Goal: Task Accomplishment & Management: Use online tool/utility

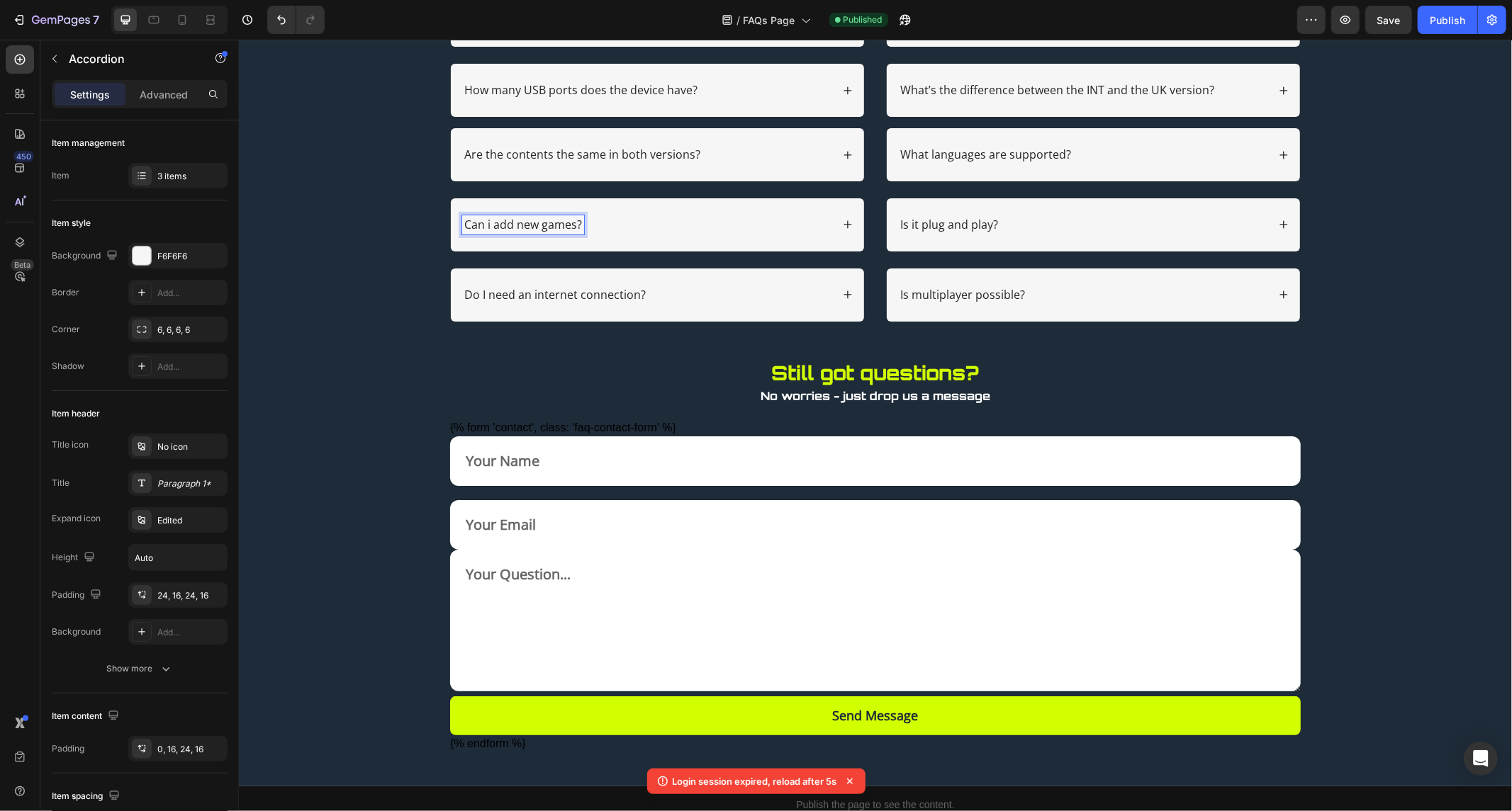
scroll to position [236, 0]
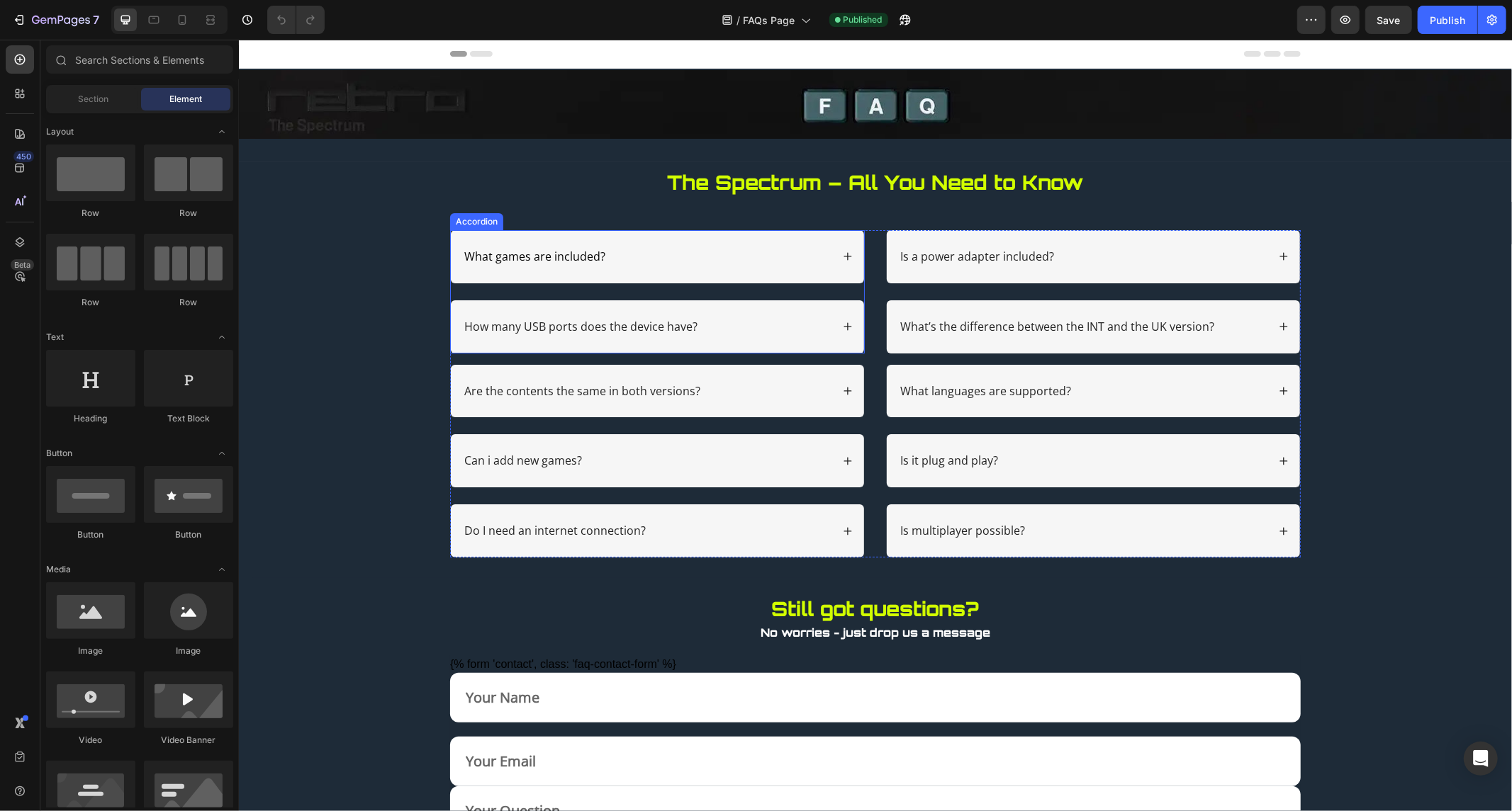
click at [534, 255] on span "What games are included?" at bounding box center [534, 255] width 141 height 15
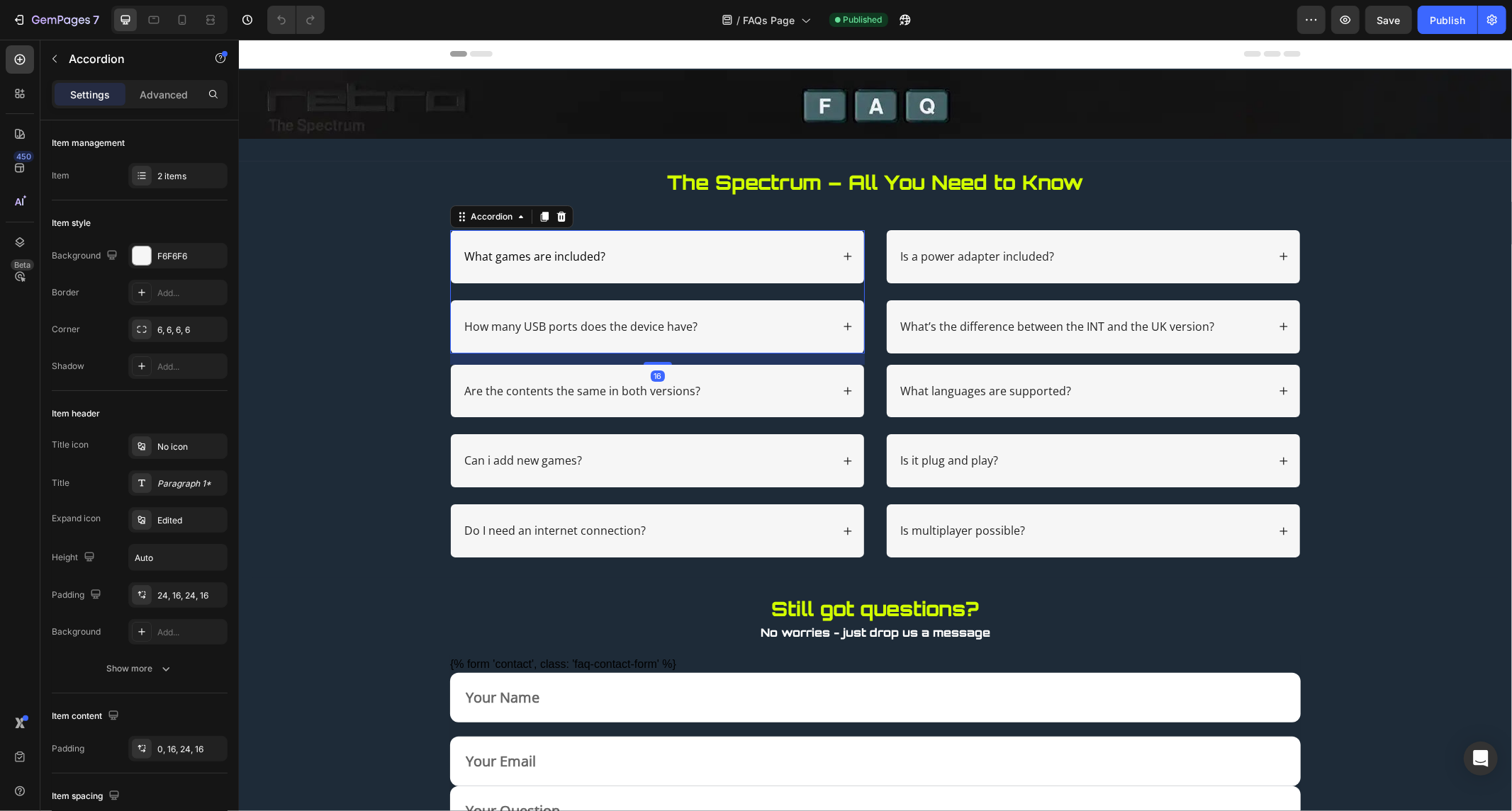
click at [534, 255] on span "What games are included?" at bounding box center [534, 255] width 141 height 15
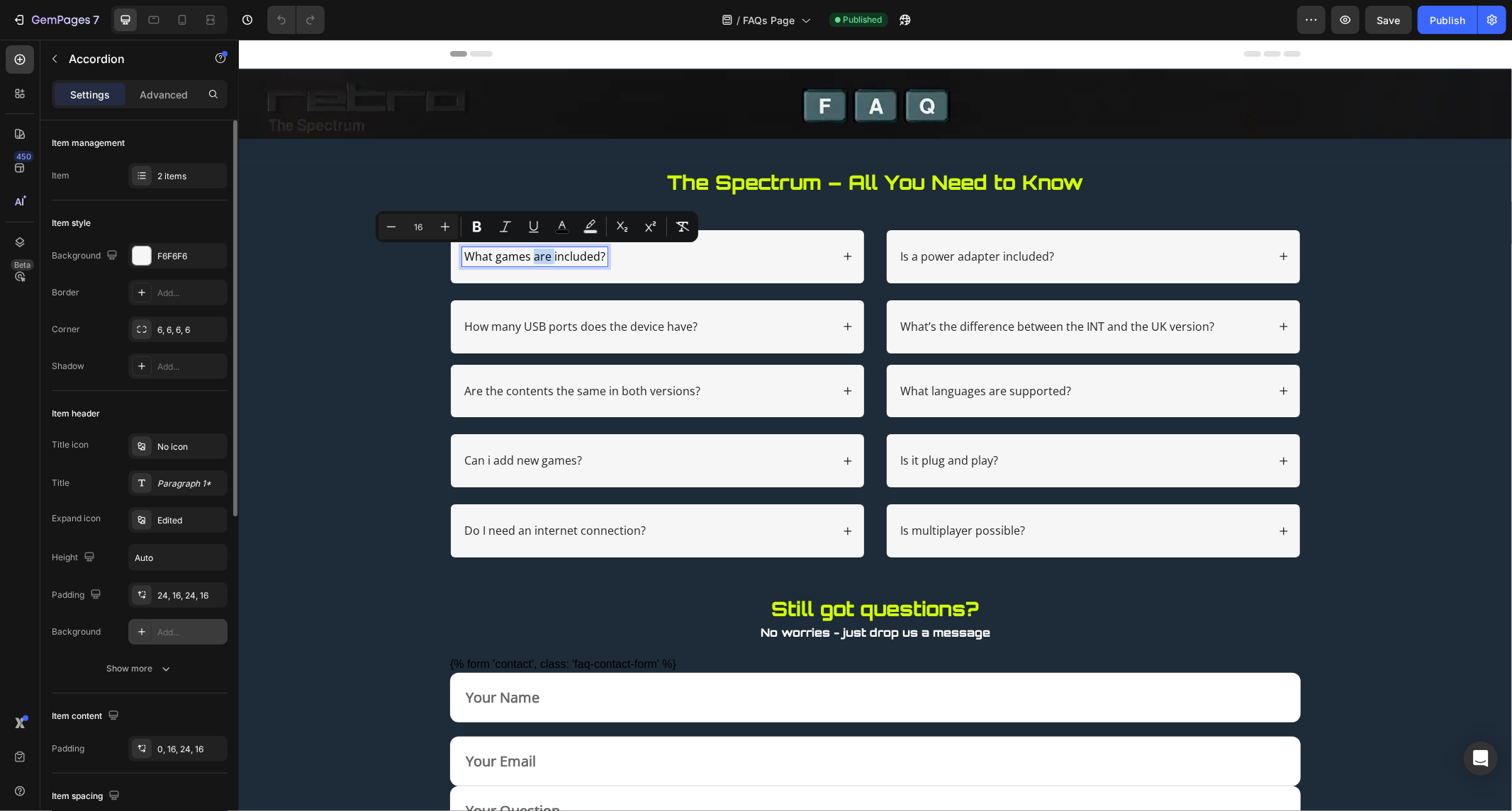
scroll to position [79, 0]
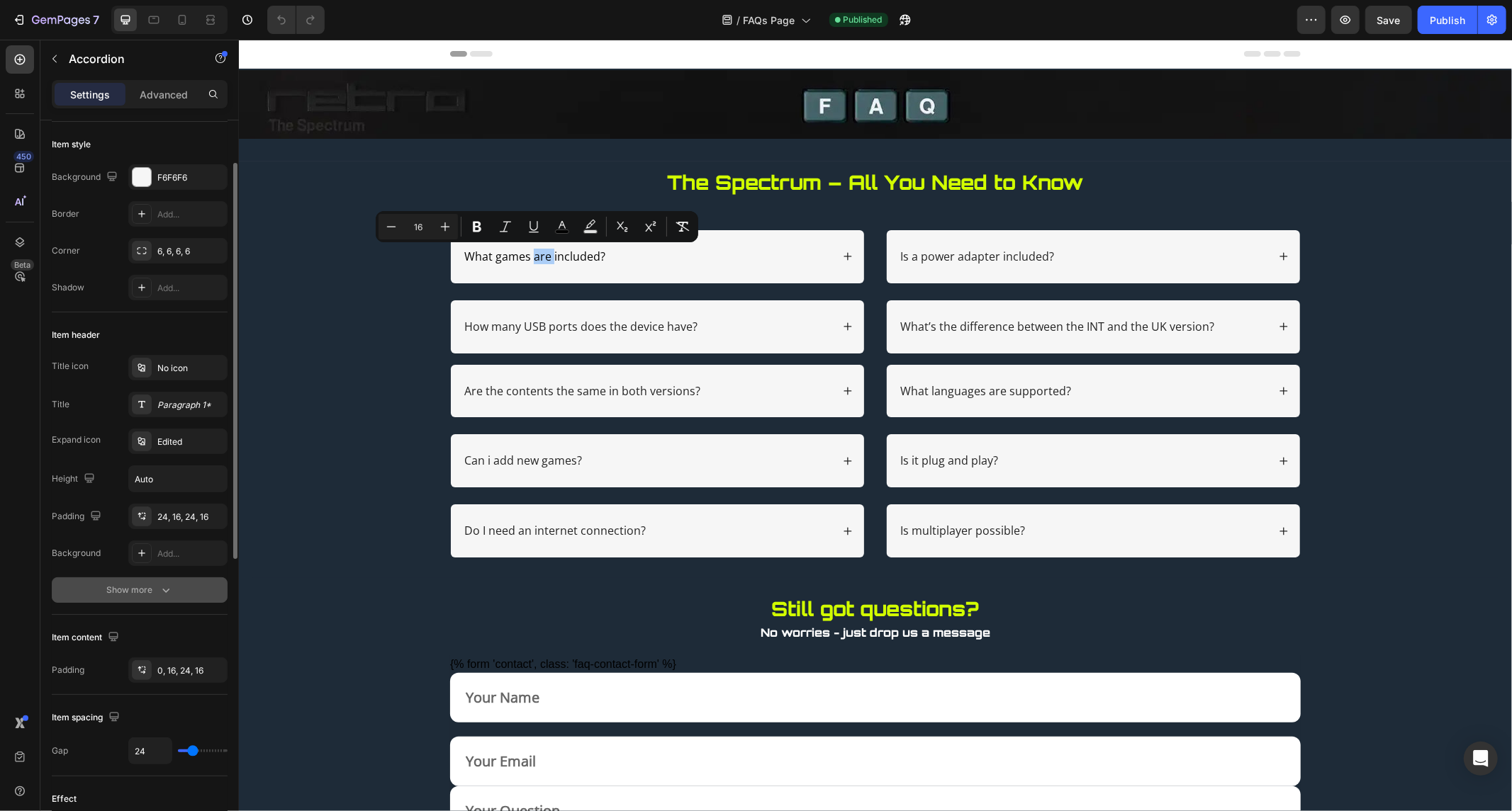
click at [159, 581] on button "Show more" at bounding box center [139, 590] width 176 height 26
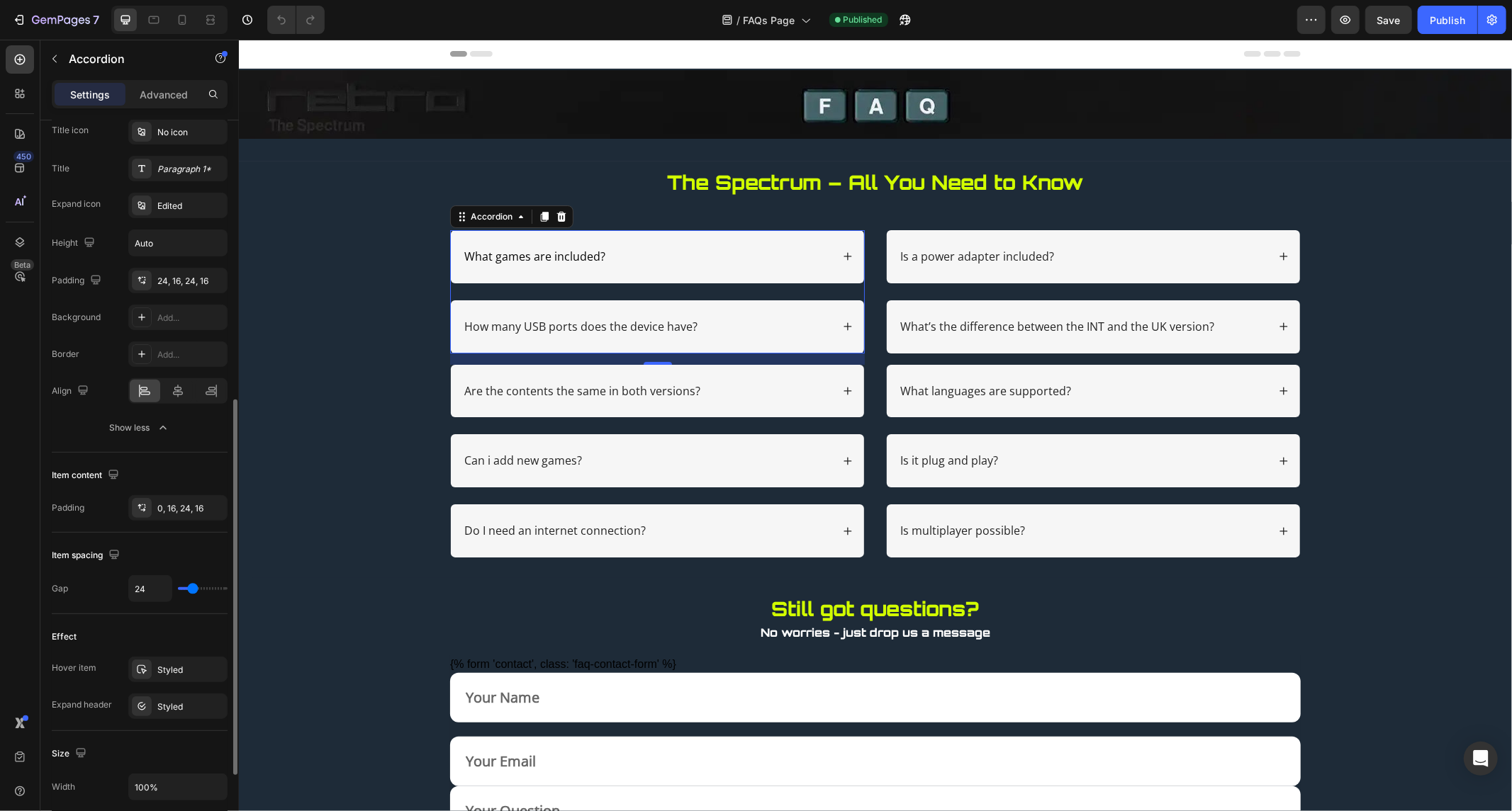
scroll to position [393, 0]
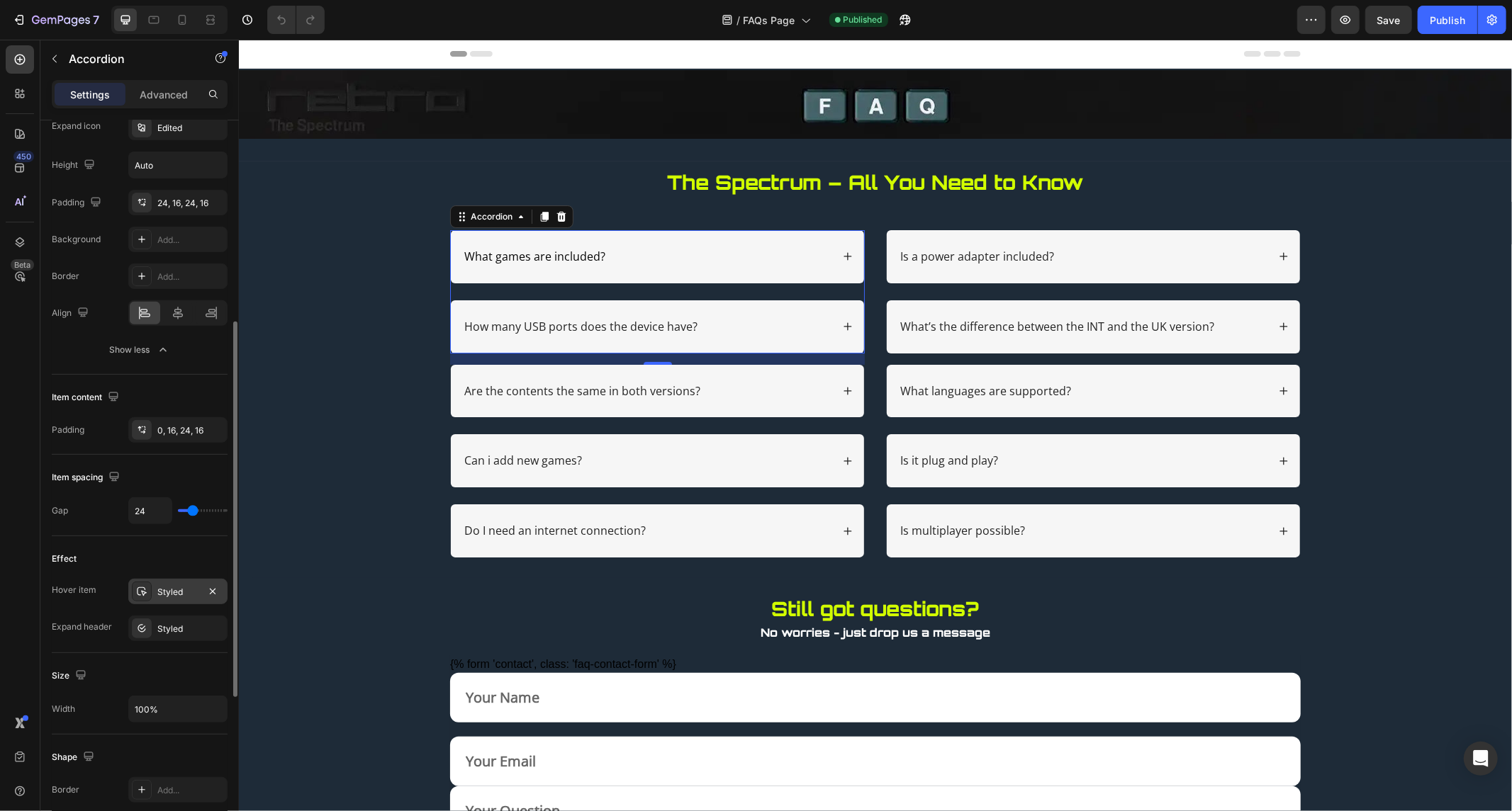
click at [164, 593] on div "Styled" at bounding box center [178, 593] width 41 height 13
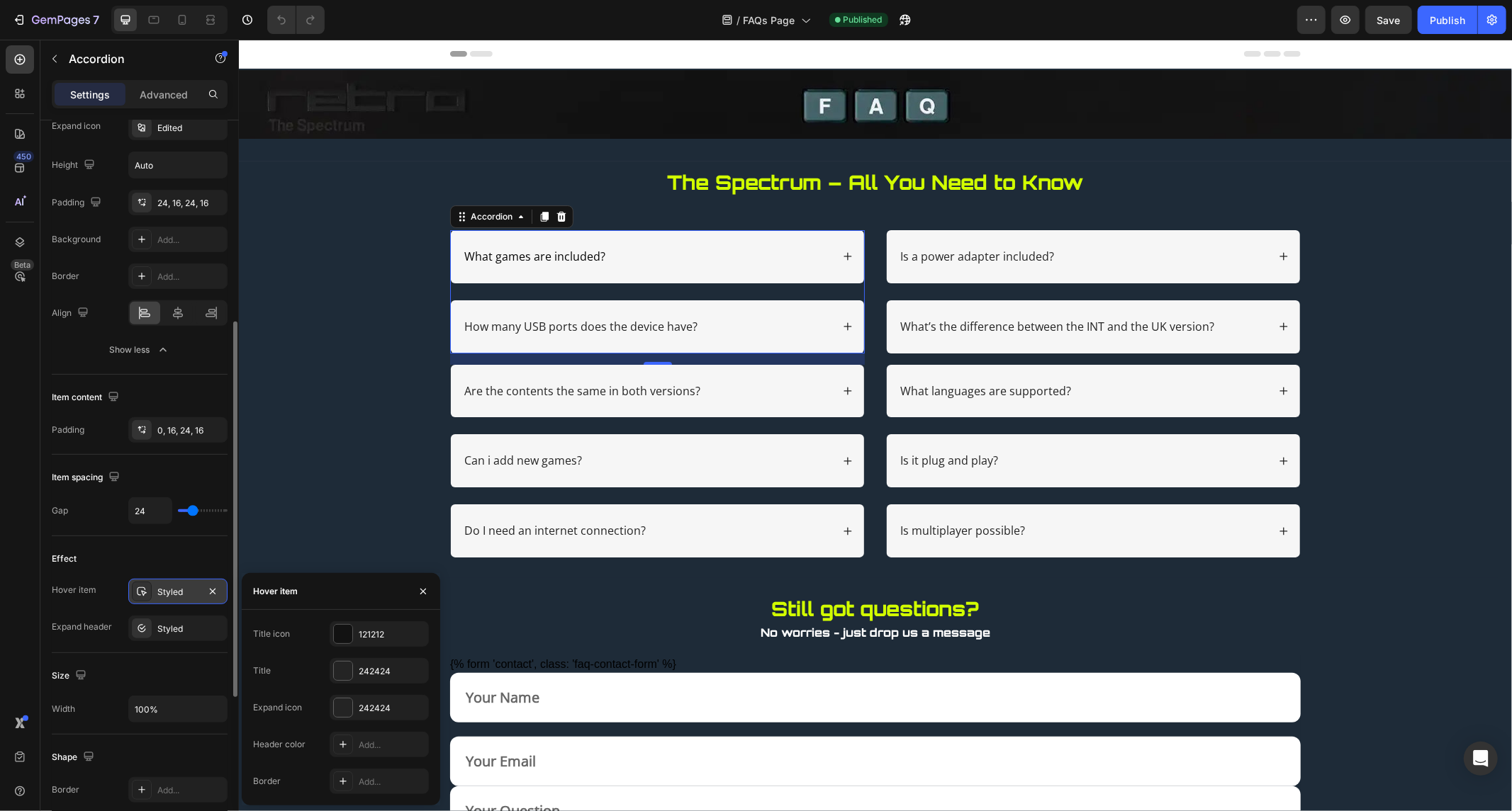
click at [164, 593] on div "Styled" at bounding box center [178, 593] width 41 height 13
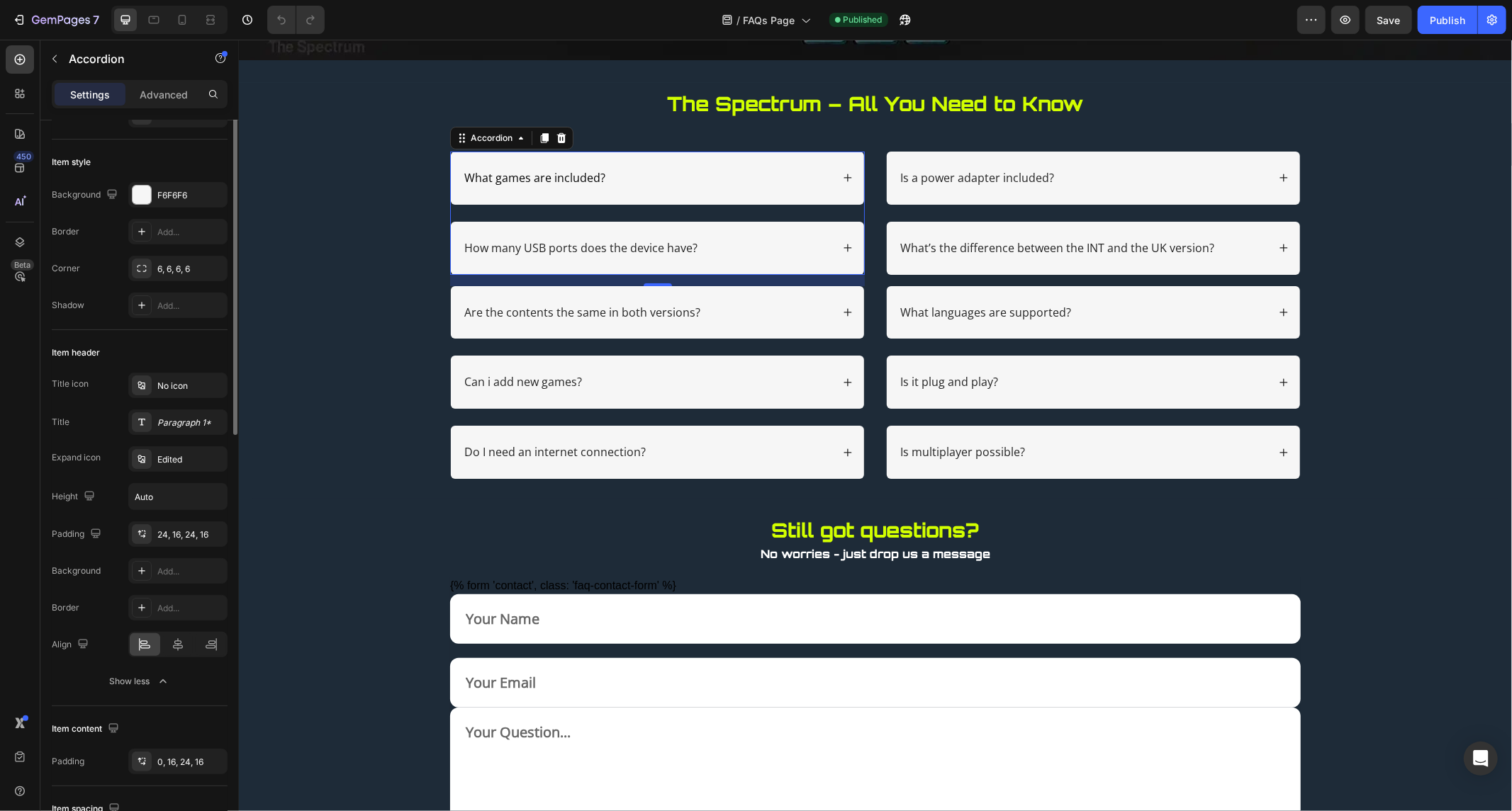
scroll to position [0, 0]
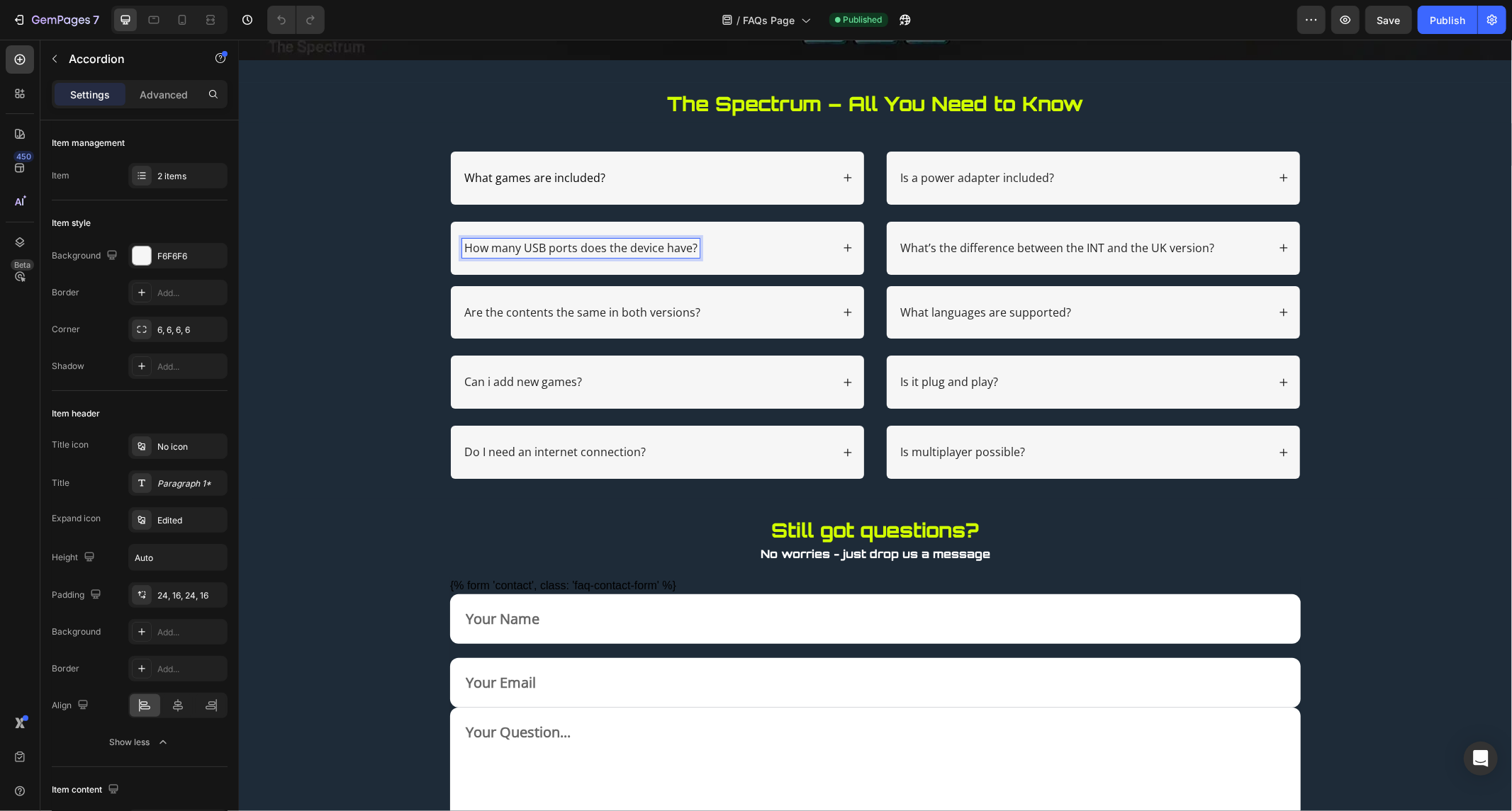
click at [799, 248] on div "How many USB ports does the device have?" at bounding box center [646, 247] width 370 height 19
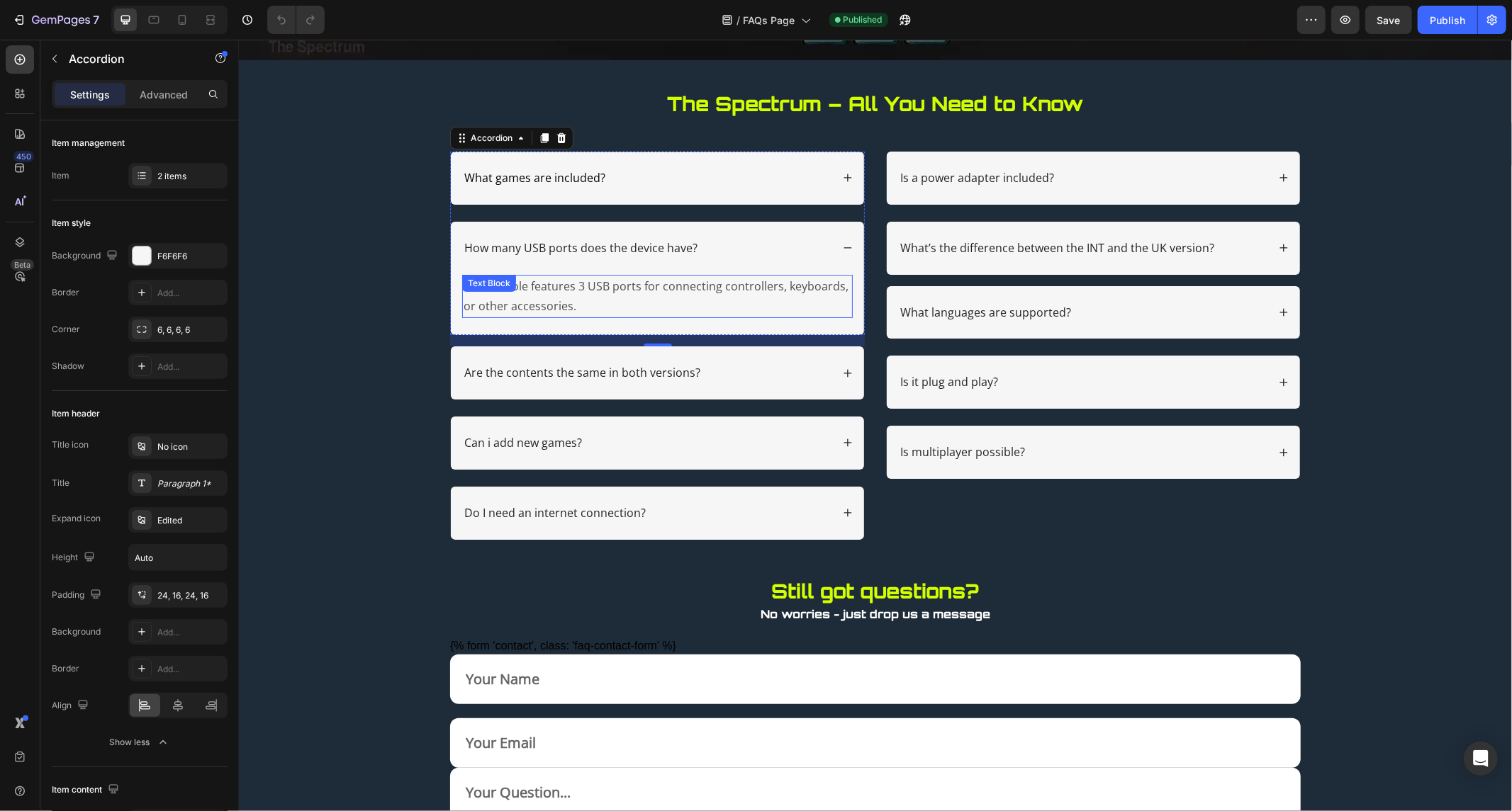
click at [590, 295] on p "The console features 3 USB ports for connecting controllers, keyboards, or othe…" at bounding box center [656, 295] width 388 height 41
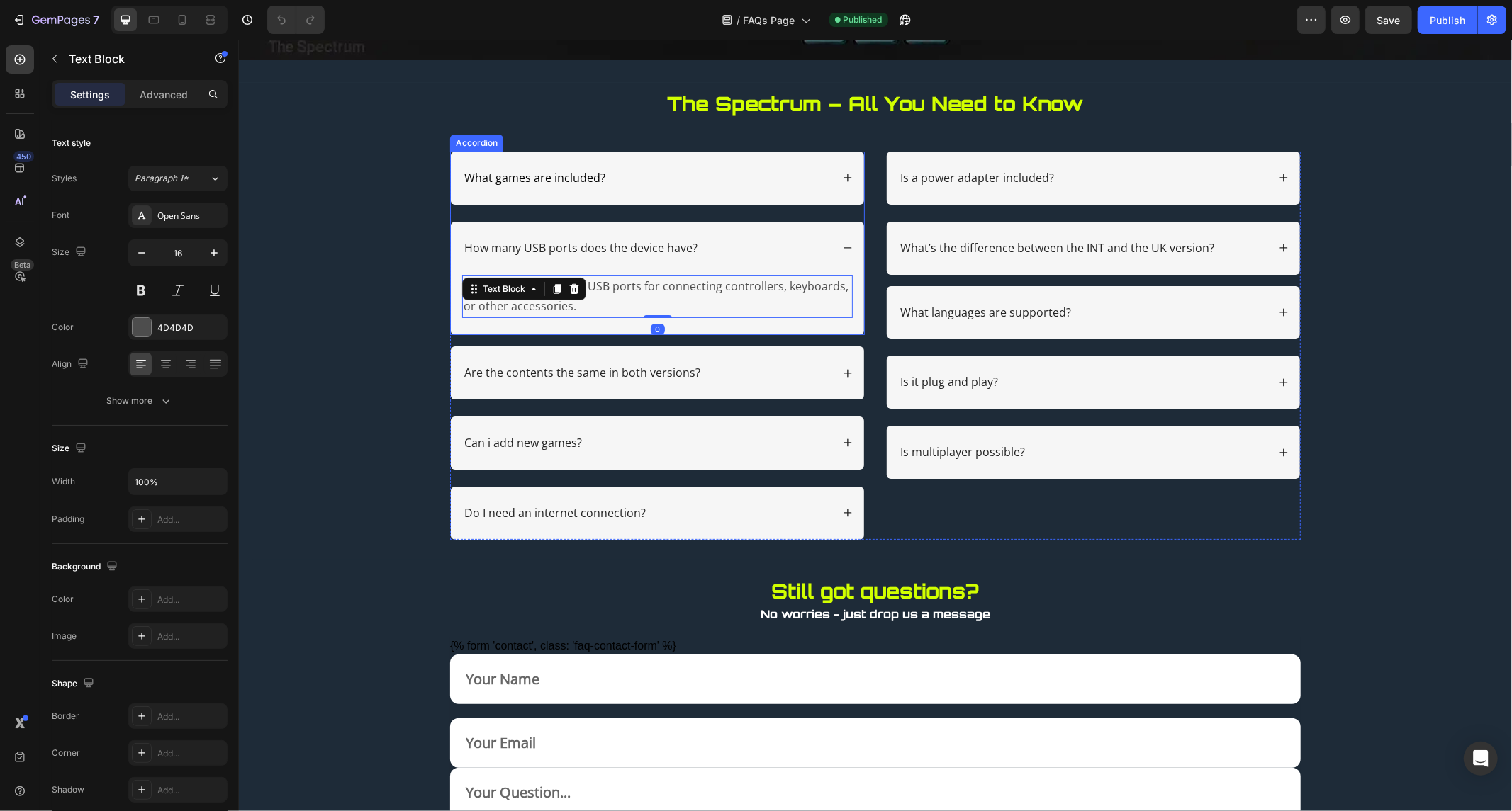
click at [625, 256] on div "How many USB ports does the device have?" at bounding box center [580, 247] width 238 height 19
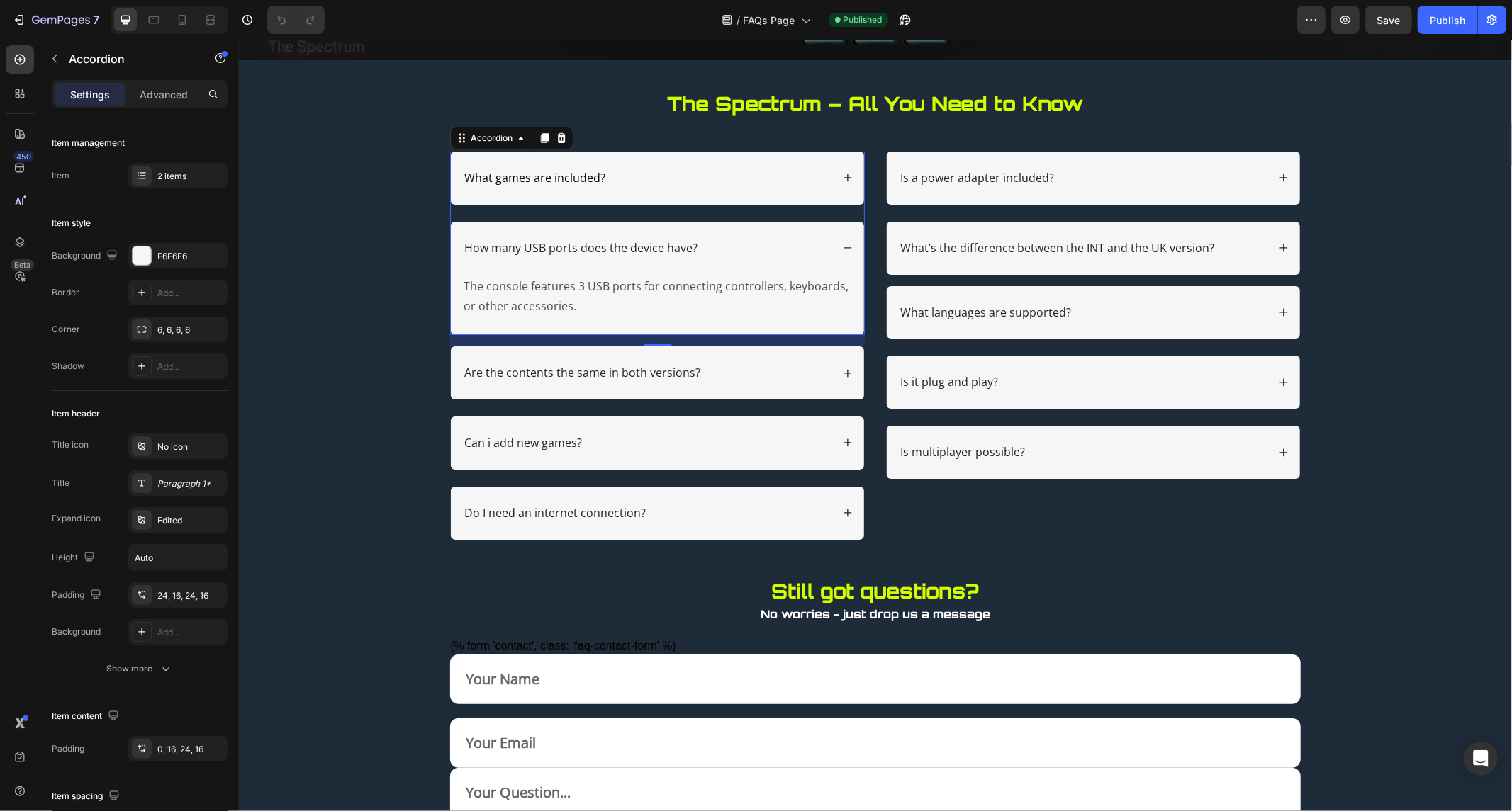
click at [523, 185] on div "What games are included?" at bounding box center [533, 177] width 145 height 19
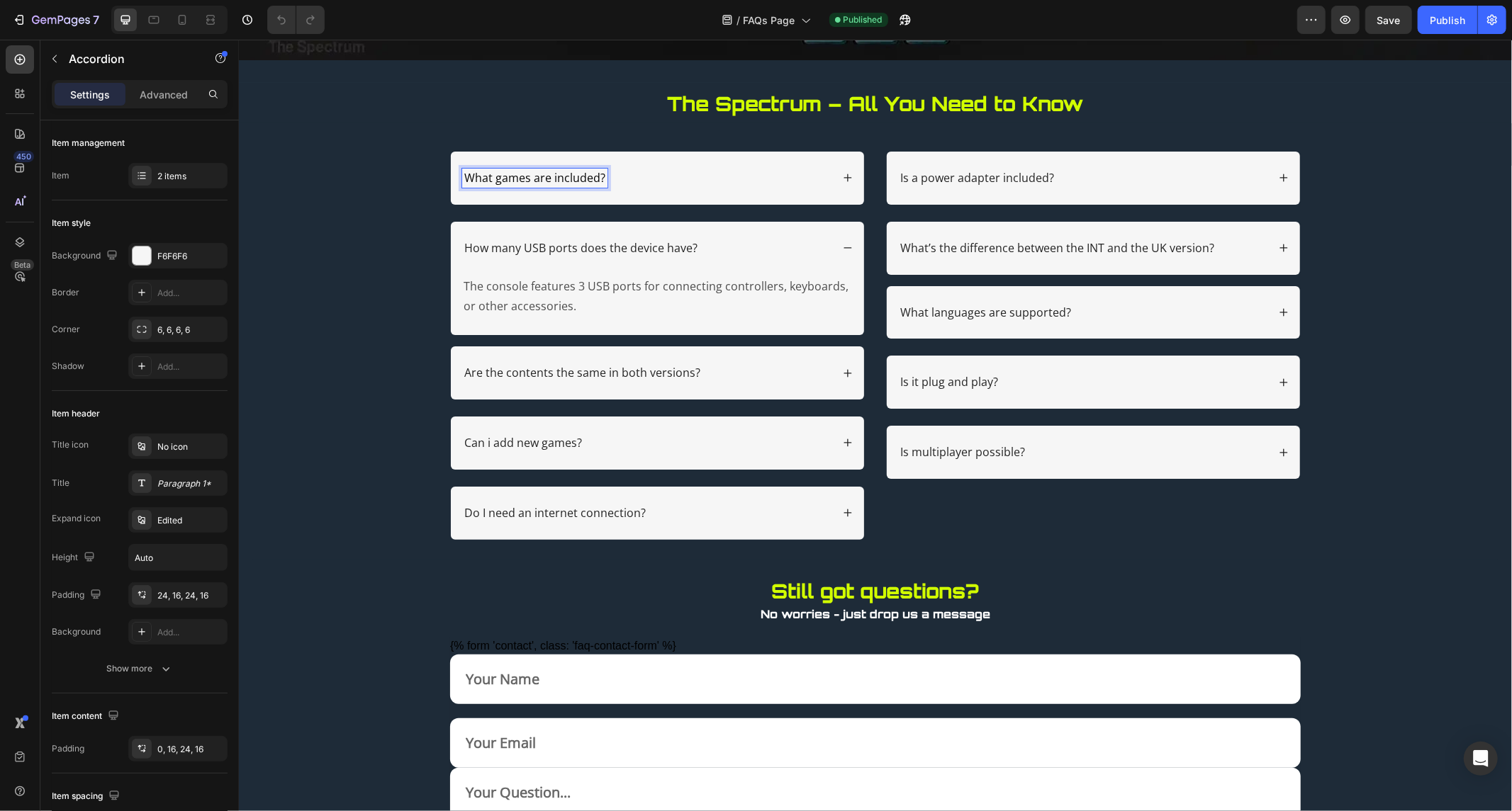
click at [521, 177] on span "What games are included?" at bounding box center [534, 177] width 141 height 15
click at [549, 172] on span "What games are included?" at bounding box center [534, 177] width 141 height 15
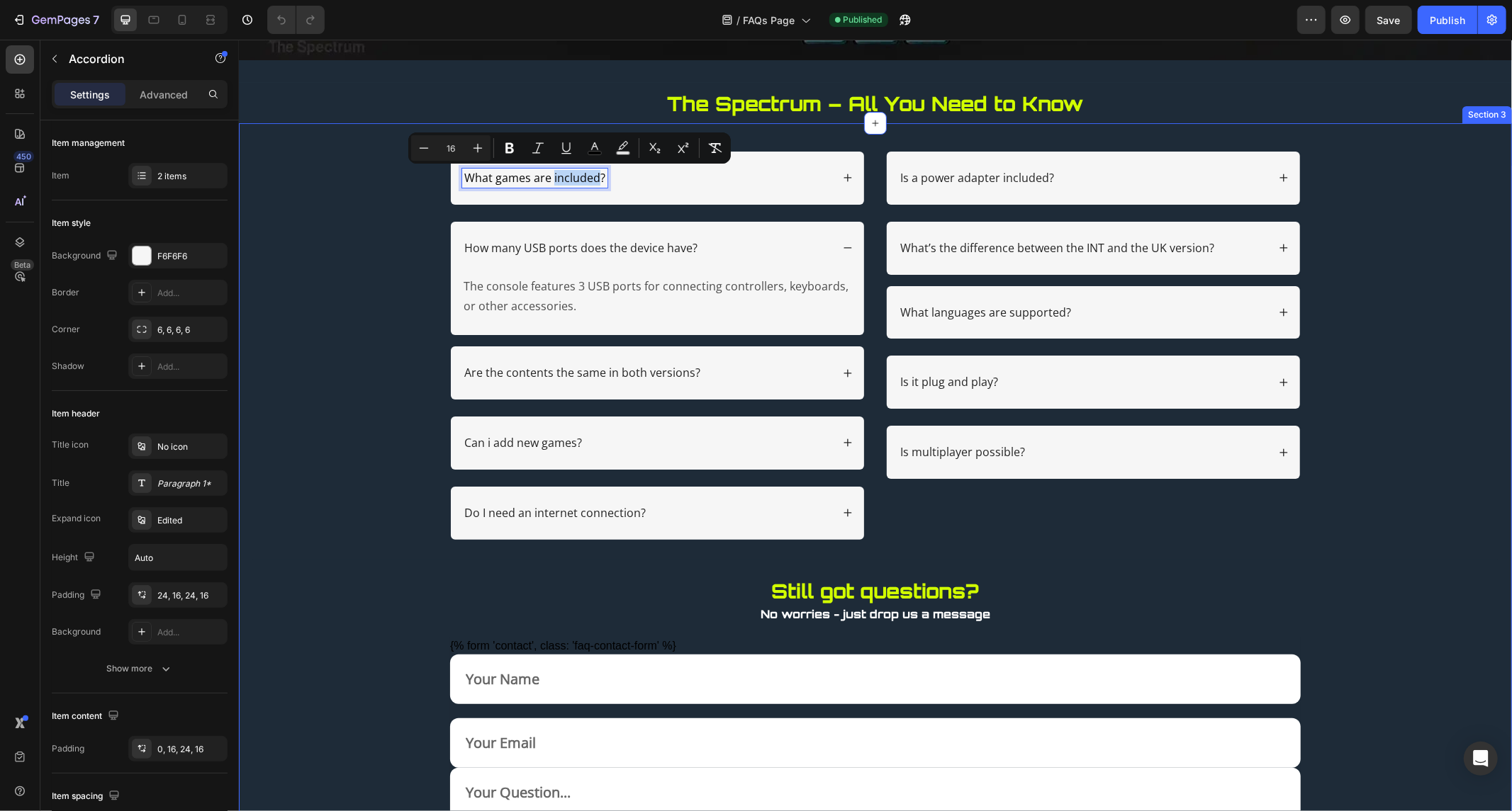
click at [420, 355] on div "What games are included? How many USB ports does the device have? The console f…" at bounding box center [875, 560] width 1245 height 819
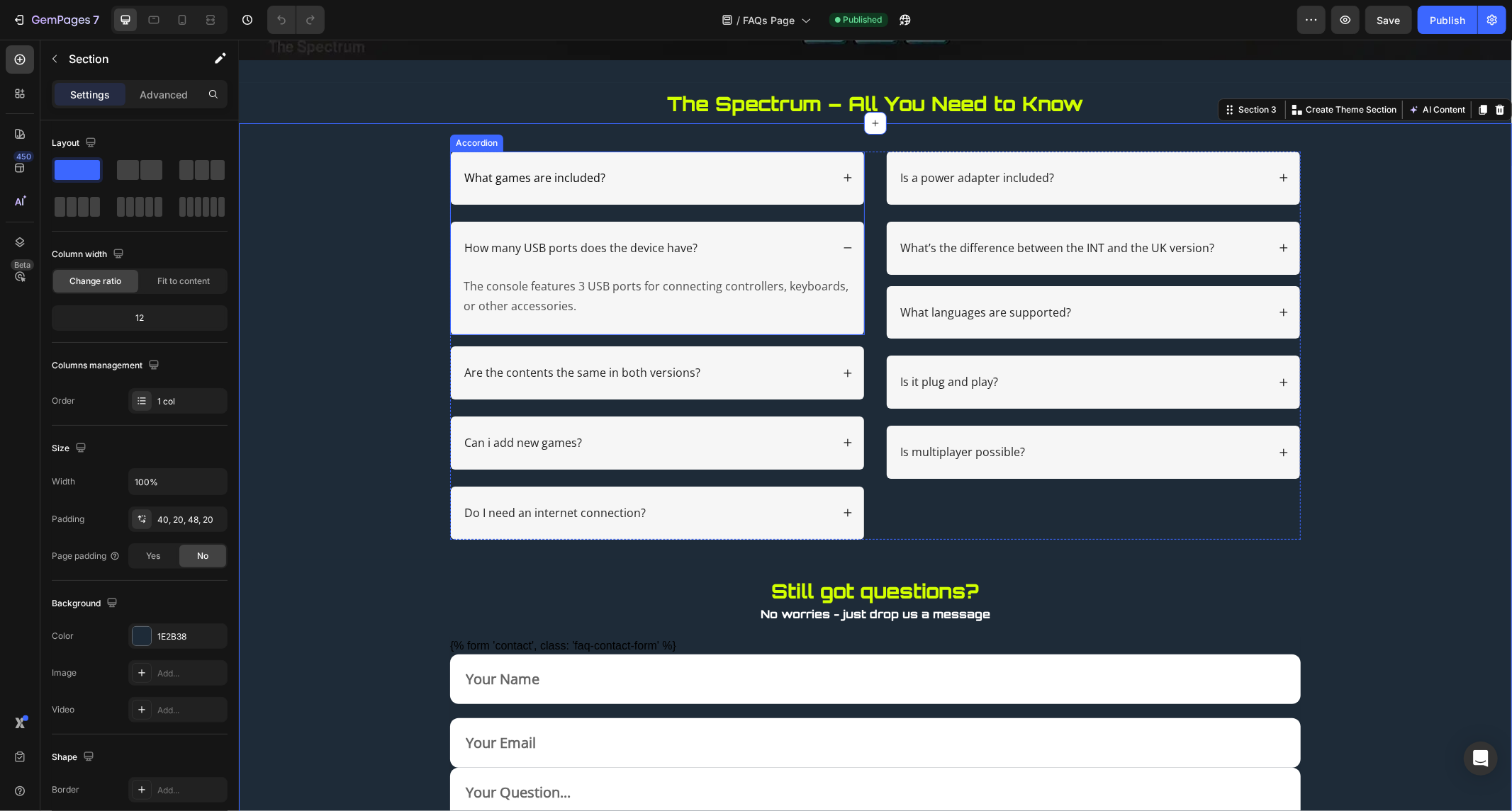
click at [607, 181] on div "What games are included?" at bounding box center [646, 177] width 370 height 19
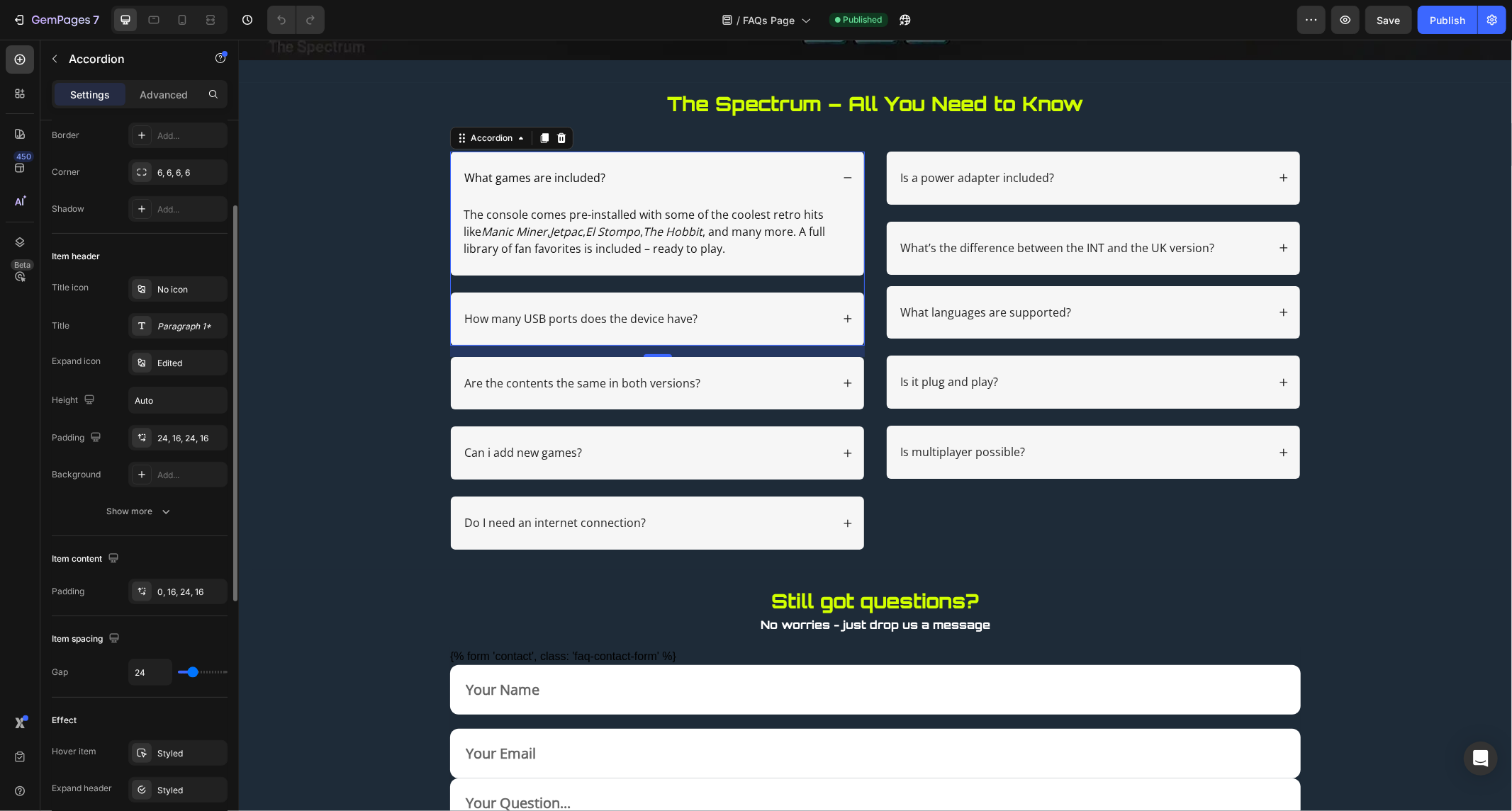
scroll to position [315, 0]
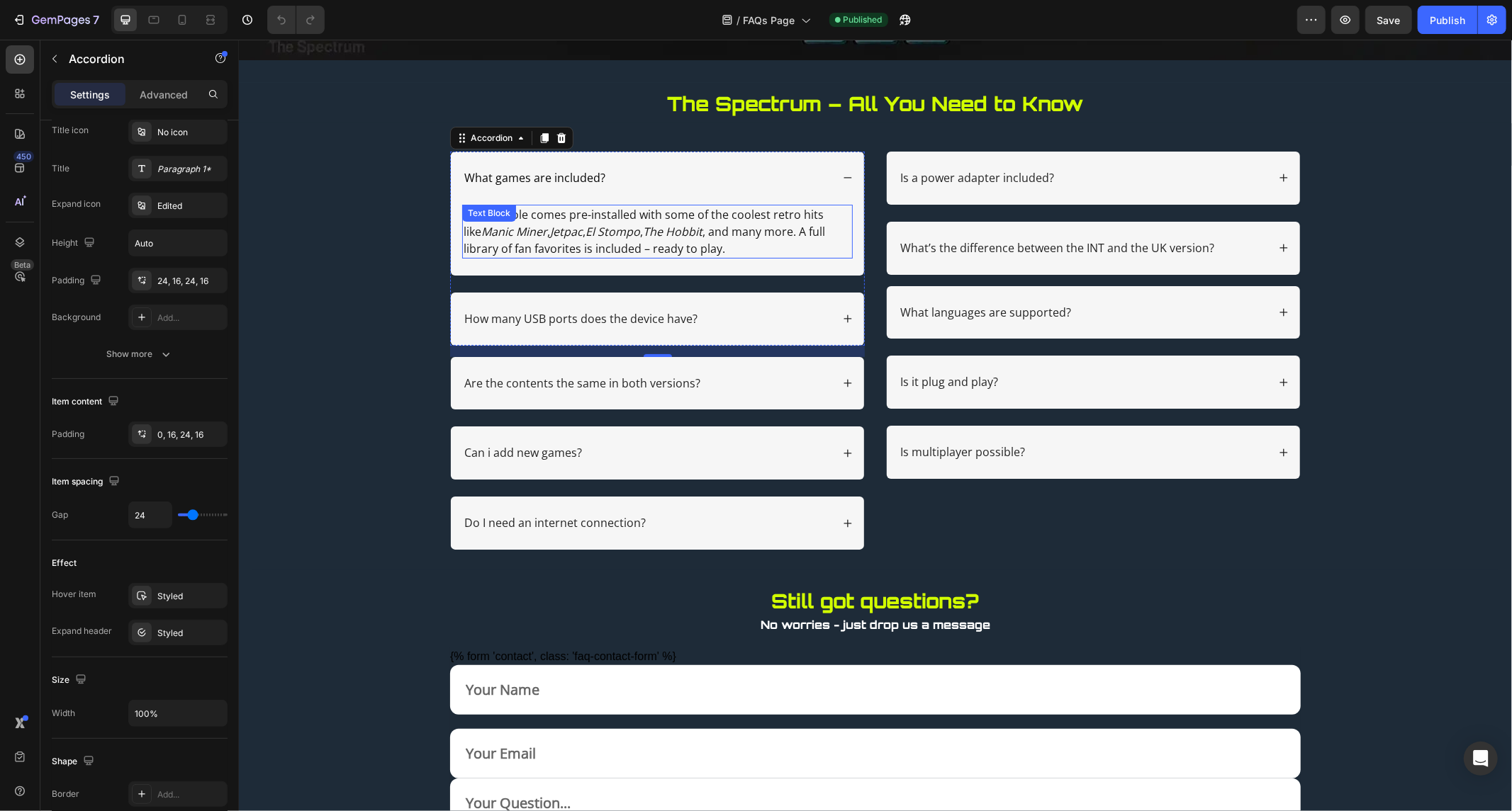
click at [536, 221] on p "The console comes pre-installed with some of the coolest retro hits like Manic …" at bounding box center [656, 231] width 388 height 51
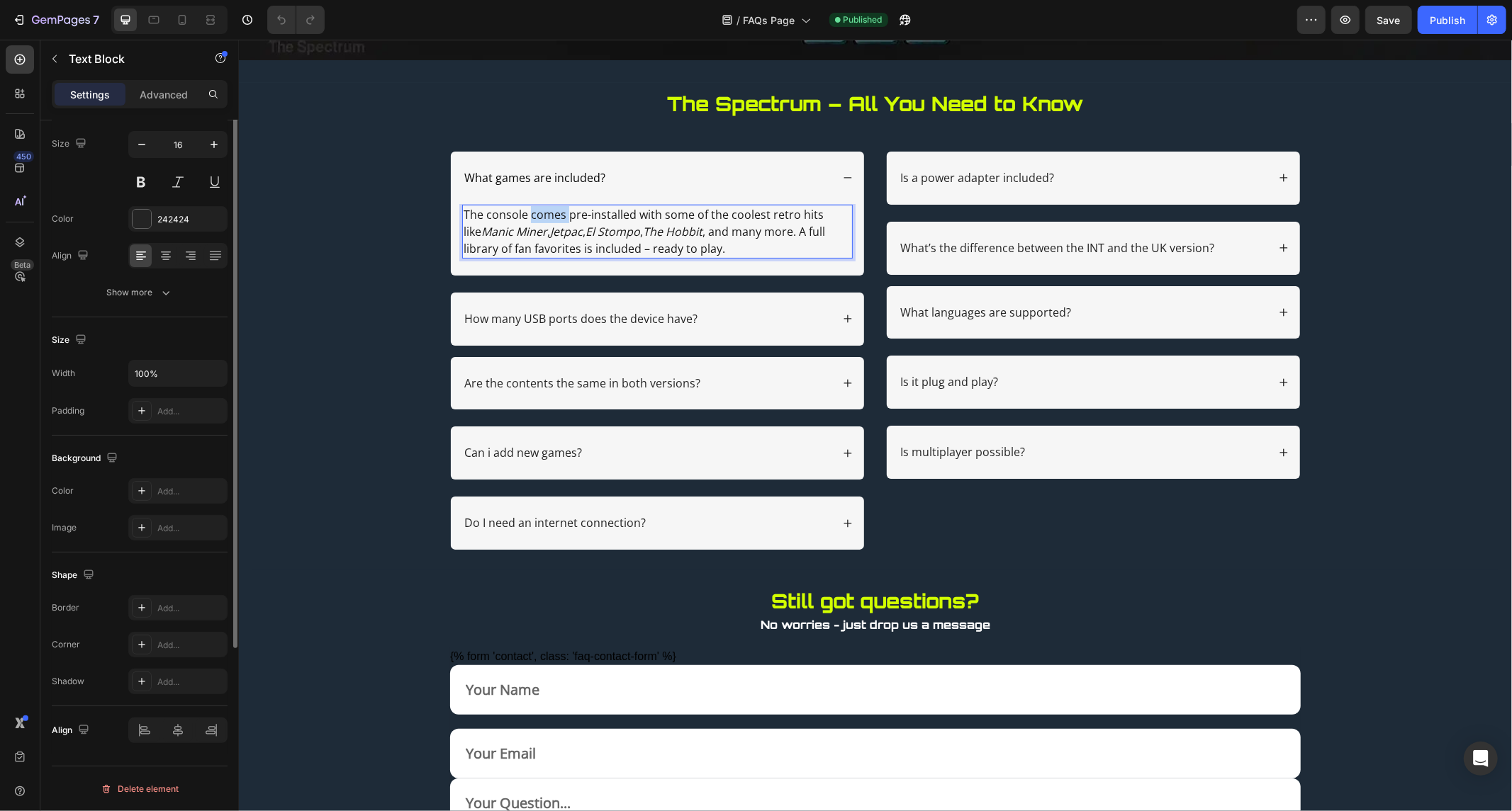
scroll to position [0, 0]
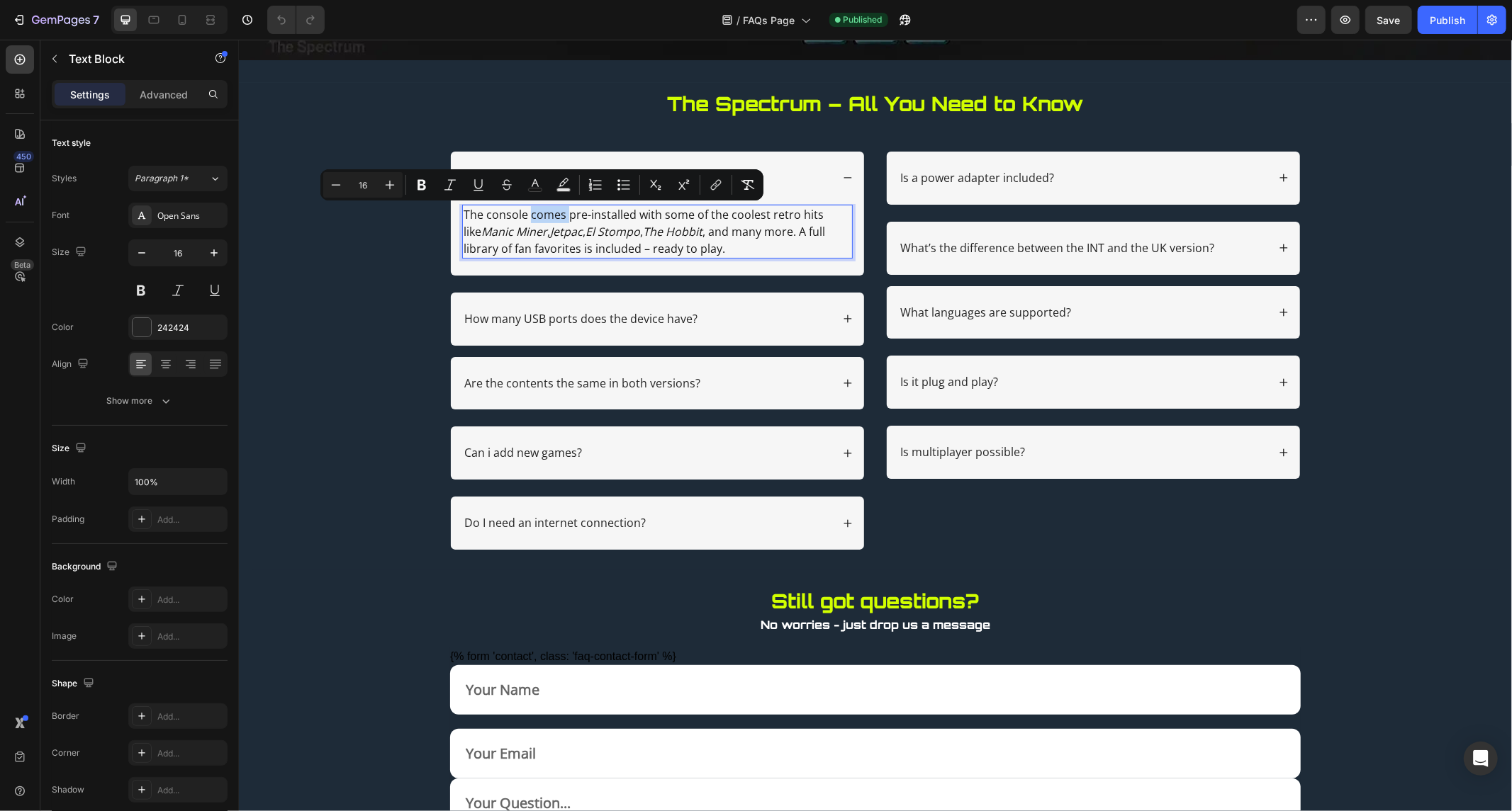
click at [545, 221] on p "The console comes pre-installed with some of the coolest retro hits like Manic …" at bounding box center [656, 231] width 388 height 51
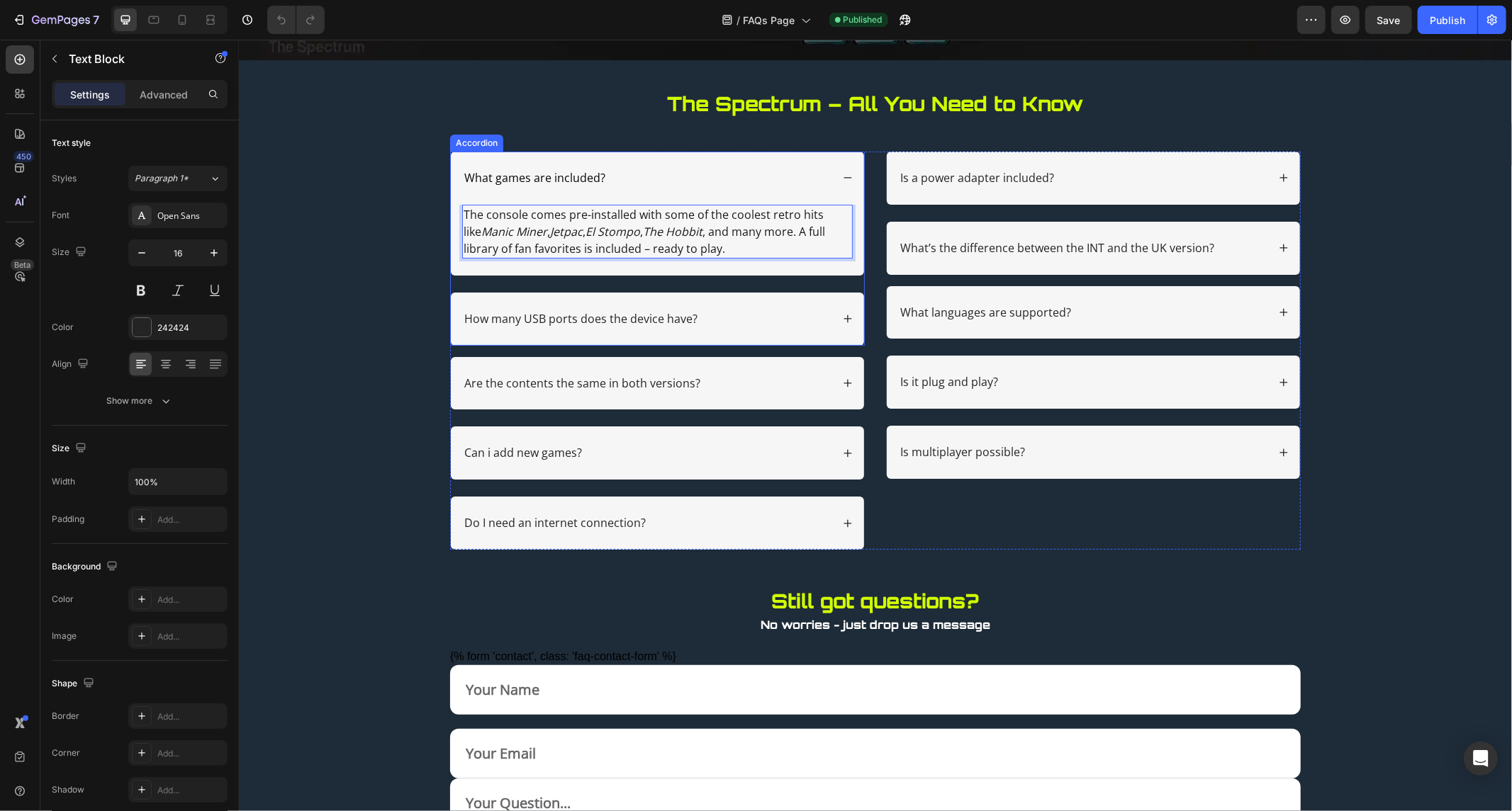
click at [542, 174] on span "What games are included?" at bounding box center [534, 177] width 141 height 15
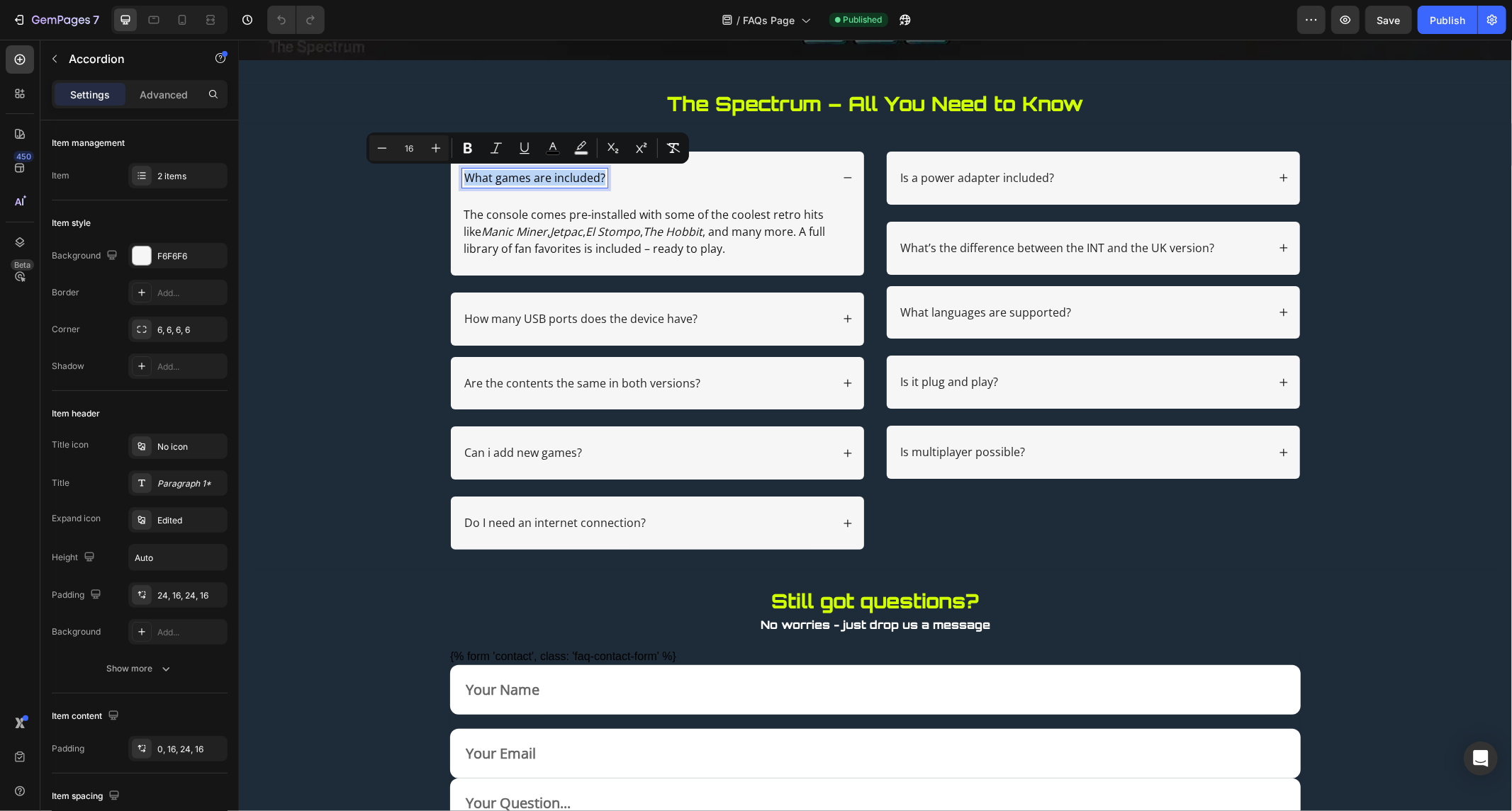
click at [542, 174] on span "What games are included?" at bounding box center [534, 177] width 141 height 15
click at [536, 174] on span "What games are included?" at bounding box center [534, 177] width 141 height 15
drag, startPoint x: 529, startPoint y: 174, endPoint x: 521, endPoint y: 177, distance: 8.5
click at [521, 177] on span "What games are included?" at bounding box center [534, 177] width 141 height 15
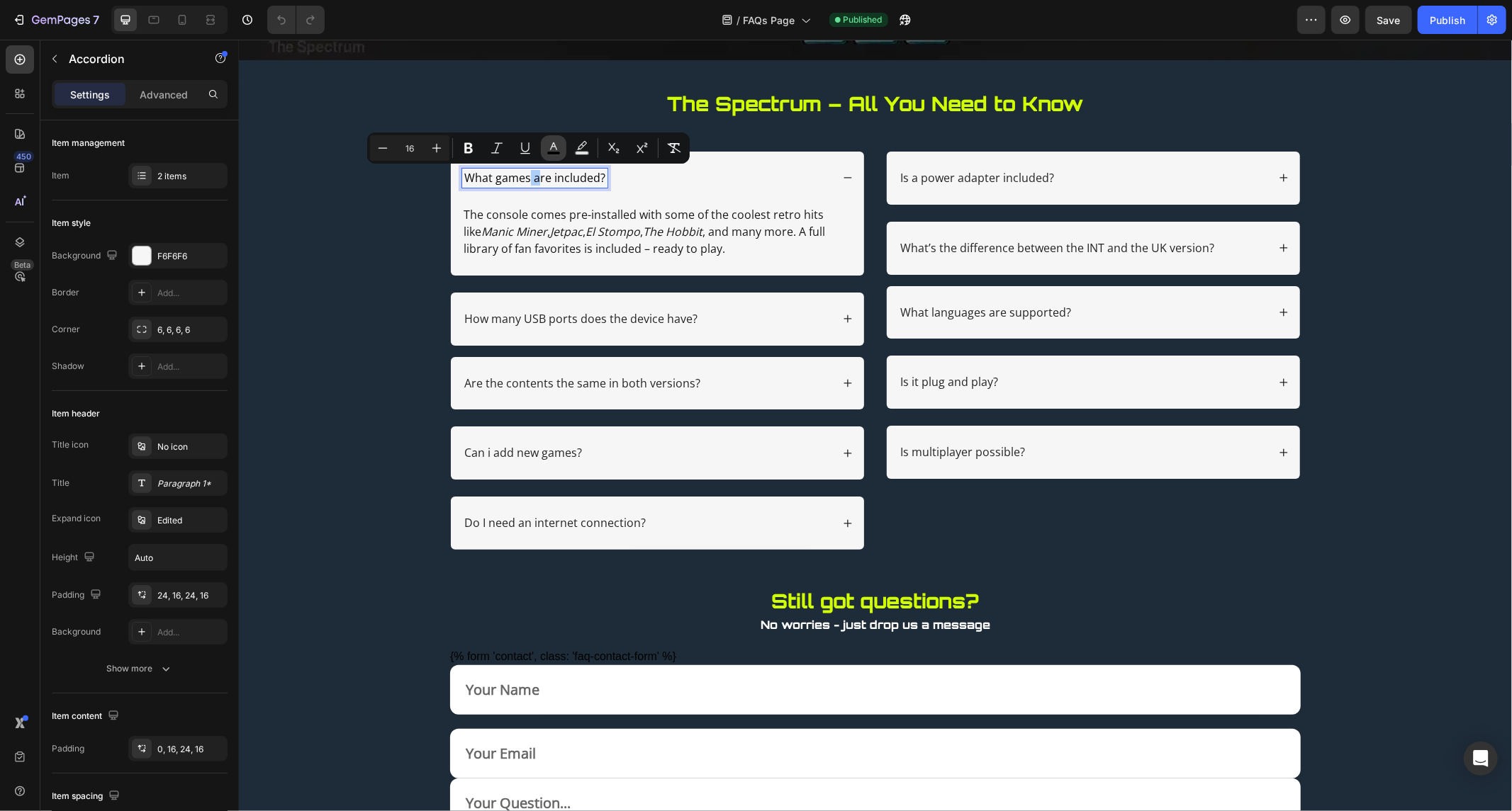
click at [560, 149] on icon "Editor contextual toolbar" at bounding box center [554, 149] width 14 height 14
type input "000000"
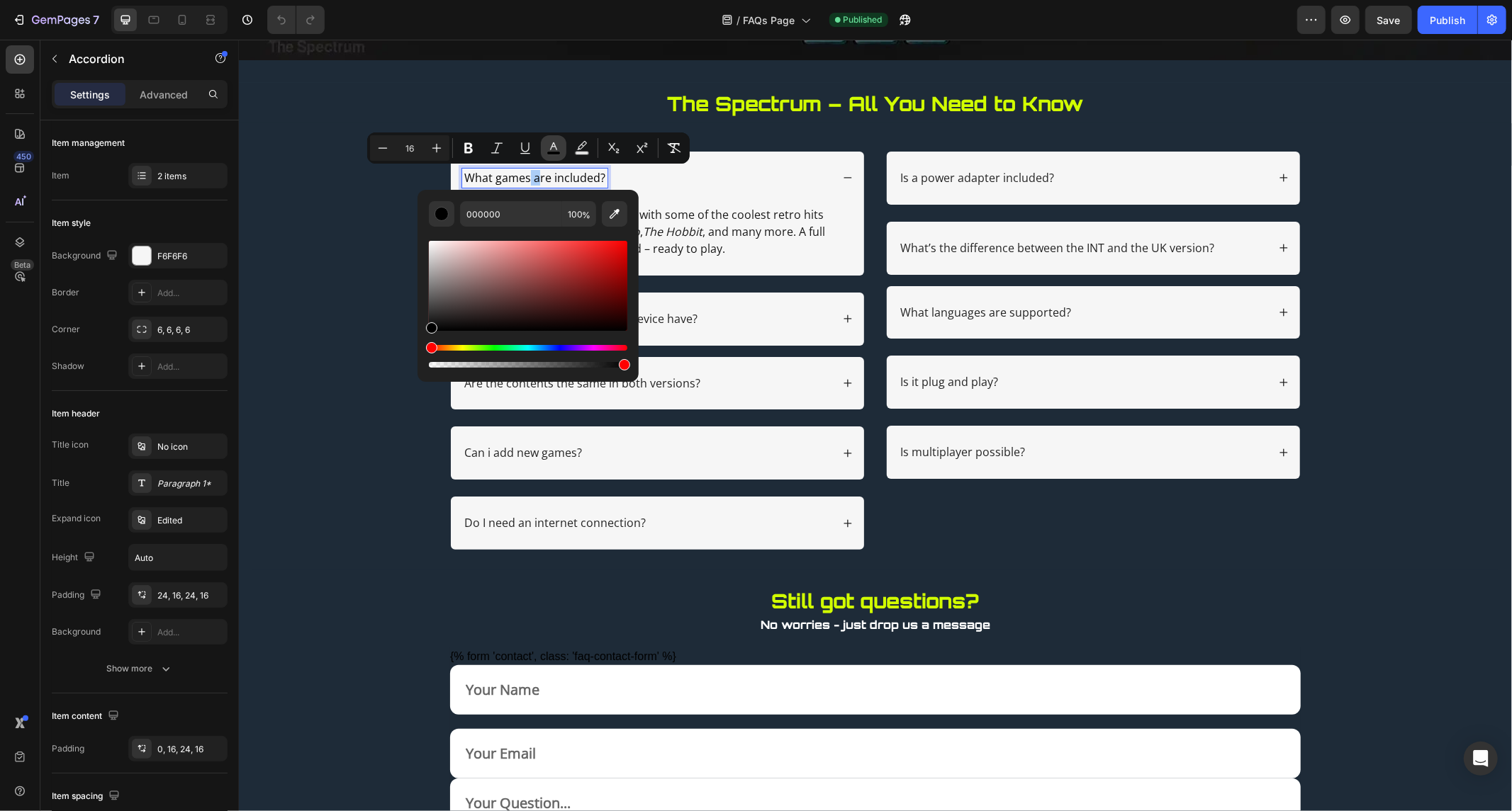
click at [560, 149] on icon "Editor contextual toolbar" at bounding box center [554, 149] width 14 height 14
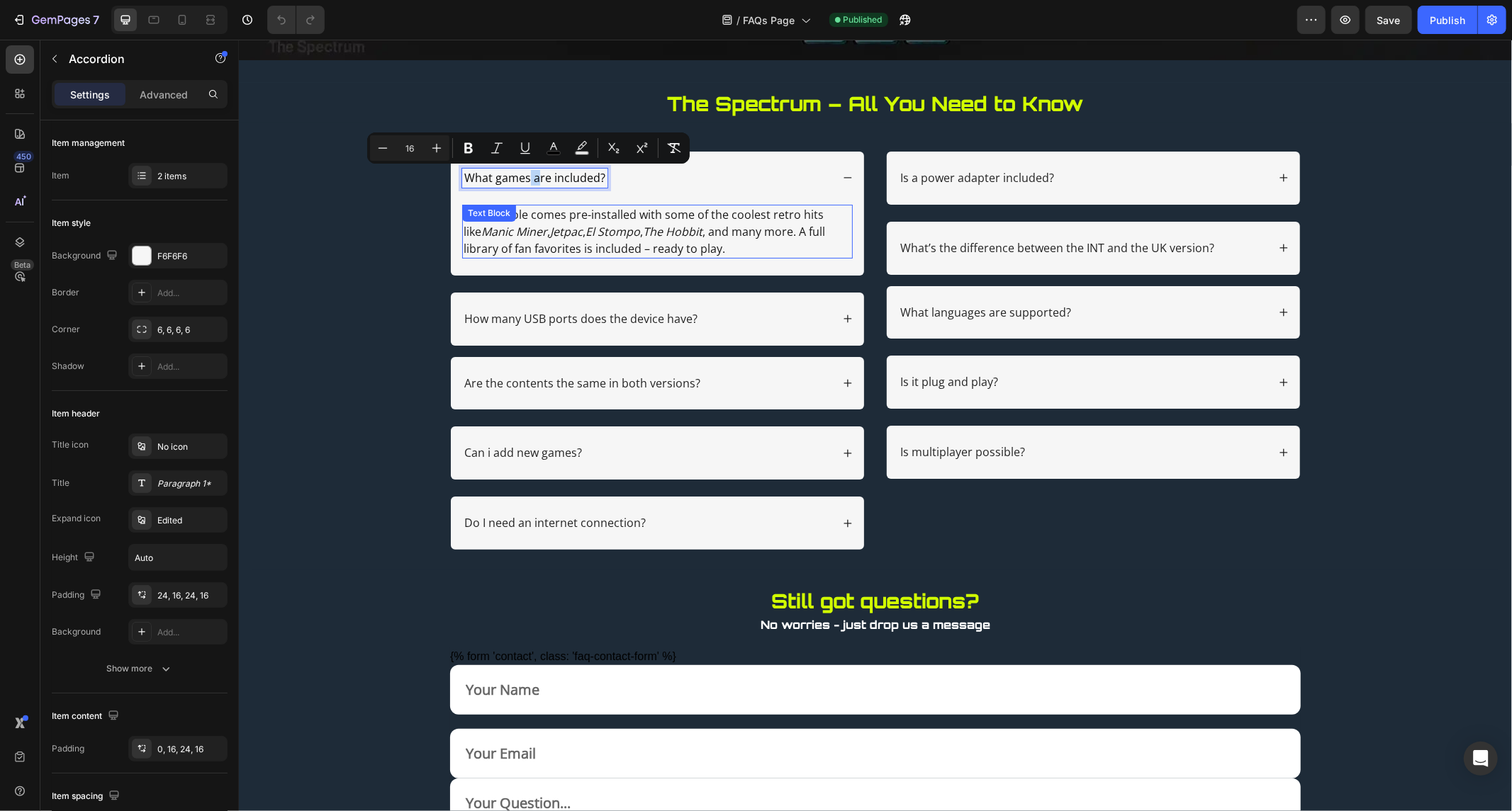
click at [513, 212] on div "The console comes pre-installed with some of the coolest retro hits like Manic …" at bounding box center [656, 230] width 390 height 54
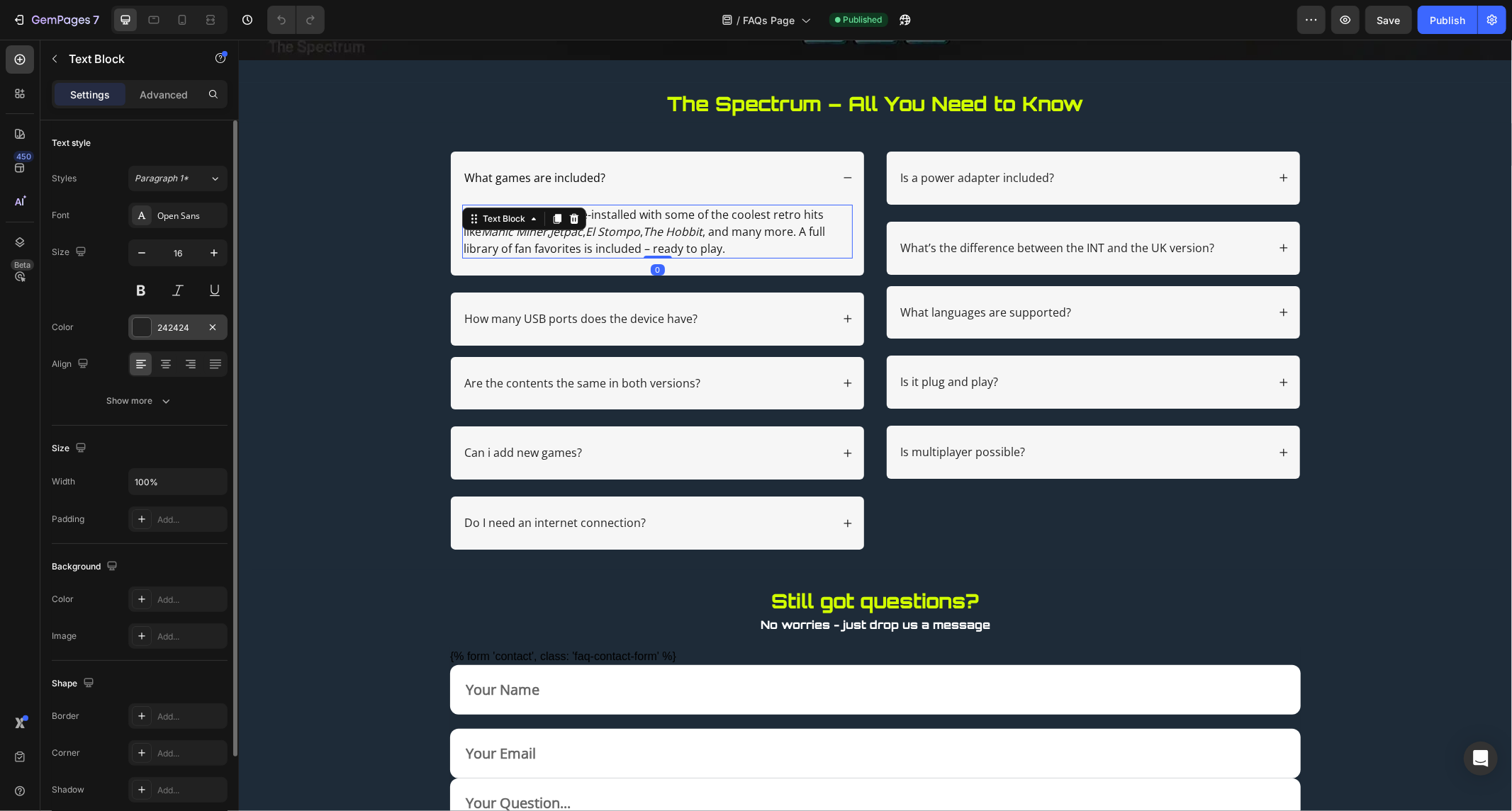
click at [190, 315] on div "242424" at bounding box center [178, 328] width 100 height 26
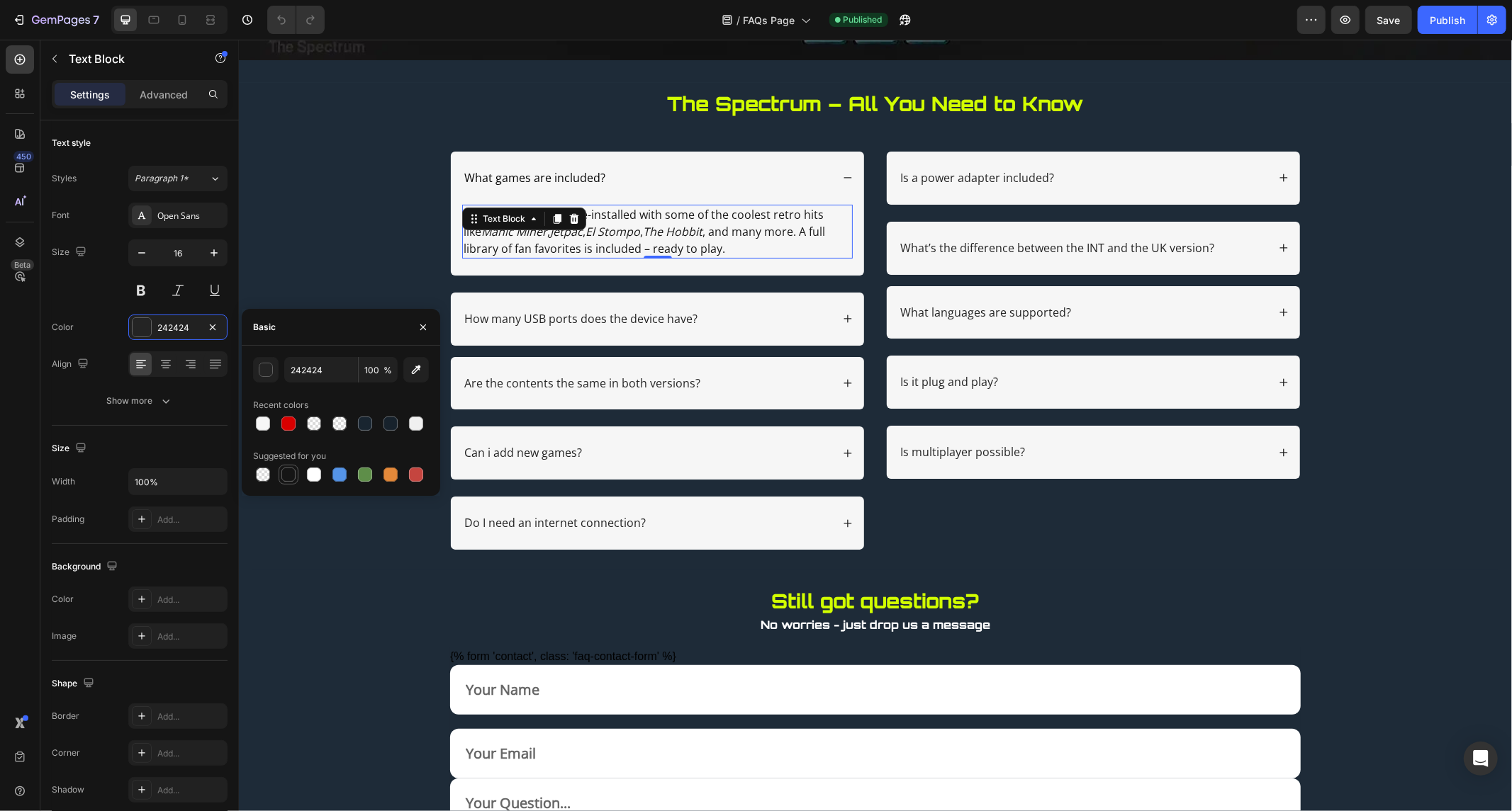
click at [287, 467] on div at bounding box center [288, 475] width 14 height 14
click at [319, 376] on input "151515" at bounding box center [321, 370] width 74 height 26
type input "000000"
click at [319, 376] on input "000000" at bounding box center [321, 370] width 74 height 26
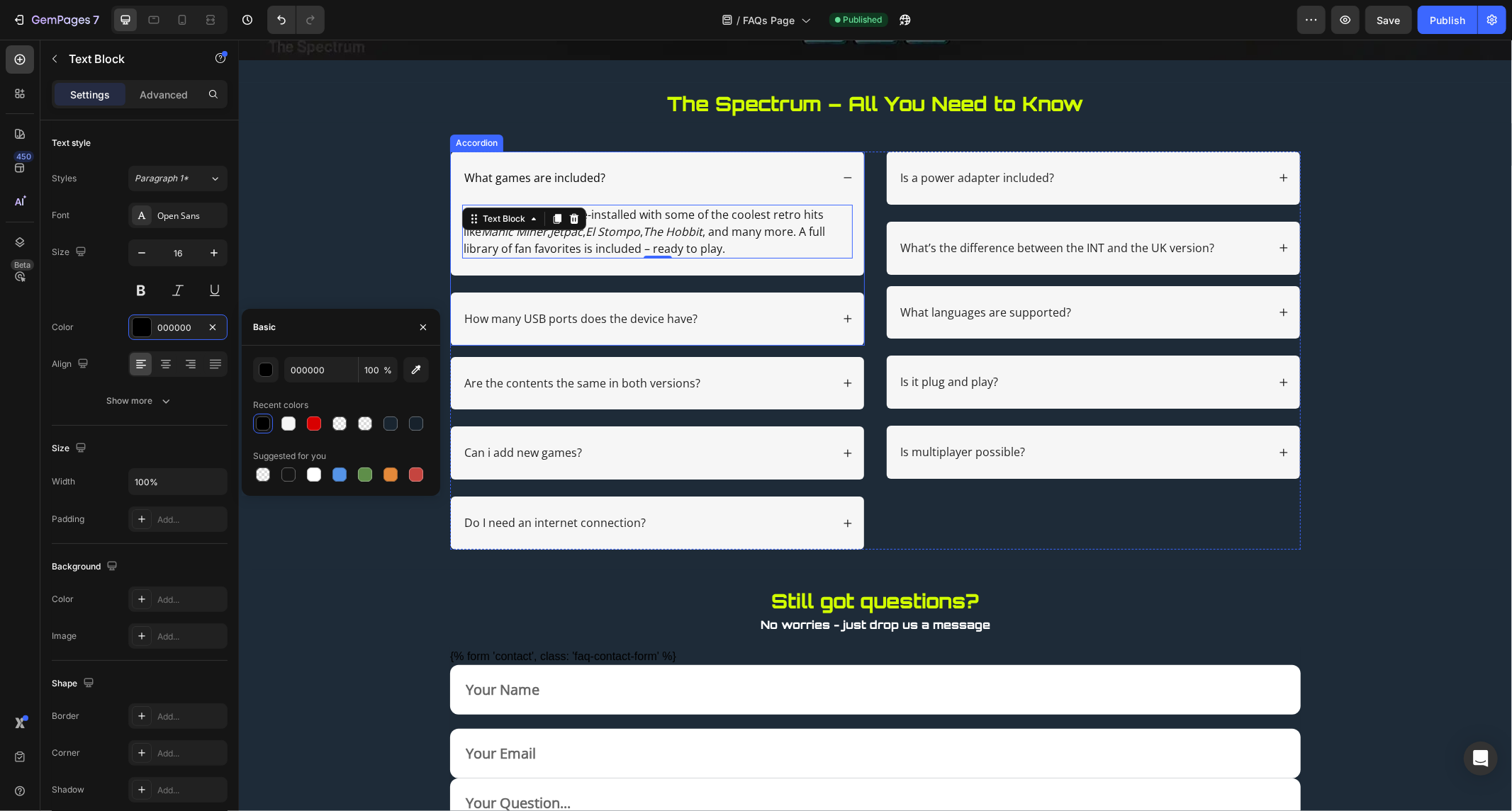
click at [541, 322] on p "How many USB ports does the device have?" at bounding box center [580, 318] width 233 height 15
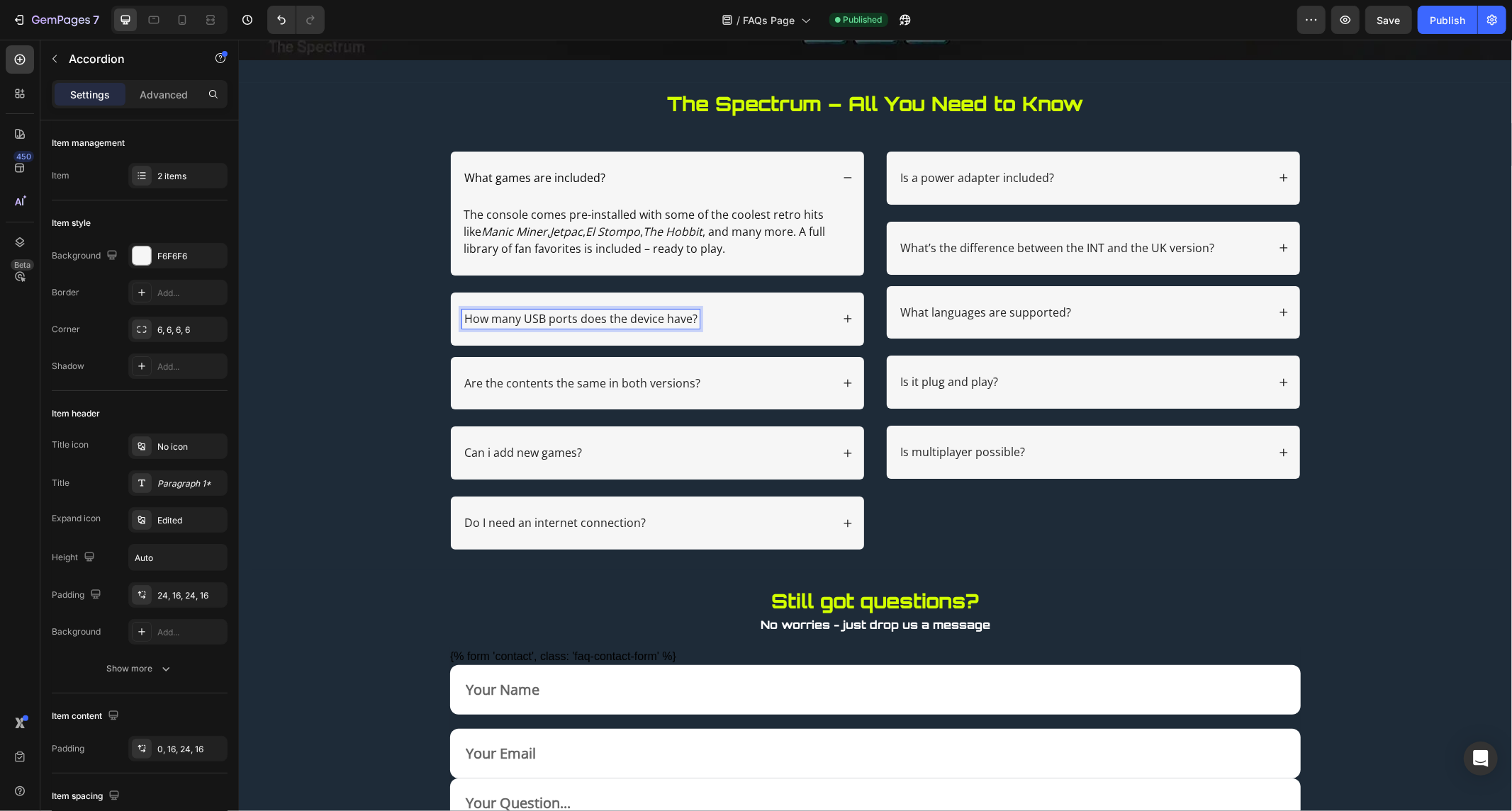
click at [566, 316] on p "How many USB ports does the device have?" at bounding box center [580, 318] width 233 height 15
click at [844, 319] on icon at bounding box center [848, 319] width 8 height 8
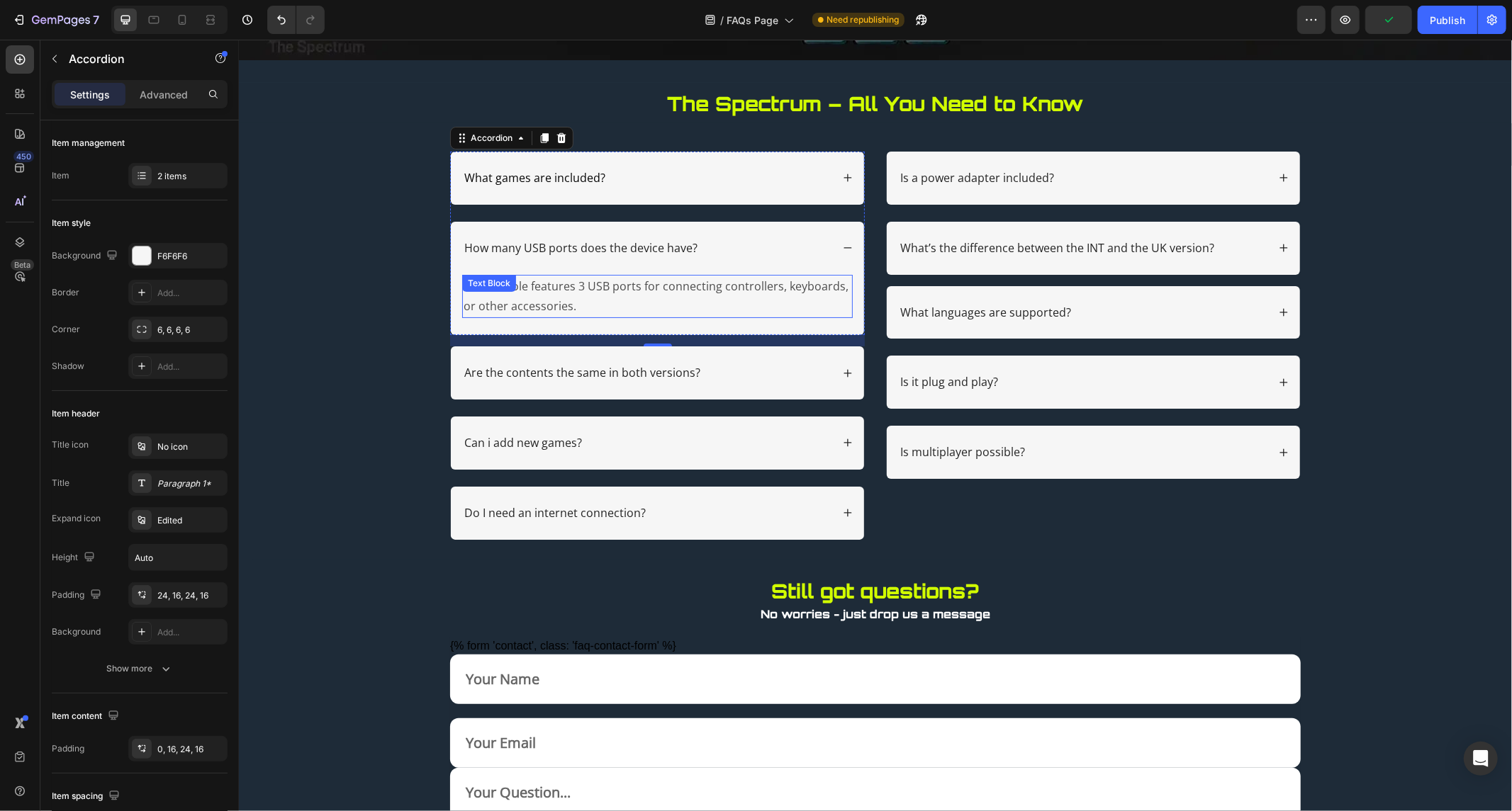
click at [527, 294] on p "The console features 3 USB ports for connecting controllers, keyboards, or othe…" at bounding box center [656, 295] width 388 height 41
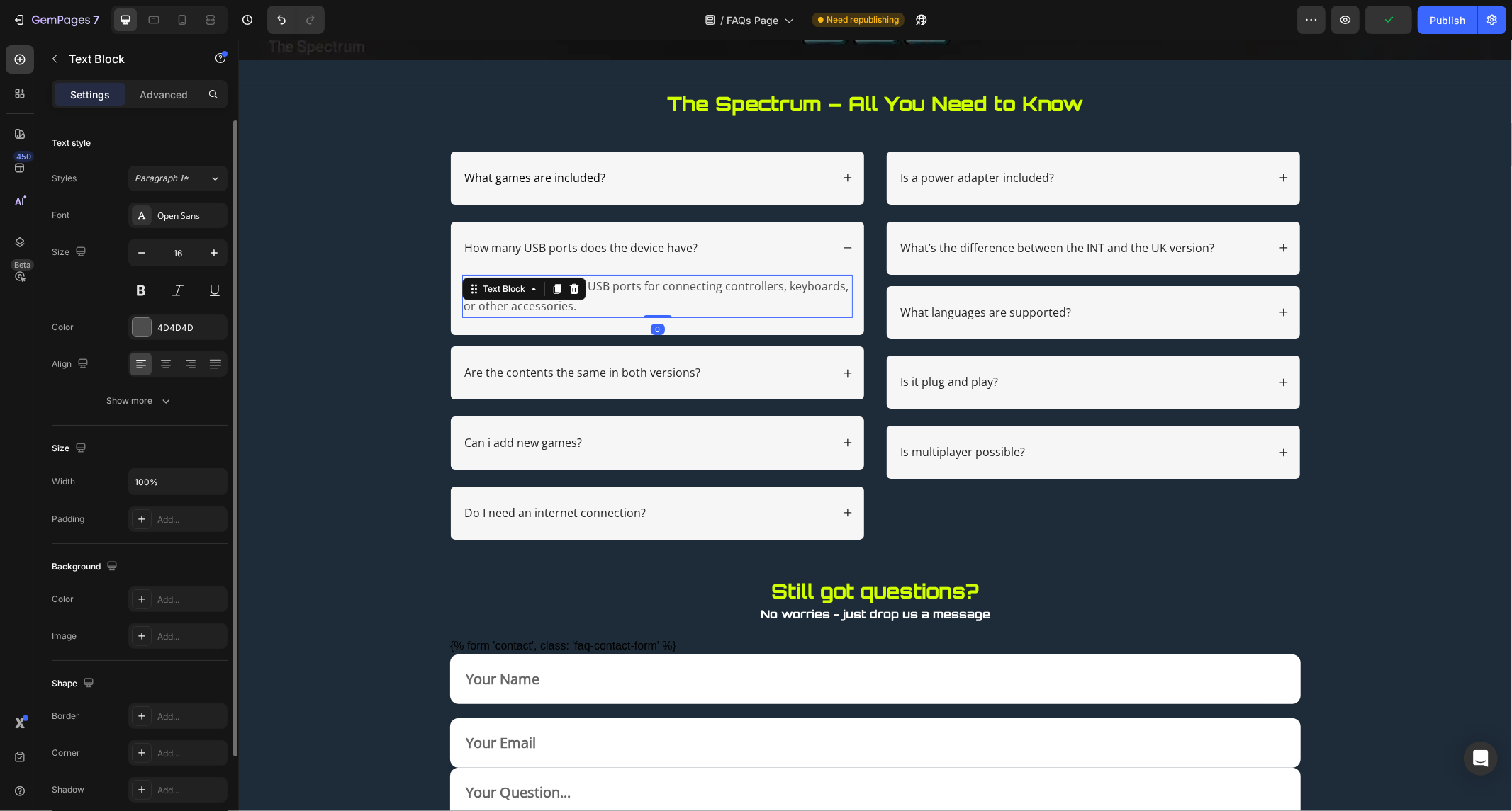
click at [179, 341] on div "Font Open Sans Size 16 Color 4D4D4D Align Show more" at bounding box center [139, 308] width 176 height 211
click at [184, 332] on div "4D4D4D" at bounding box center [178, 328] width 41 height 13
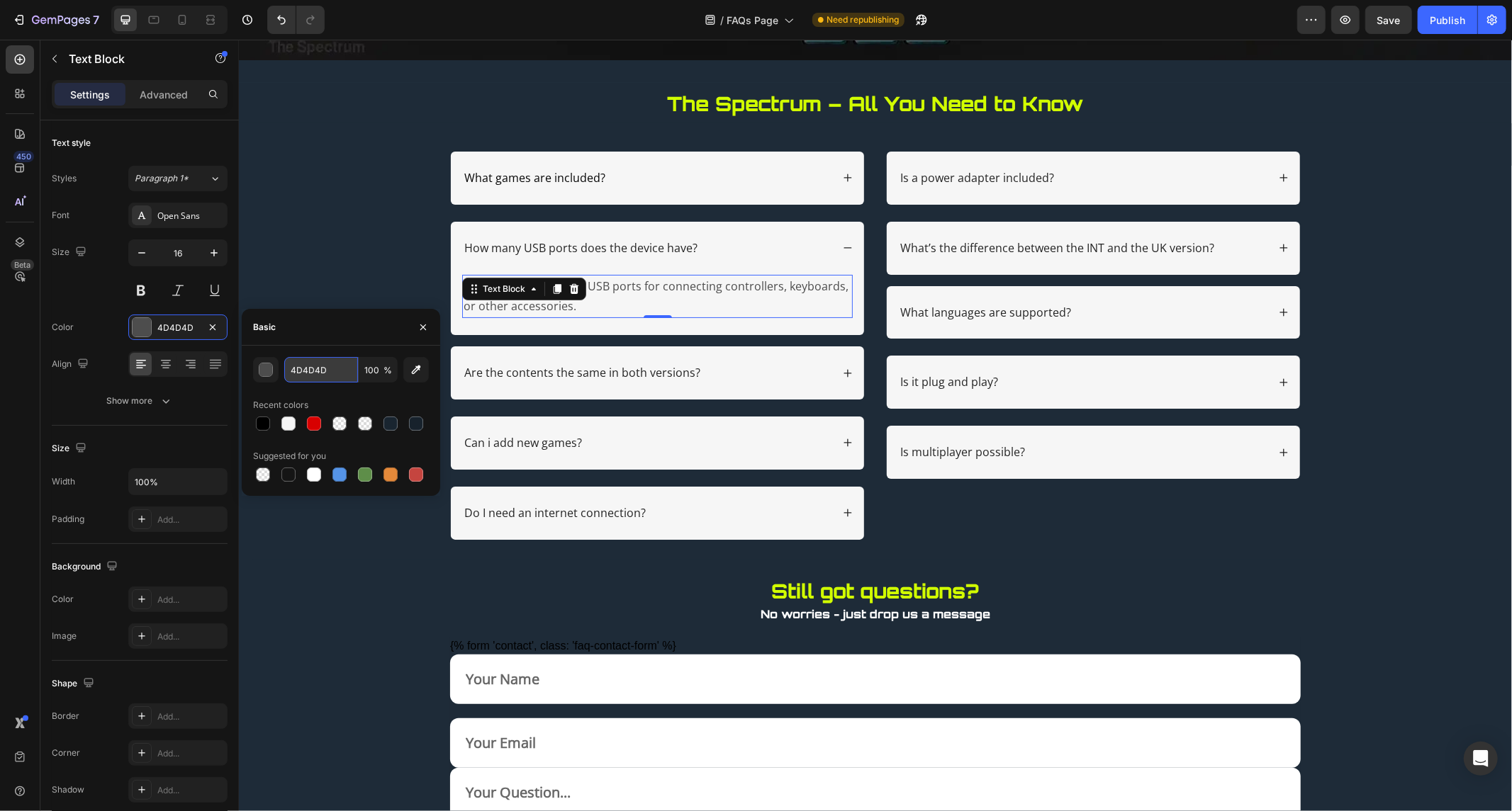
click at [325, 373] on input "4D4D4D" at bounding box center [321, 370] width 74 height 26
paste input "000000"
type input "000000"
click at [314, 540] on div "What games are included? How many USB ports does the device have? The console f…" at bounding box center [875, 560] width 1245 height 819
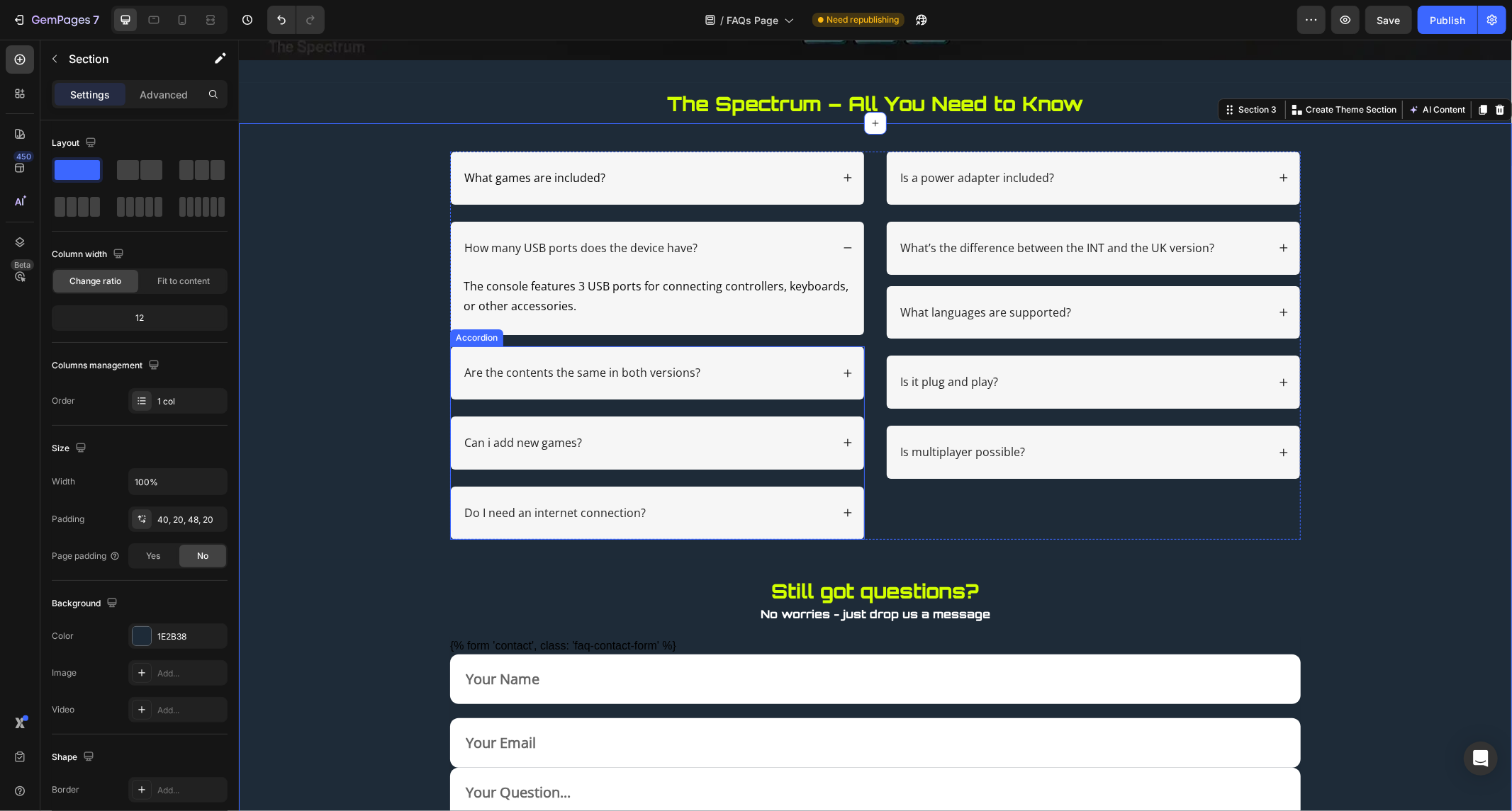
click at [533, 361] on div "Are the contents the same in both versions?" at bounding box center [656, 373] width 413 height 53
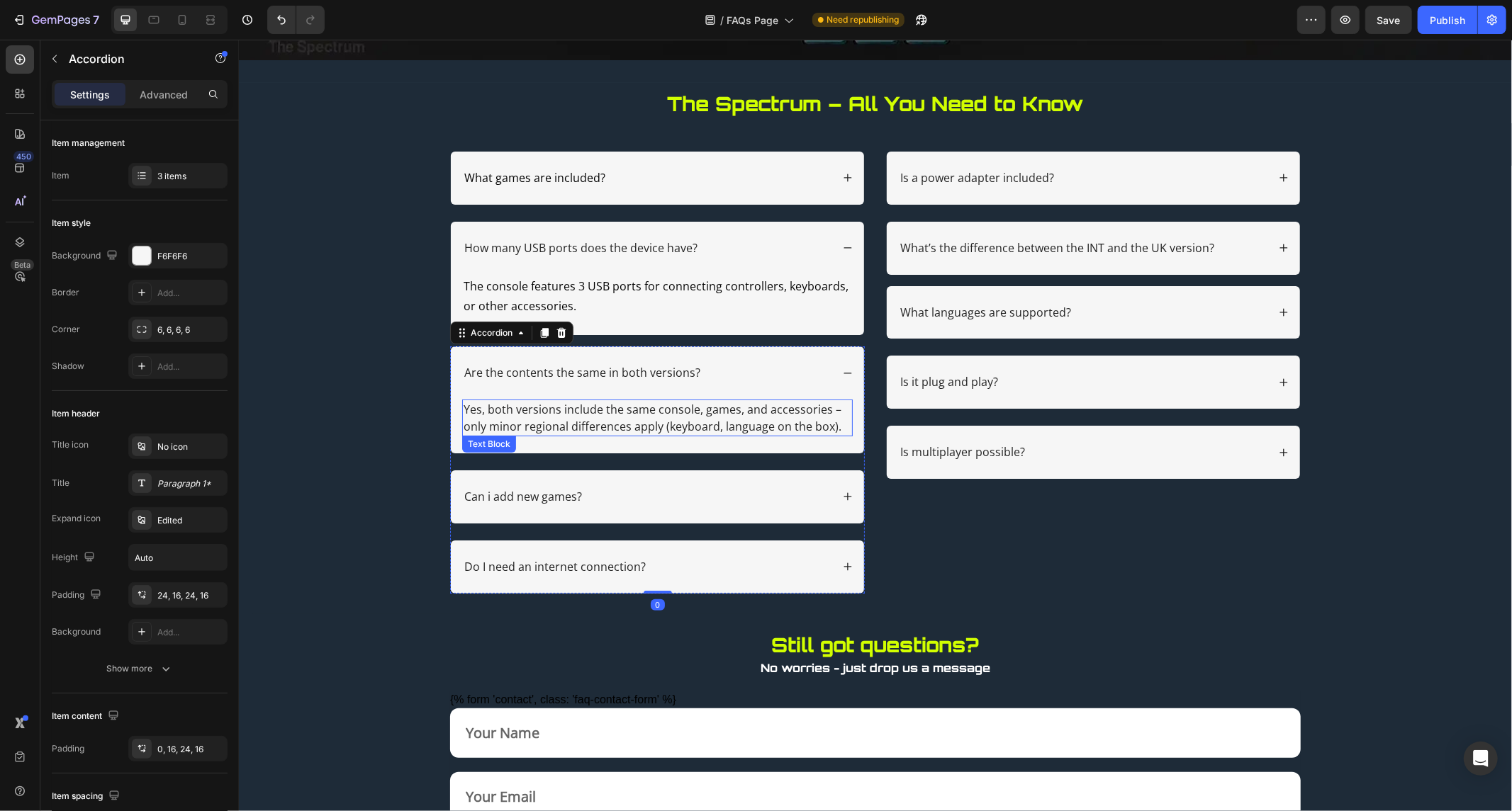
click at [513, 425] on p "Yes, both versions include the same console, games, and accessories – only mino…" at bounding box center [656, 418] width 388 height 34
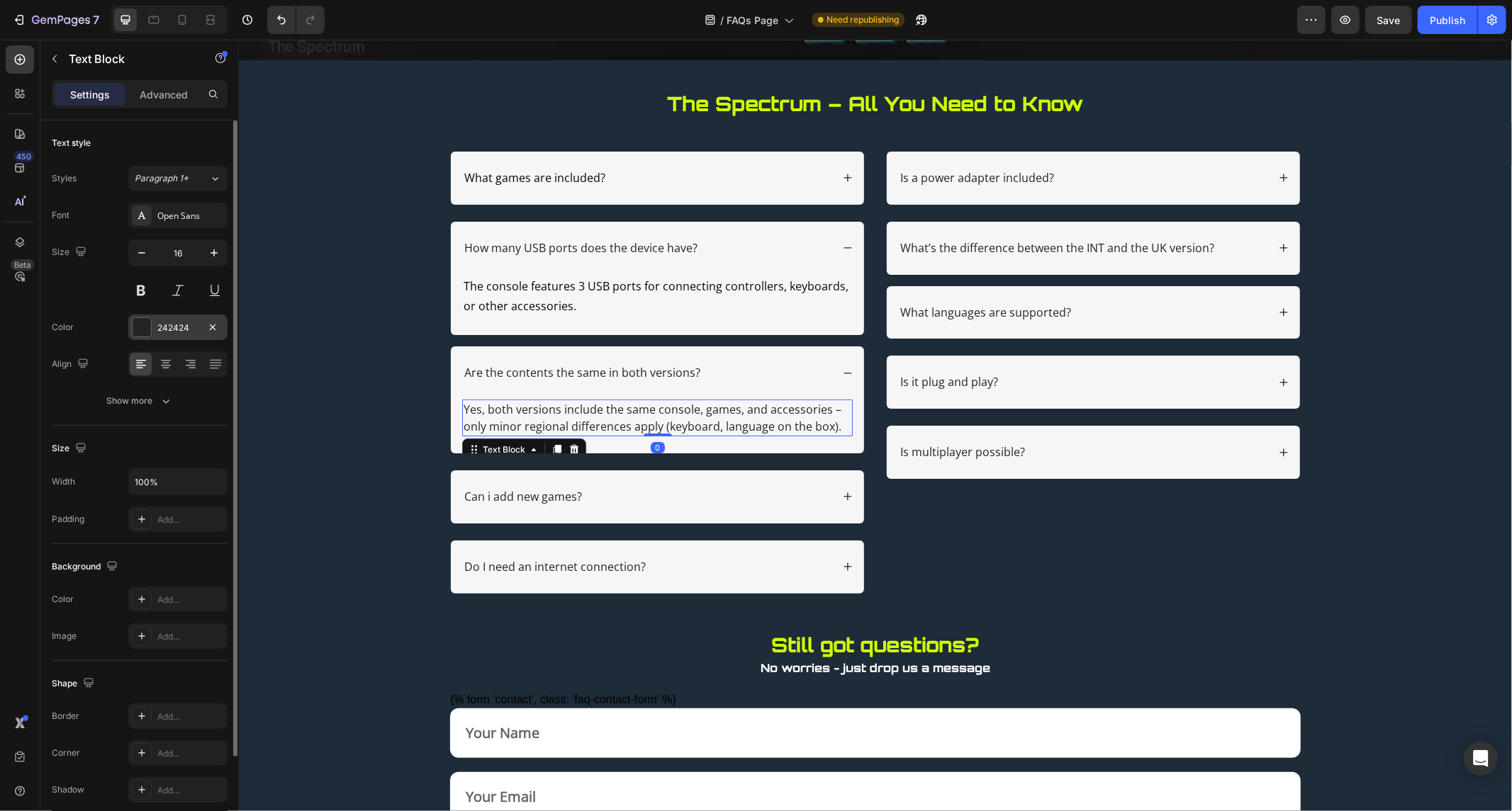
click at [180, 330] on div "242424" at bounding box center [178, 328] width 41 height 13
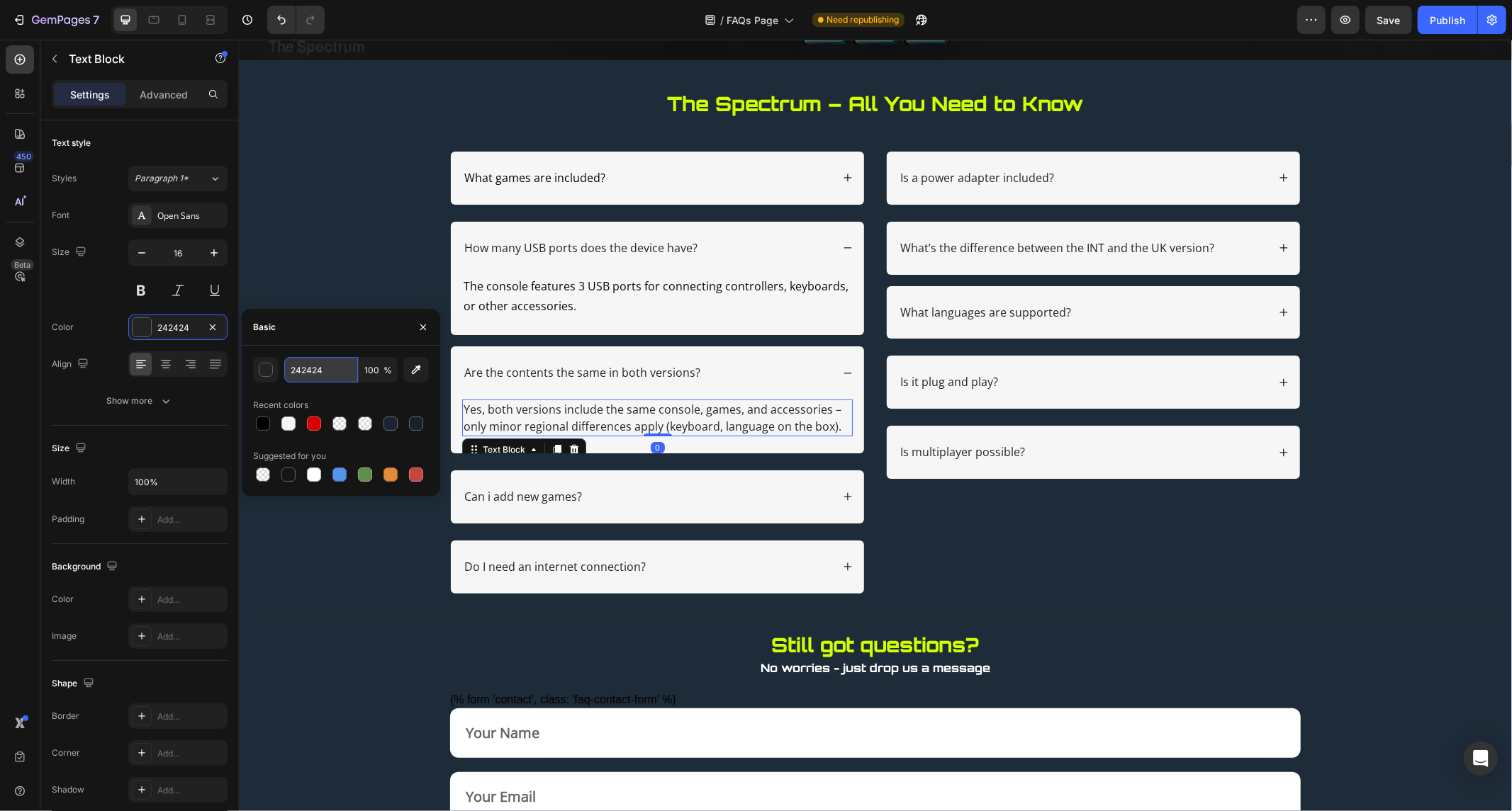
click at [311, 359] on input "242424" at bounding box center [321, 370] width 74 height 26
paste input "000000"
type input "000000"
click at [523, 497] on p "Can i add new games?" at bounding box center [522, 496] width 117 height 15
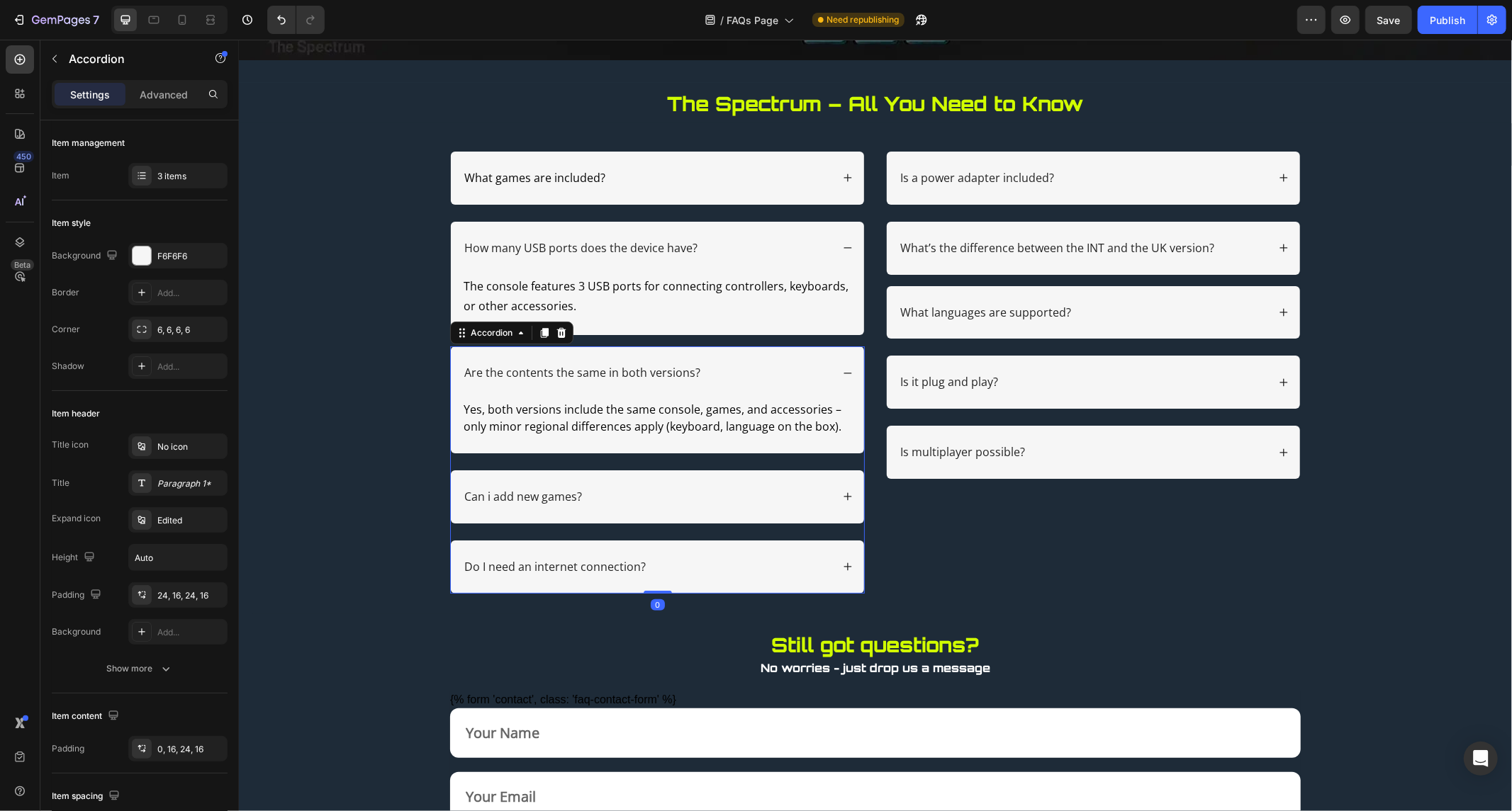
click at [545, 487] on div "Can i add new games?" at bounding box center [522, 496] width 122 height 19
click at [548, 247] on p "How many USB ports does the device have?" at bounding box center [580, 247] width 233 height 15
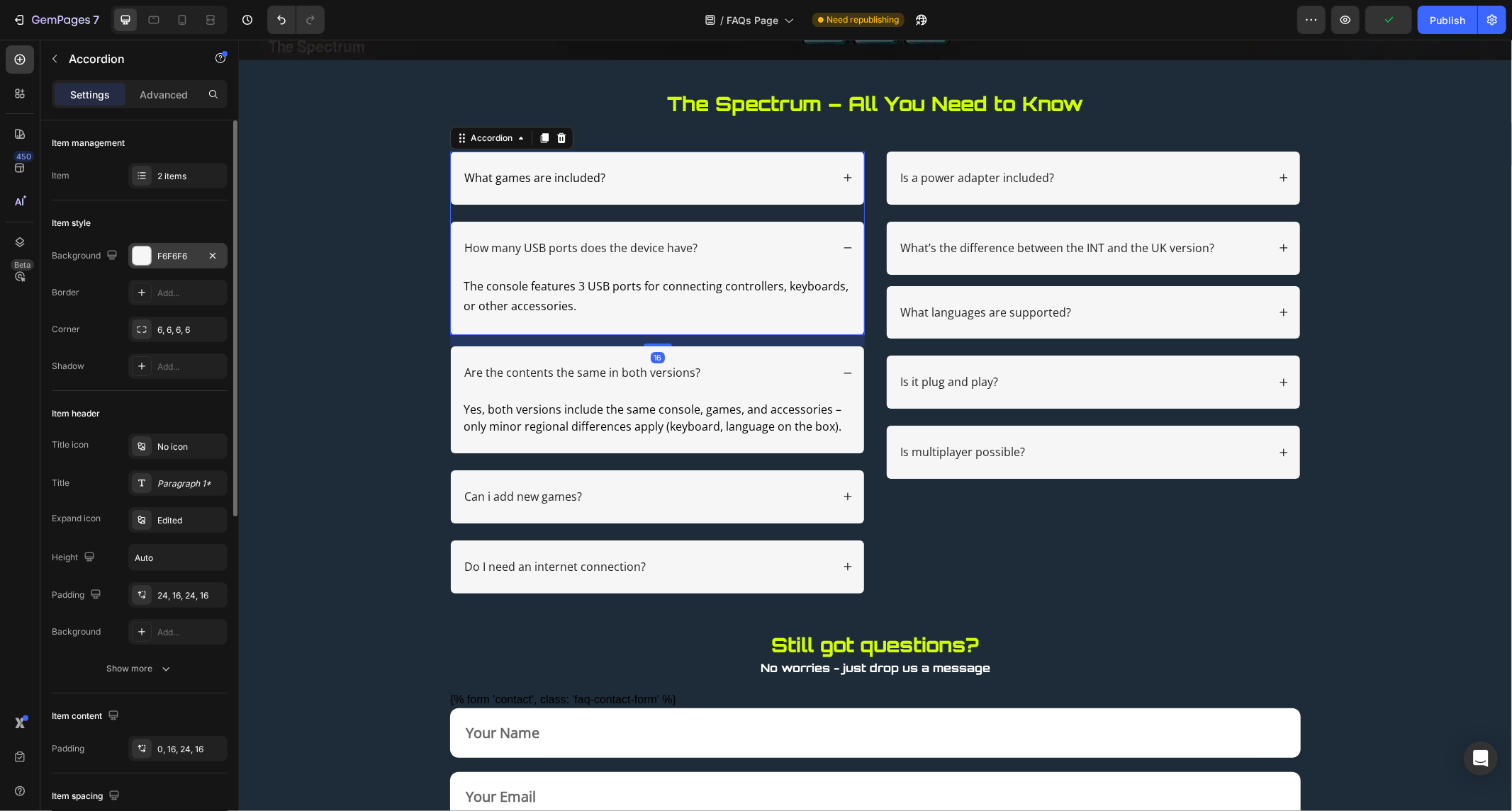
click at [183, 257] on div "F6F6F6" at bounding box center [178, 256] width 41 height 13
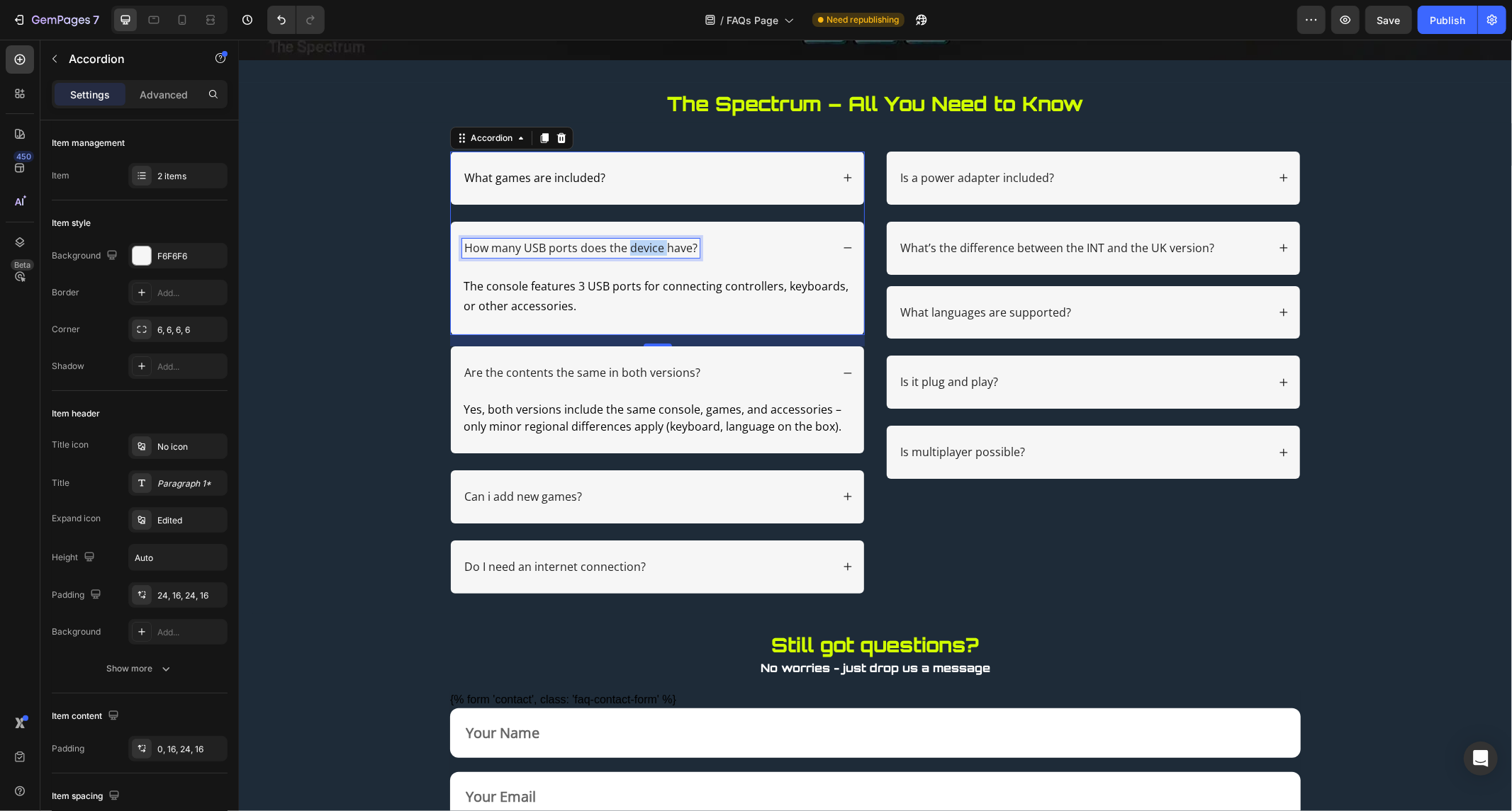
click at [621, 250] on p "How many USB ports does the device have?" at bounding box center [580, 247] width 233 height 15
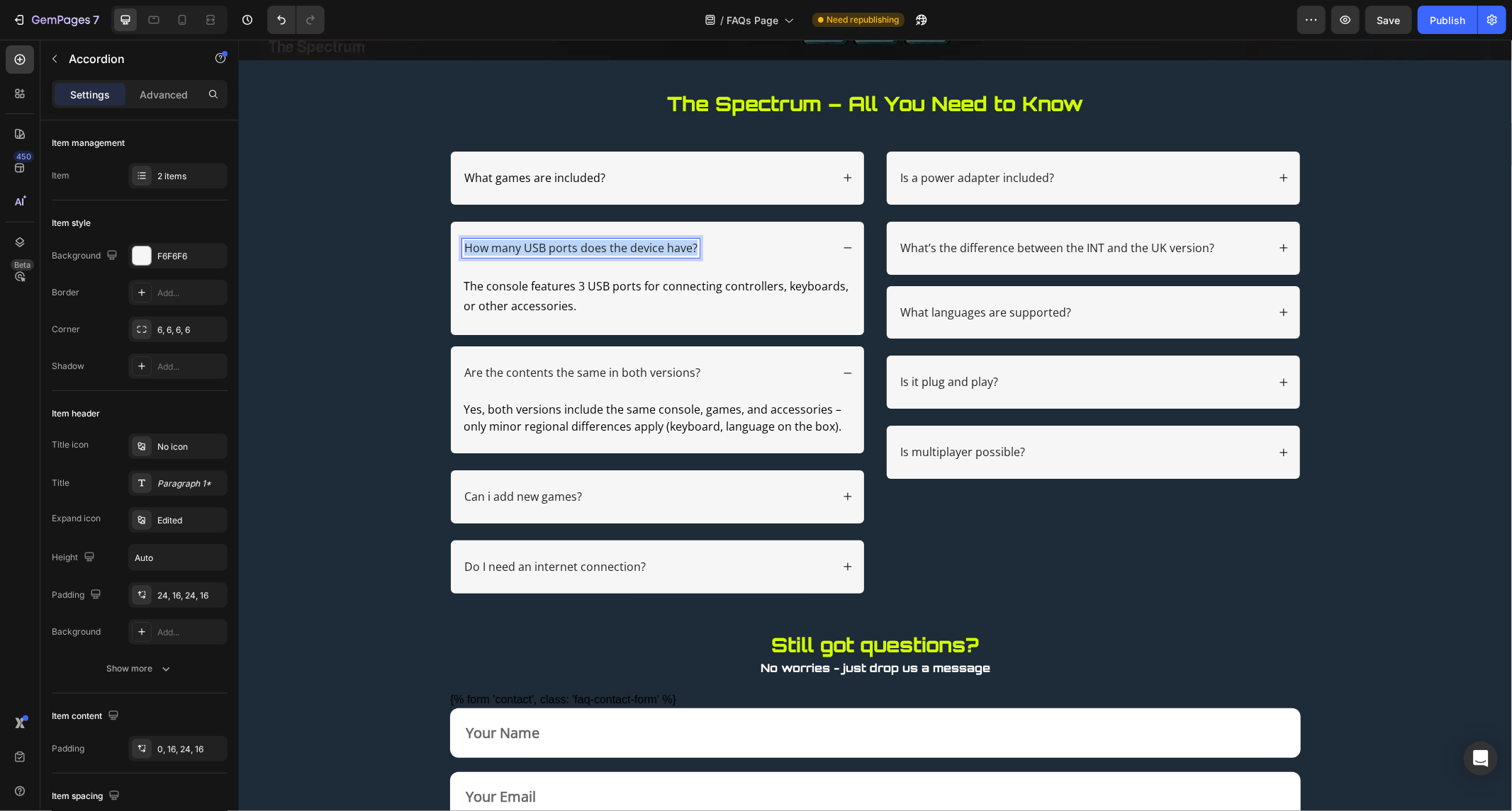
click at [621, 250] on p "How many USB ports does the device have?" at bounding box center [580, 247] width 233 height 15
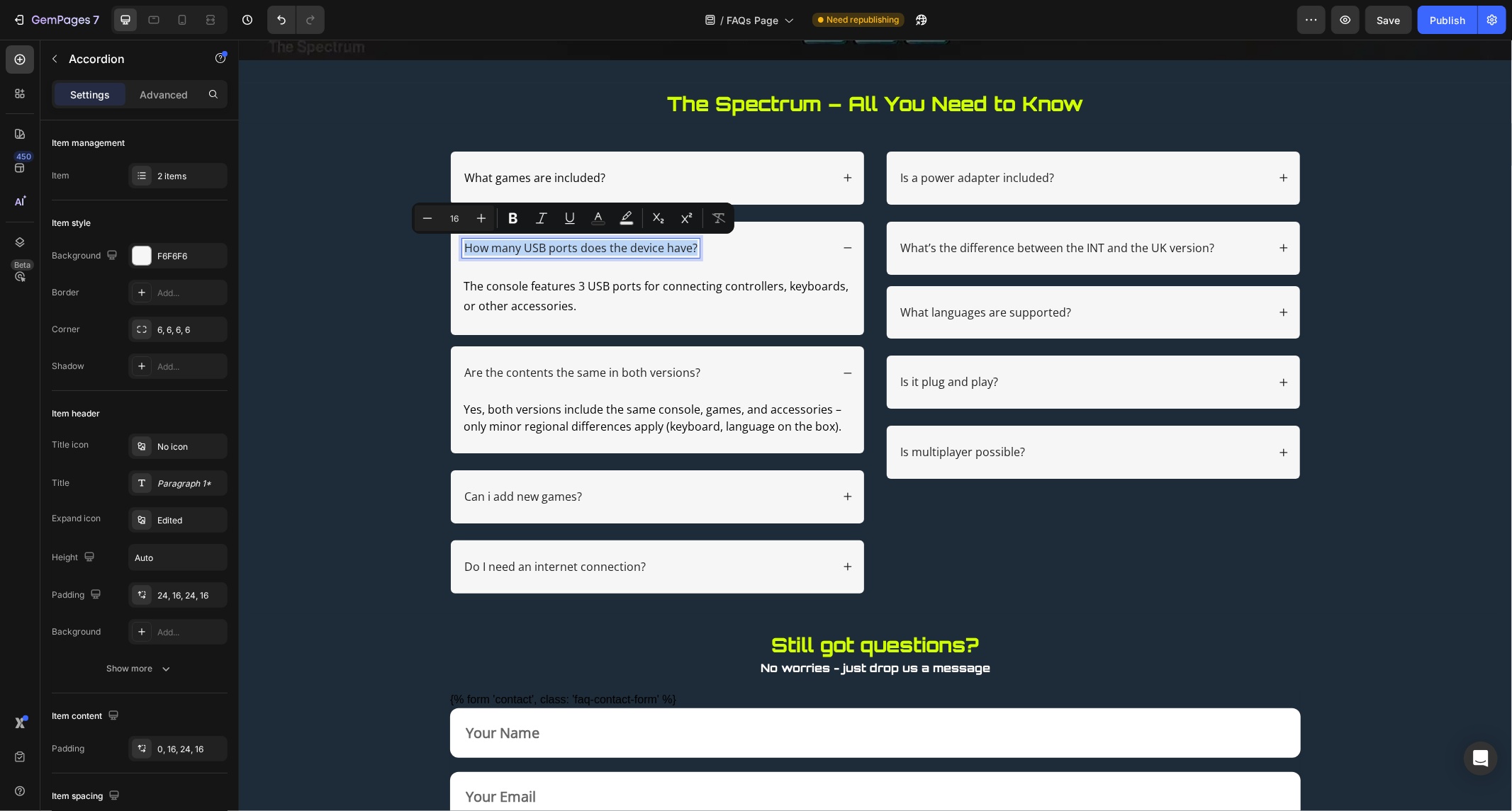
click at [621, 250] on p "How many USB ports does the device have?" at bounding box center [580, 247] width 233 height 15
click at [594, 216] on icon "Editor contextual toolbar" at bounding box center [599, 218] width 14 height 14
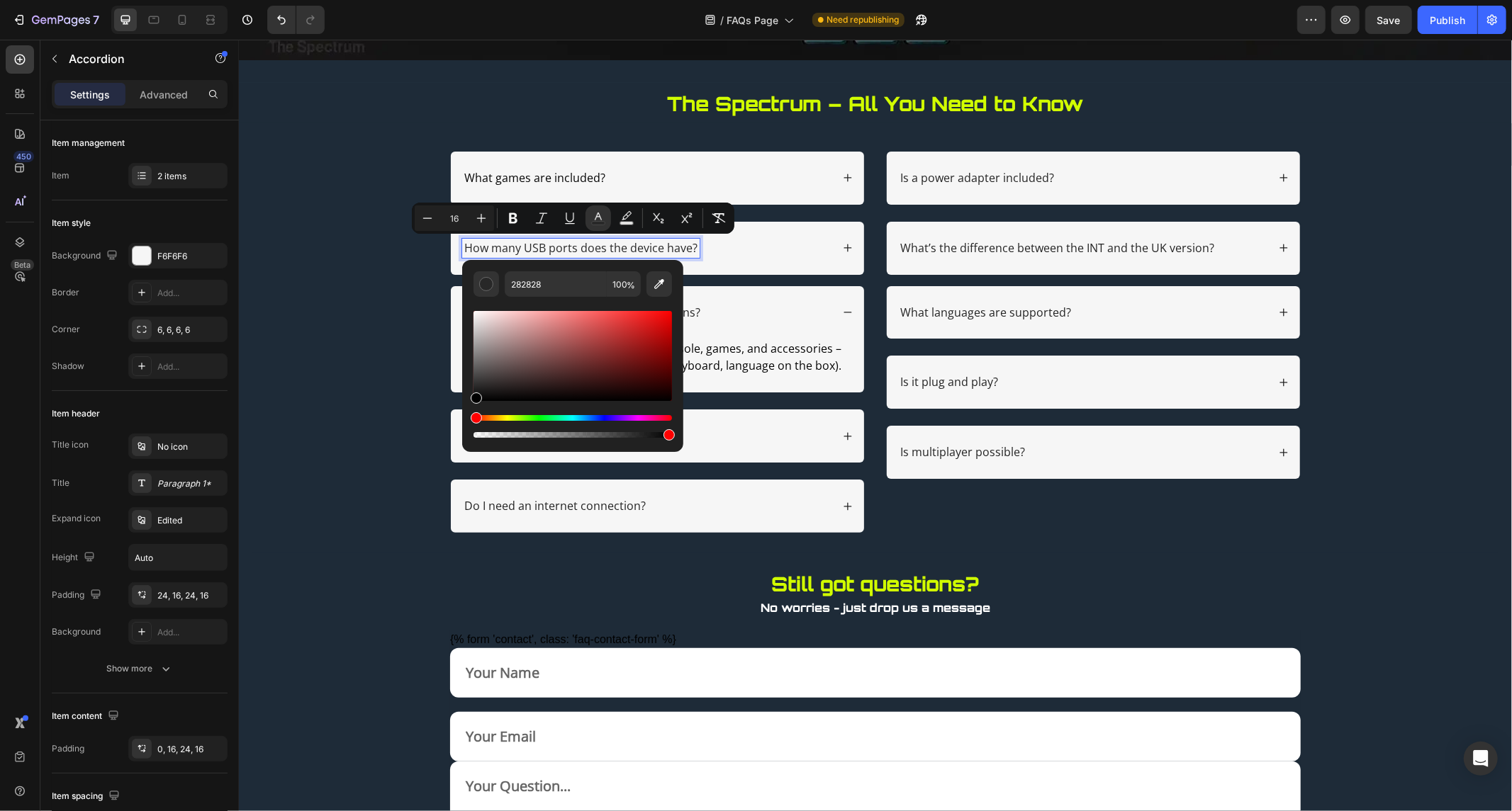
type input "000000"
drag, startPoint x: 535, startPoint y: 367, endPoint x: 473, endPoint y: 411, distance: 76.0
click at [473, 411] on div "Editor contextual toolbar" at bounding box center [572, 374] width 198 height 132
click at [392, 412] on div "What games are included? How many USB ports does the device have? Accordion 16 …" at bounding box center [875, 557] width 1245 height 813
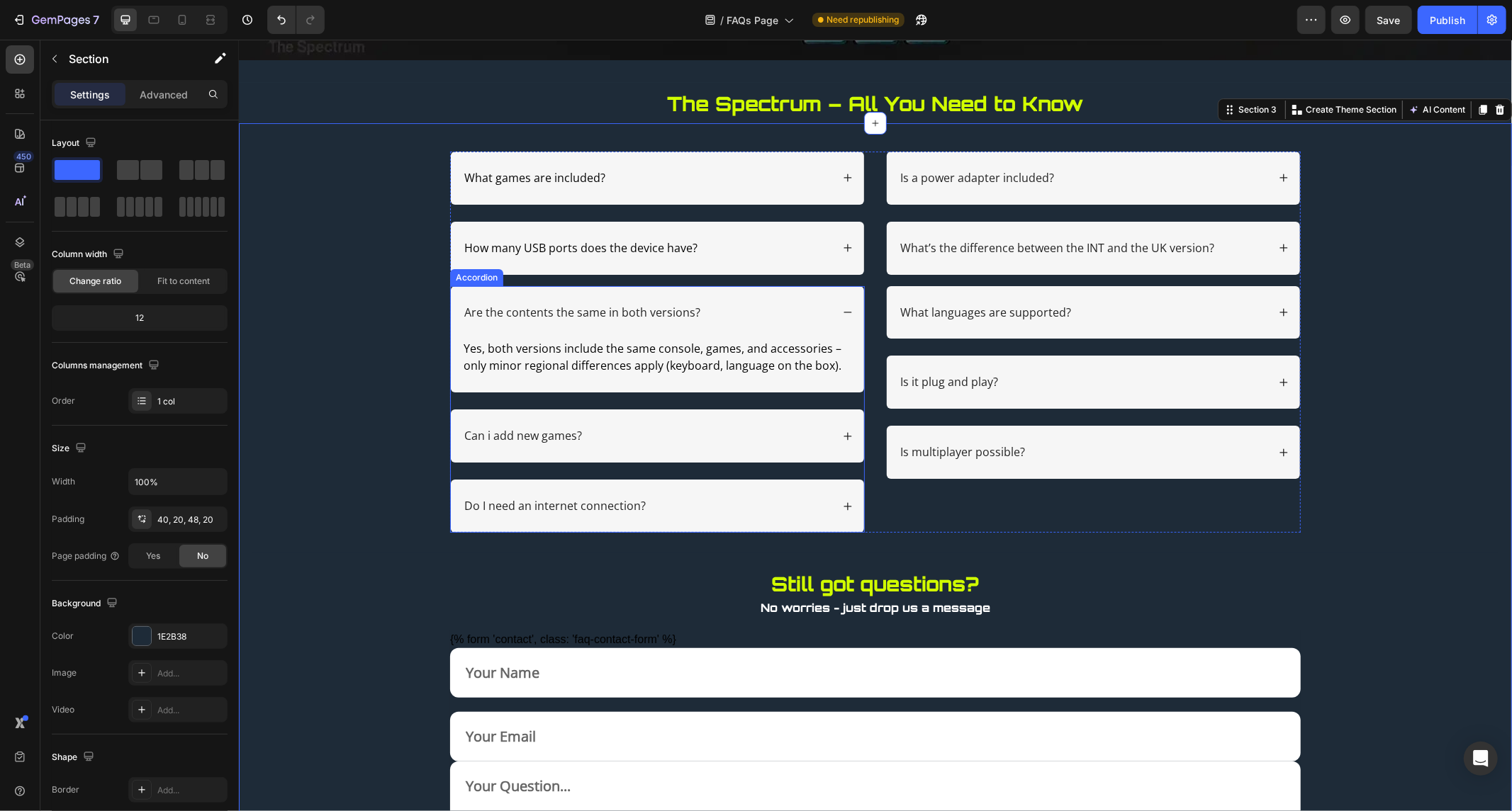
click at [537, 314] on p "Are the contents the same in both versions?" at bounding box center [582, 312] width 236 height 15
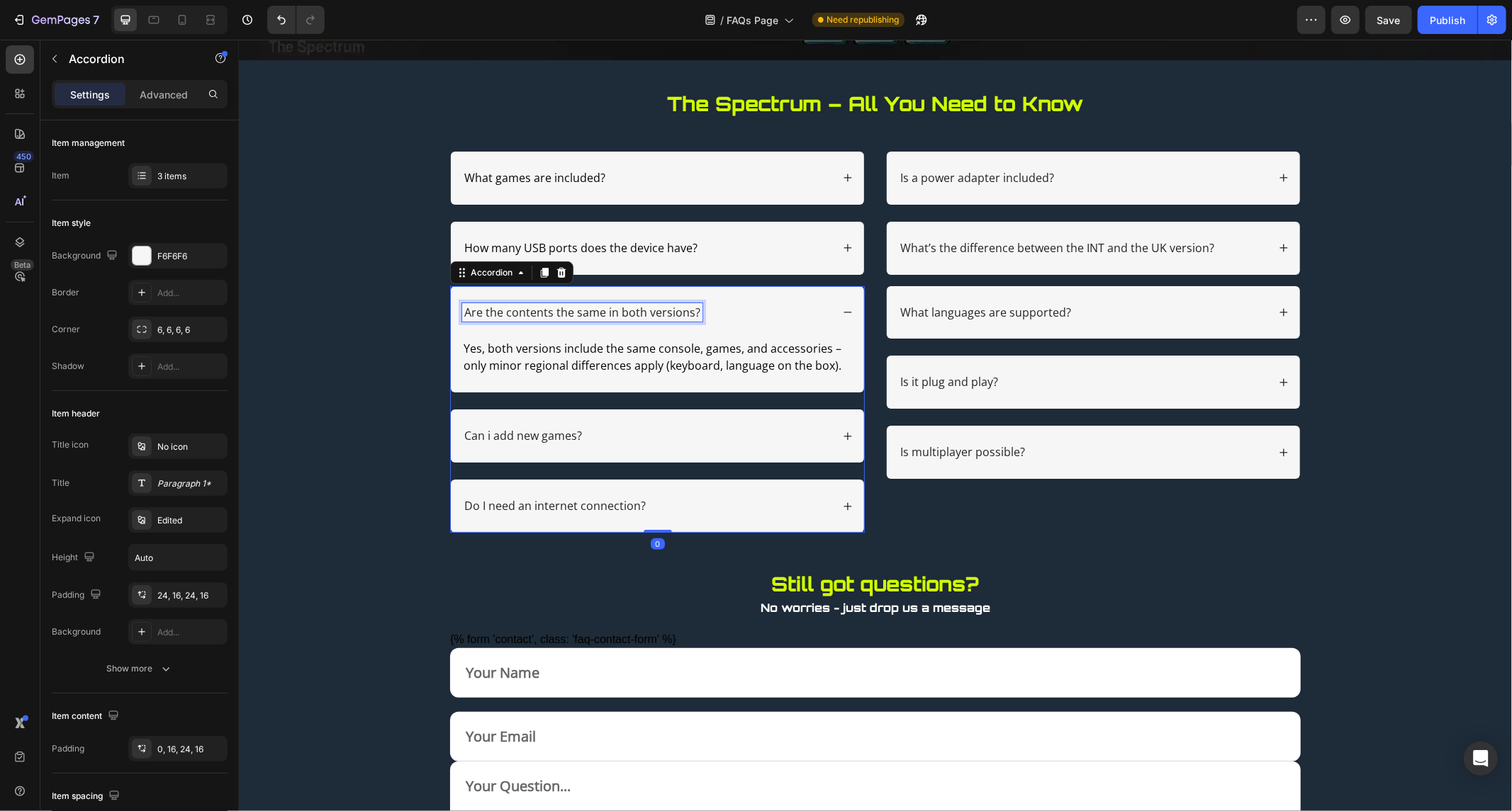
click at [537, 314] on p "Are the contents the same in both versions?" at bounding box center [582, 312] width 236 height 15
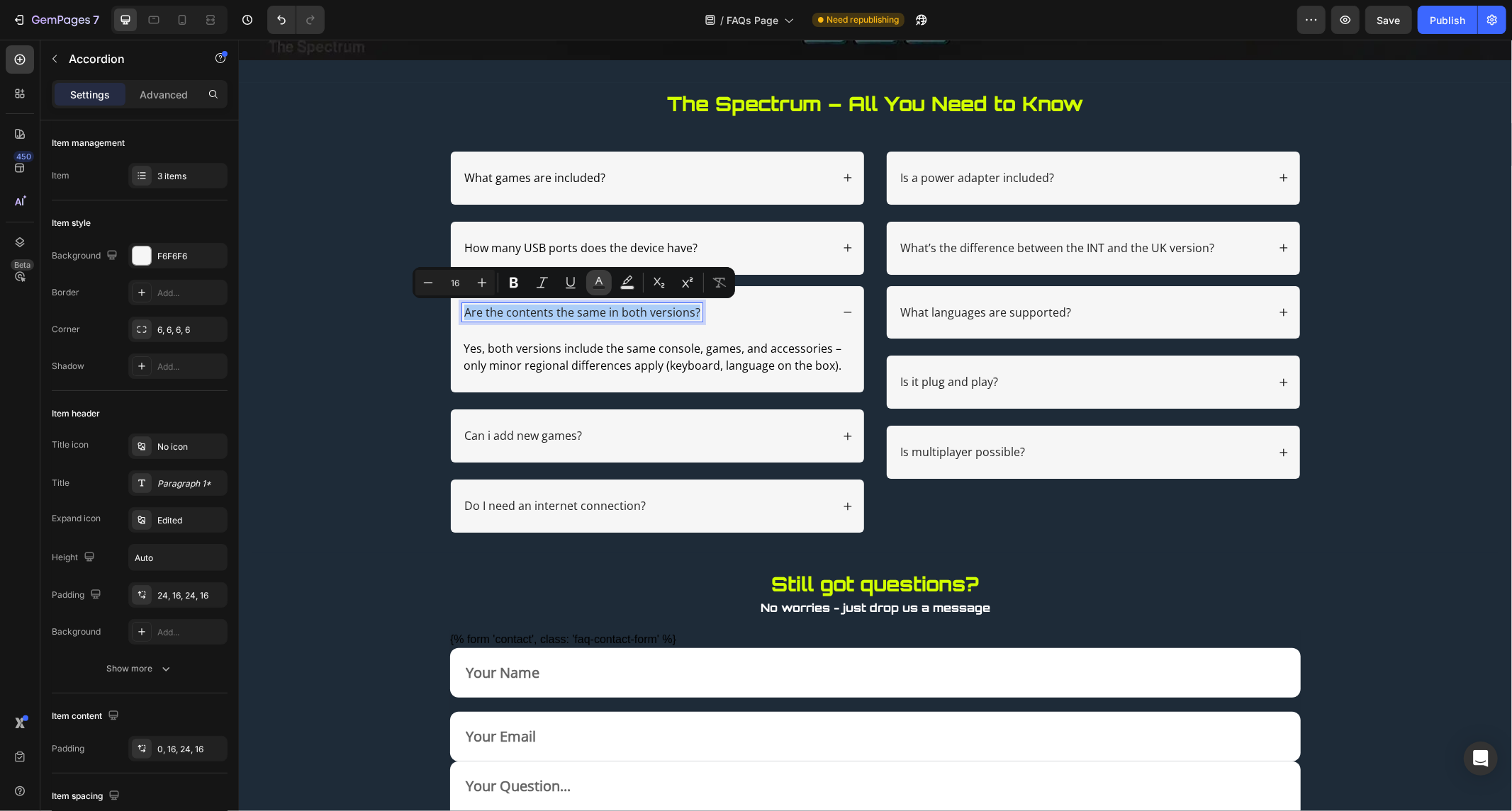
click at [606, 274] on button "Text Color" at bounding box center [599, 283] width 26 height 26
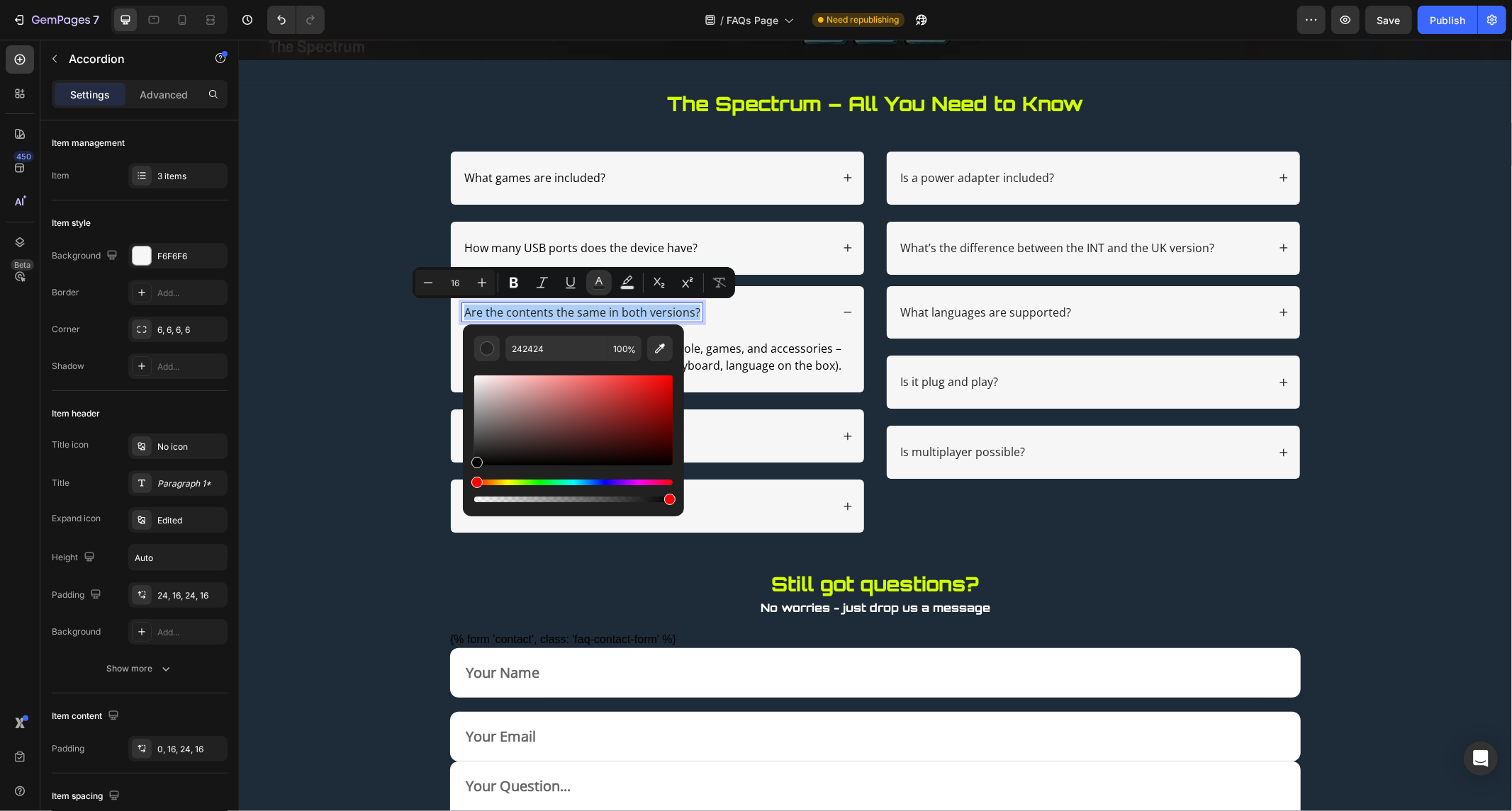
drag, startPoint x: 478, startPoint y: 457, endPoint x: 465, endPoint y: 499, distance: 44.0
click at [465, 499] on div "242424 100 %" at bounding box center [573, 414] width 221 height 181
type input "000000"
click at [717, 434] on div "Can i add new games?" at bounding box center [646, 435] width 370 height 19
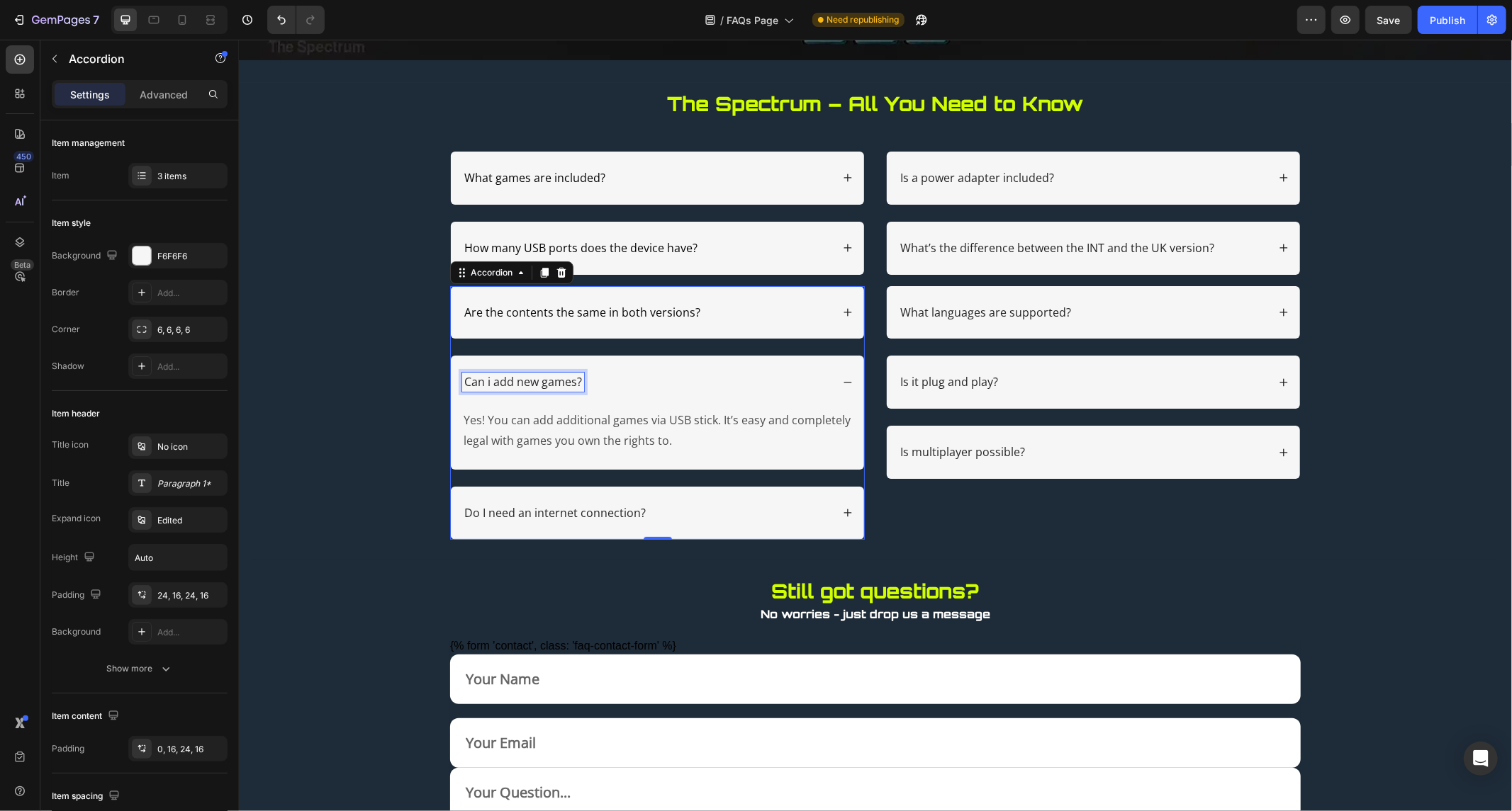
click at [517, 377] on p "Can i add new games?" at bounding box center [522, 381] width 117 height 15
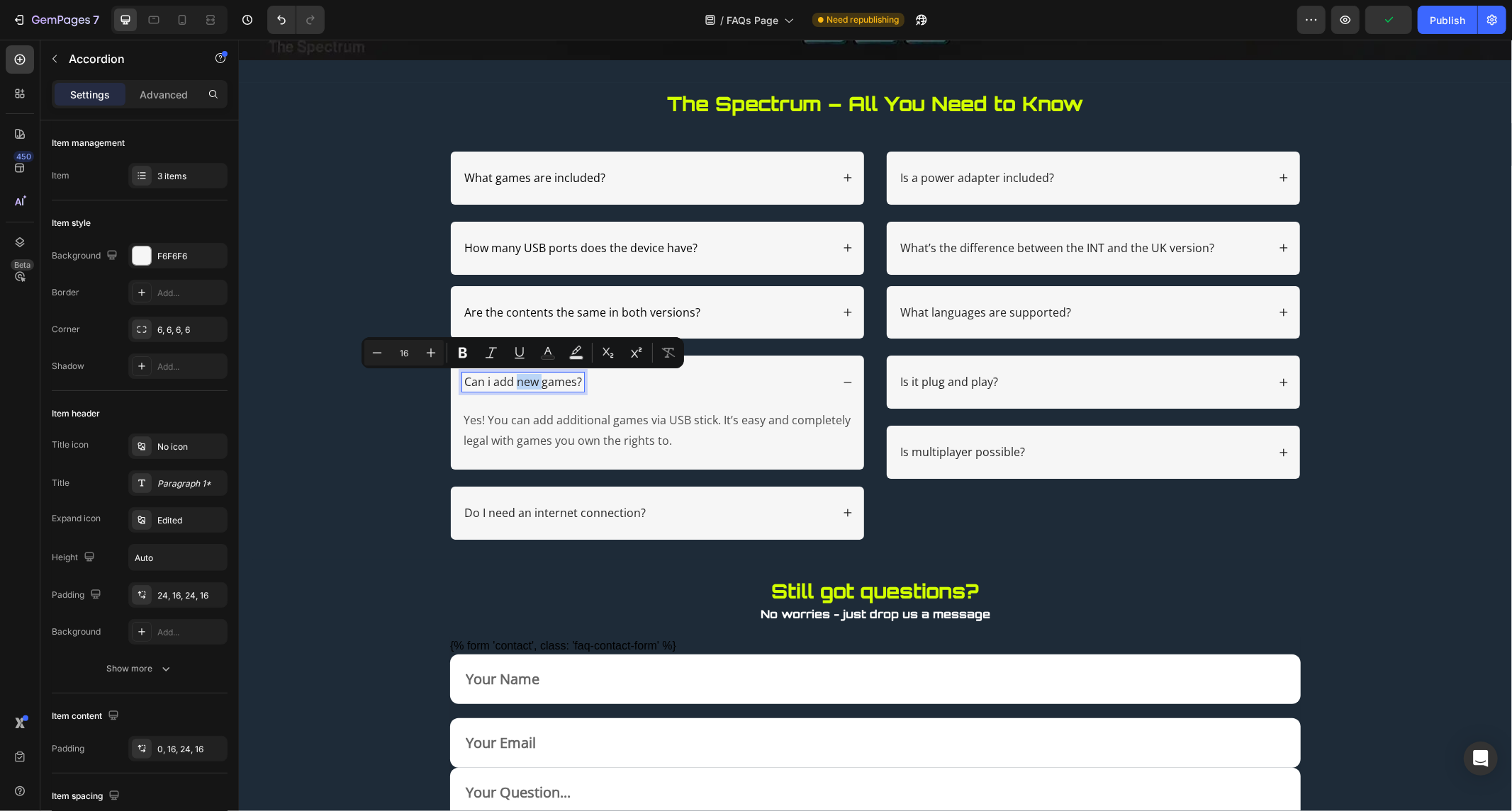
click at [517, 377] on p "Can i add new games?" at bounding box center [522, 381] width 117 height 15
click at [540, 348] on icon "Editor contextual toolbar" at bounding box center [541, 351] width 7 height 8
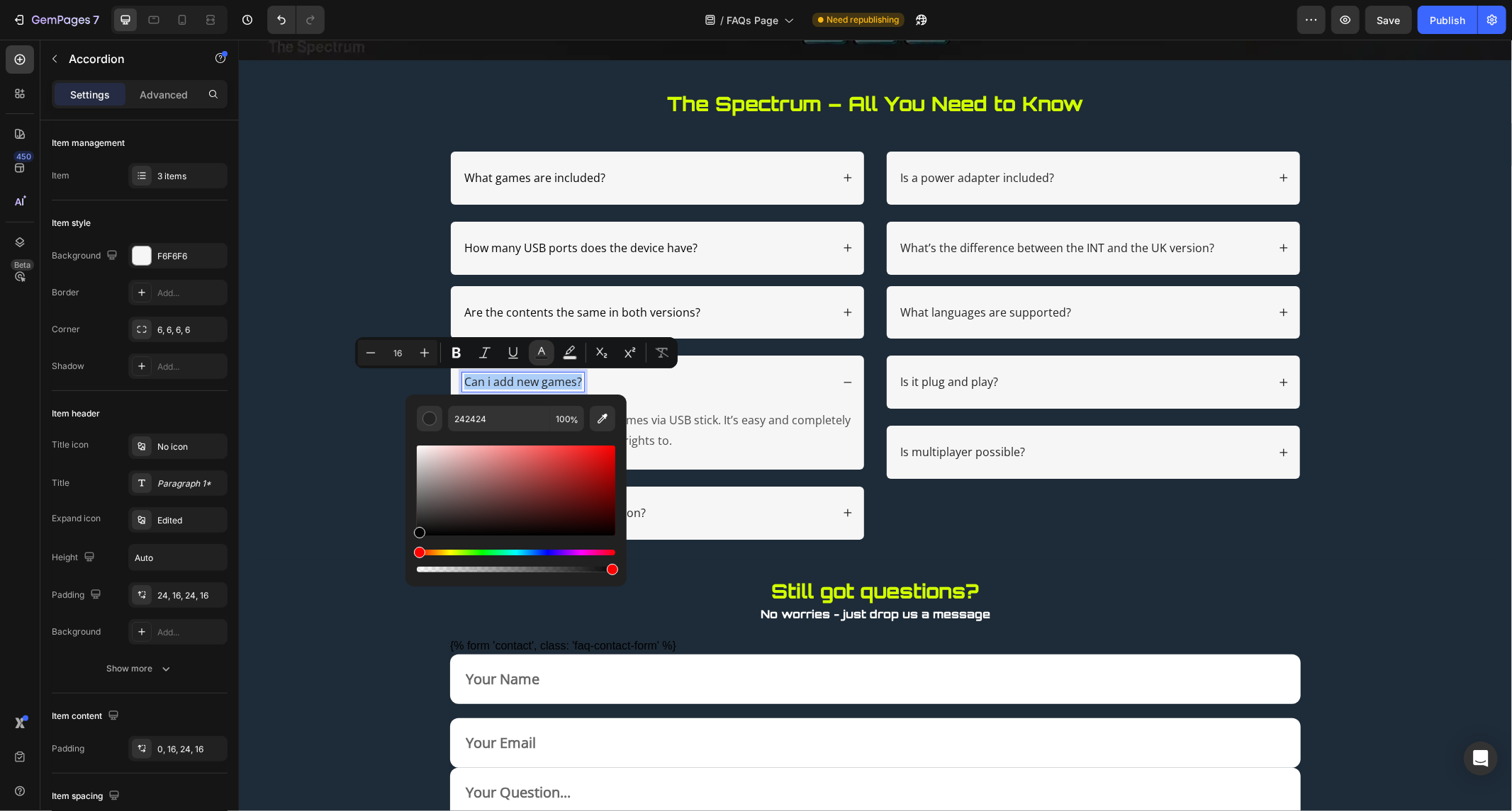
drag, startPoint x: 420, startPoint y: 522, endPoint x: 417, endPoint y: 537, distance: 15.3
click at [417, 537] on div "Editor contextual toolbar" at bounding box center [419, 533] width 11 height 11
type input "000000"
click at [701, 419] on p "Yes! You can add additional games via USB stick. It’s easy and completely legal…" at bounding box center [656, 430] width 388 height 41
click at [665, 429] on p "Yes! You can add additional games via USB stick. It’s easy and completely legal…" at bounding box center [656, 430] width 388 height 41
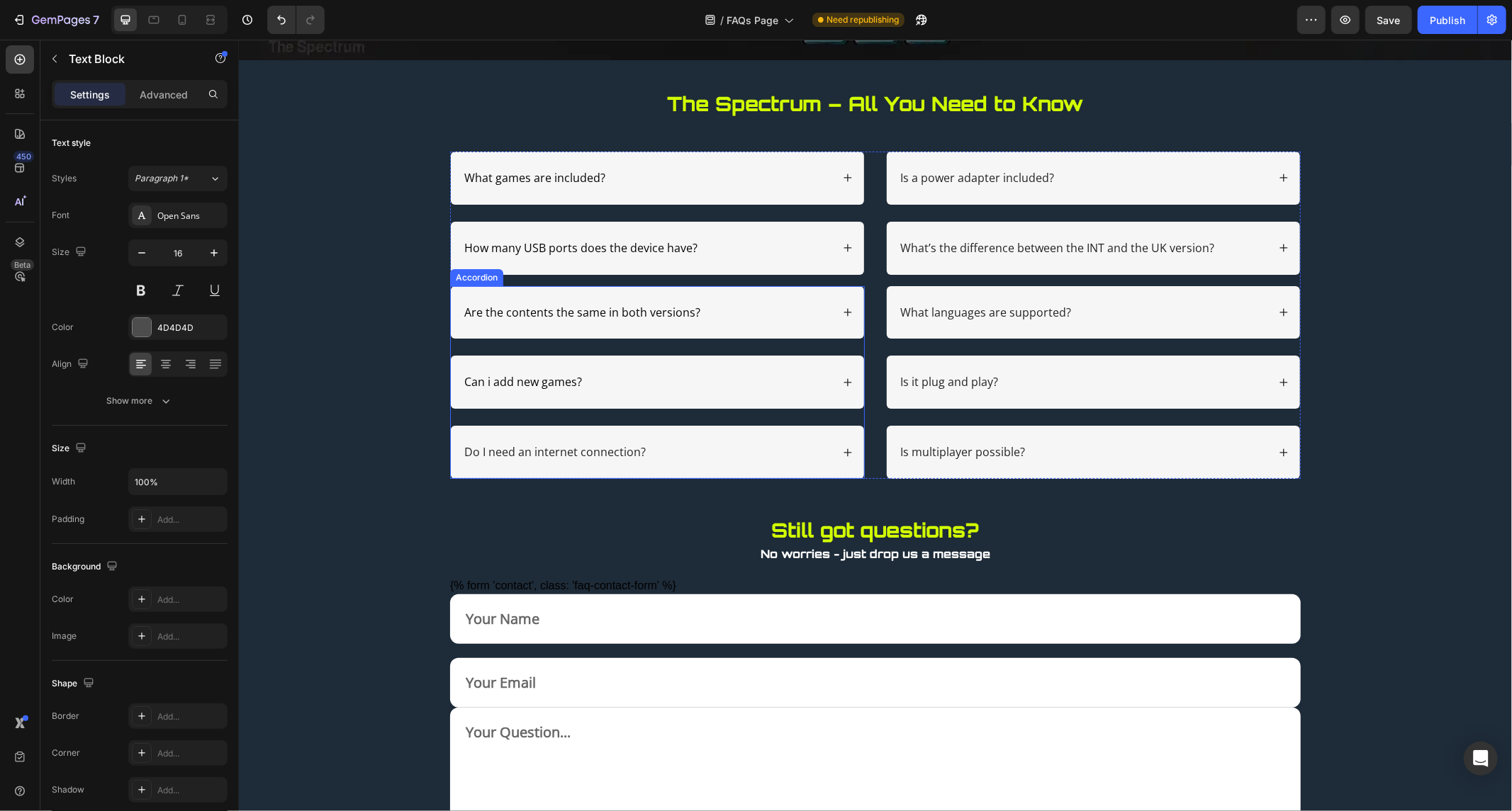
click at [833, 377] on div "Can i add new games?" at bounding box center [656, 381] width 413 height 53
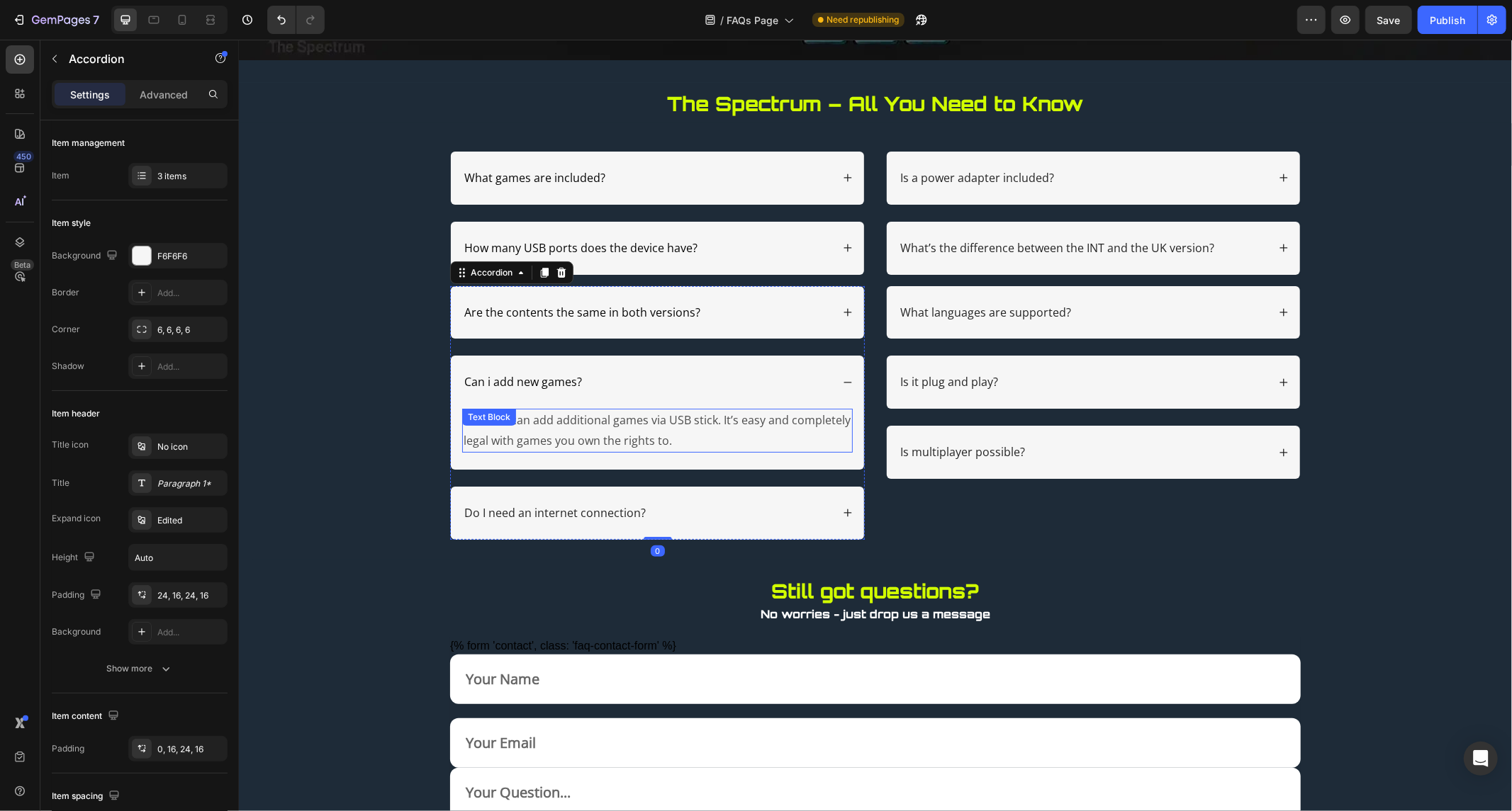
click at [476, 434] on div "Yes! You can add additional games via USB stick. It’s easy and completely legal…" at bounding box center [656, 430] width 390 height 44
click at [476, 425] on div "Text Block" at bounding box center [488, 416] width 54 height 17
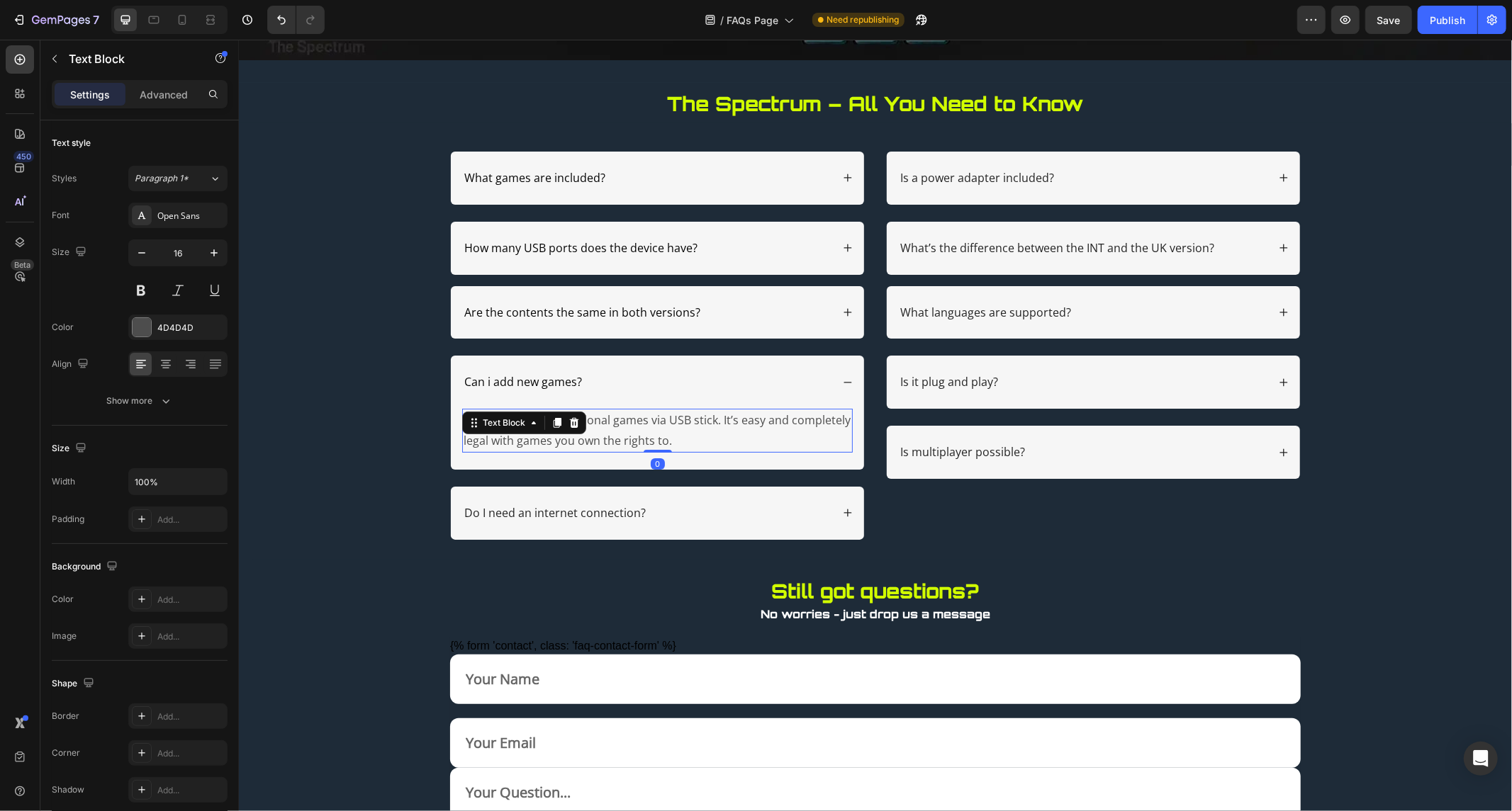
click at [476, 434] on div "Text Block" at bounding box center [523, 422] width 124 height 22
click at [481, 440] on p "Yes! You can add additional games via USB stick. It’s easy and completely legal…" at bounding box center [656, 430] width 388 height 41
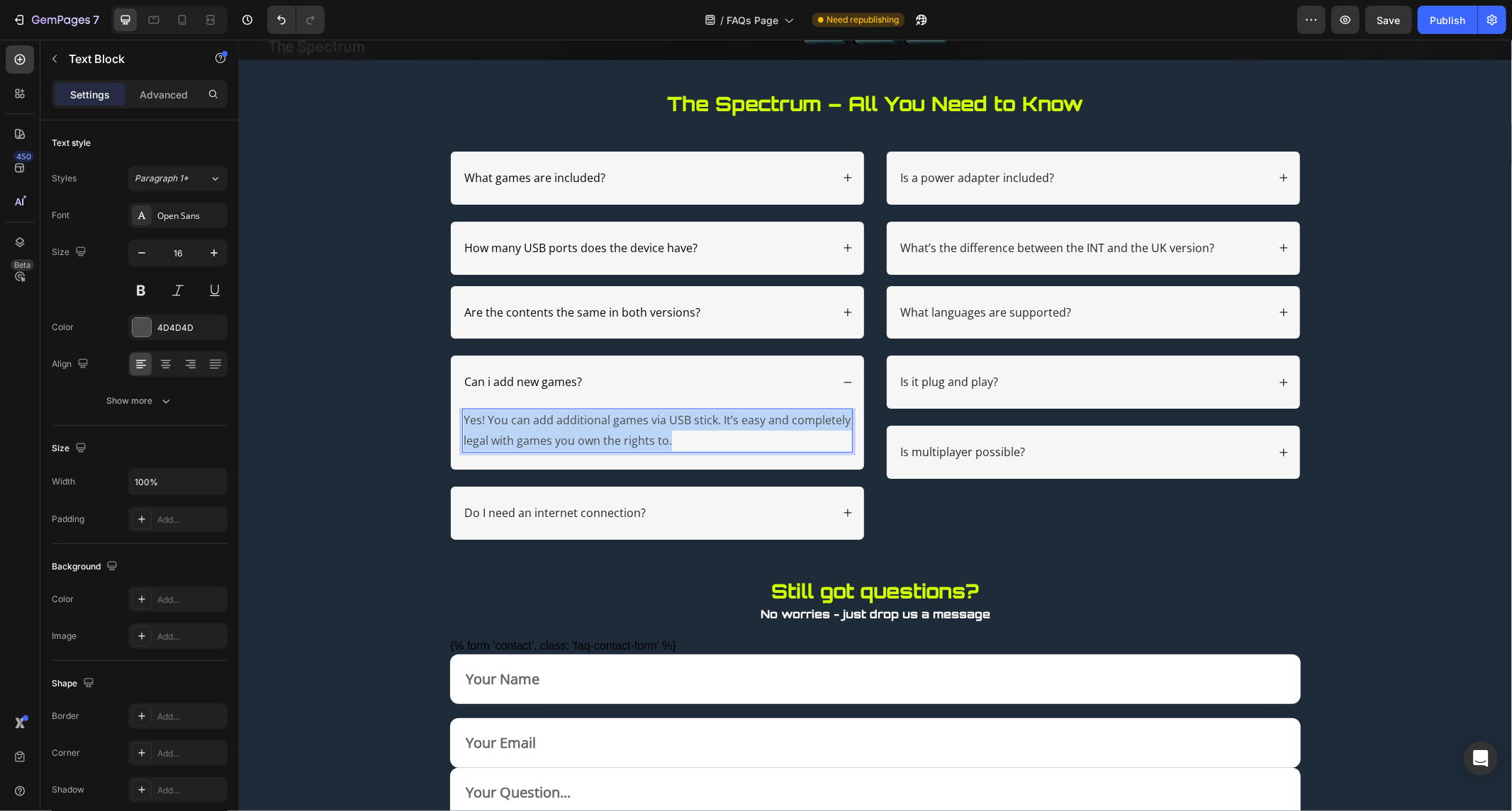
click at [481, 440] on p "Yes! You can add additional games via USB stick. It’s easy and completely legal…" at bounding box center [656, 430] width 388 height 41
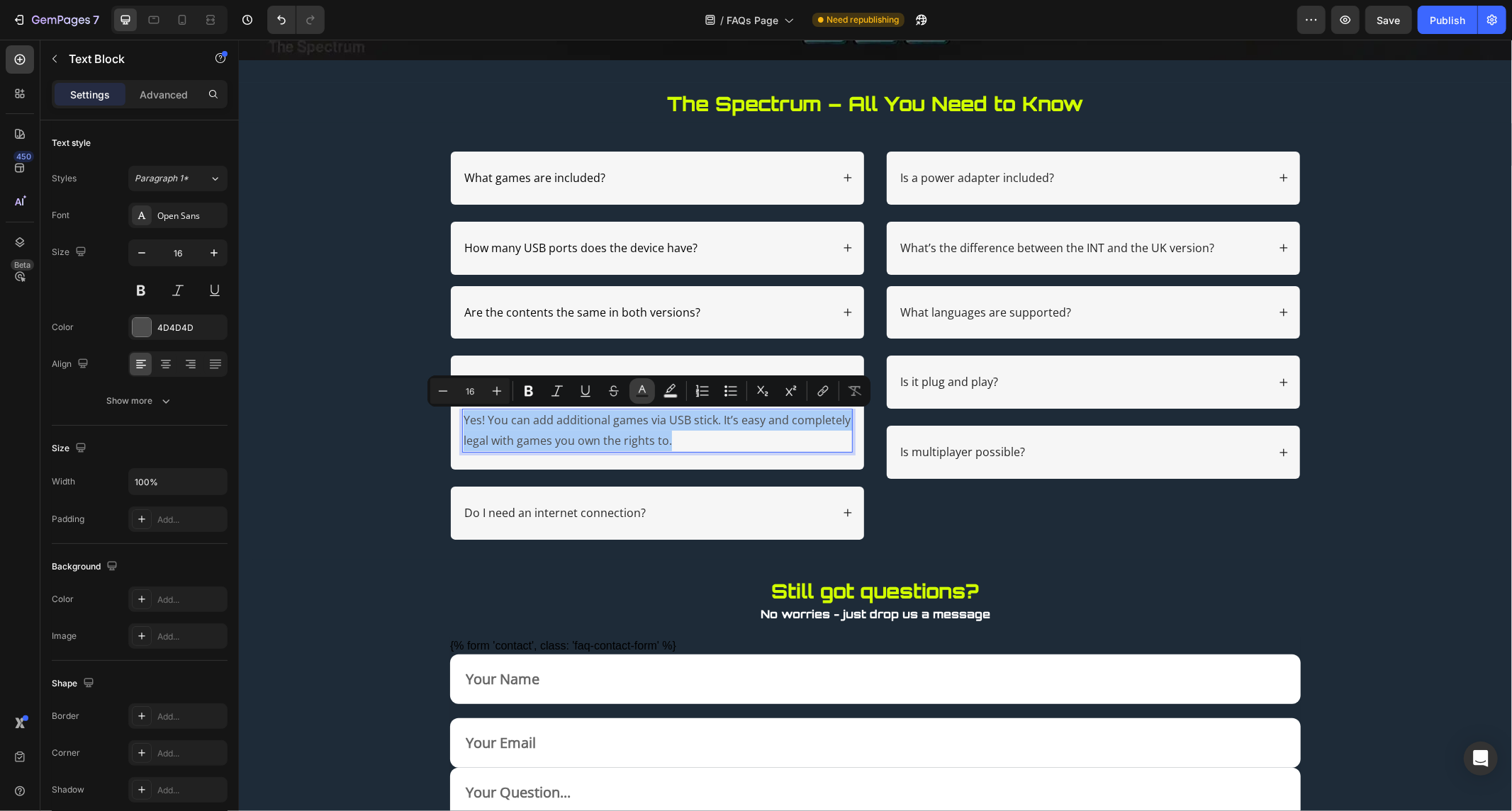
click at [648, 394] on button "Text Color" at bounding box center [643, 391] width 26 height 26
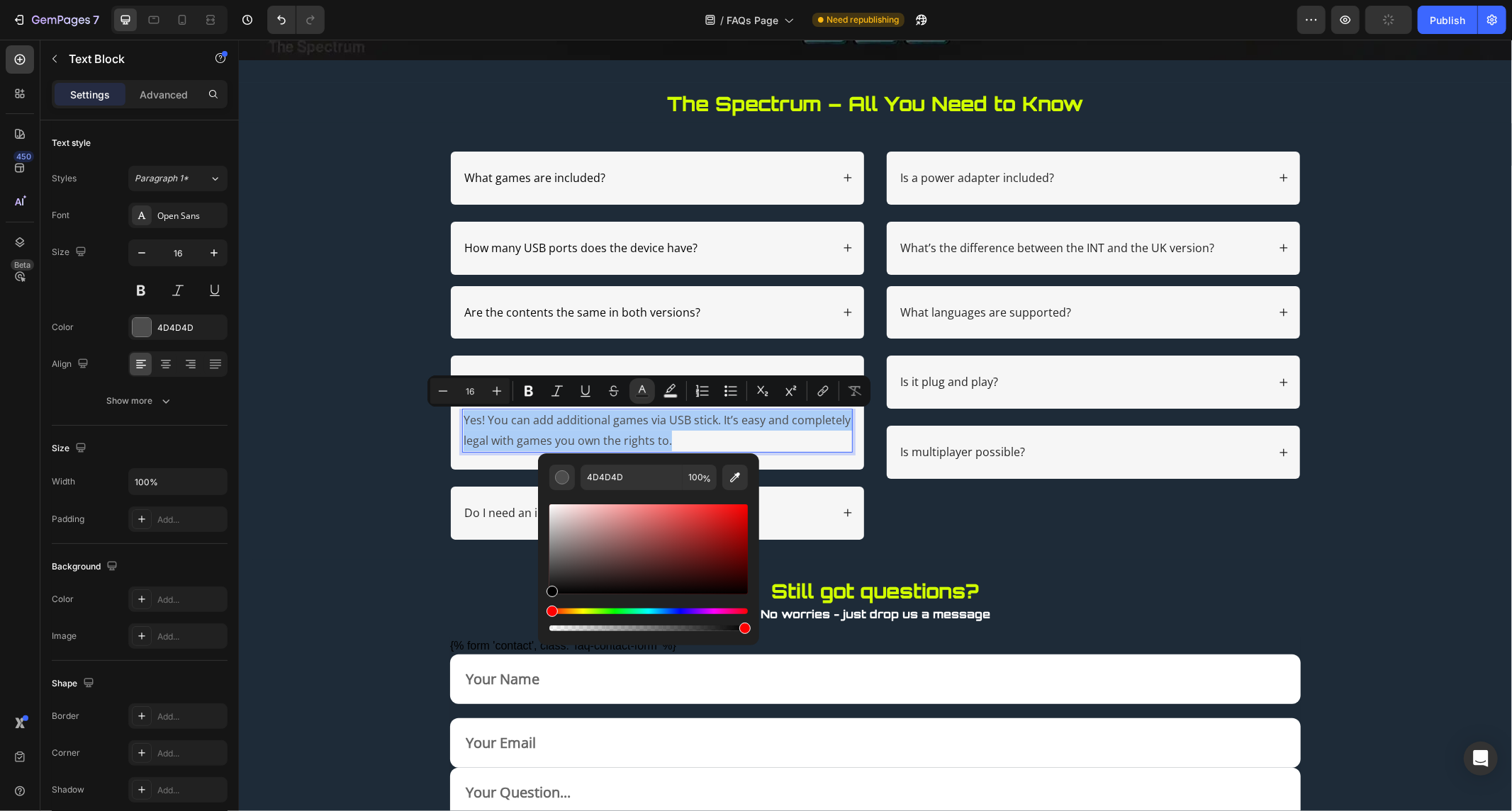
drag, startPoint x: 589, startPoint y: 540, endPoint x: 540, endPoint y: 606, distance: 82.2
click at [540, 606] on div "4D4D4D 100 %" at bounding box center [648, 544] width 221 height 181
type input "000000"
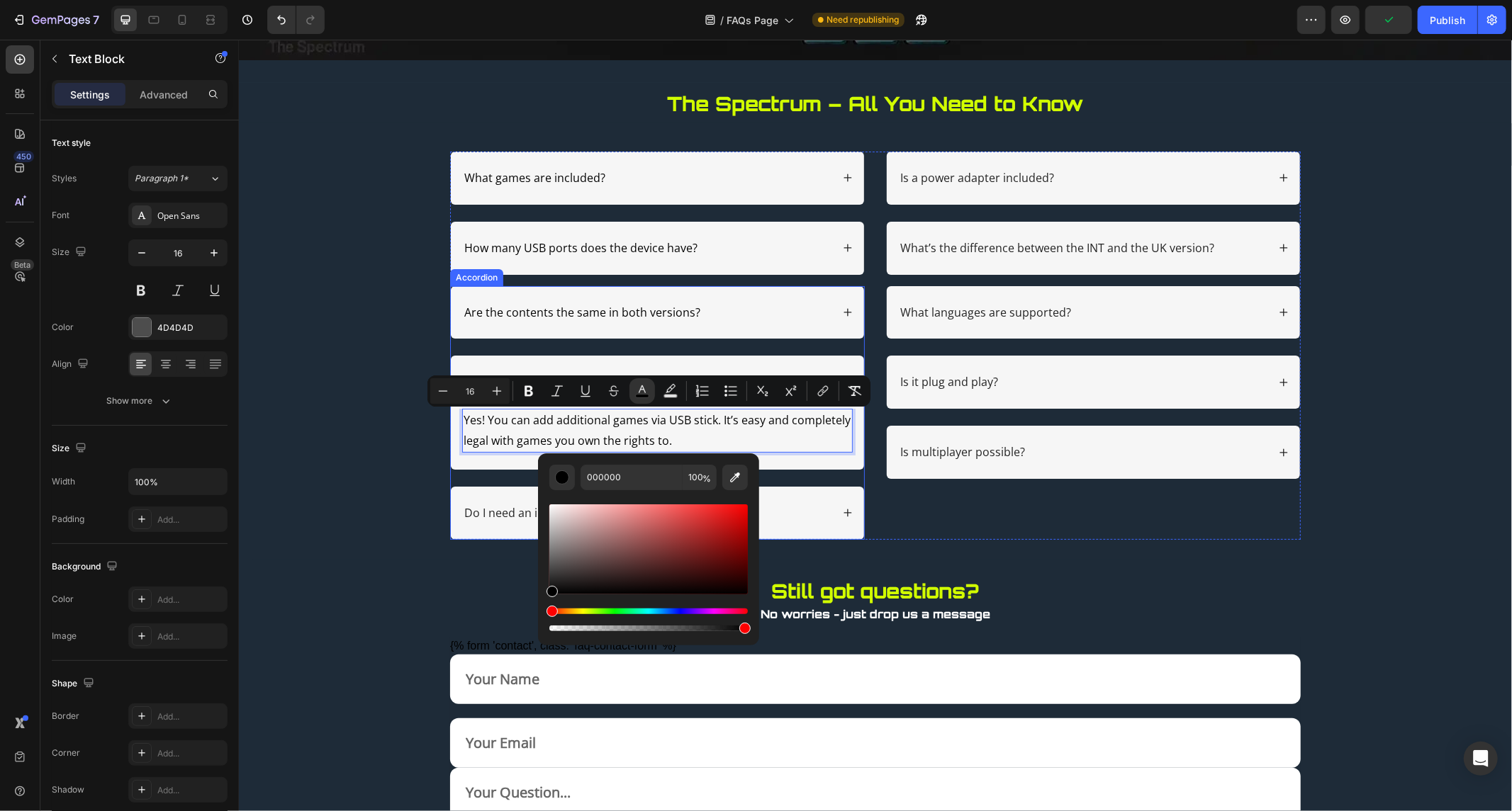
click at [476, 515] on p "Do I need an internet connection?" at bounding box center [554, 512] width 182 height 15
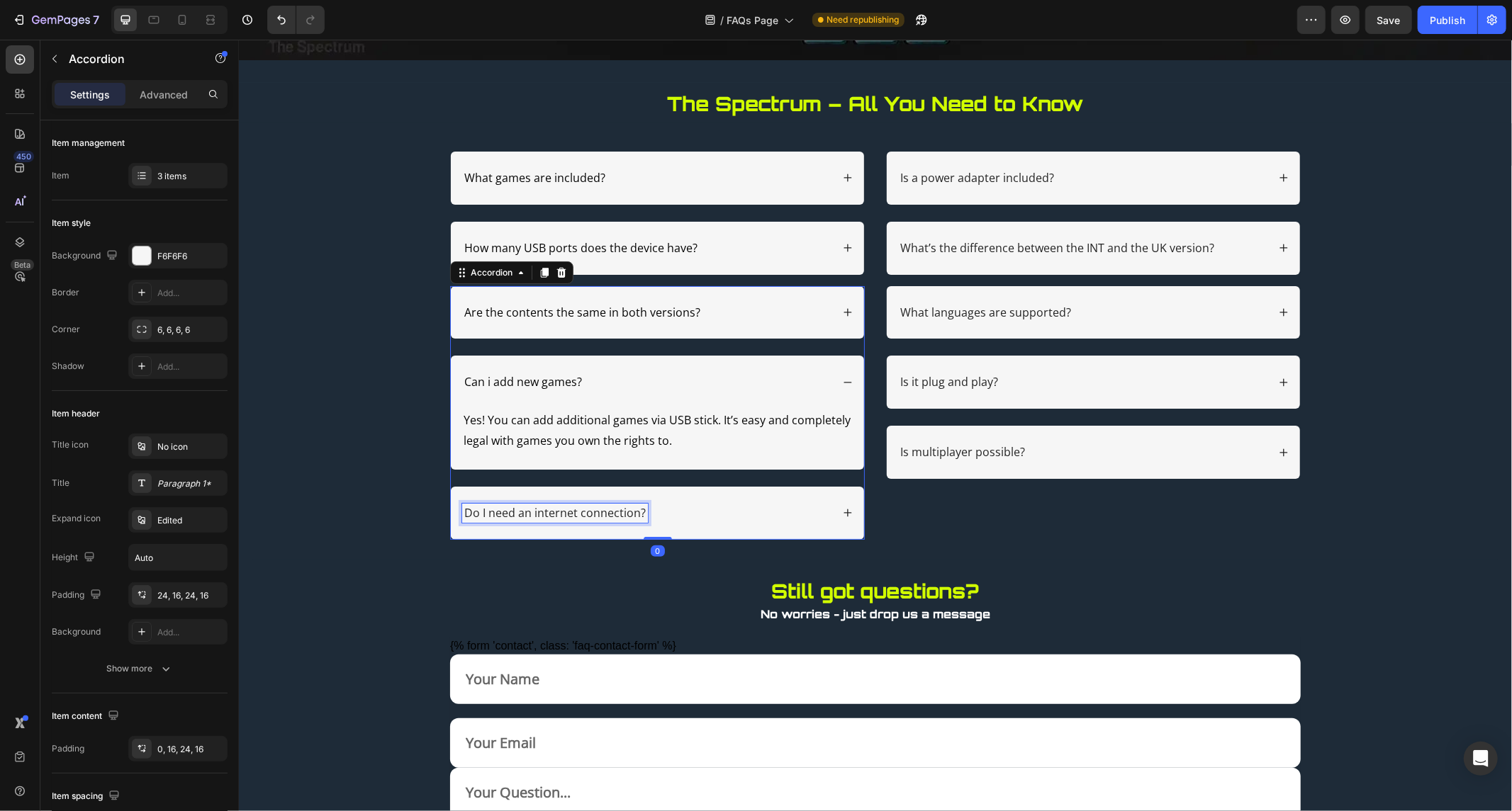
click at [480, 506] on p "Do I need an internet connection?" at bounding box center [554, 512] width 182 height 15
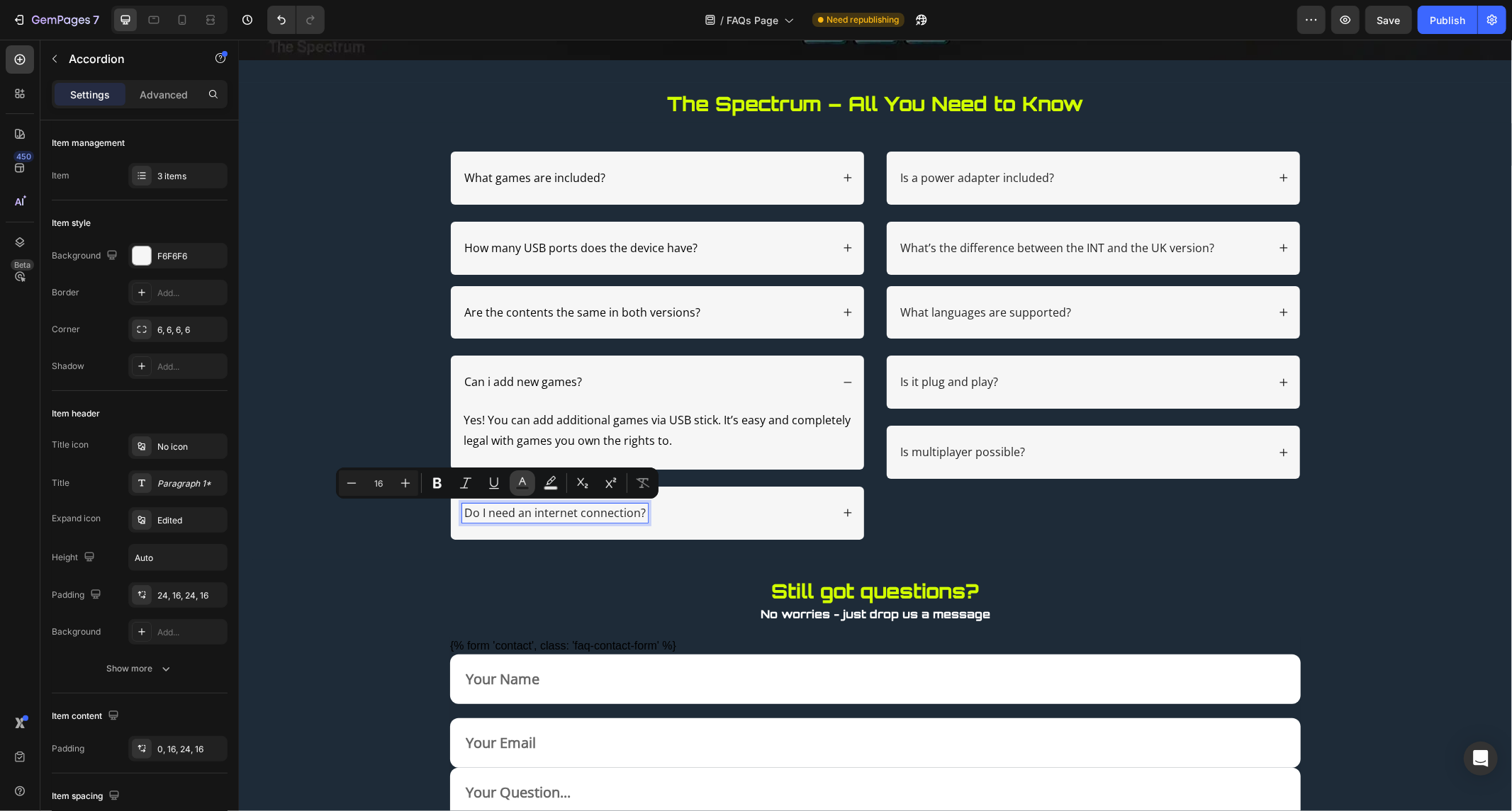
click at [516, 483] on icon "Editor contextual toolbar" at bounding box center [523, 483] width 14 height 14
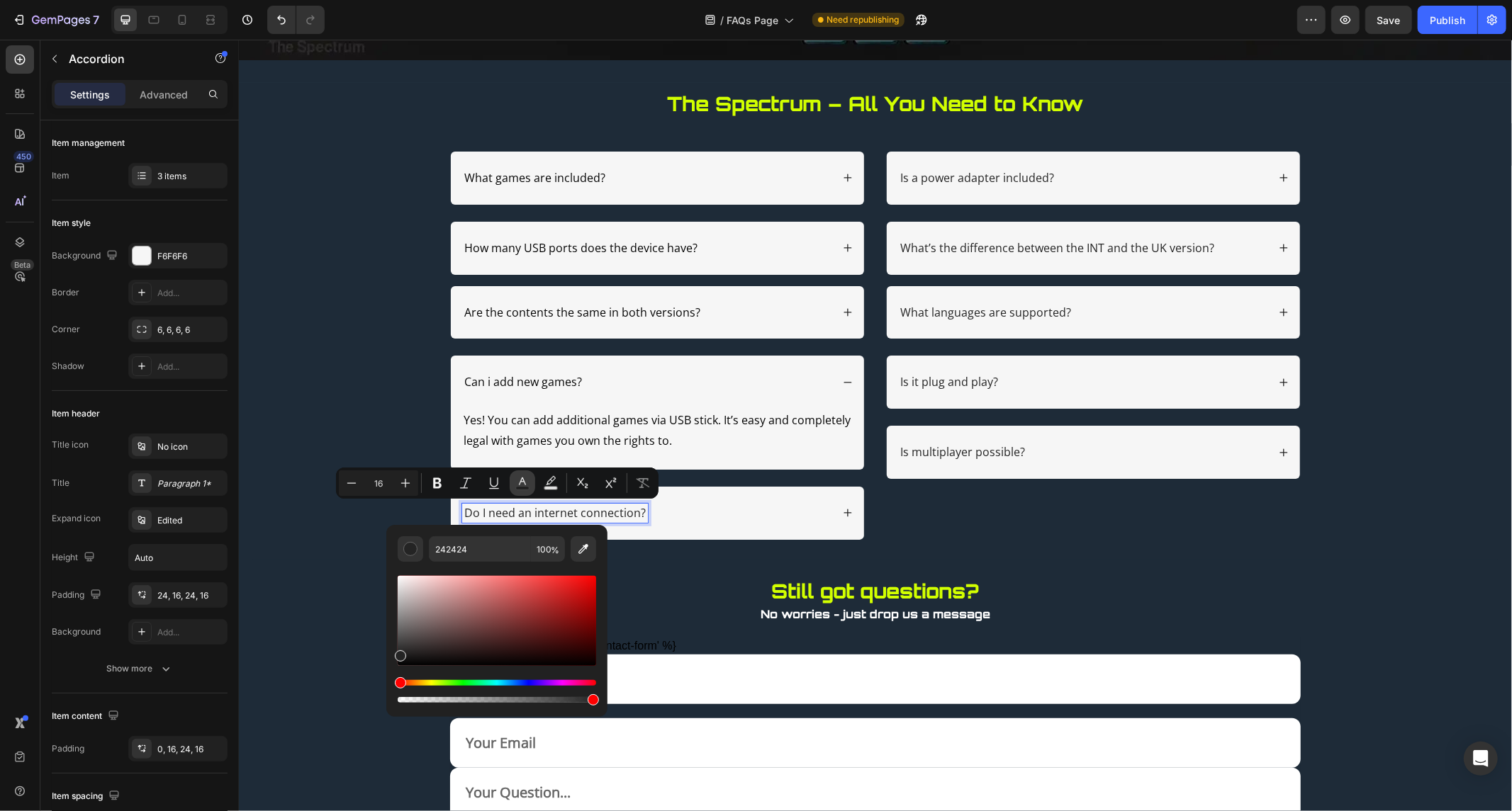
click at [516, 483] on icon "Editor contextual toolbar" at bounding box center [523, 483] width 14 height 14
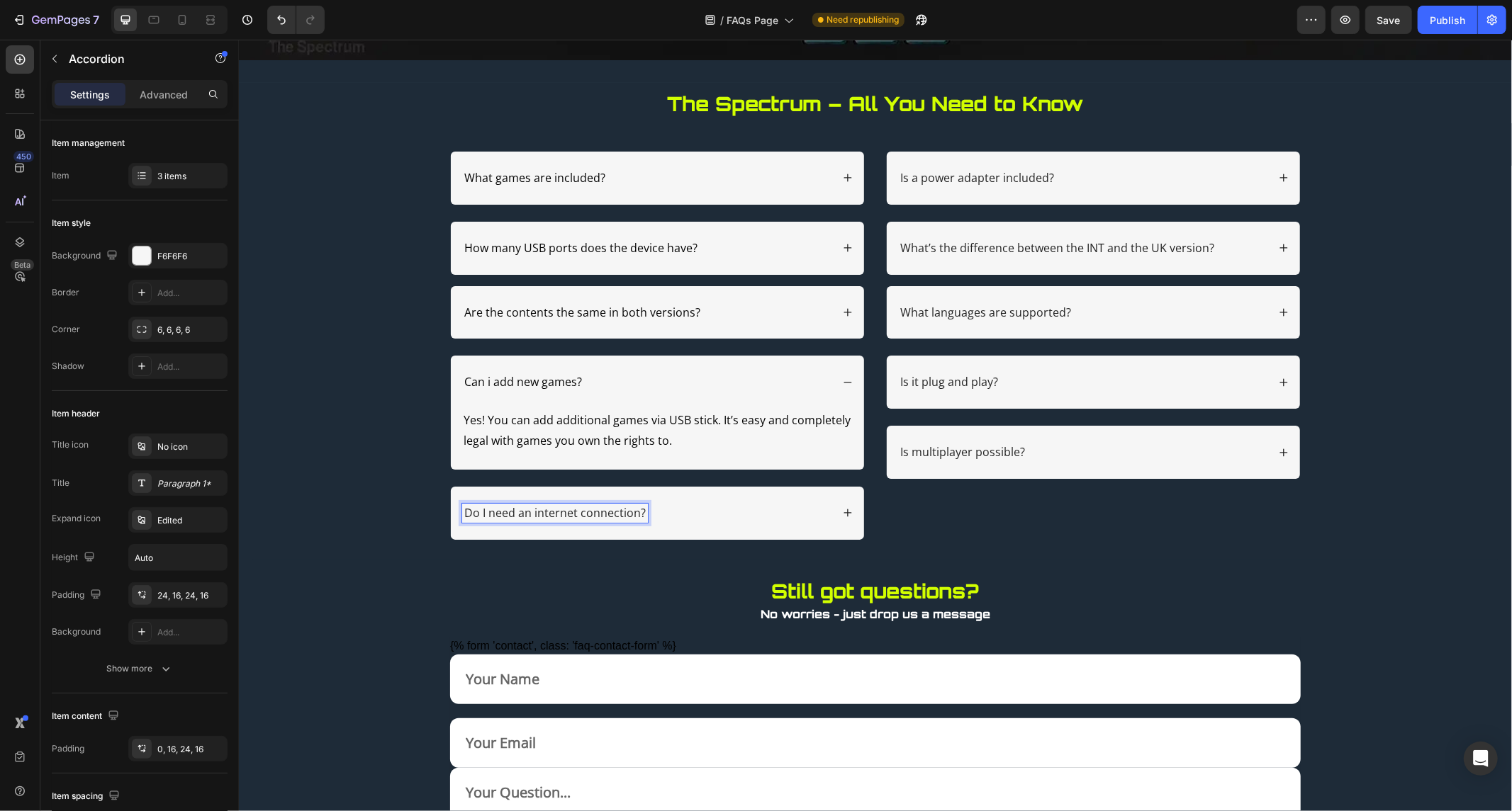
click at [468, 511] on p "Do I need an internet connection?" at bounding box center [554, 512] width 182 height 15
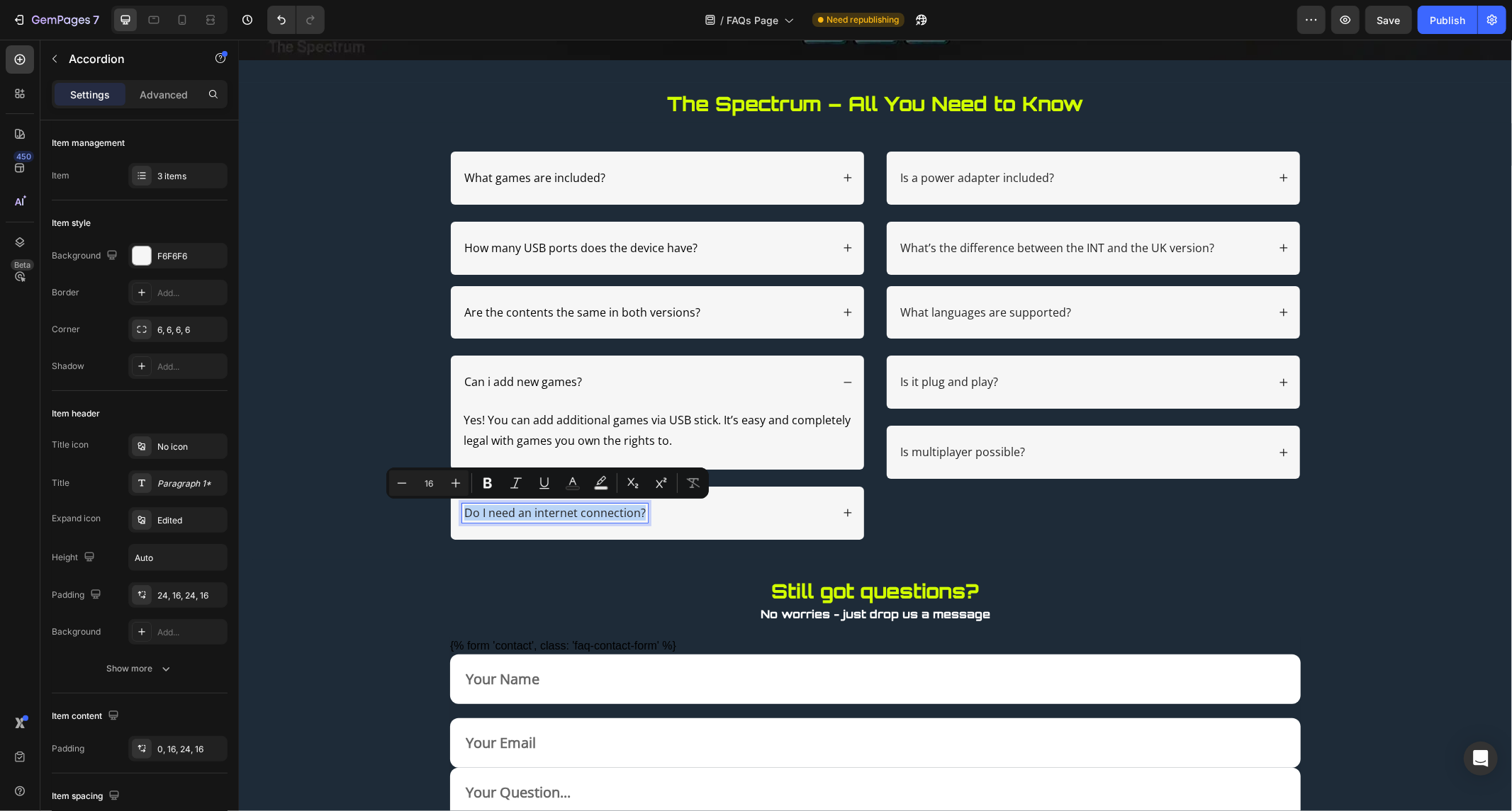
click at [468, 511] on p "Do I need an internet connection?" at bounding box center [554, 512] width 182 height 15
click at [566, 479] on icon "Editor contextual toolbar" at bounding box center [573, 483] width 14 height 14
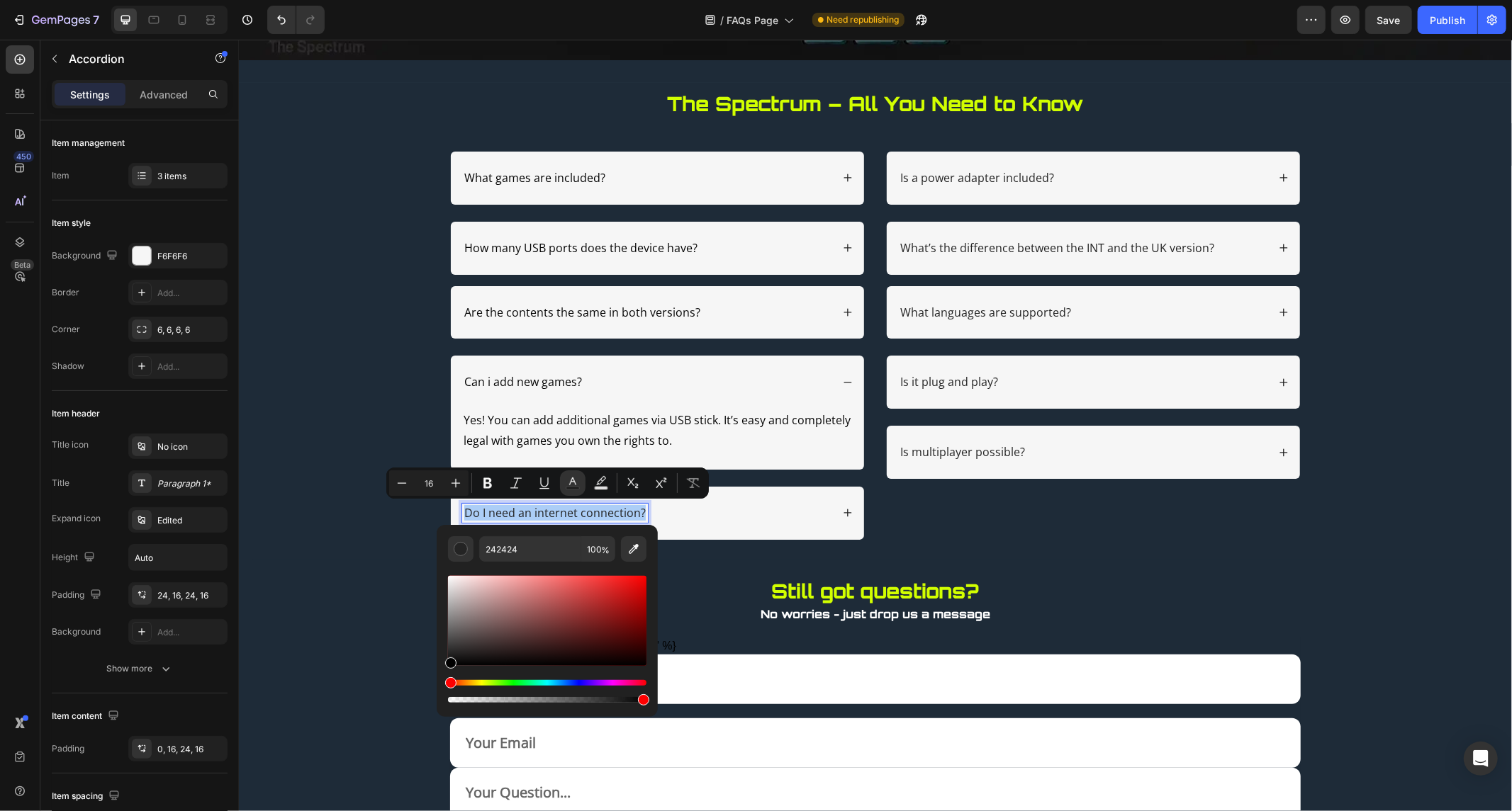
drag, startPoint x: 452, startPoint y: 654, endPoint x: 443, endPoint y: 677, distance: 24.7
click at [443, 677] on div "242424 100 %" at bounding box center [547, 615] width 221 height 181
type input "000000"
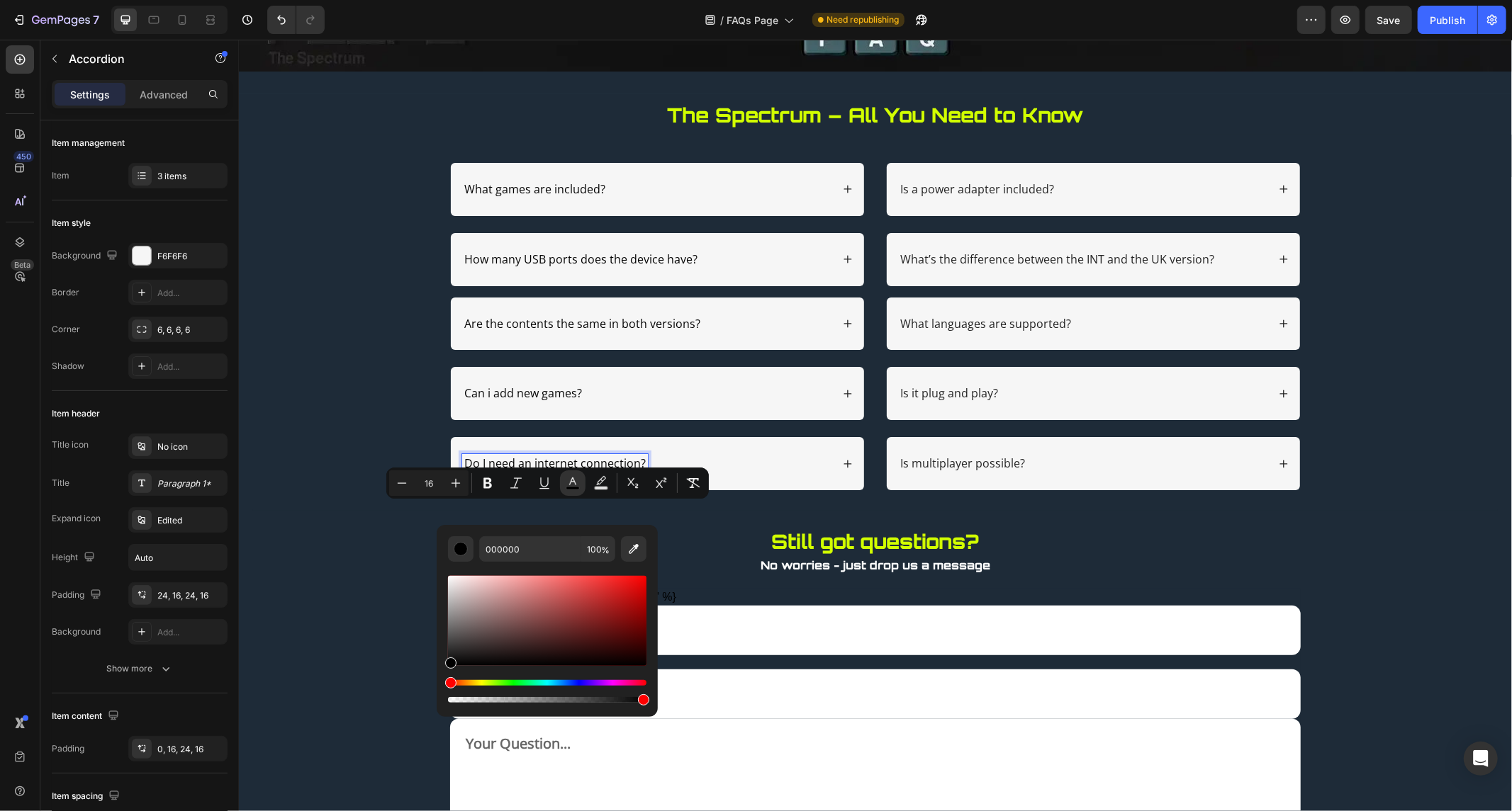
click at [840, 490] on div "Do I need an internet connection?" at bounding box center [656, 463] width 413 height 53
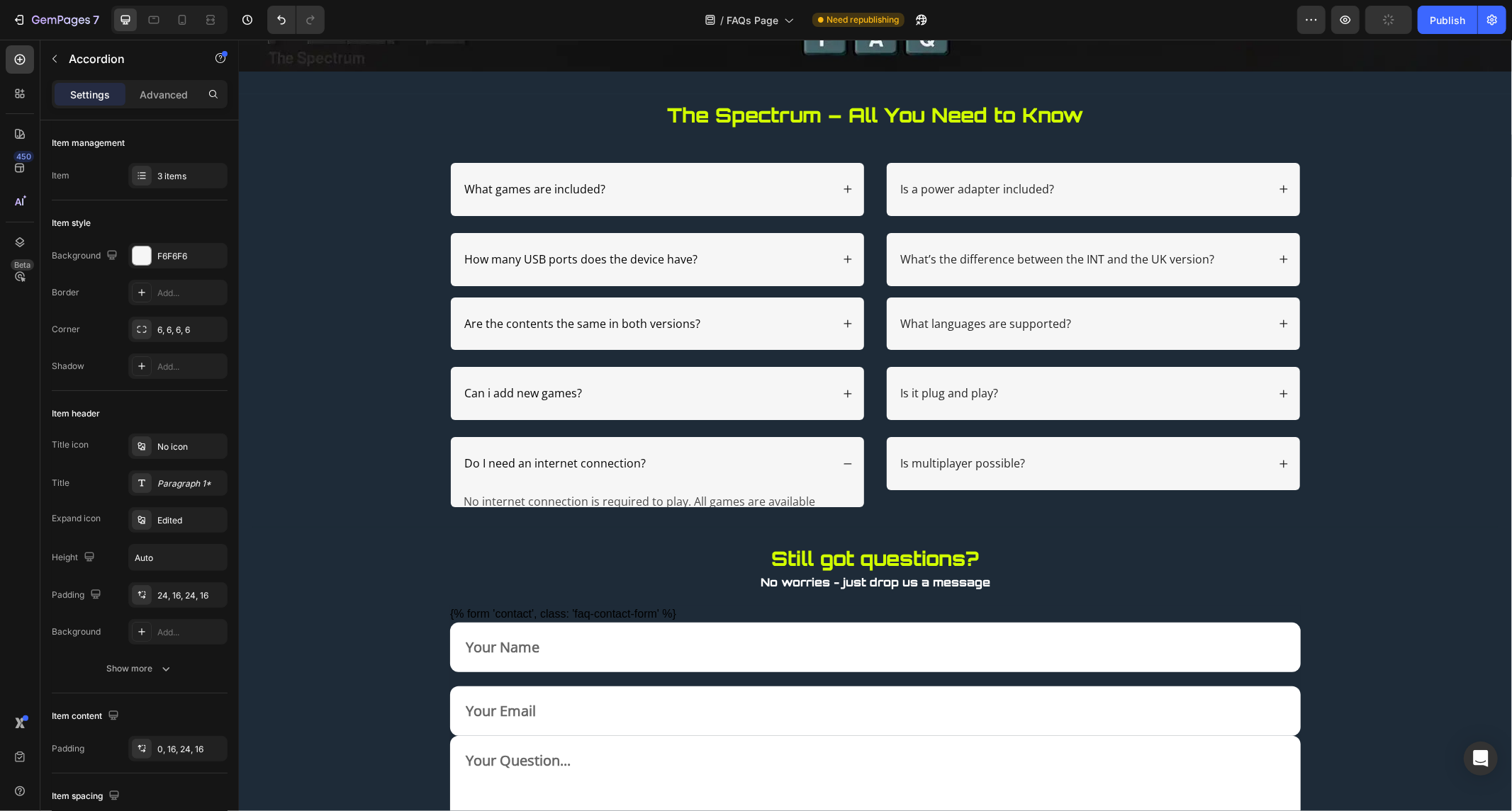
scroll to position [61, 0]
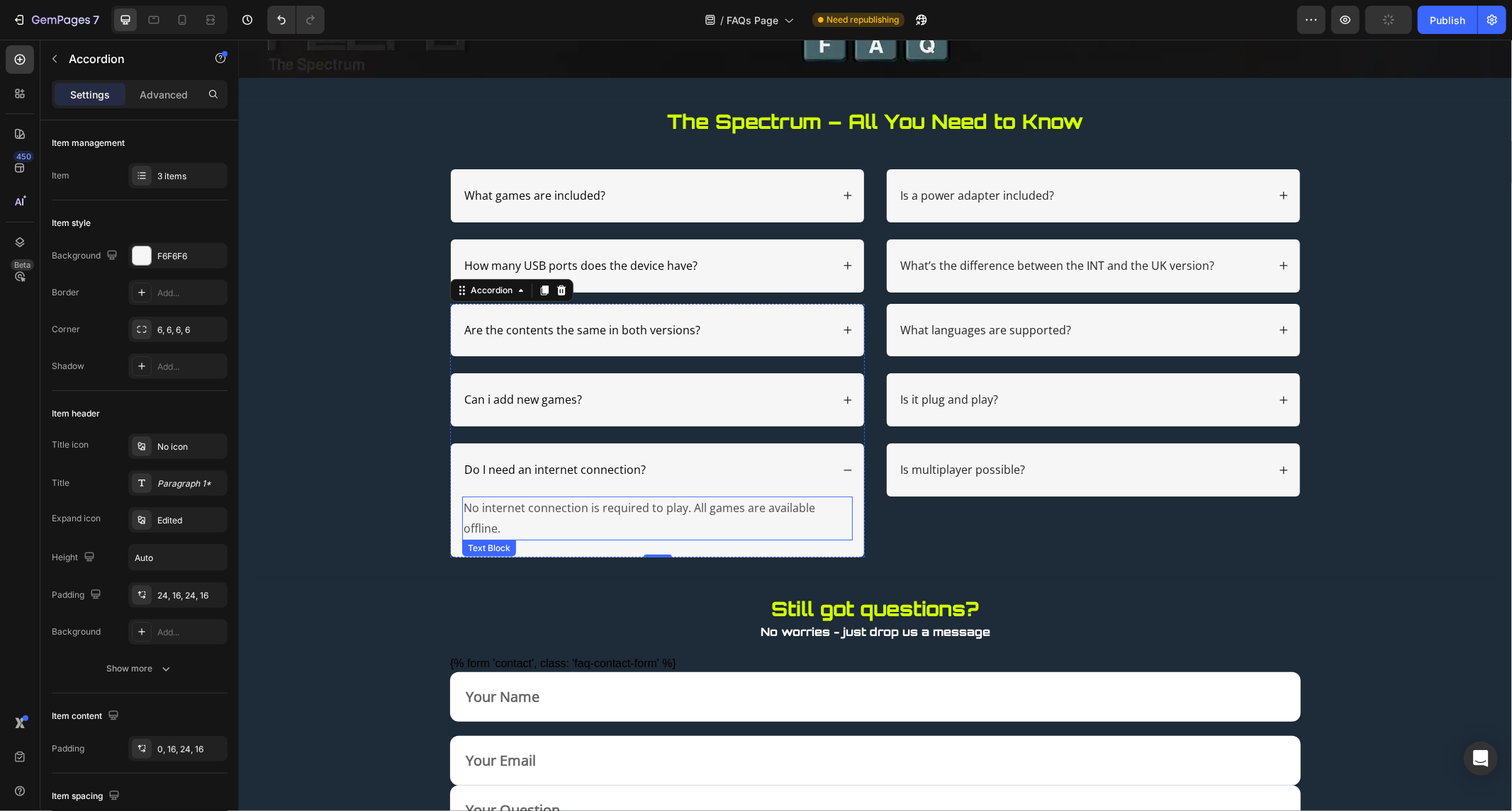
click at [497, 503] on p "No internet connection is required to play. All games are available offline." at bounding box center [656, 517] width 388 height 41
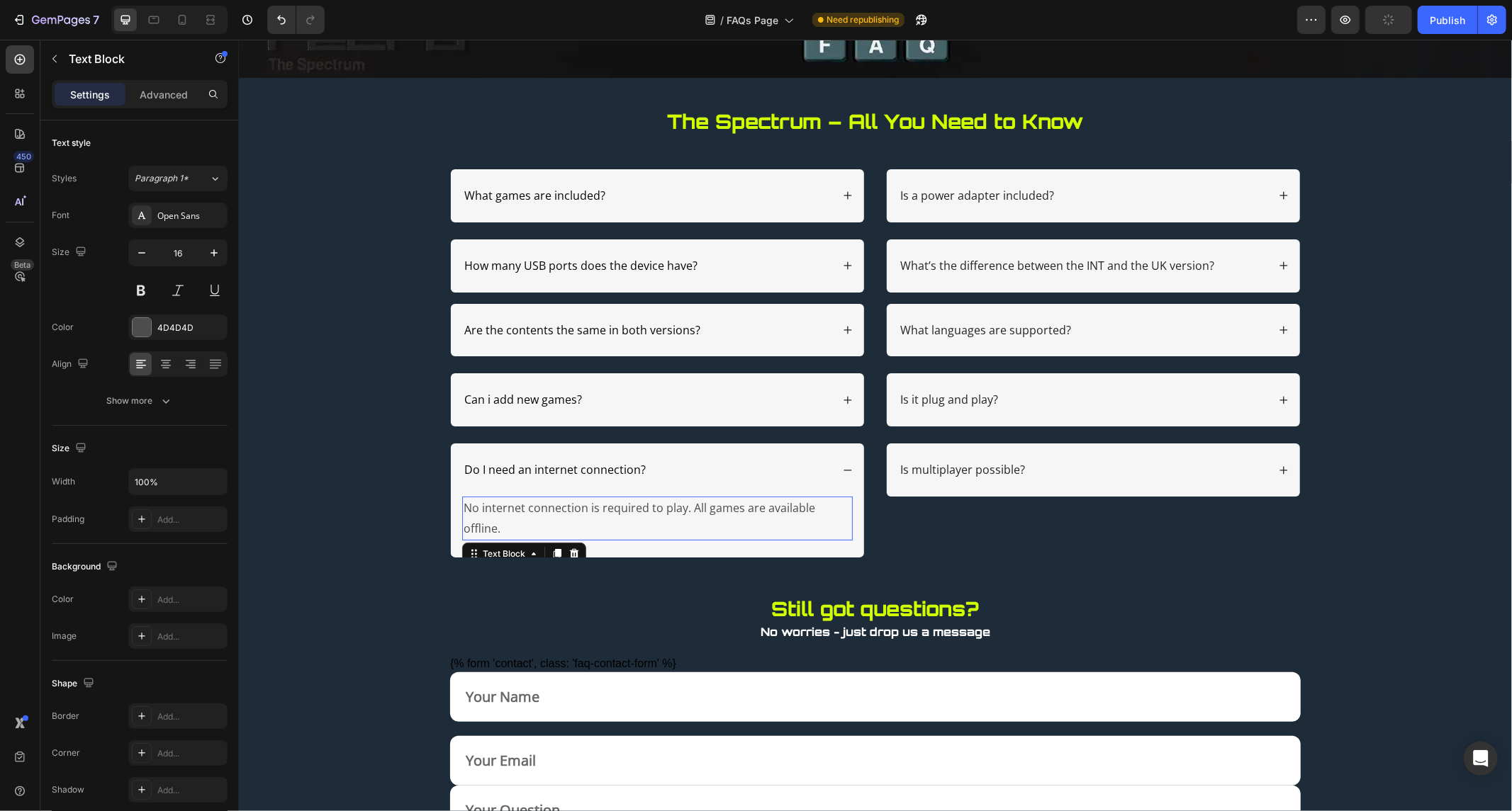
click at [497, 503] on p "No internet connection is required to play. All games are available offline." at bounding box center [656, 517] width 388 height 41
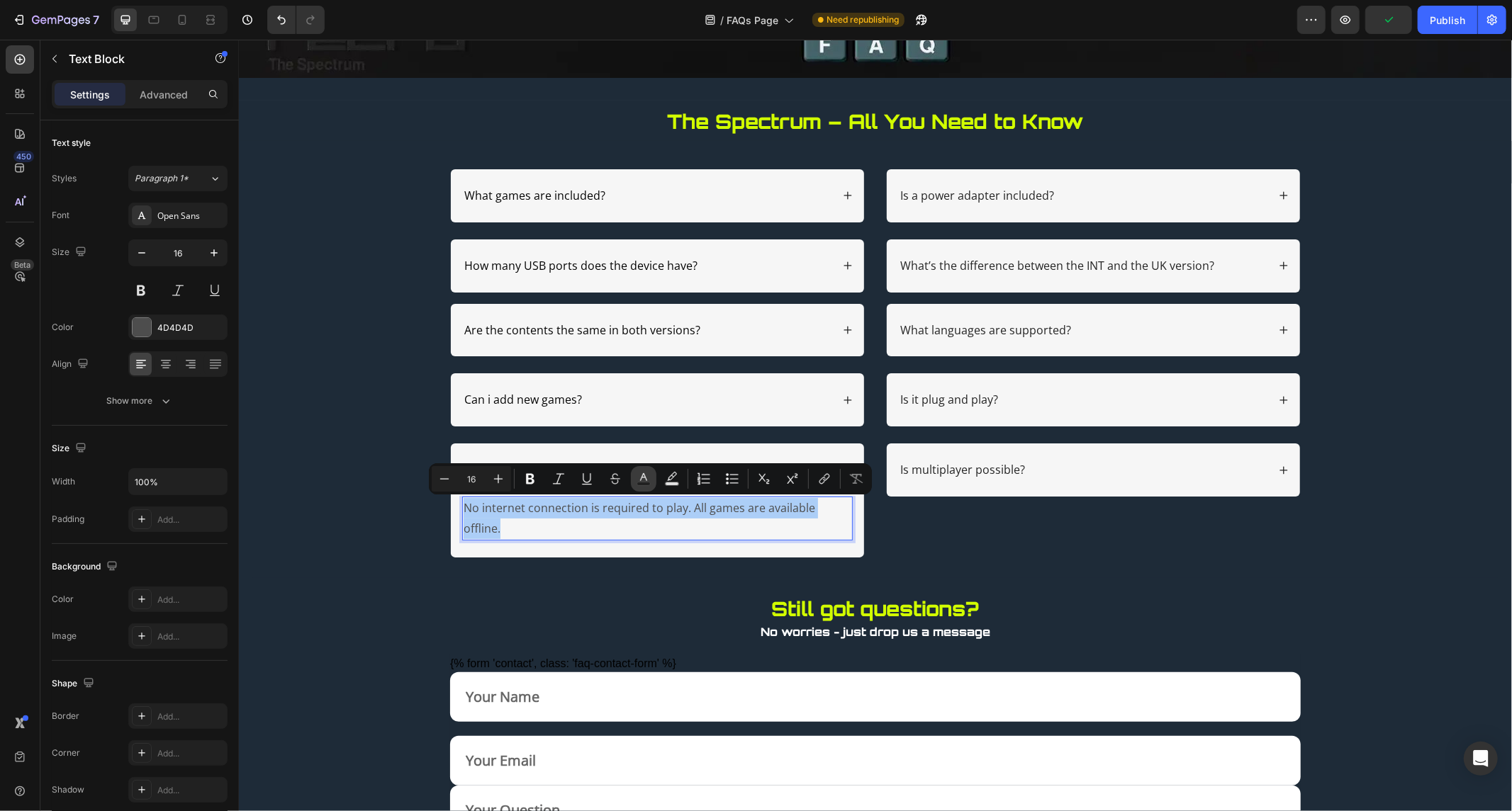
click at [635, 473] on button "Text Color" at bounding box center [644, 479] width 26 height 26
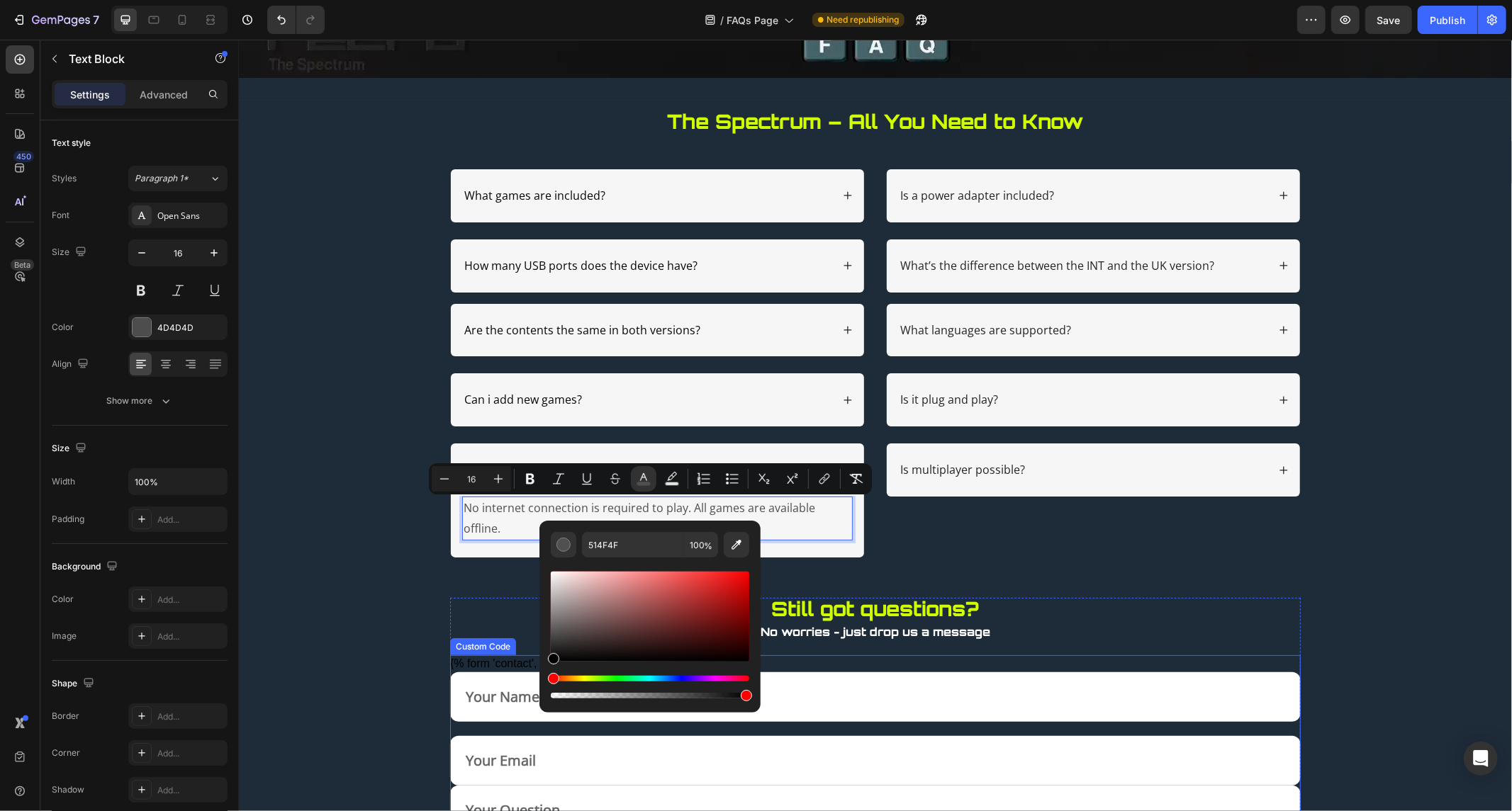
type input "000000"
drag, startPoint x: 795, startPoint y: 672, endPoint x: 521, endPoint y: 703, distance: 275.7
click at [1124, 194] on div "Is a power adapter included?" at bounding box center [1082, 195] width 370 height 19
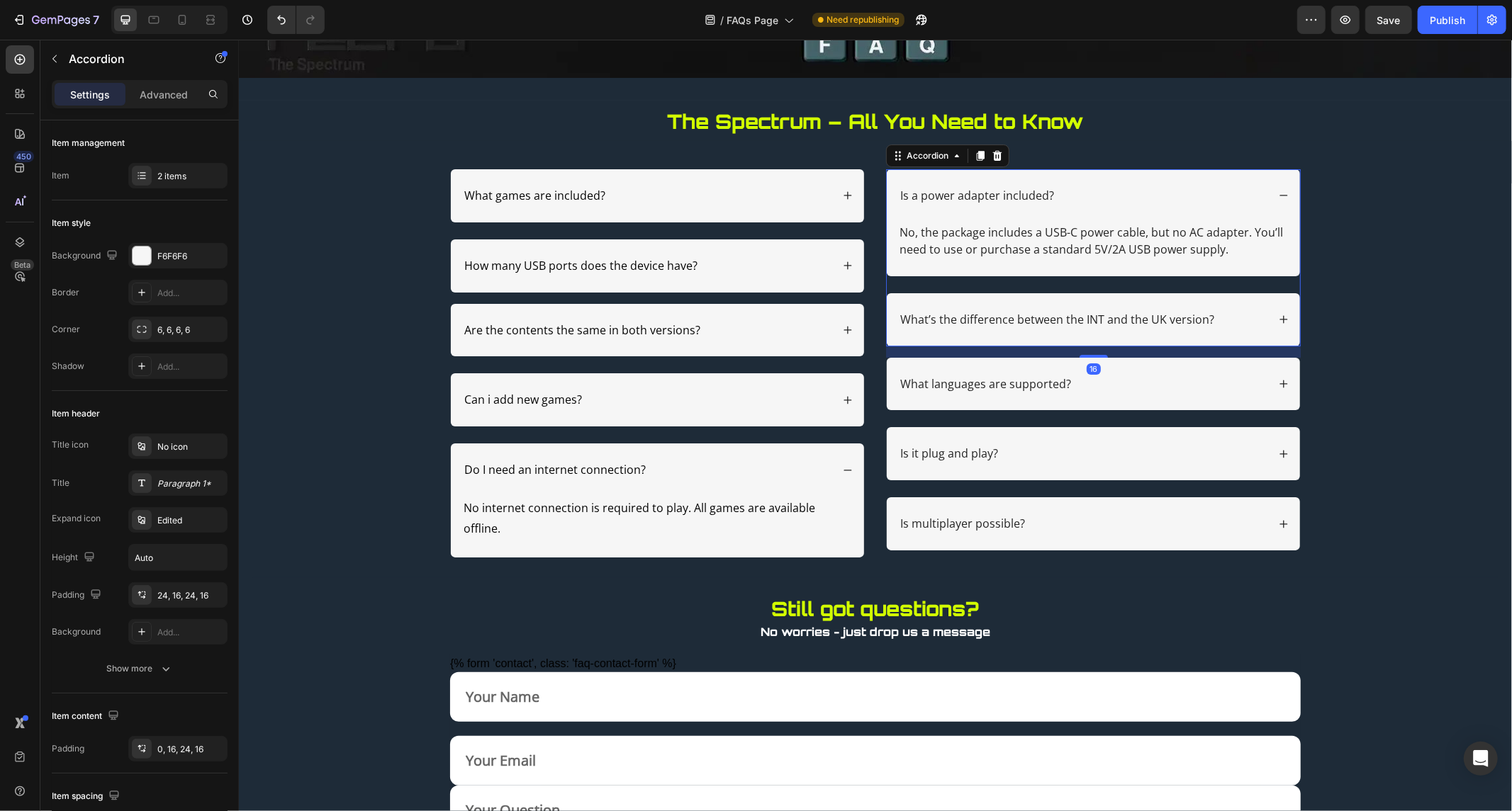
click at [998, 194] on p "Is a power adapter included?" at bounding box center [976, 195] width 153 height 15
click at [998, 194] on p "Is a power adapter included?" at bounding box center [976, 195] width 153 height 15
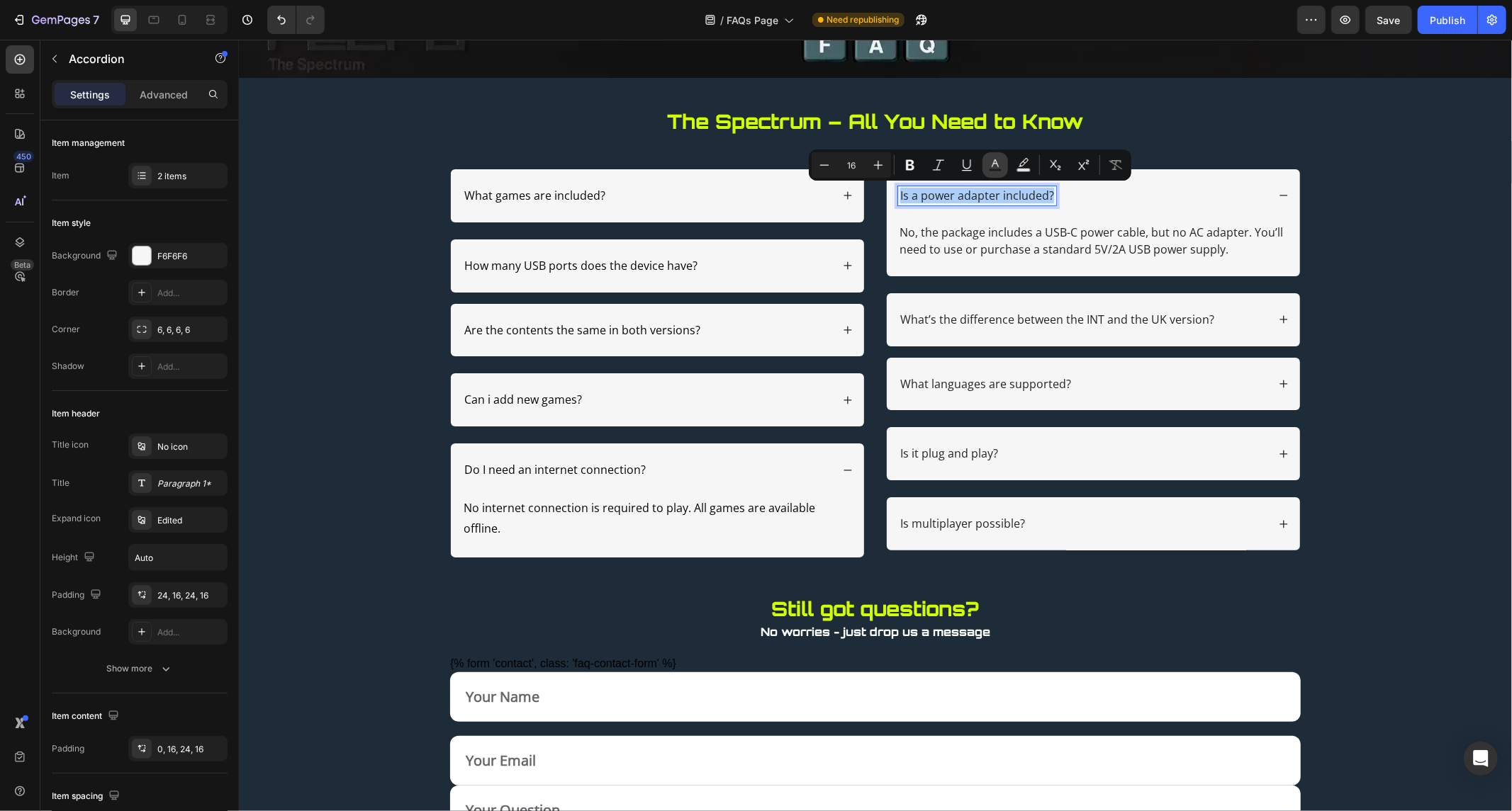
click at [991, 169] on rect "Editor contextual toolbar" at bounding box center [995, 170] width 14 height 3
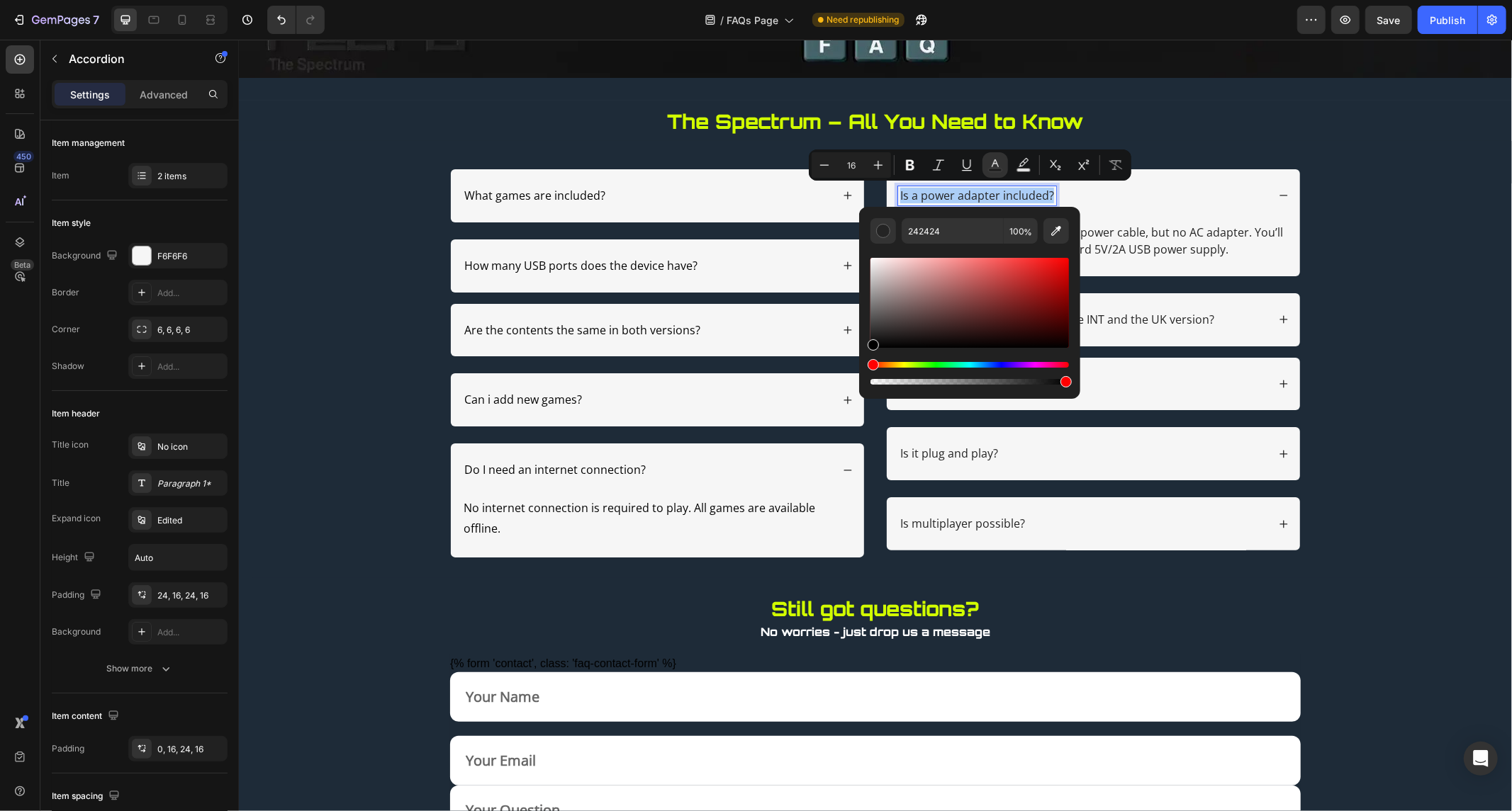
drag, startPoint x: 876, startPoint y: 336, endPoint x: 864, endPoint y: 377, distance: 42.7
click at [865, 377] on div "242424 100 %" at bounding box center [970, 297] width 221 height 181
type input "000000"
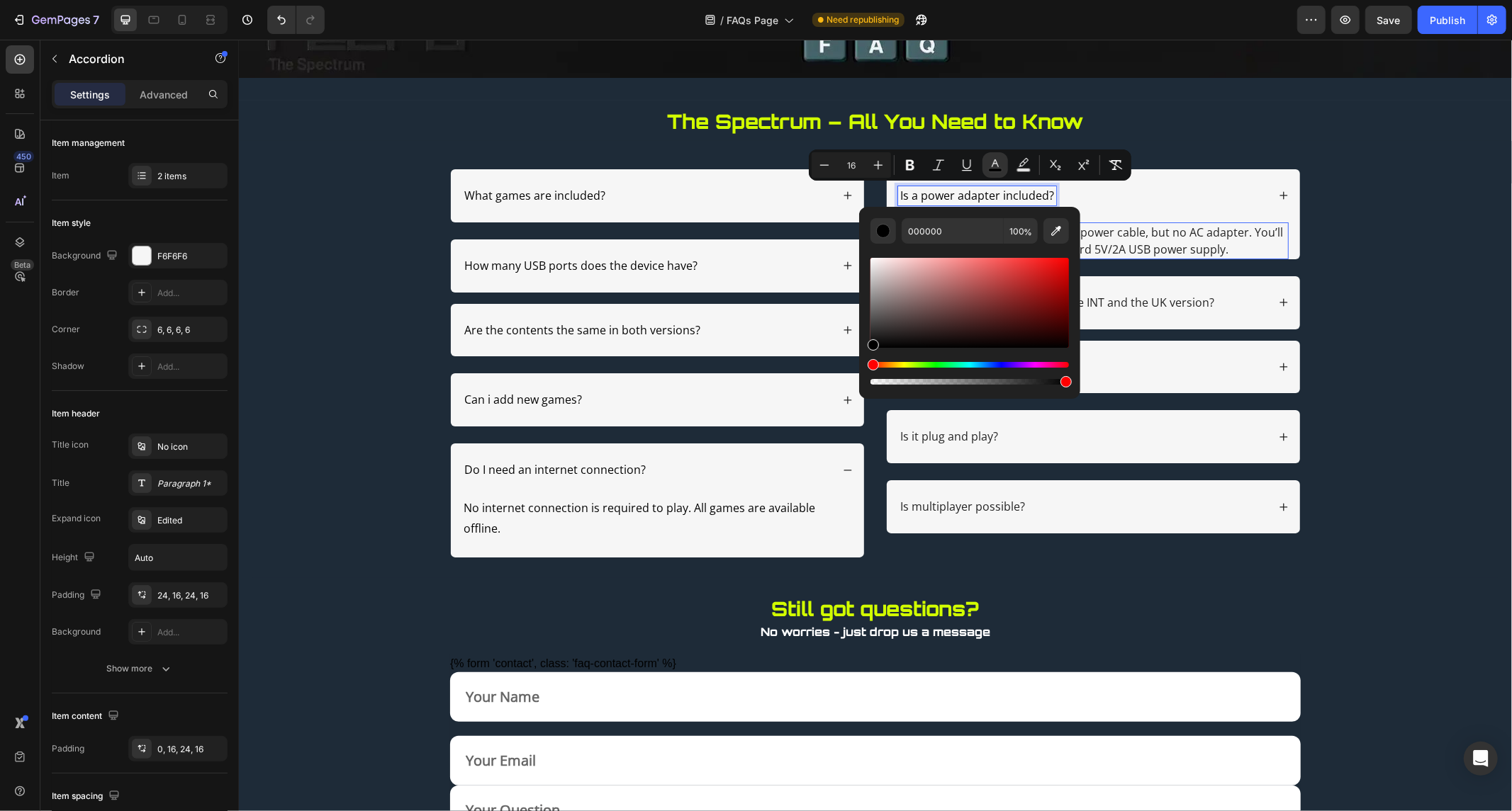
click at [1135, 250] on p "No, the package includes a USB-C power cable, but no AC adapter. You’ll need to…" at bounding box center [1093, 240] width 388 height 34
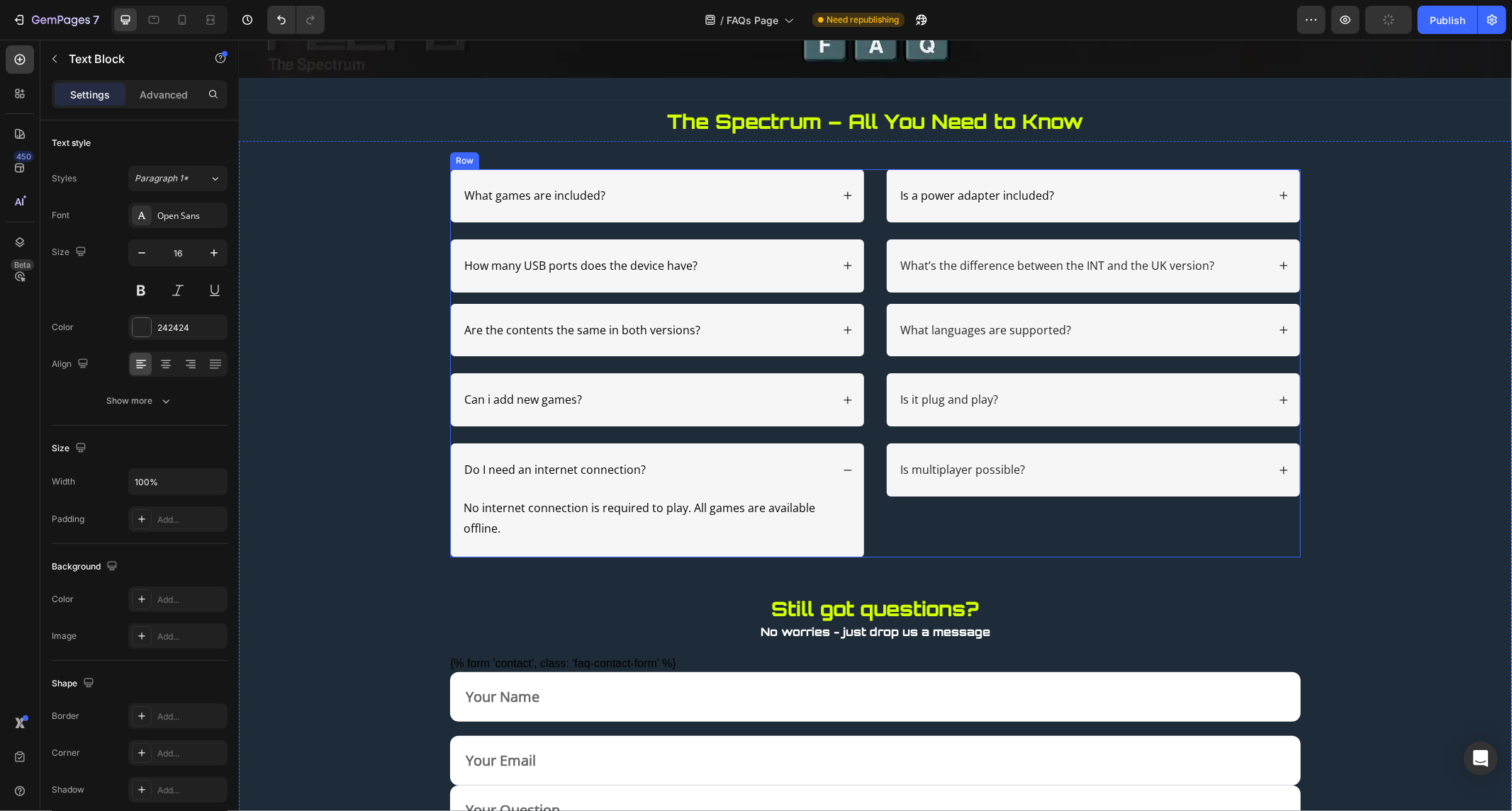
click at [938, 210] on div "Is a power adapter included?" at bounding box center [1093, 195] width 413 height 53
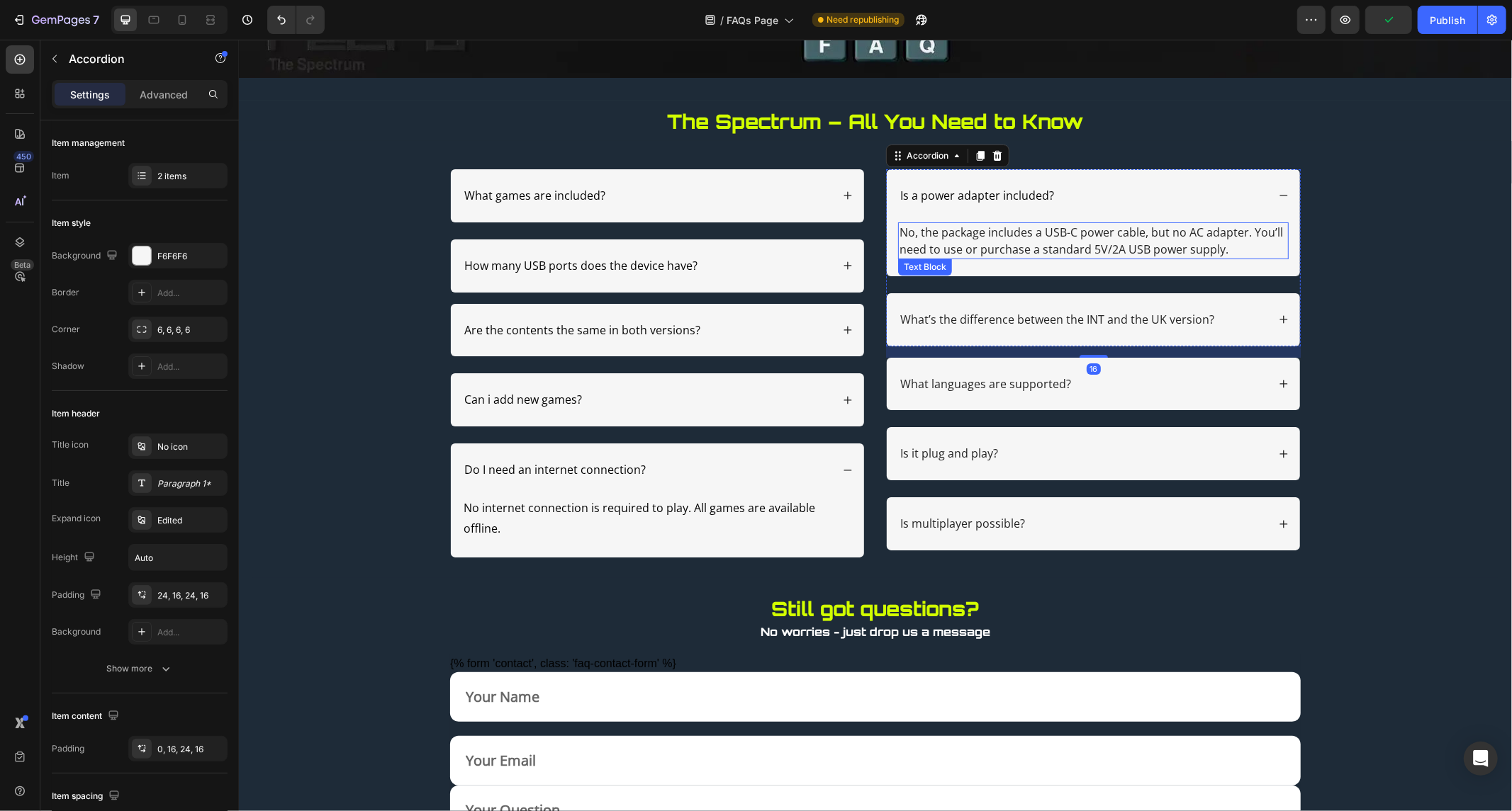
click at [932, 230] on p "No, the package includes a USB-C power cable, but no AC adapter. You’ll need to…" at bounding box center [1093, 240] width 388 height 34
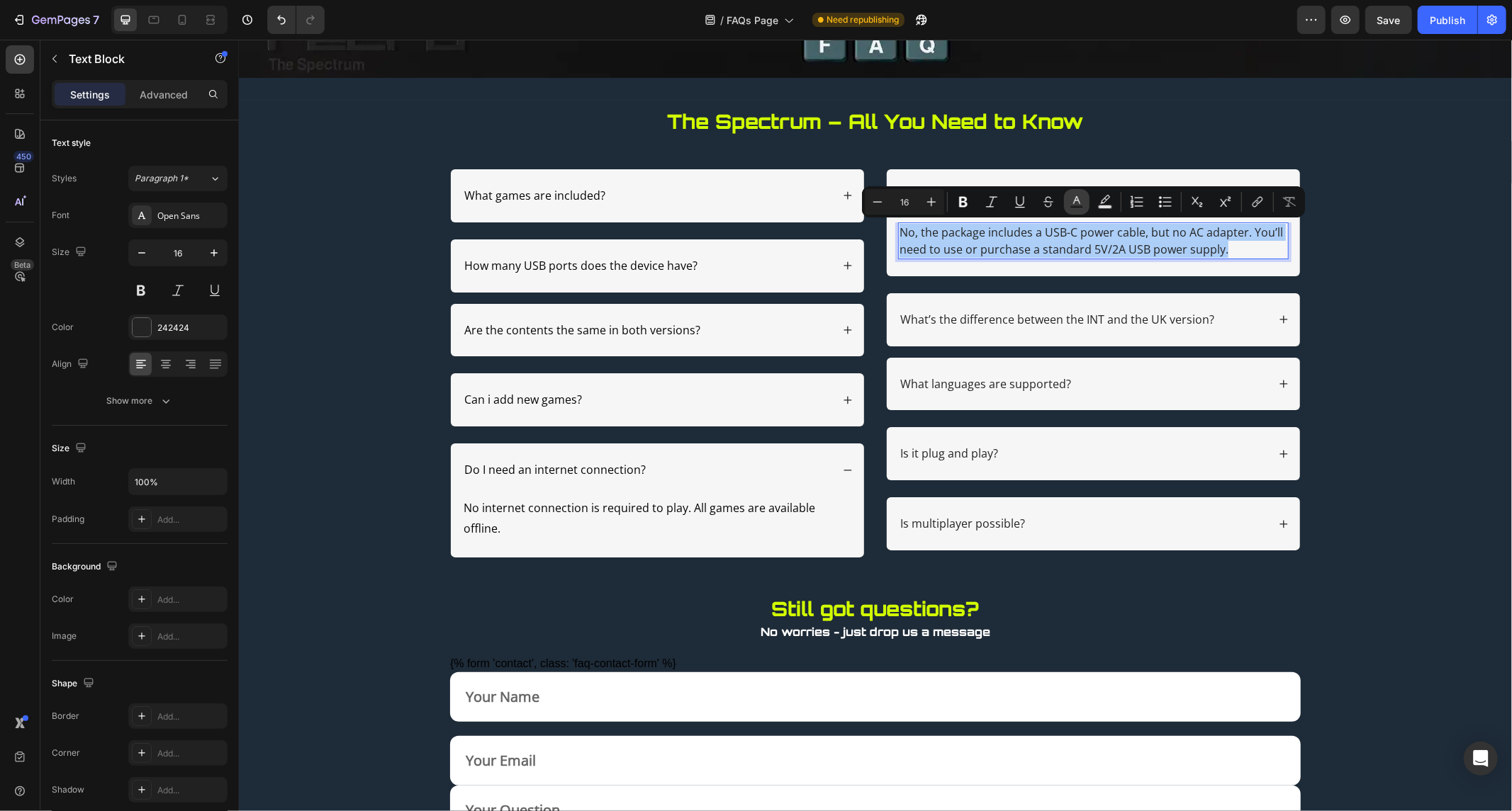
click at [1086, 200] on button "Text Color" at bounding box center [1077, 202] width 26 height 26
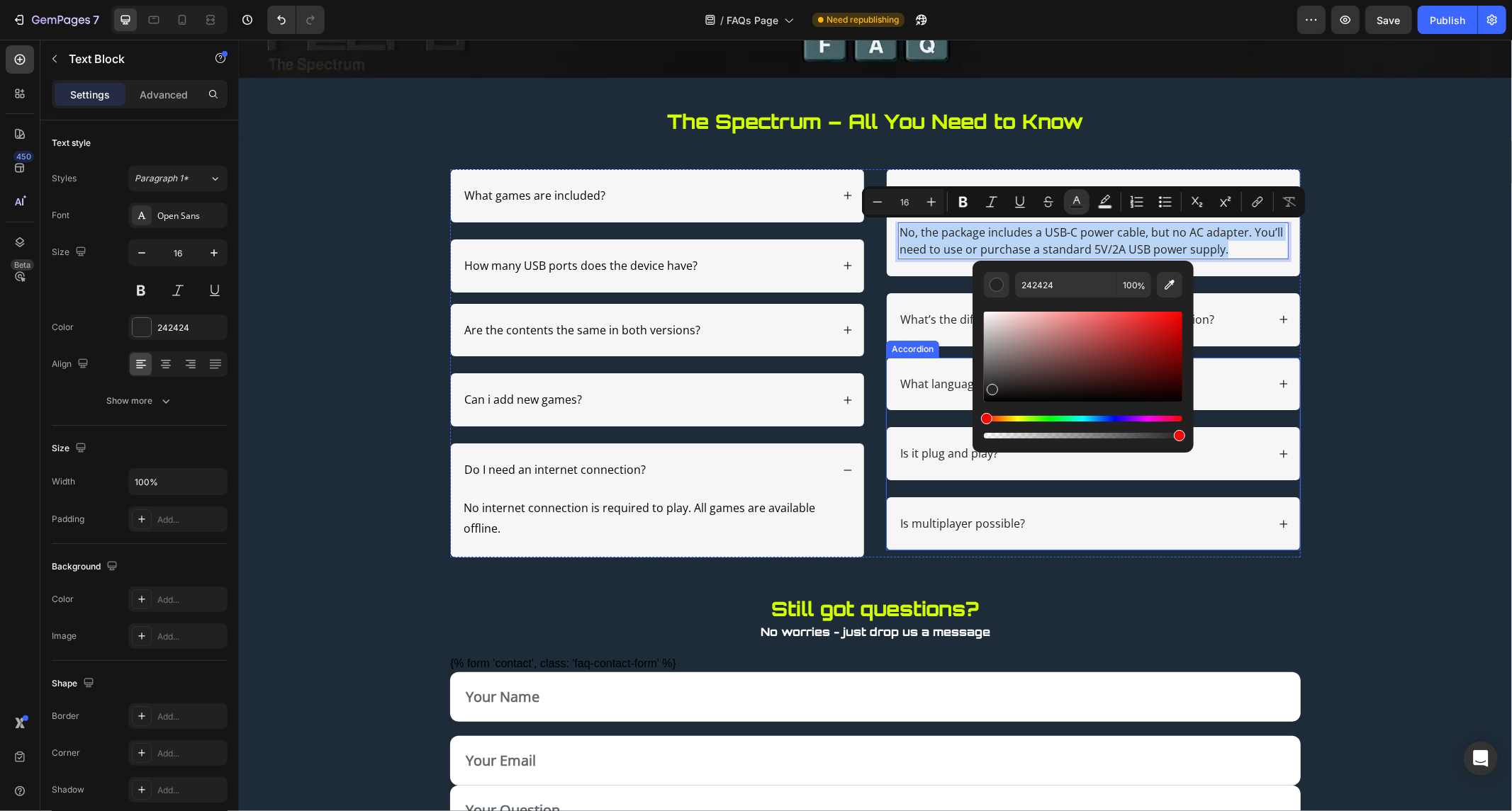
drag, startPoint x: 1243, startPoint y: 393, endPoint x: 1219, endPoint y: 438, distance: 51.0
drag, startPoint x: 1224, startPoint y: 434, endPoint x: 954, endPoint y: 415, distance: 270.7
type input "000000"
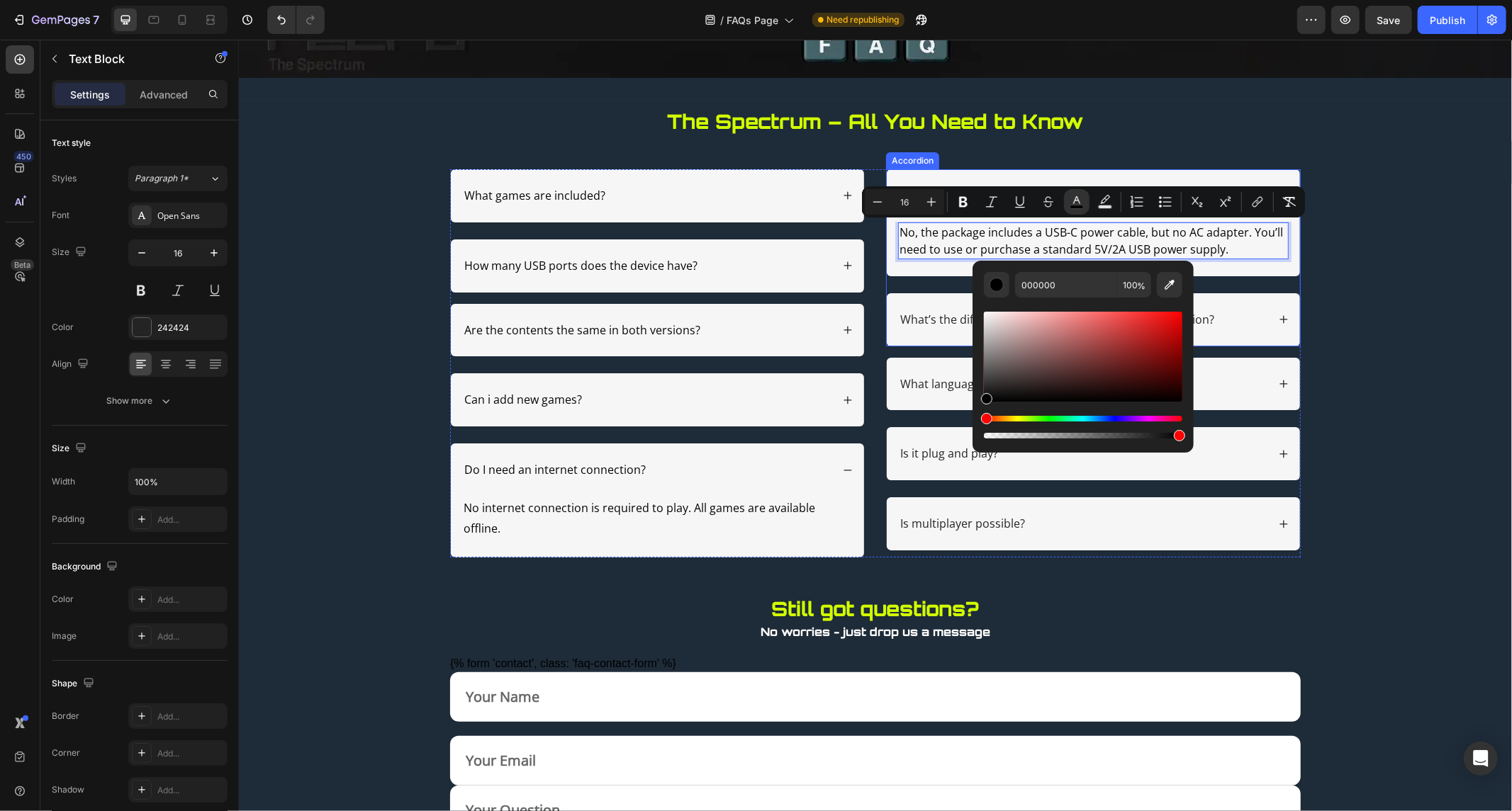
drag, startPoint x: 1231, startPoint y: 310, endPoint x: 1210, endPoint y: 312, distance: 21.1
click at [1231, 310] on div "What’s the difference between the INT and the UK version?" at bounding box center [1082, 320] width 370 height 19
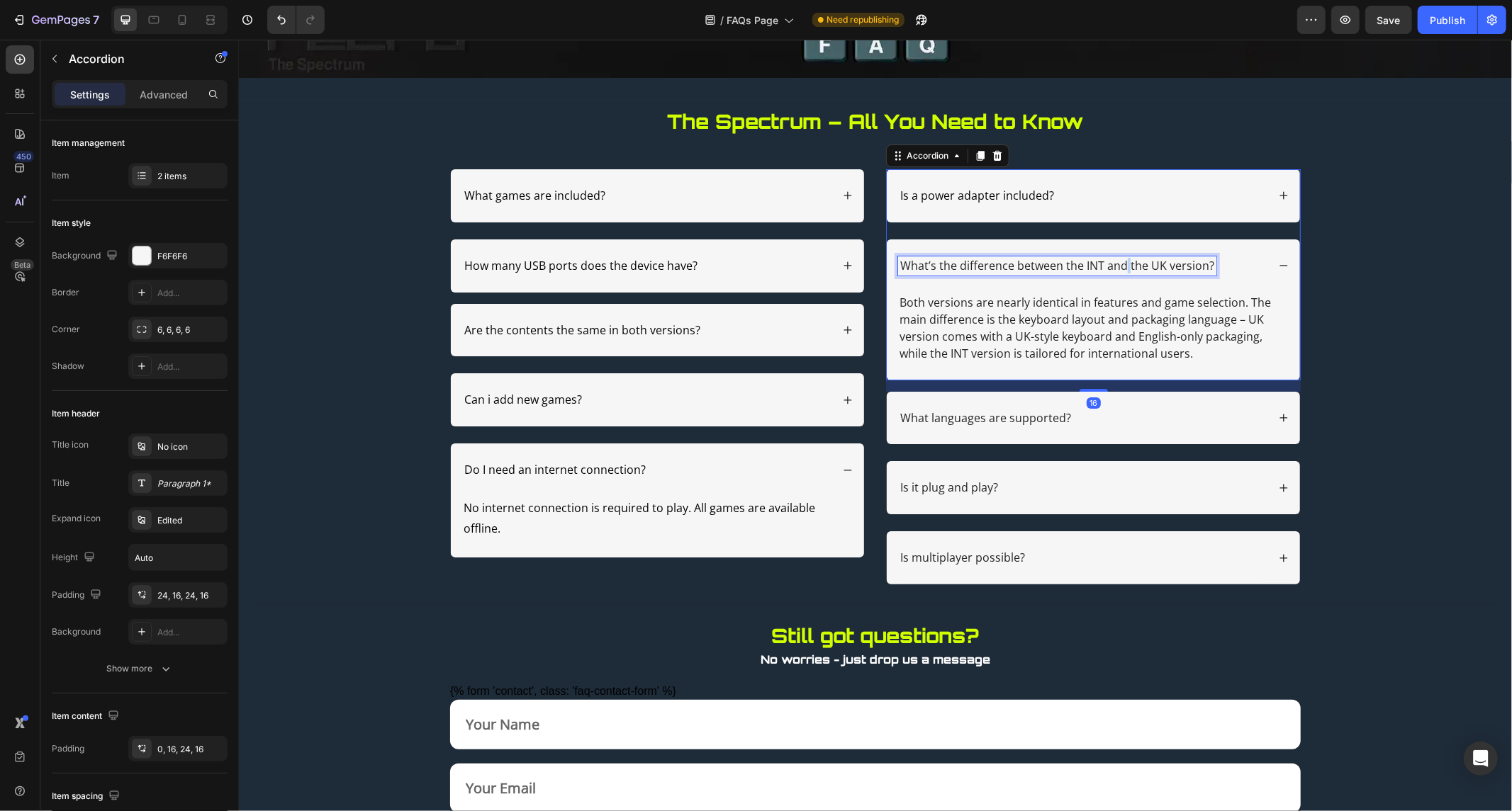
click at [1115, 262] on p "What’s the difference between the INT and the UK version?" at bounding box center [1056, 265] width 314 height 15
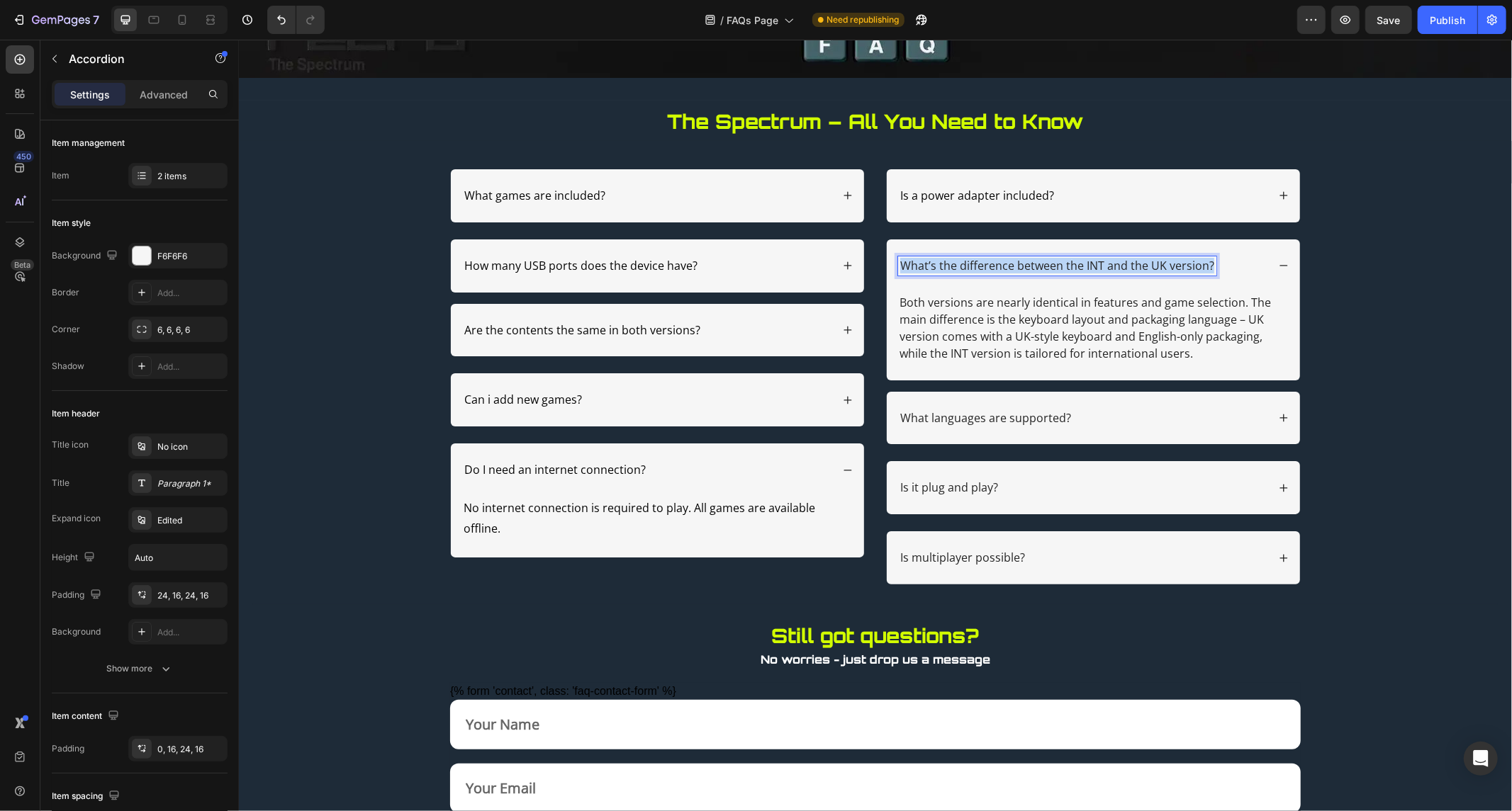
click at [1115, 262] on p "What’s the difference between the INT and the UK version?" at bounding box center [1056, 265] width 314 height 15
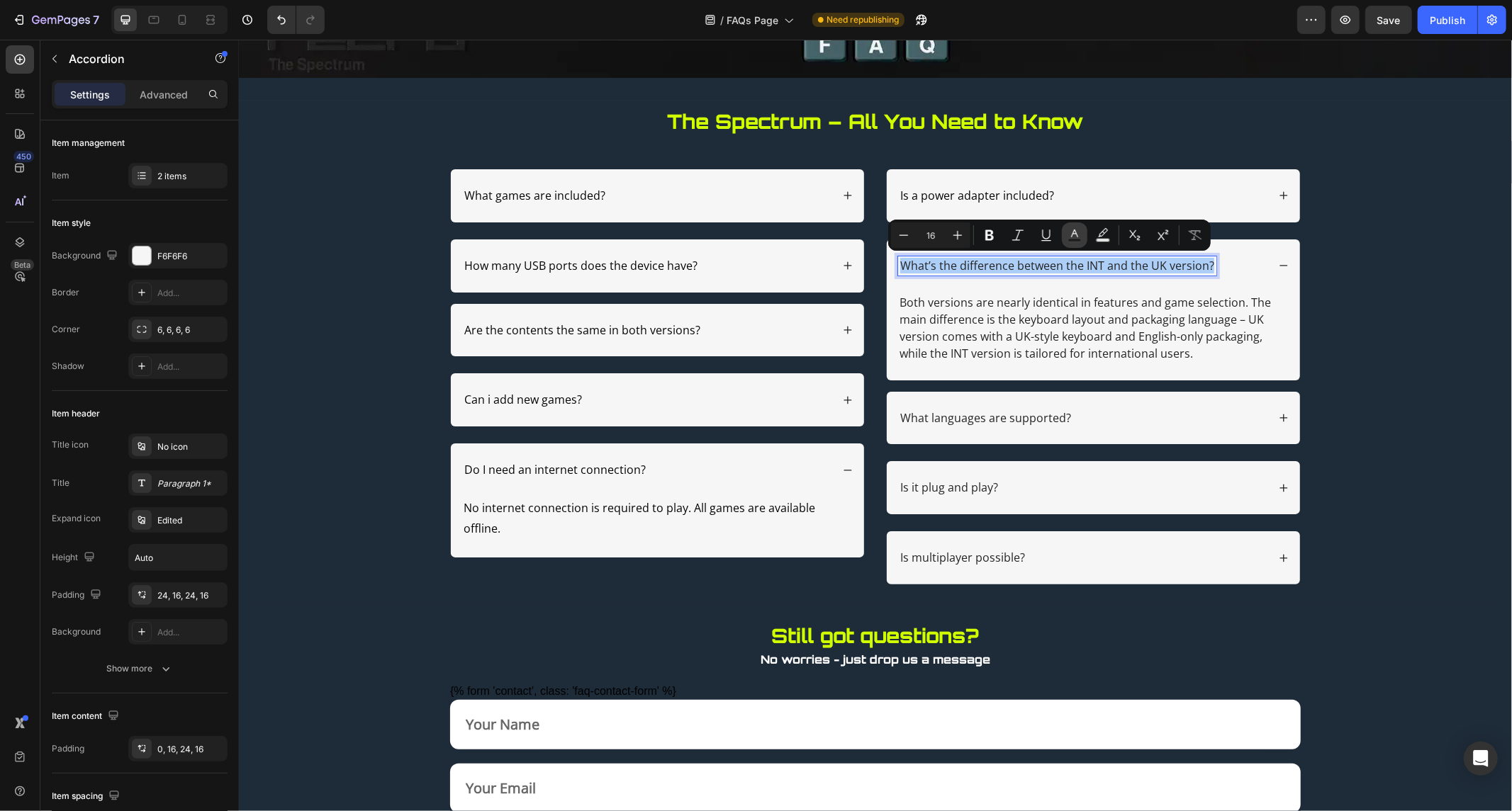
click at [1073, 244] on button "Text Color" at bounding box center [1075, 235] width 26 height 26
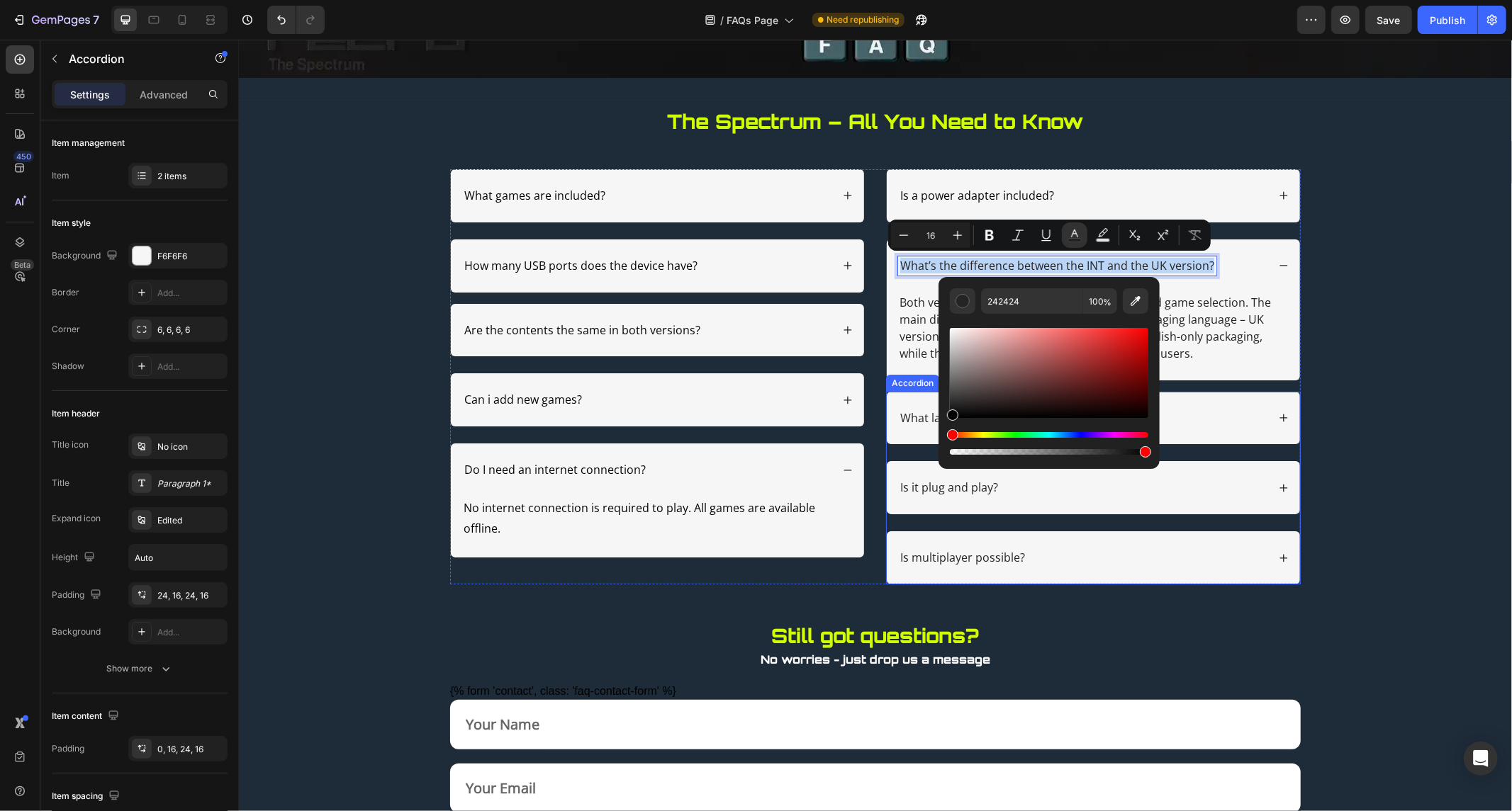
type input "000000"
drag, startPoint x: 1191, startPoint y: 445, endPoint x: 889, endPoint y: 481, distance: 304.1
click at [1202, 320] on p "Both versions are nearly identical in features and game selection. The main dif…" at bounding box center [1093, 327] width 388 height 68
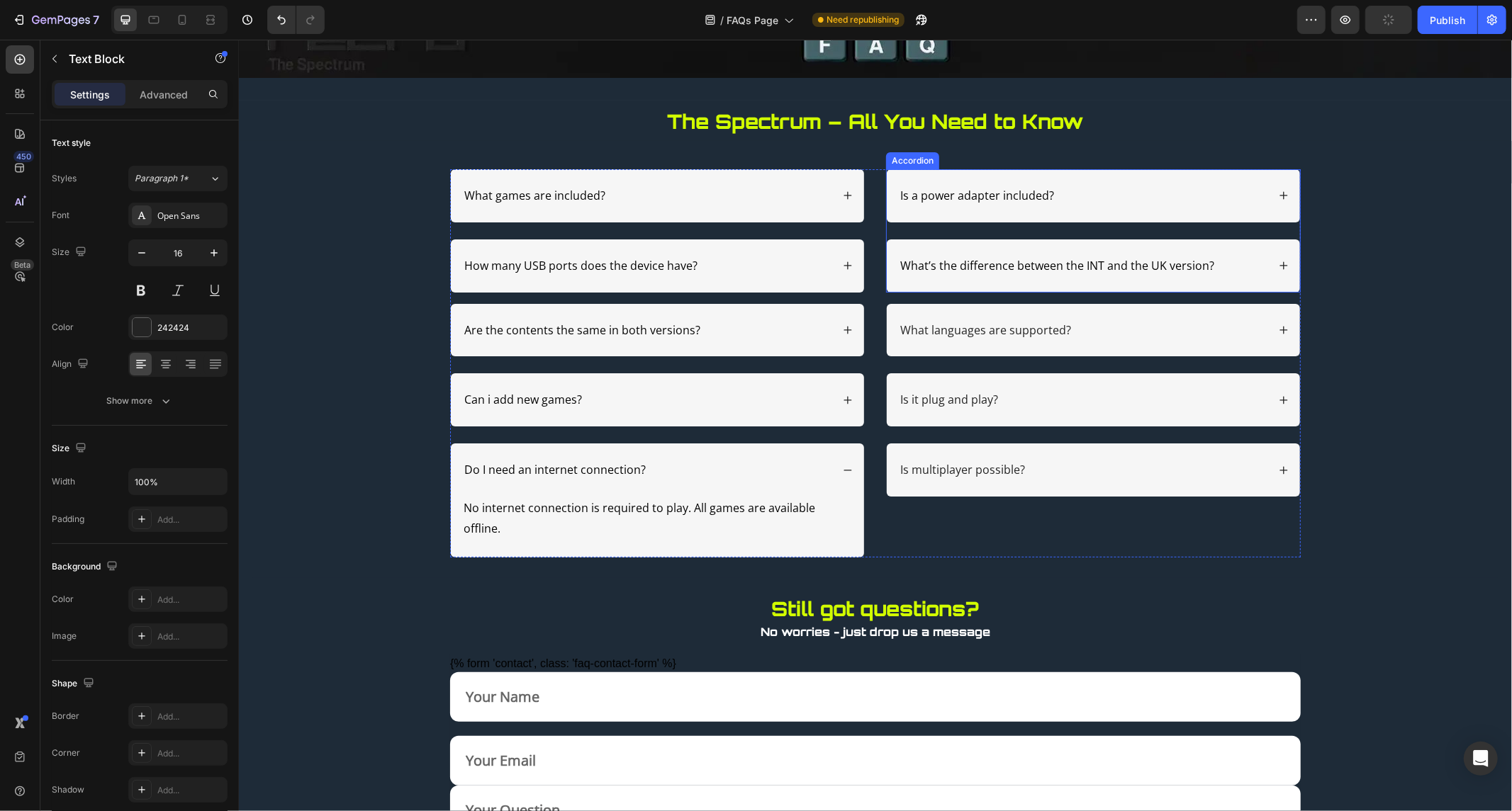
click at [1265, 258] on div "What’s the difference between the INT and the UK version?" at bounding box center [1093, 265] width 413 height 53
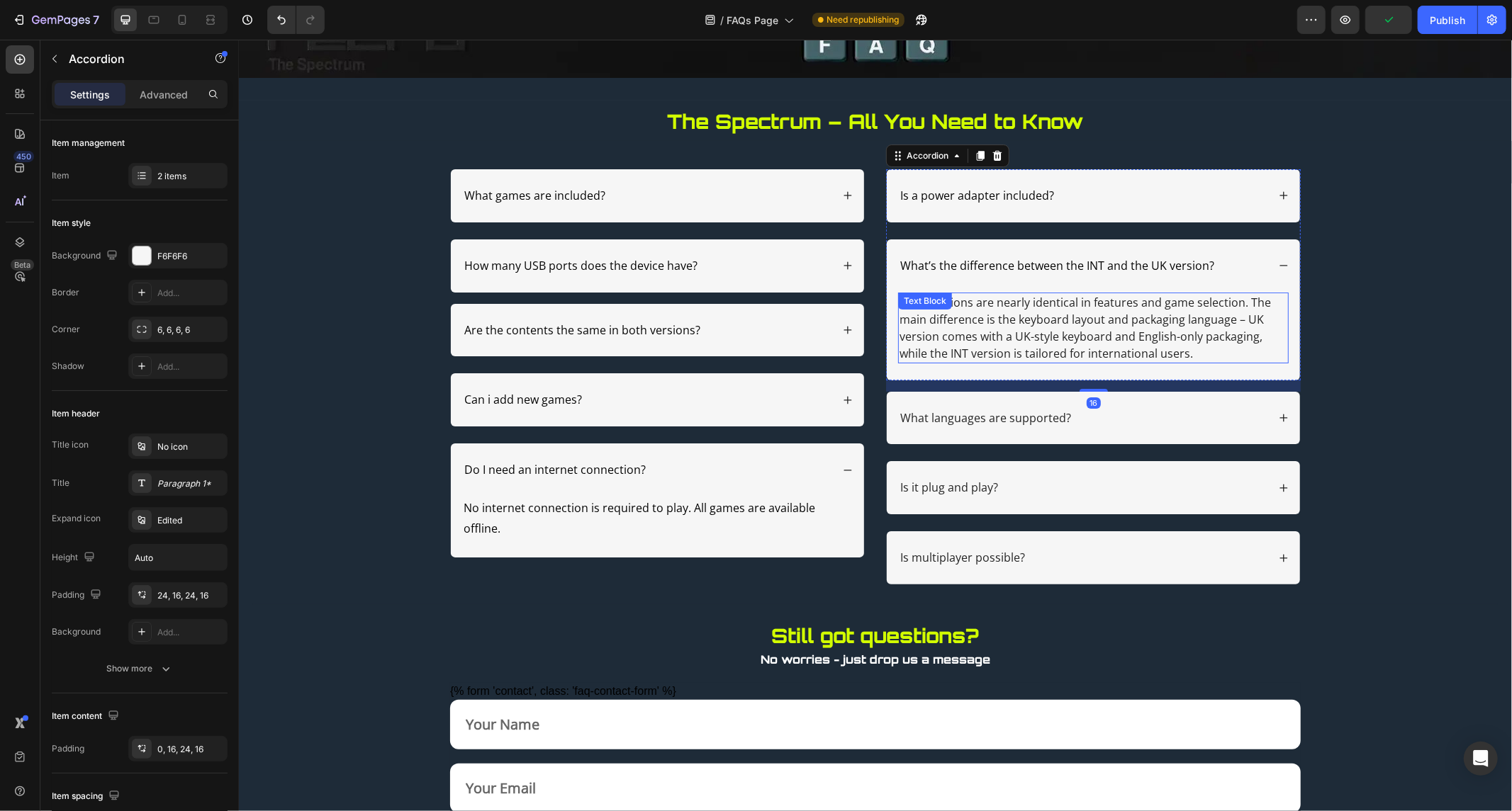
click at [917, 314] on div "Both versions are nearly identical in features and game selection. The main dif…" at bounding box center [1093, 328] width 390 height 71
click at [917, 309] on div "Text Block" at bounding box center [924, 300] width 54 height 17
click at [917, 314] on div "Text Block" at bounding box center [959, 306] width 124 height 22
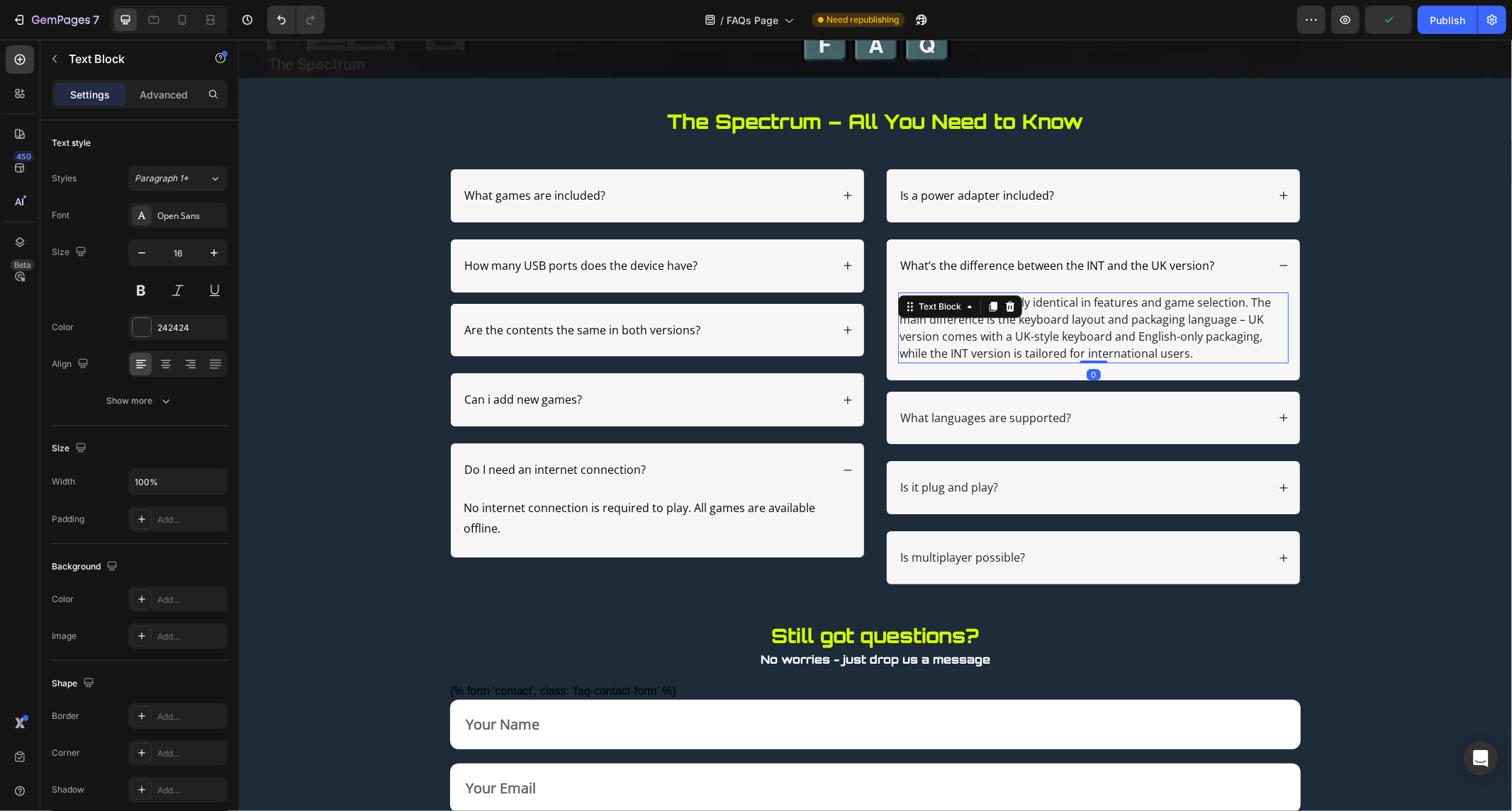
click at [917, 314] on div "Text Block" at bounding box center [959, 306] width 124 height 22
click at [919, 321] on p "Both versions are nearly identical in features and game selection. The main dif…" at bounding box center [1093, 327] width 388 height 68
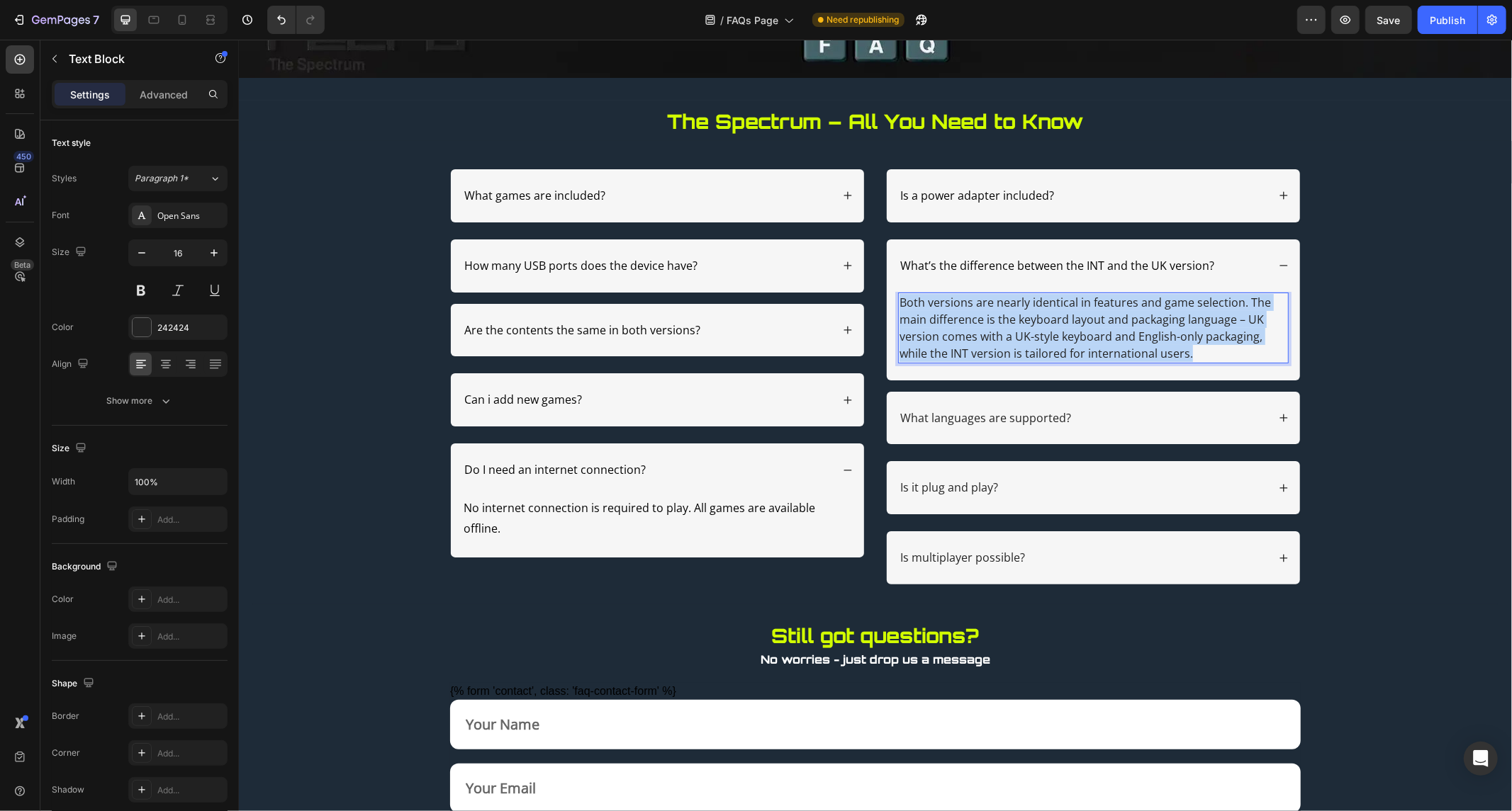
click at [919, 321] on p "Both versions are nearly identical in features and game selection. The main dif…" at bounding box center [1093, 327] width 388 height 68
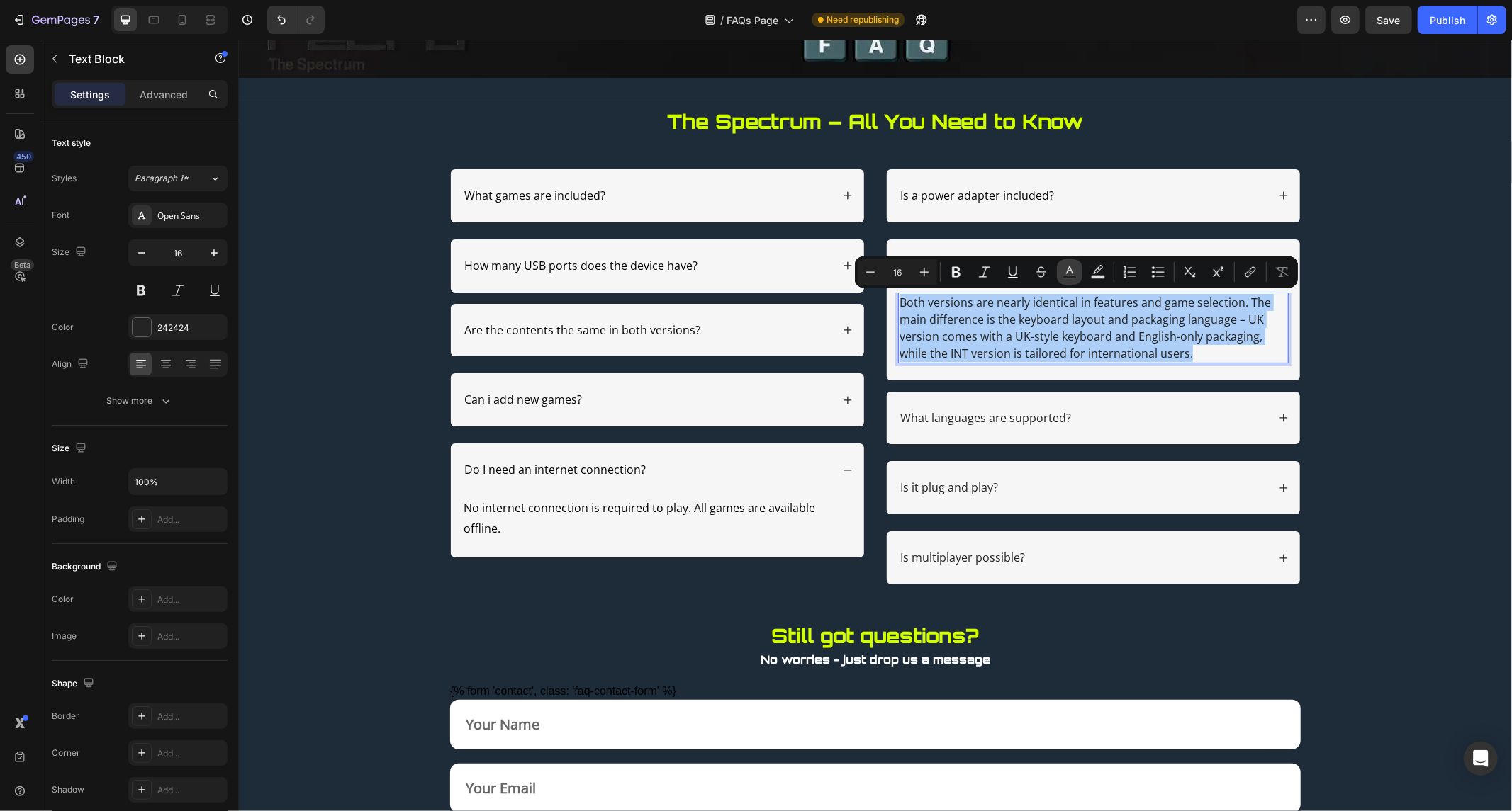
click at [1078, 273] on button "Text Color" at bounding box center [1070, 272] width 26 height 26
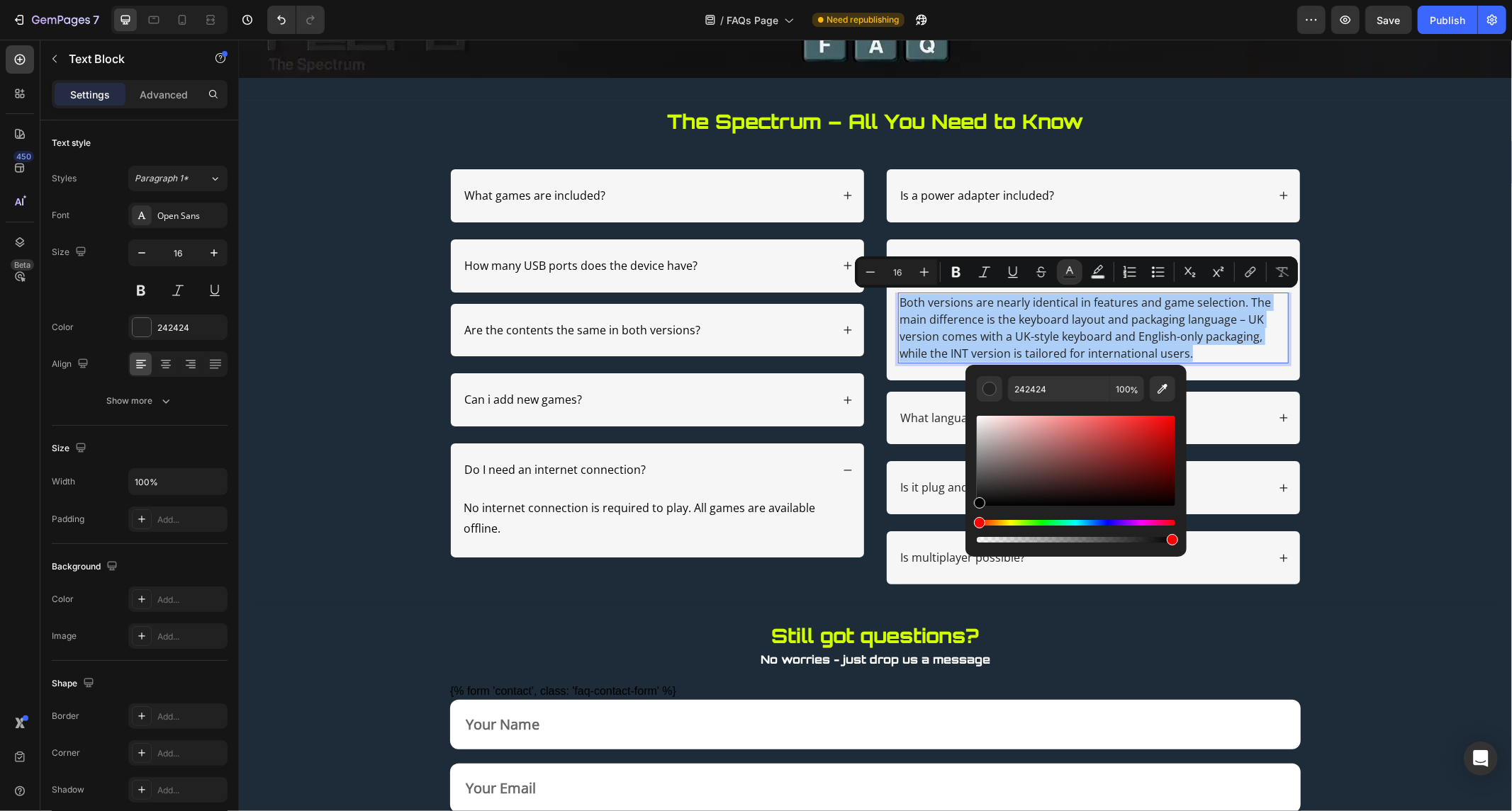
drag, startPoint x: 980, startPoint y: 497, endPoint x: 969, endPoint y: 512, distance: 18.6
click at [969, 512] on div "242424 100 %" at bounding box center [1076, 454] width 221 height 181
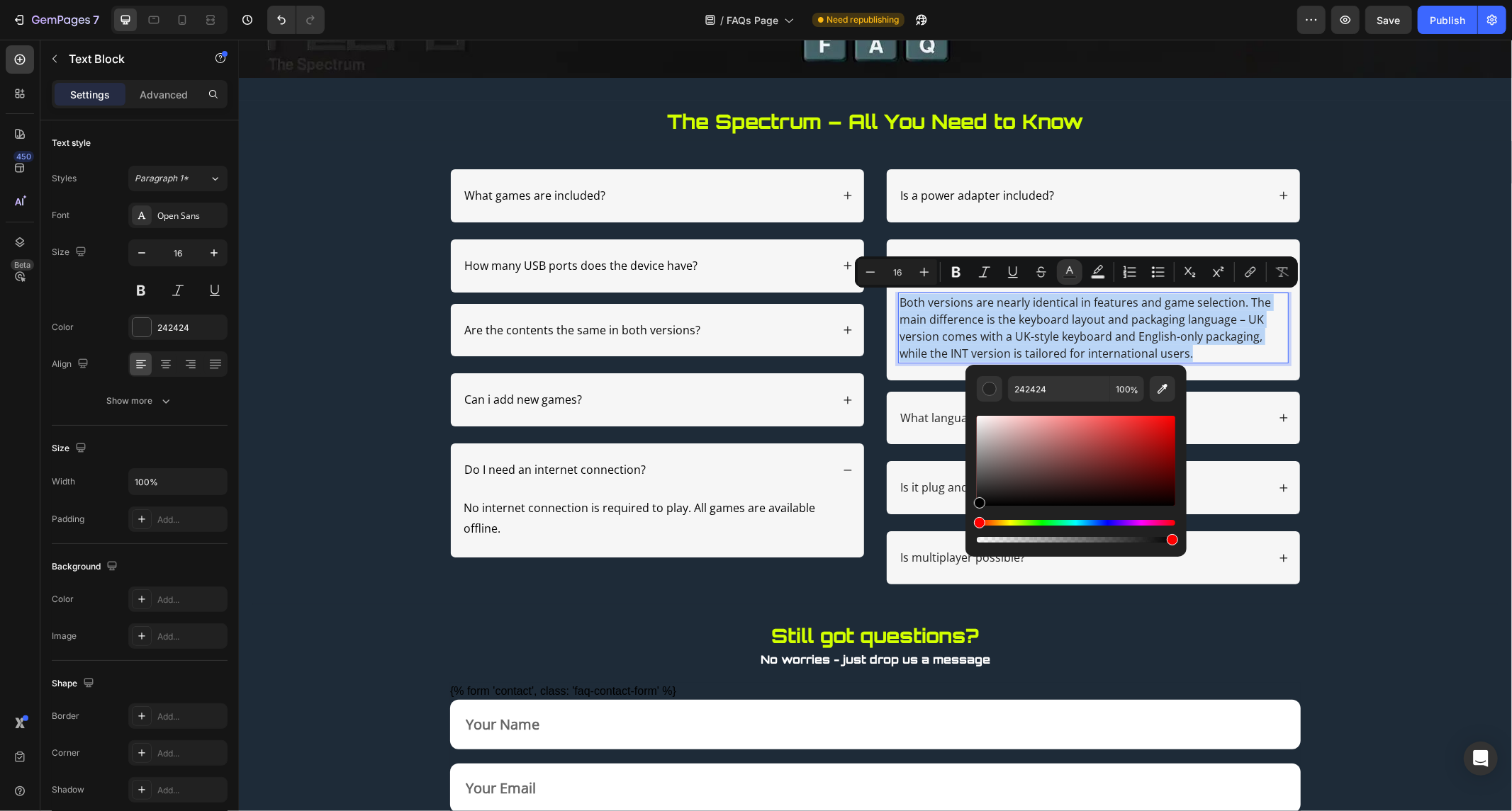
type input "000000"
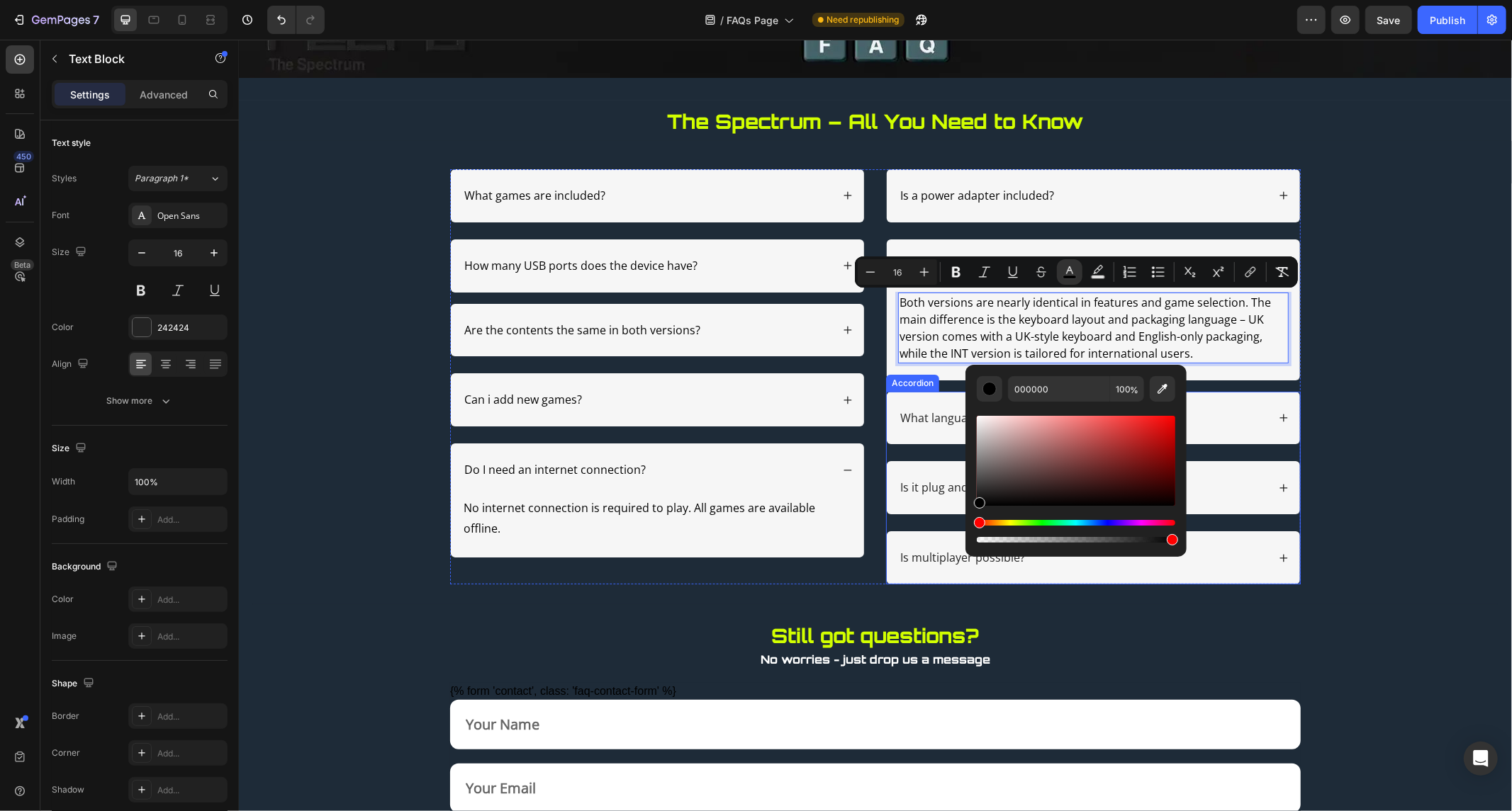
click at [1257, 413] on div "What languages are supported?" at bounding box center [1082, 418] width 370 height 19
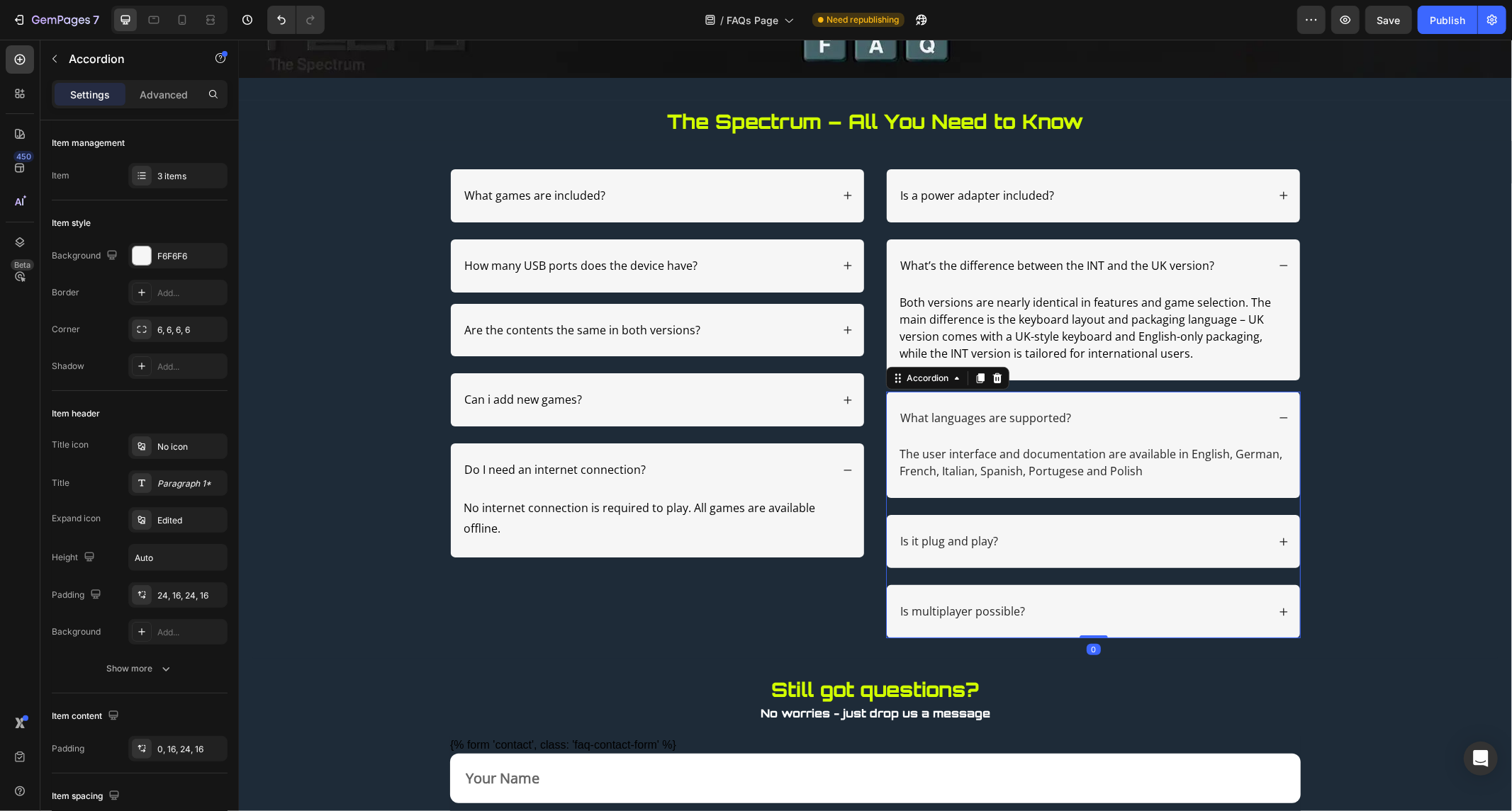
click at [1043, 414] on p "What languages are supported?" at bounding box center [985, 418] width 171 height 15
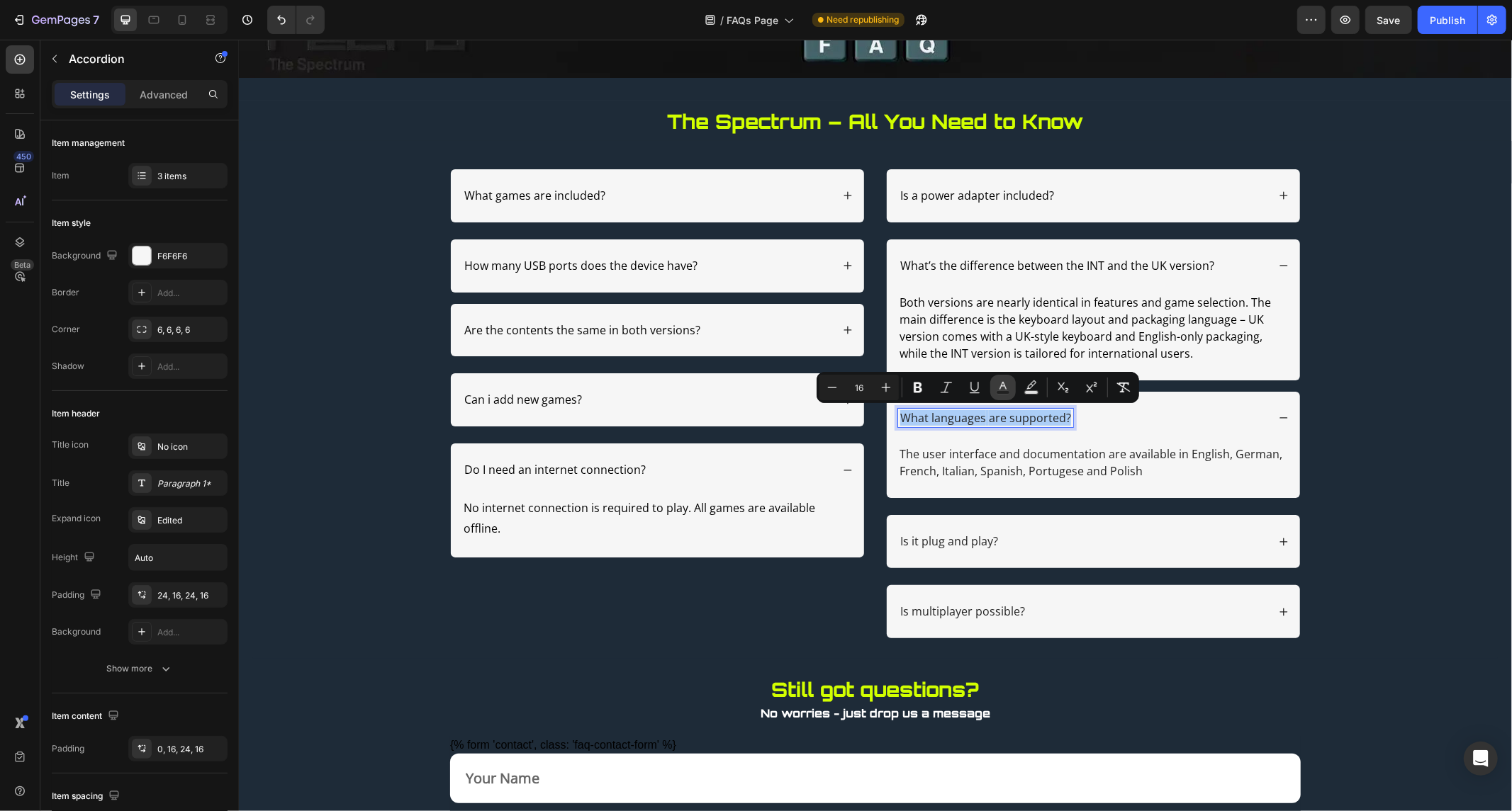
click at [1009, 385] on icon "Editor contextual toolbar" at bounding box center [1003, 388] width 14 height 14
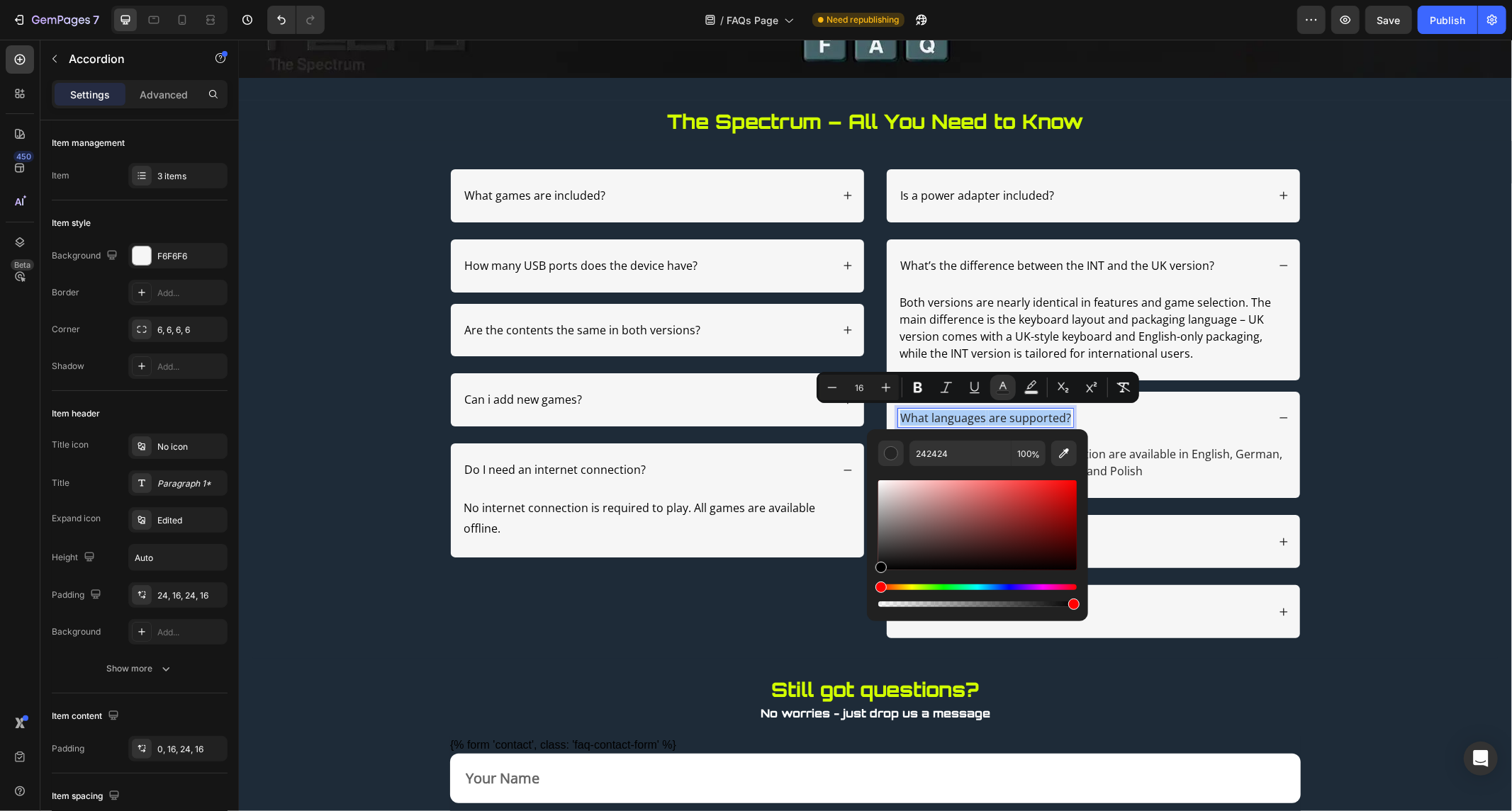
drag, startPoint x: 881, startPoint y: 561, endPoint x: 876, endPoint y: 578, distance: 17.7
click at [876, 578] on div "242424 100 %" at bounding box center [977, 520] width 221 height 181
type input "000000"
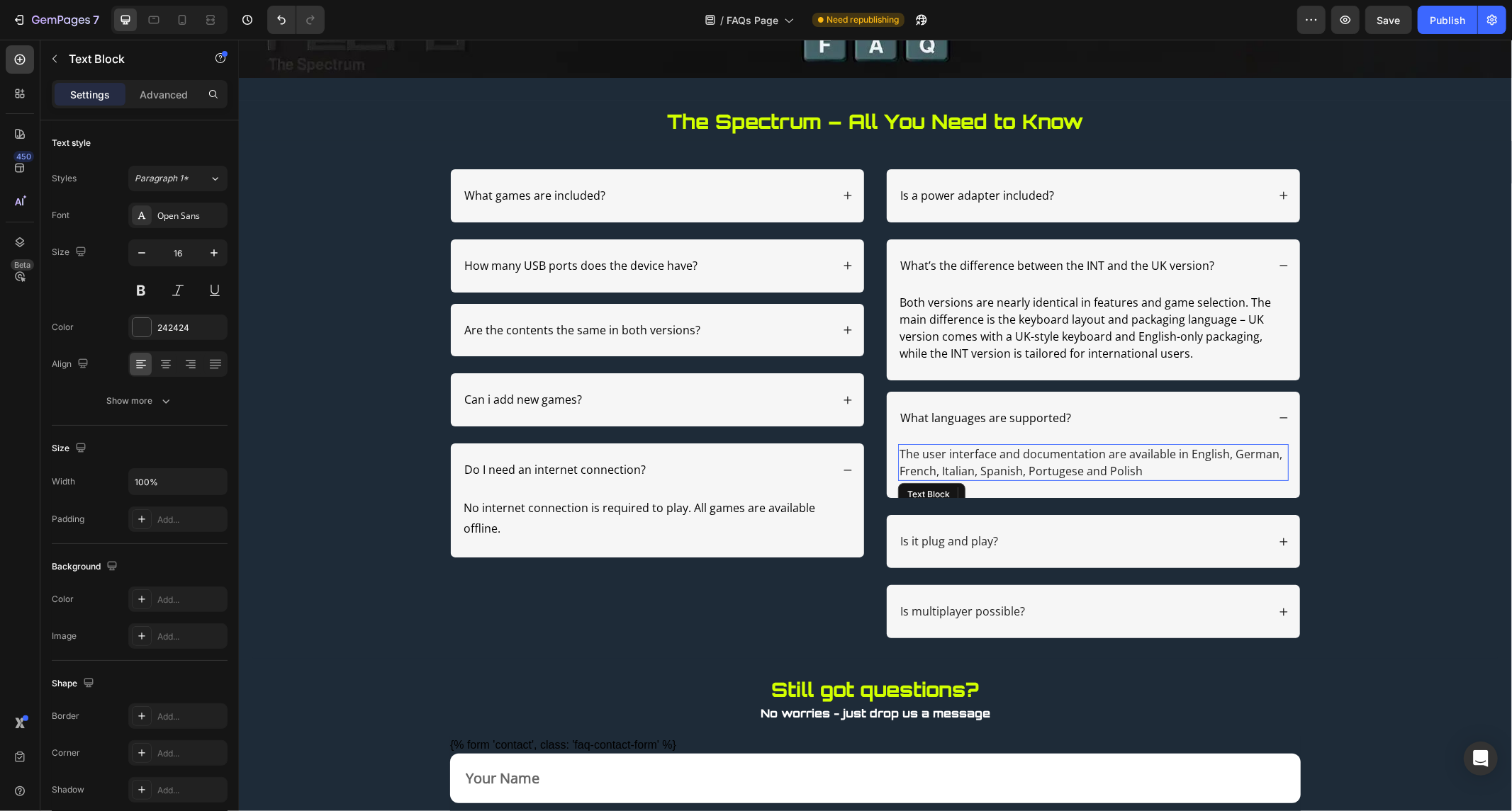
click at [1202, 458] on p "The user interface and documentation are available in English, German, French, …" at bounding box center [1093, 462] width 388 height 34
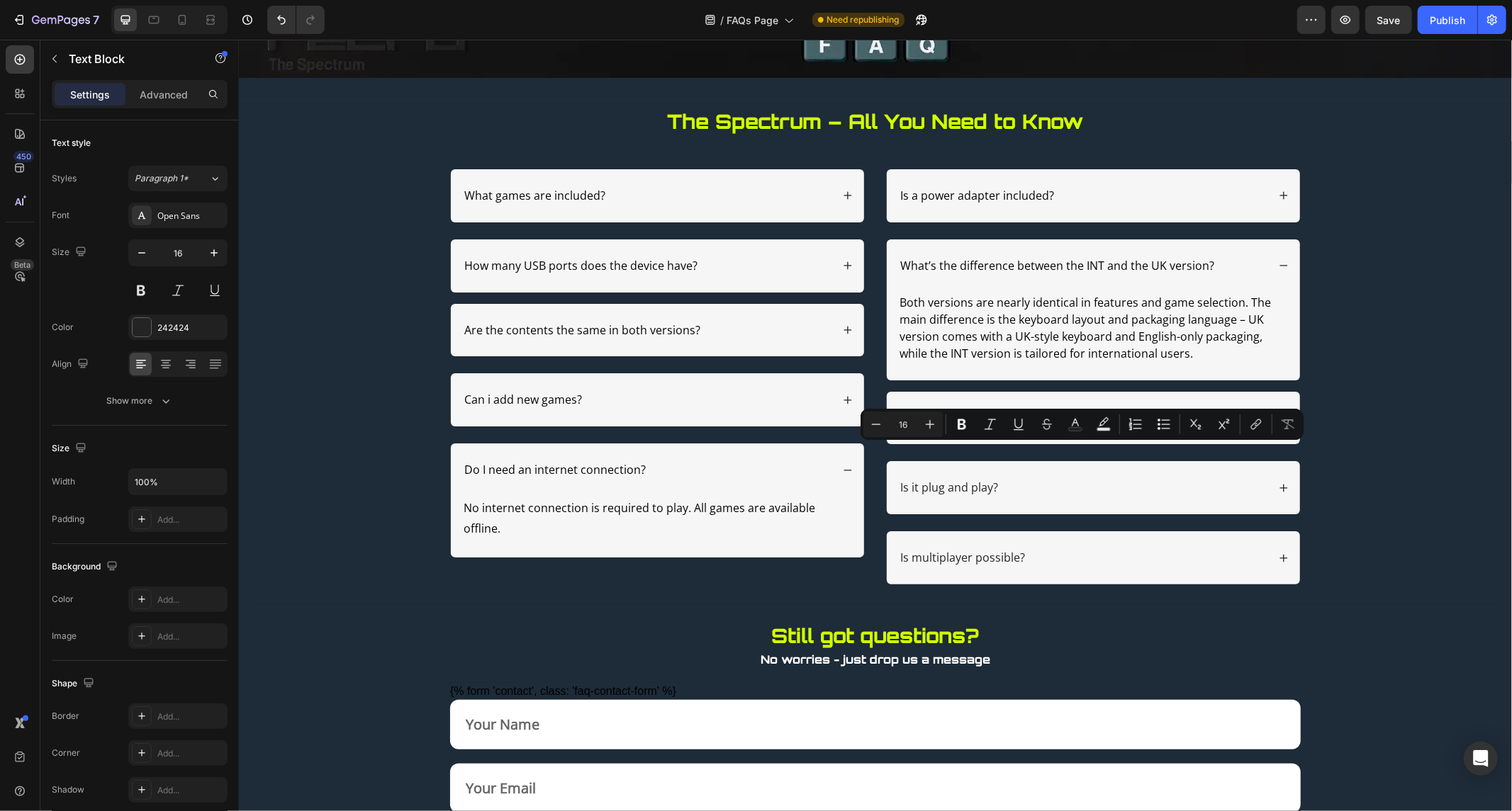
click at [1204, 449] on p "The user interface and documentation are available in English, German, French, …" at bounding box center [1093, 462] width 388 height 34
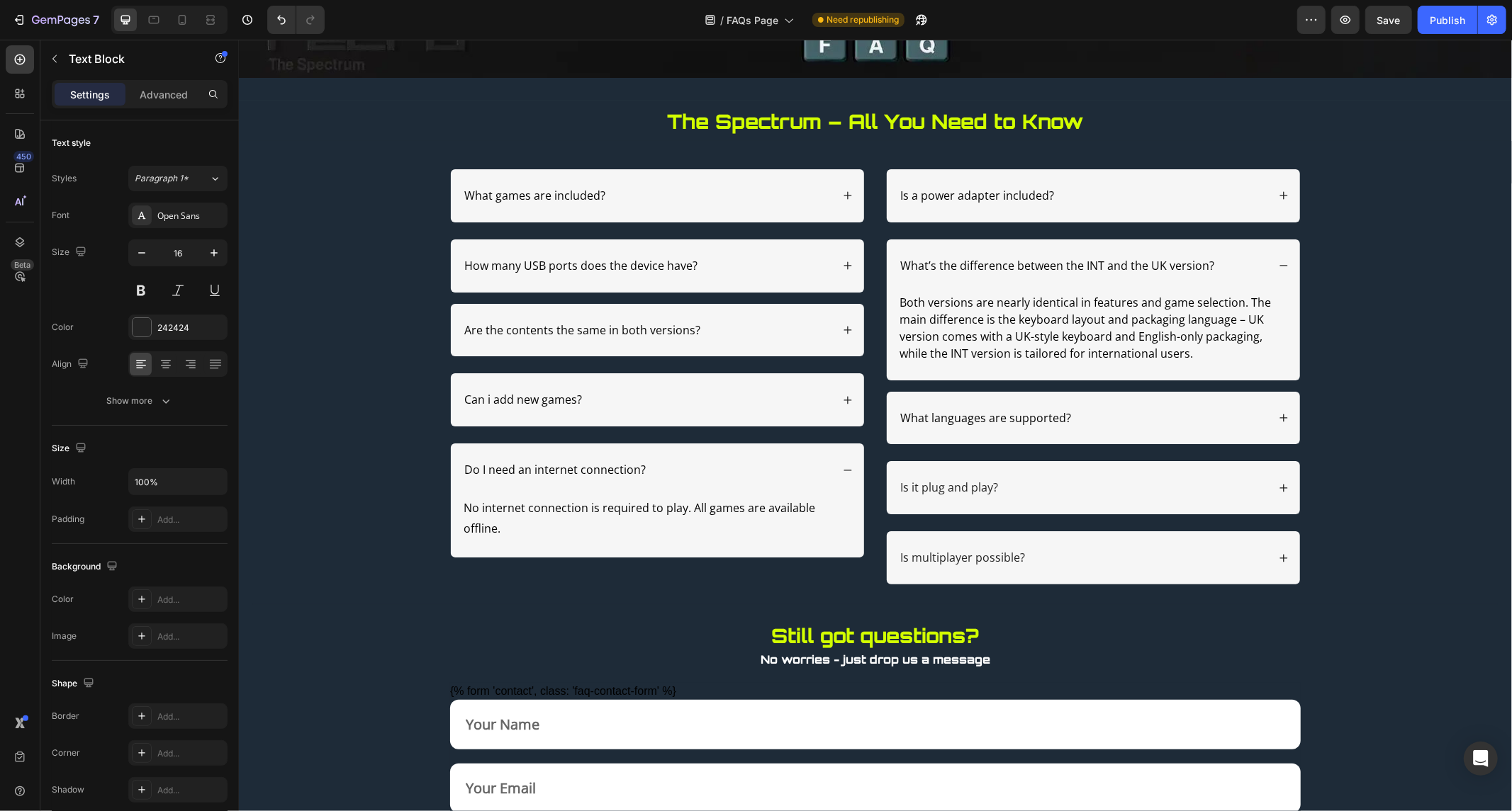
click at [1204, 449] on div "What languages are supported? The user interface and documentation are availabl…" at bounding box center [1093, 487] width 415 height 193
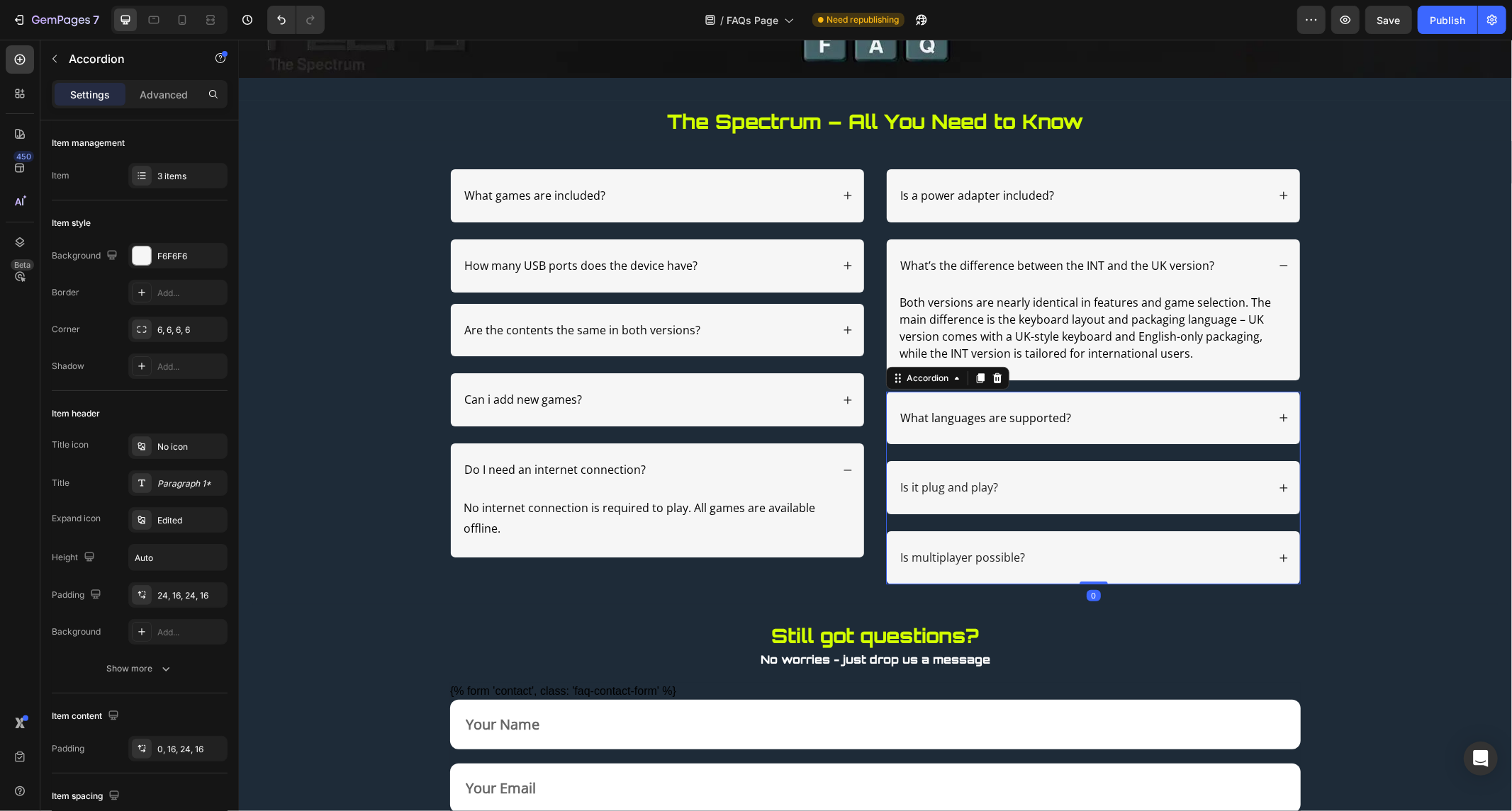
click at [1278, 414] on icon at bounding box center [1283, 418] width 10 height 10
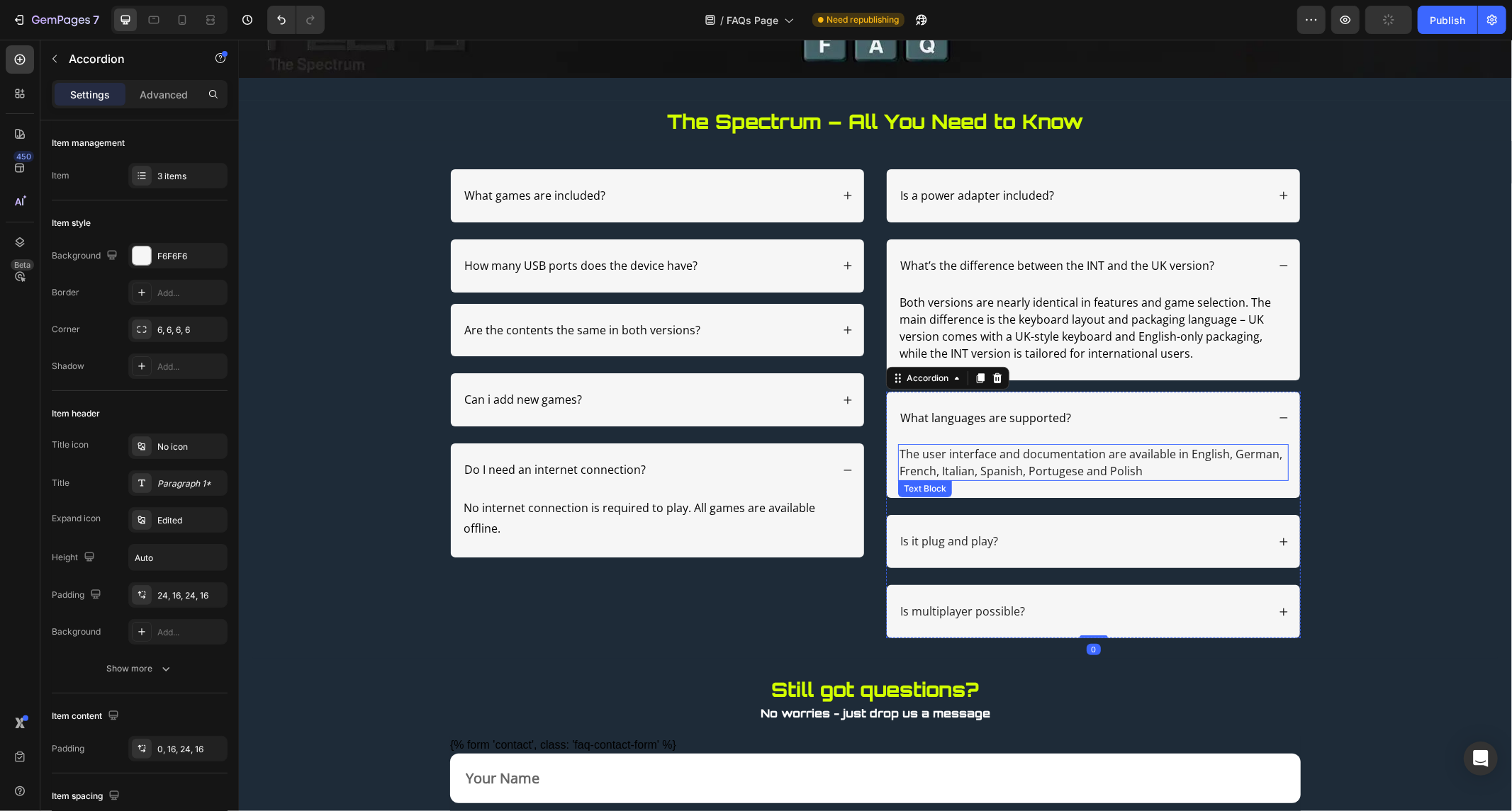
click at [999, 463] on p "The user interface and documentation are available in English, German, French, …" at bounding box center [1093, 462] width 388 height 34
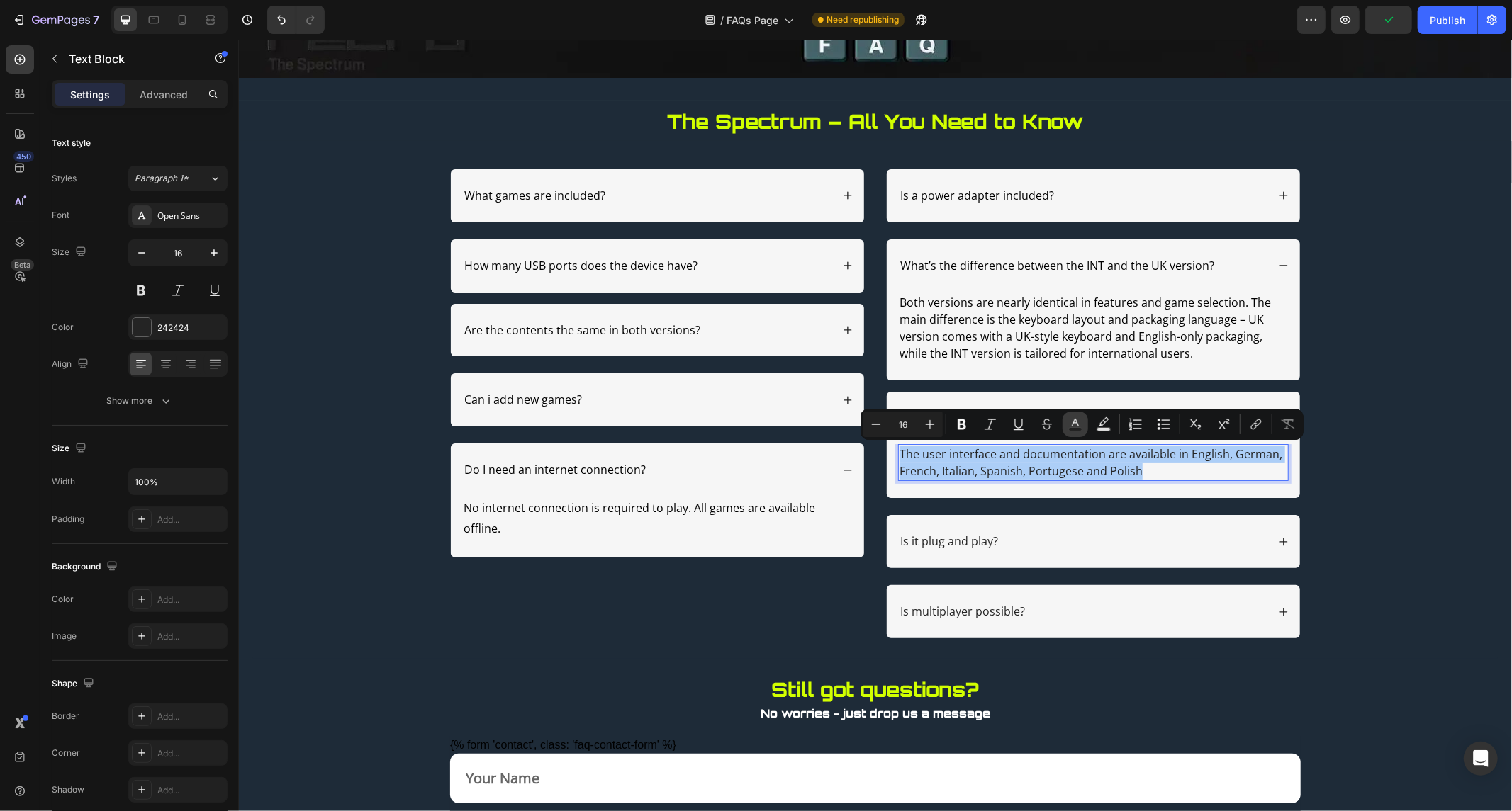
click at [1077, 422] on icon "Editor contextual toolbar" at bounding box center [1076, 425] width 14 height 14
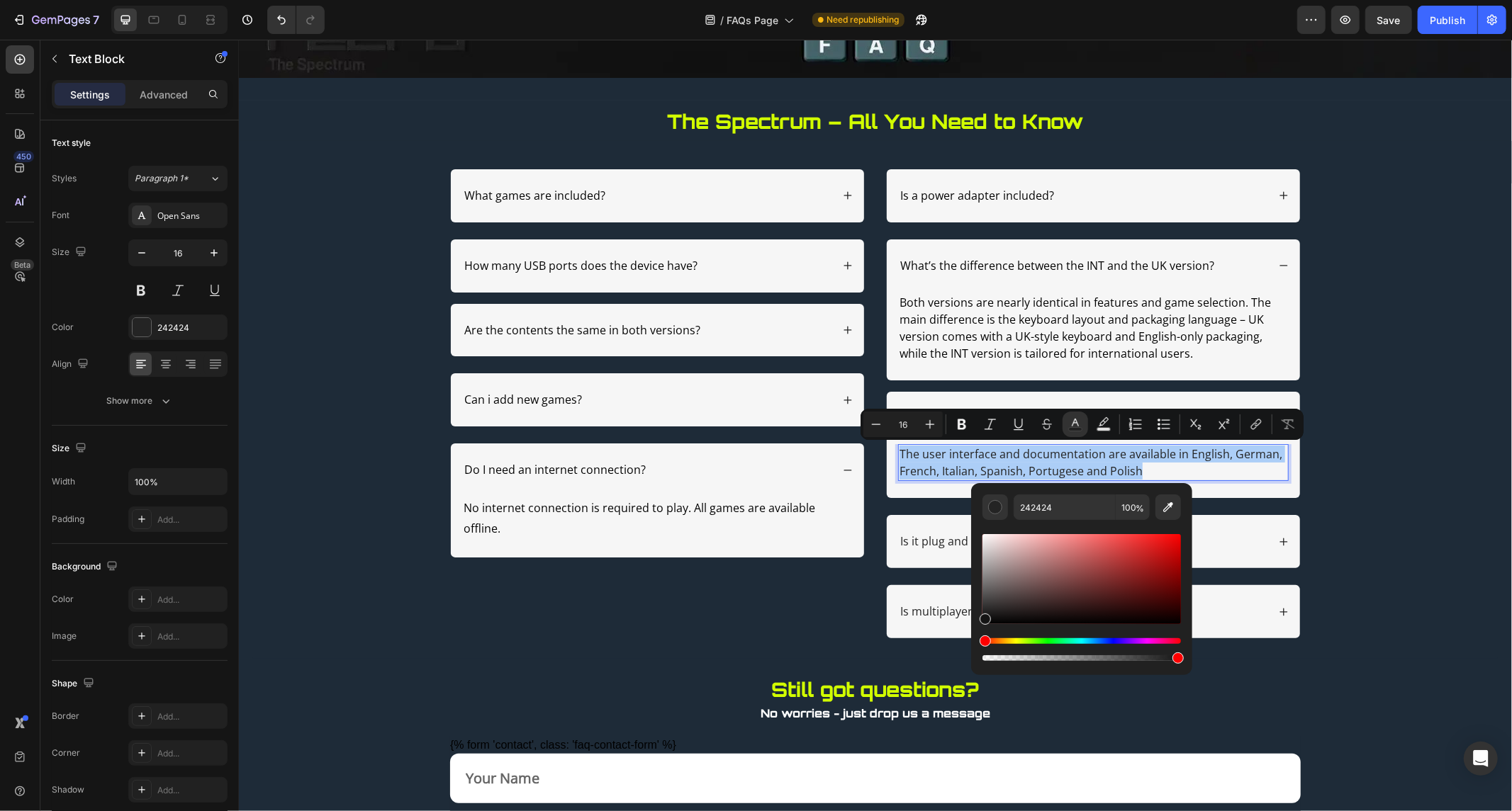
drag, startPoint x: 987, startPoint y: 611, endPoint x: 974, endPoint y: 624, distance: 18.4
click at [974, 624] on div "242424 100 %" at bounding box center [1081, 573] width 221 height 181
type input "000000"
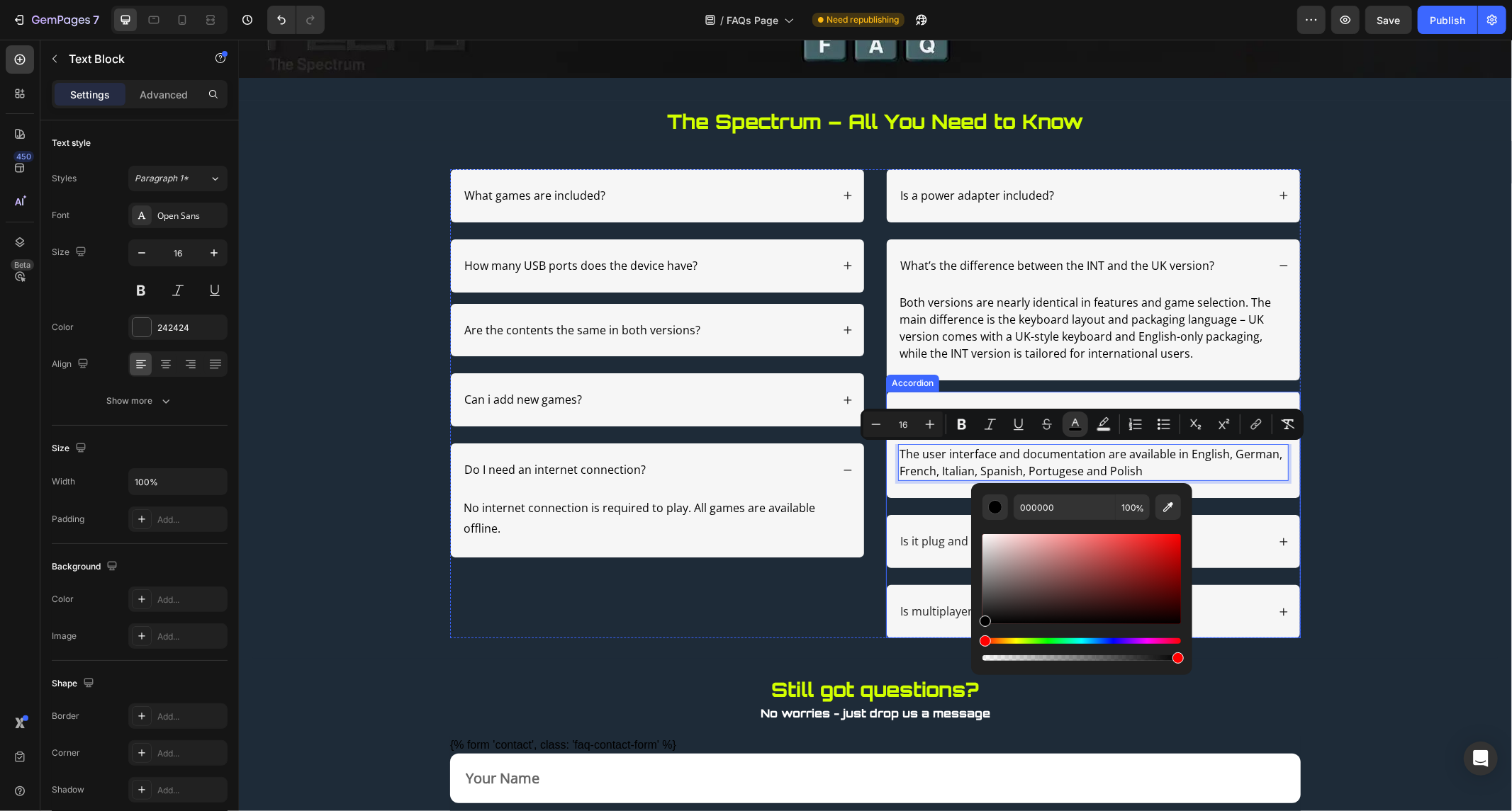
click at [923, 539] on p "Is it plug and play?" at bounding box center [949, 540] width 98 height 15
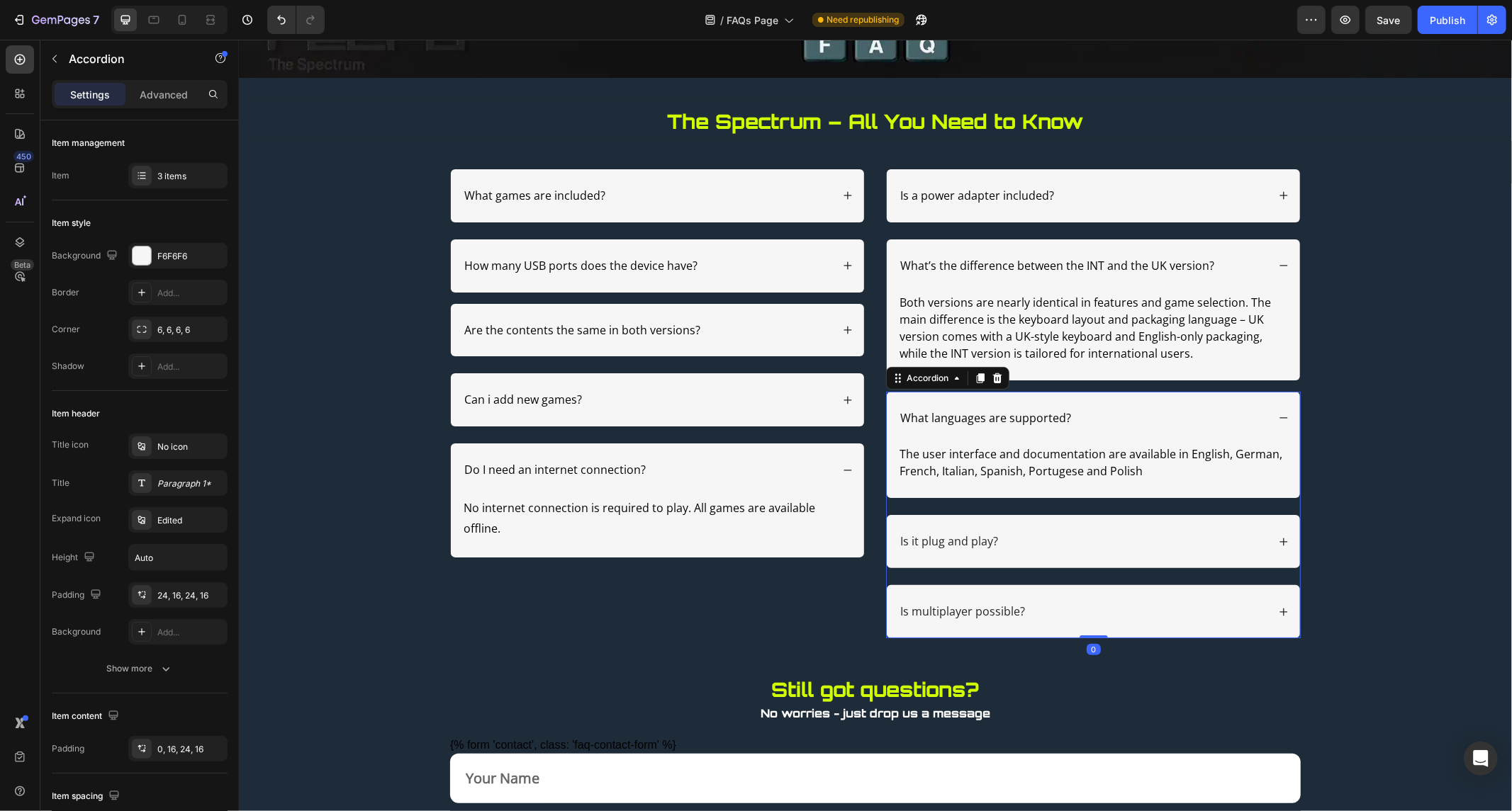
click at [1221, 538] on div "Is it plug and play?" at bounding box center [1082, 541] width 370 height 19
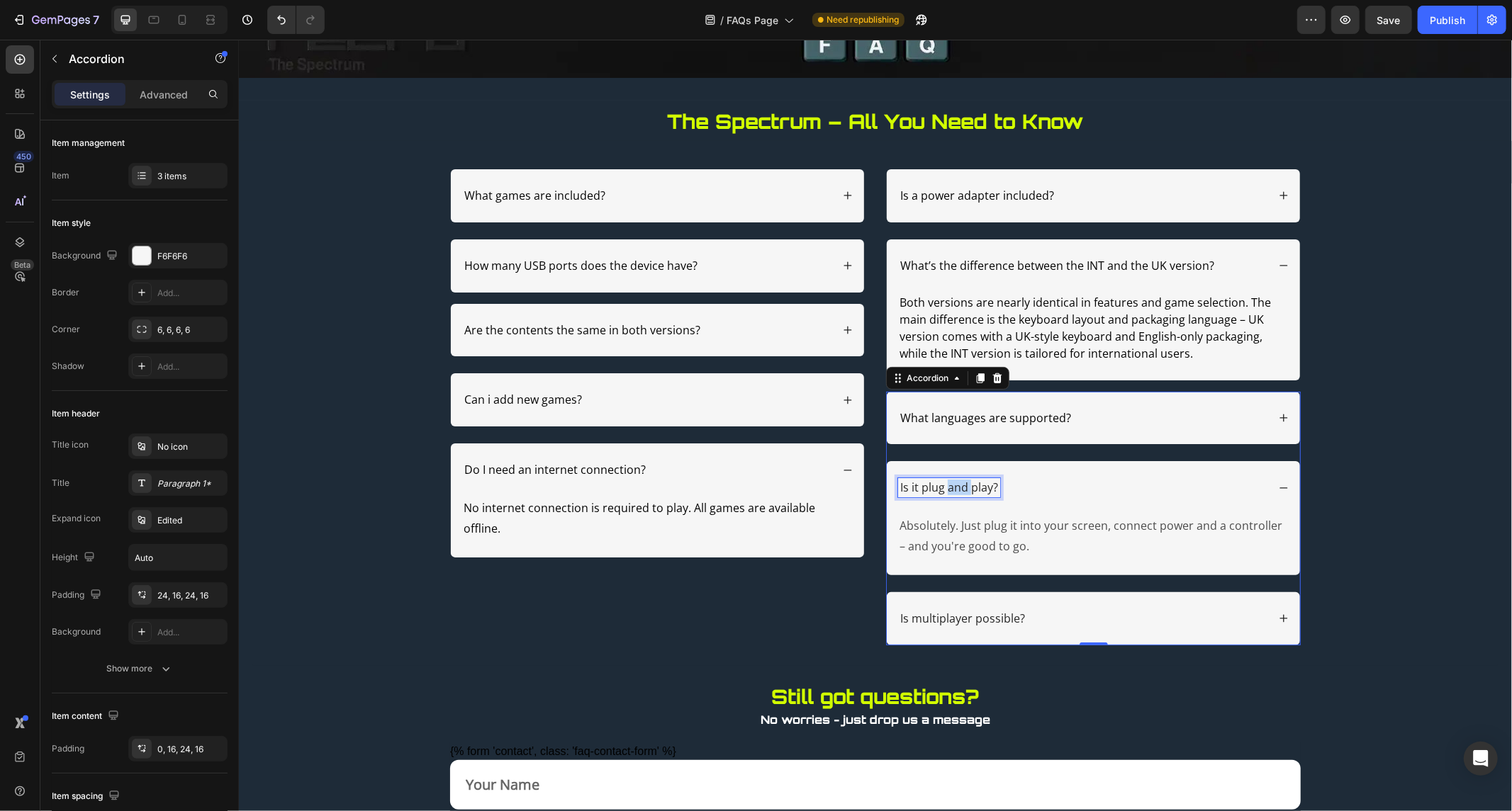
click at [944, 481] on p "Is it plug and play?" at bounding box center [949, 487] width 98 height 15
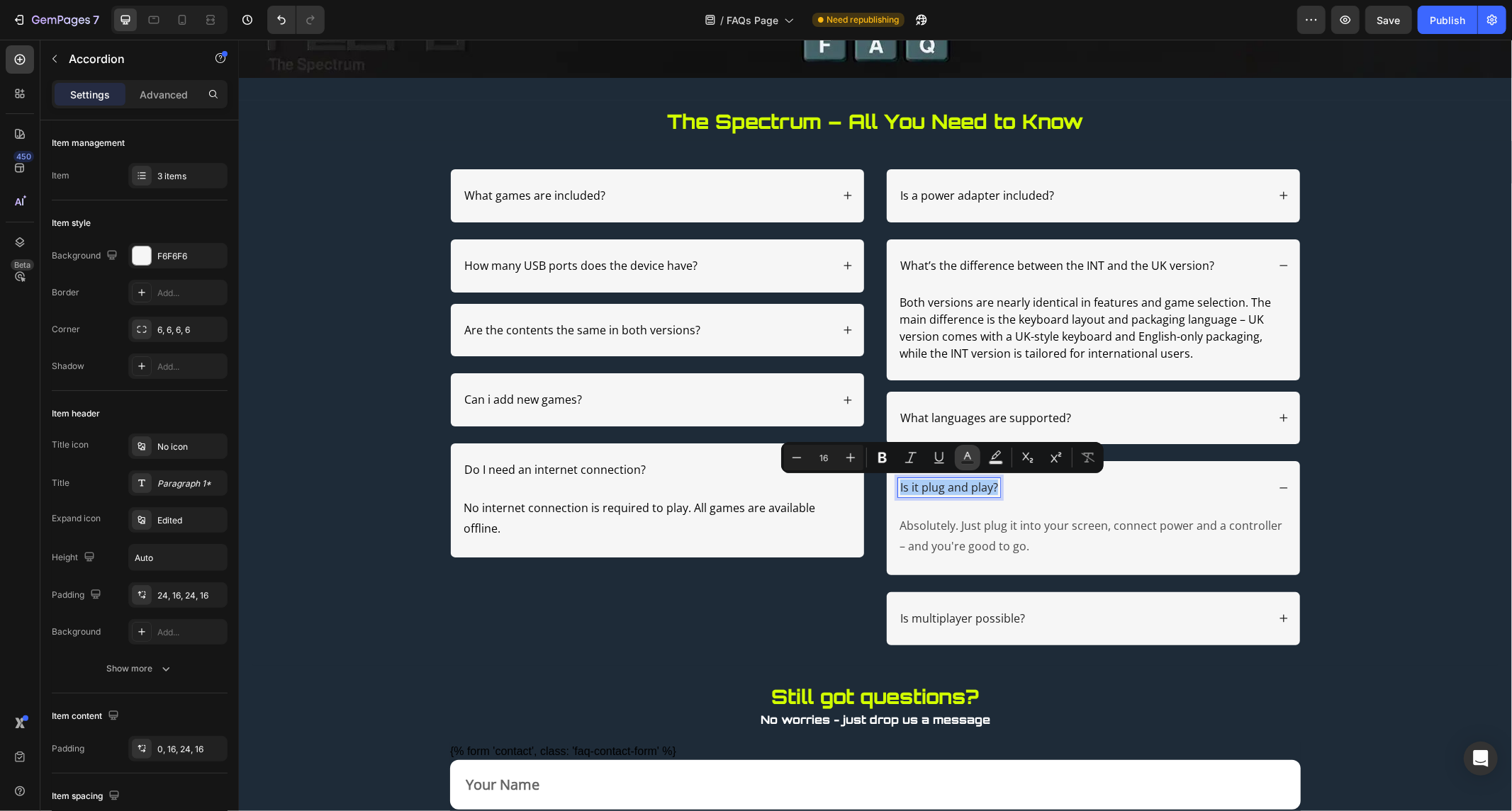
click at [962, 458] on icon "Editor contextual toolbar" at bounding box center [968, 458] width 14 height 14
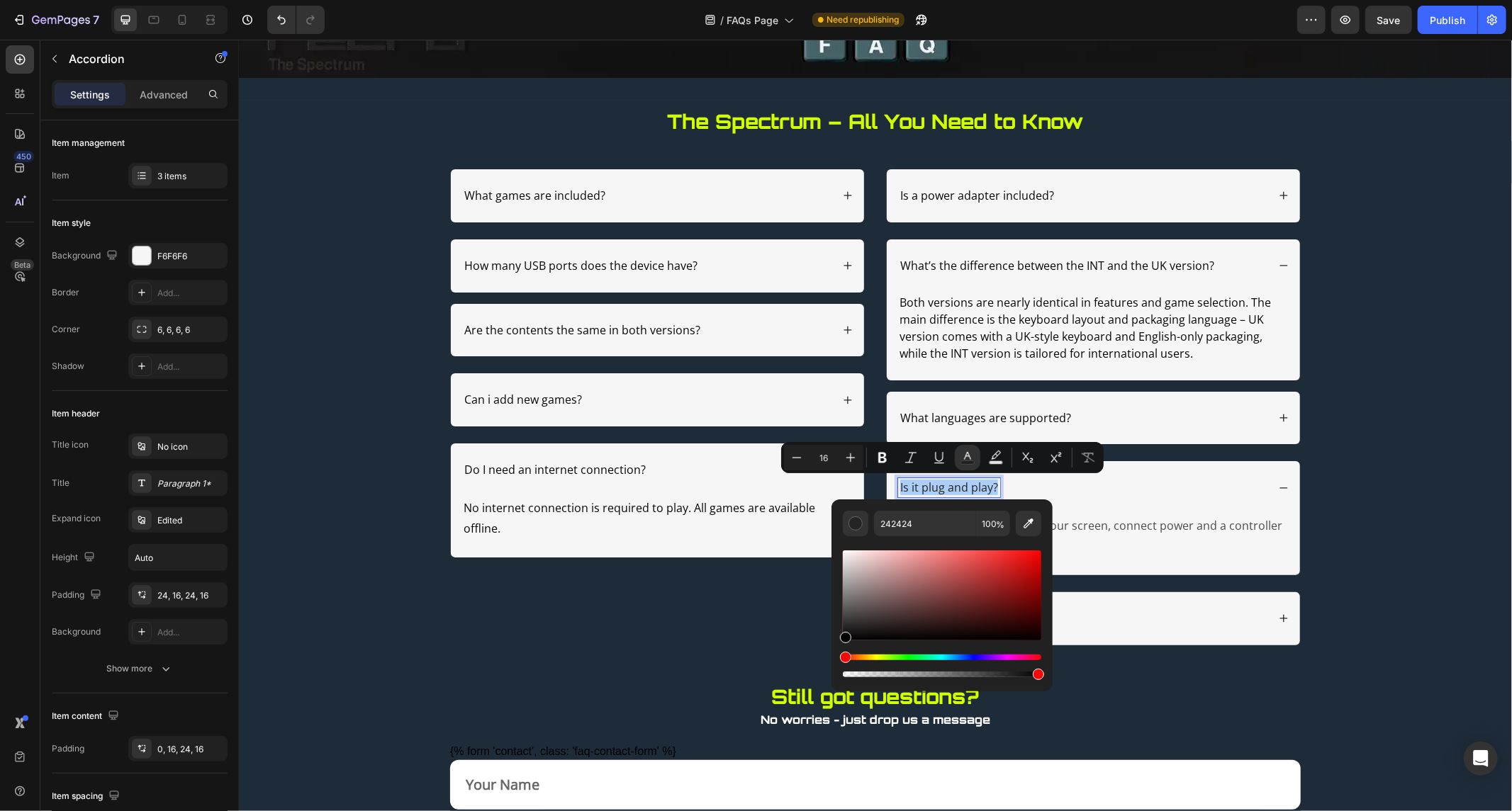
drag, startPoint x: 847, startPoint y: 630, endPoint x: 838, endPoint y: 660, distance: 31.3
click at [838, 660] on div "242424 100 %" at bounding box center [942, 589] width 221 height 181
type input "000000"
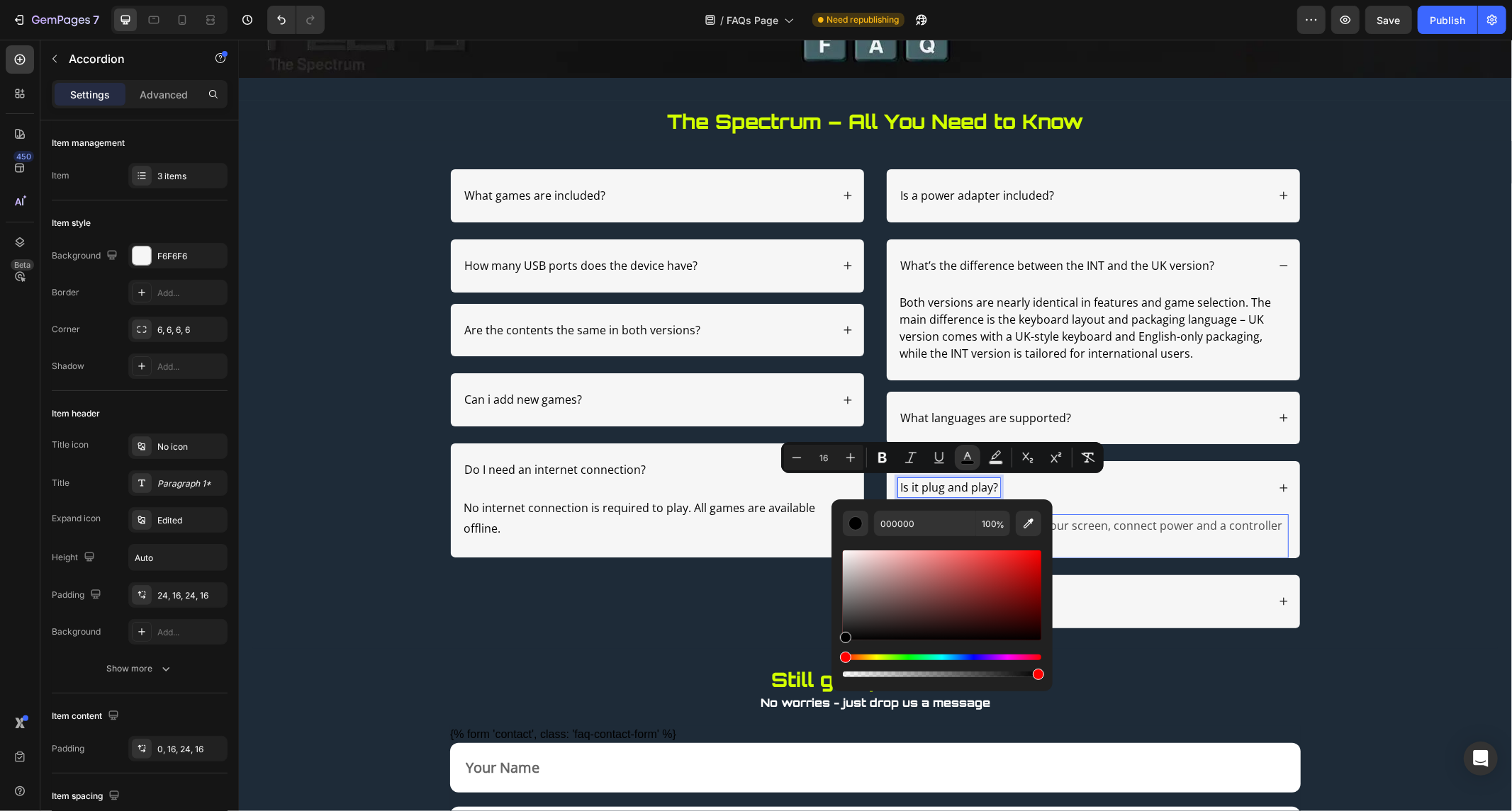
click at [1164, 528] on div "What languages are supported? Is it plug and play? Absolutely. Just plug it int…" at bounding box center [1093, 509] width 415 height 237
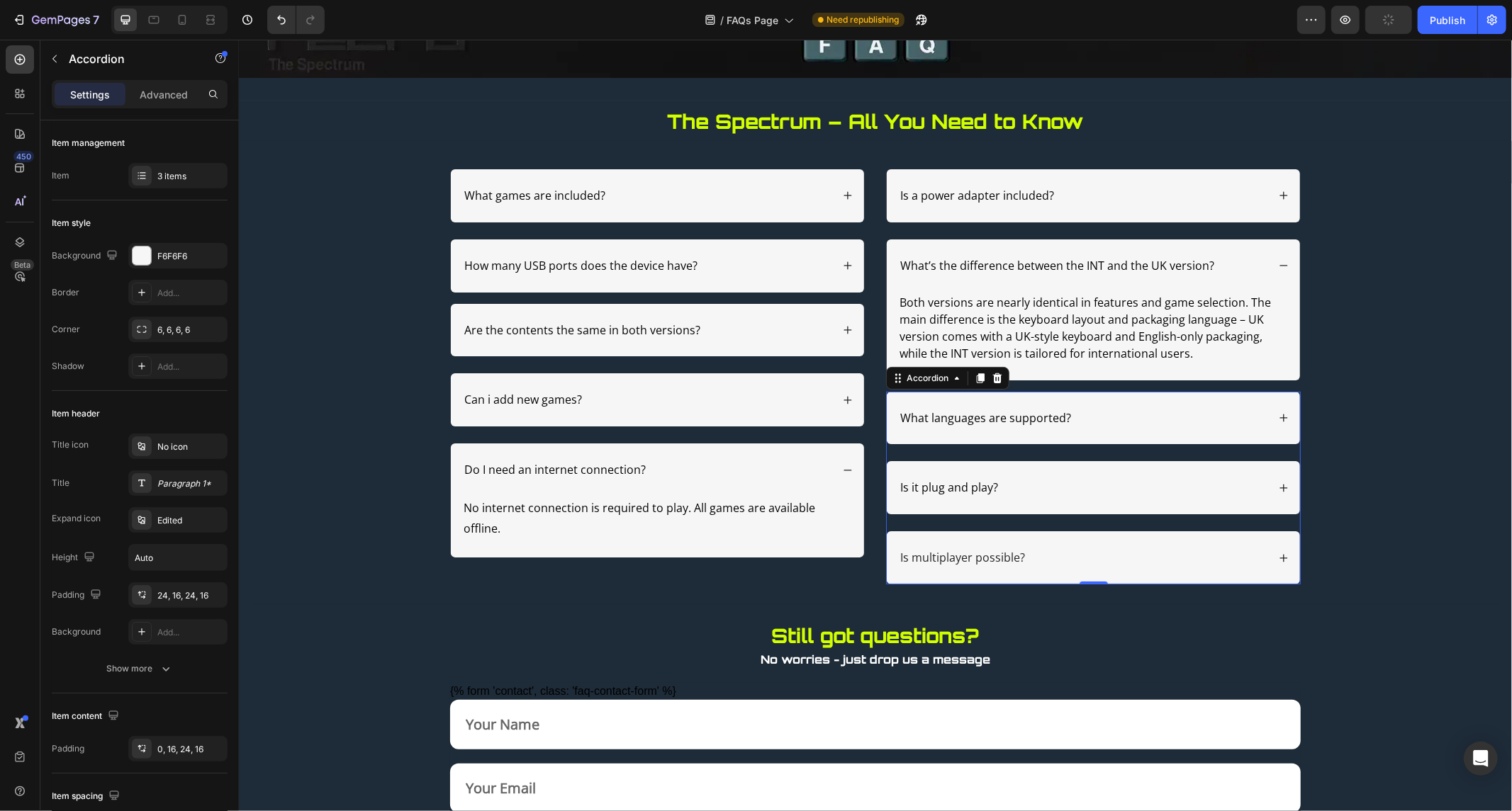
click at [1191, 483] on div "Is it plug and play?" at bounding box center [1082, 487] width 370 height 19
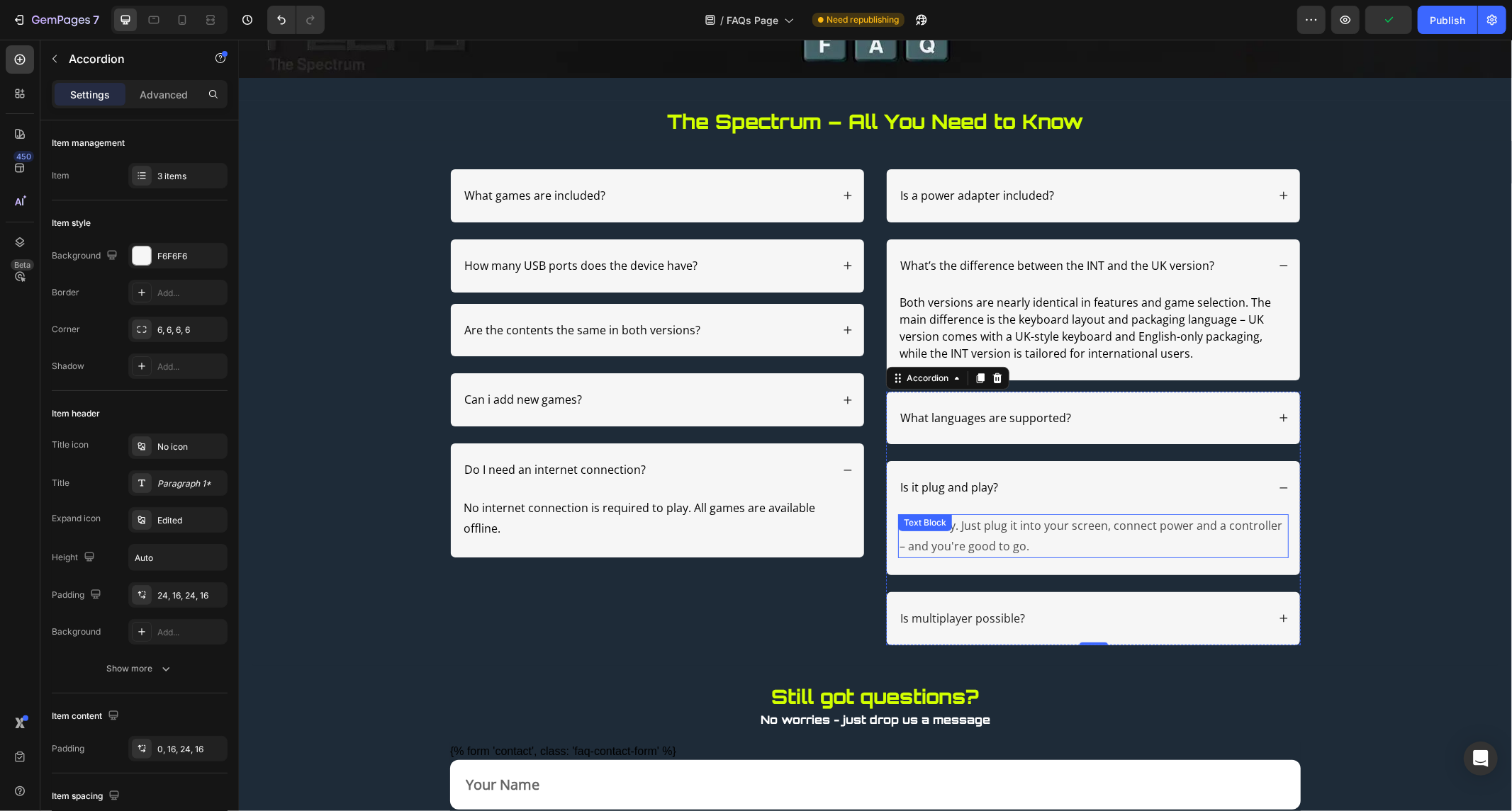
click at [918, 551] on p "Absolutely. Just plug it into your screen, connect power and a controller – and…" at bounding box center [1093, 536] width 388 height 41
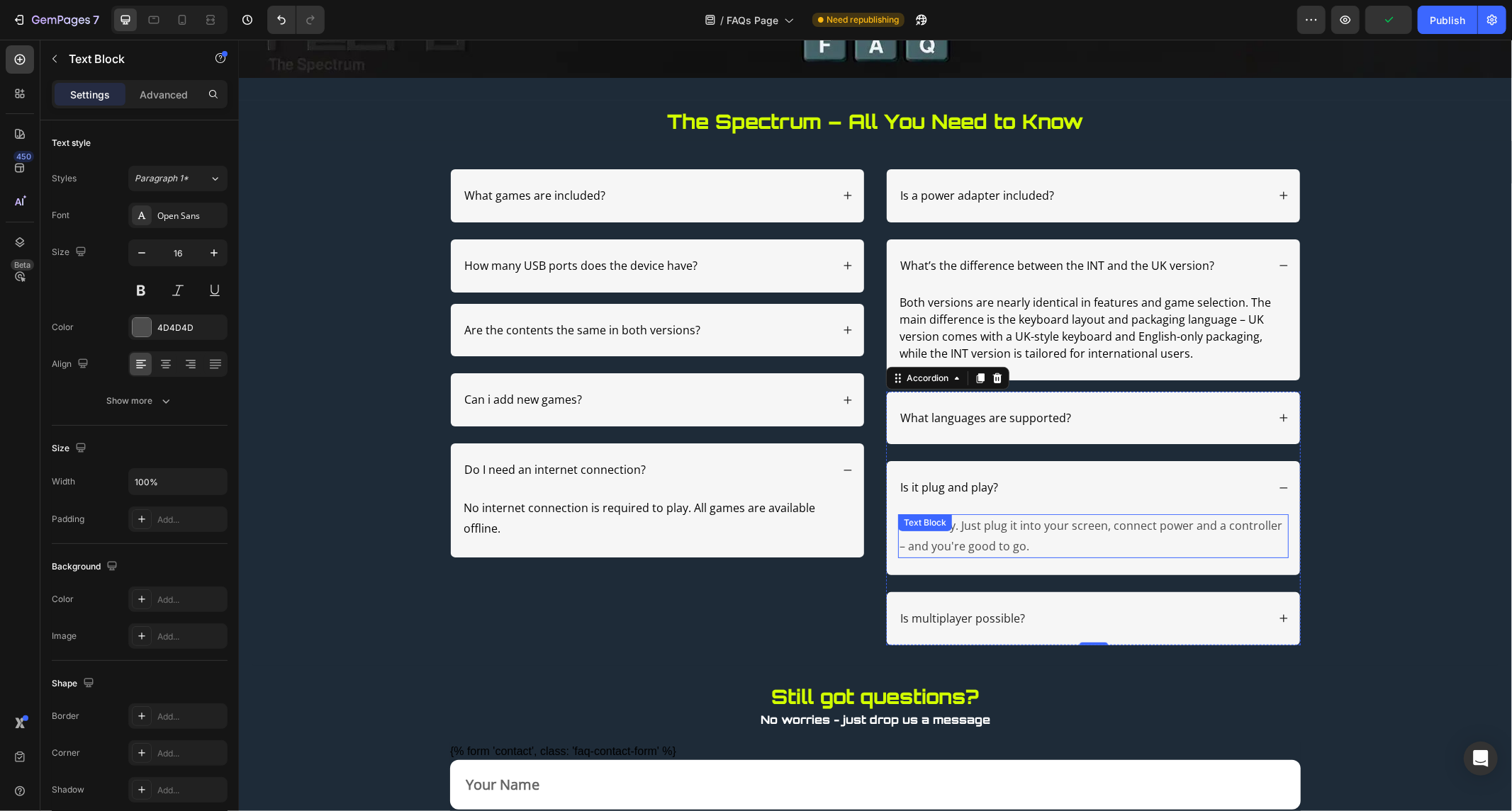
click at [918, 551] on p "Absolutely. Just plug it into your screen, connect power and a controller – and…" at bounding box center [1093, 536] width 388 height 41
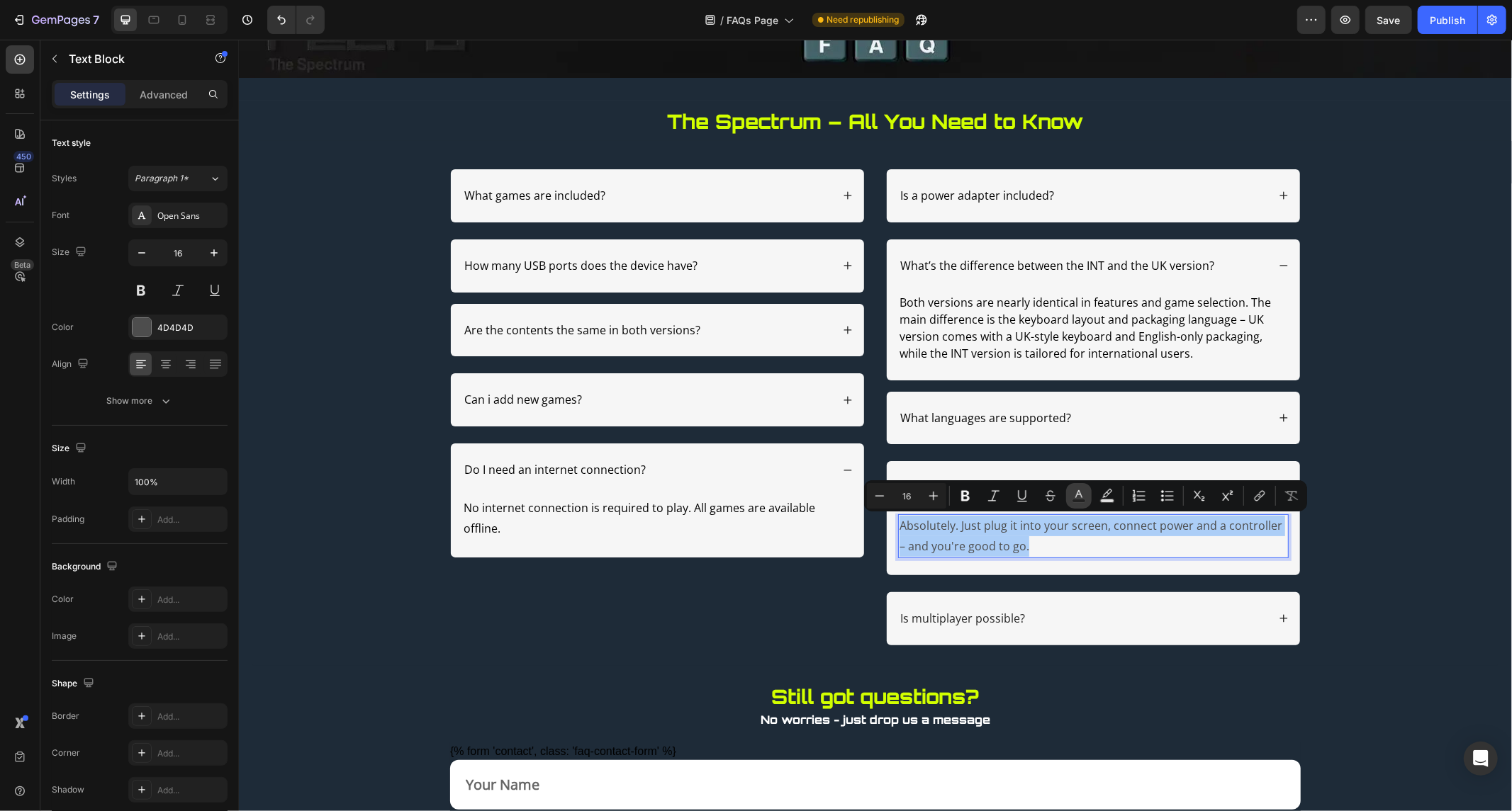
click at [1070, 497] on button "Text Color" at bounding box center [1079, 496] width 26 height 26
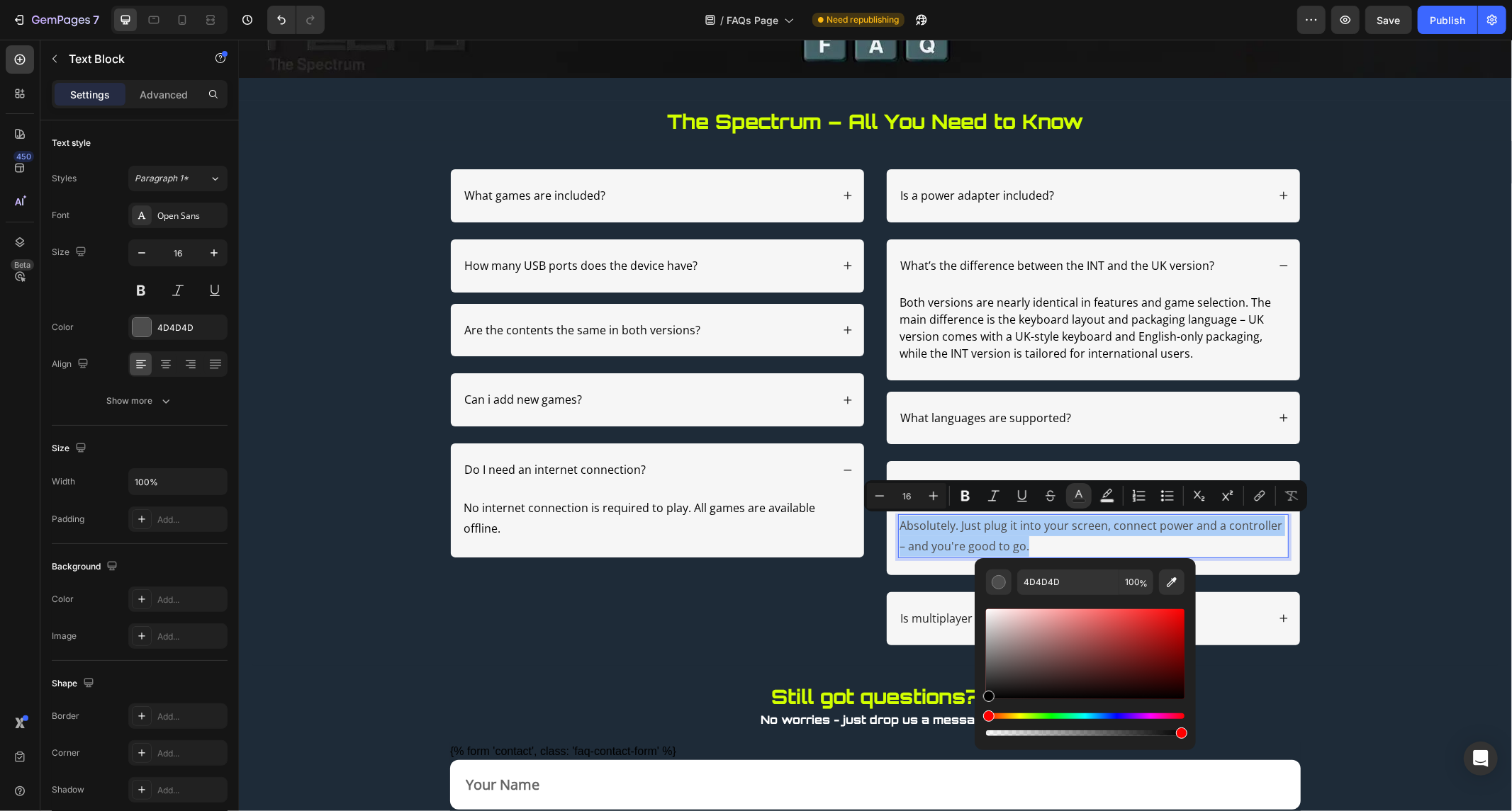
drag, startPoint x: 1232, startPoint y: 713, endPoint x: 971, endPoint y: 718, distance: 261.0
type input "000000"
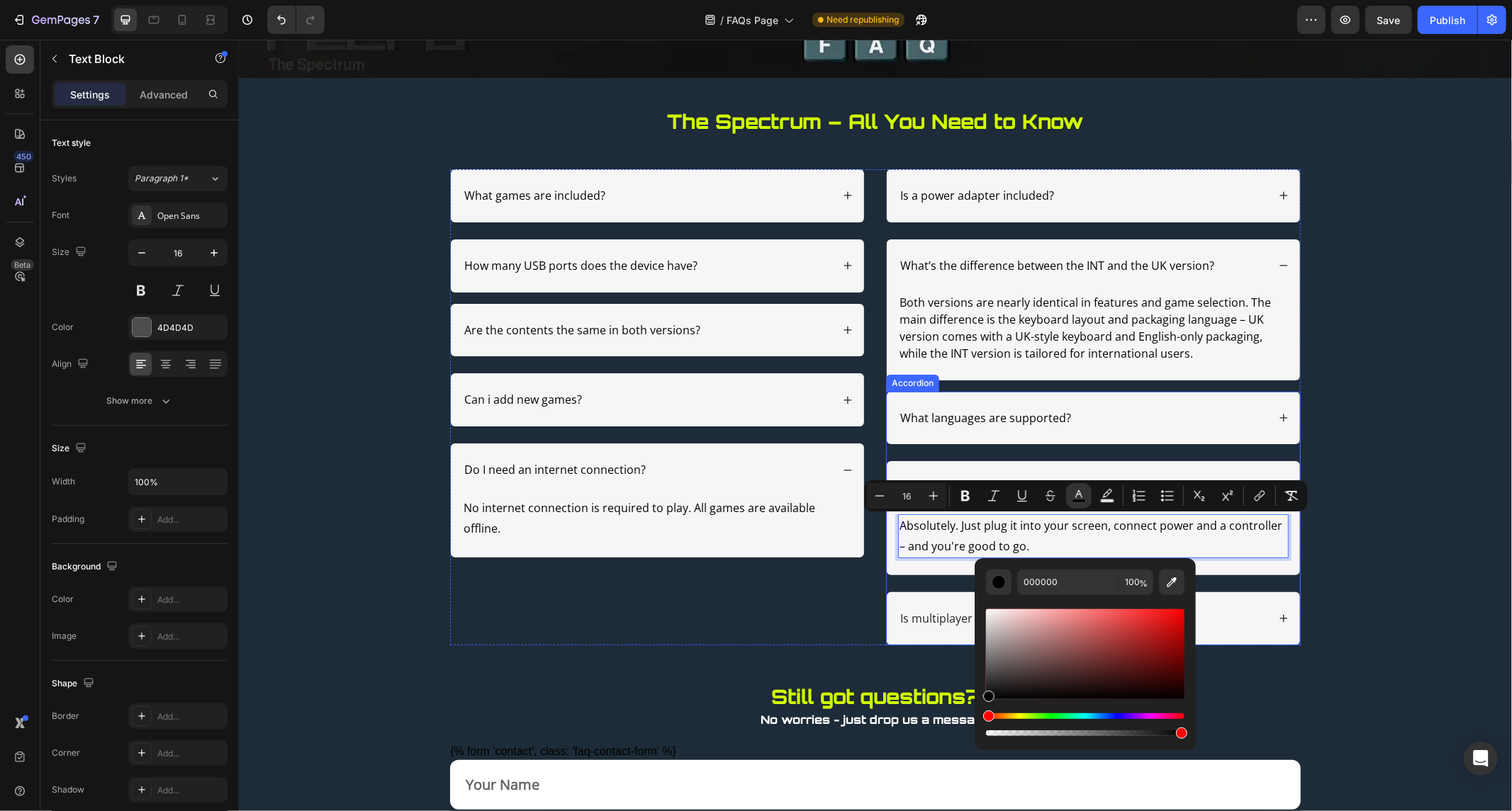
click at [926, 613] on p "Is multiplayer possible?" at bounding box center [962, 618] width 125 height 15
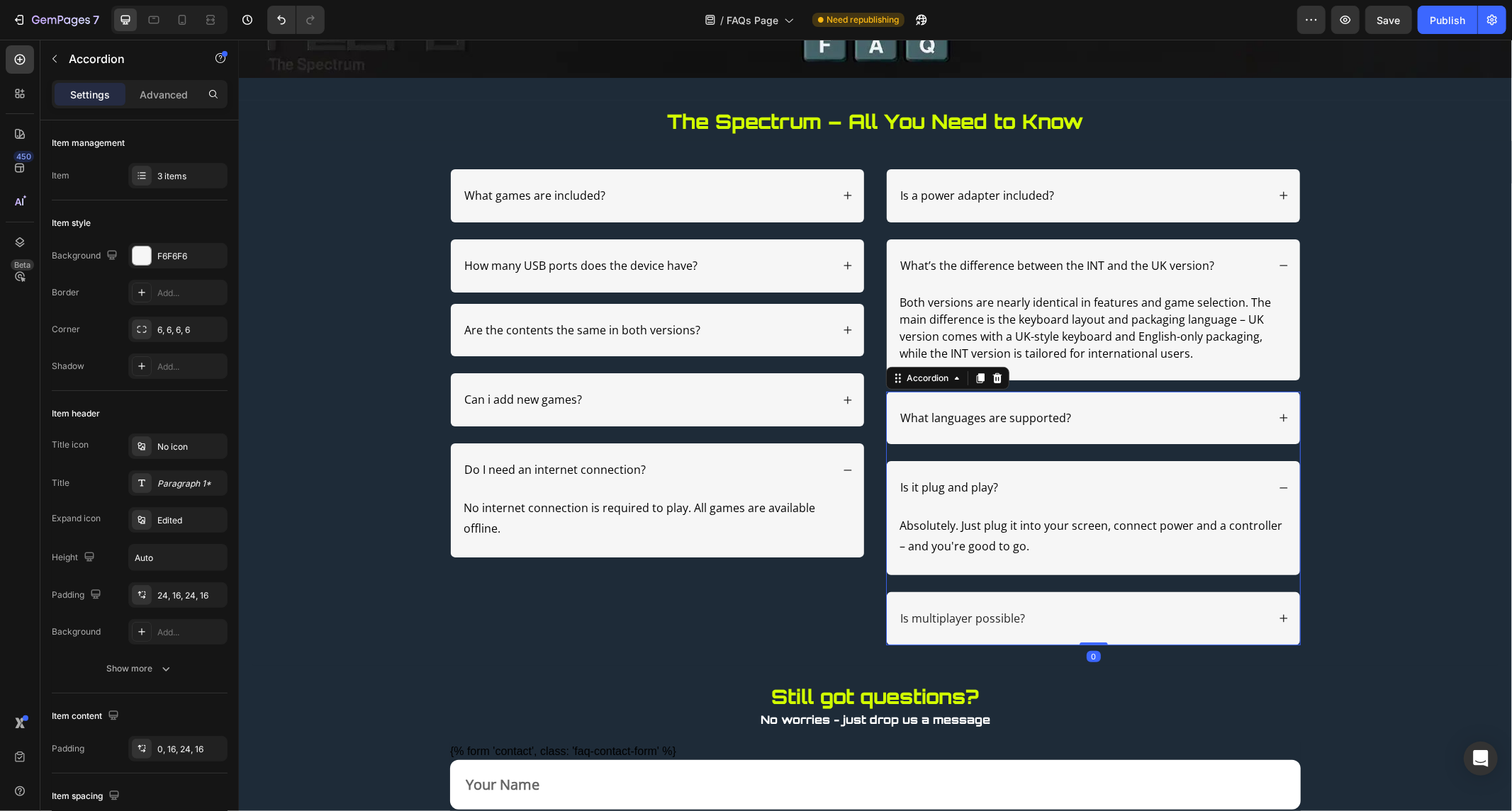
click at [1253, 613] on div "Is multiplayer possible?" at bounding box center [1082, 618] width 370 height 19
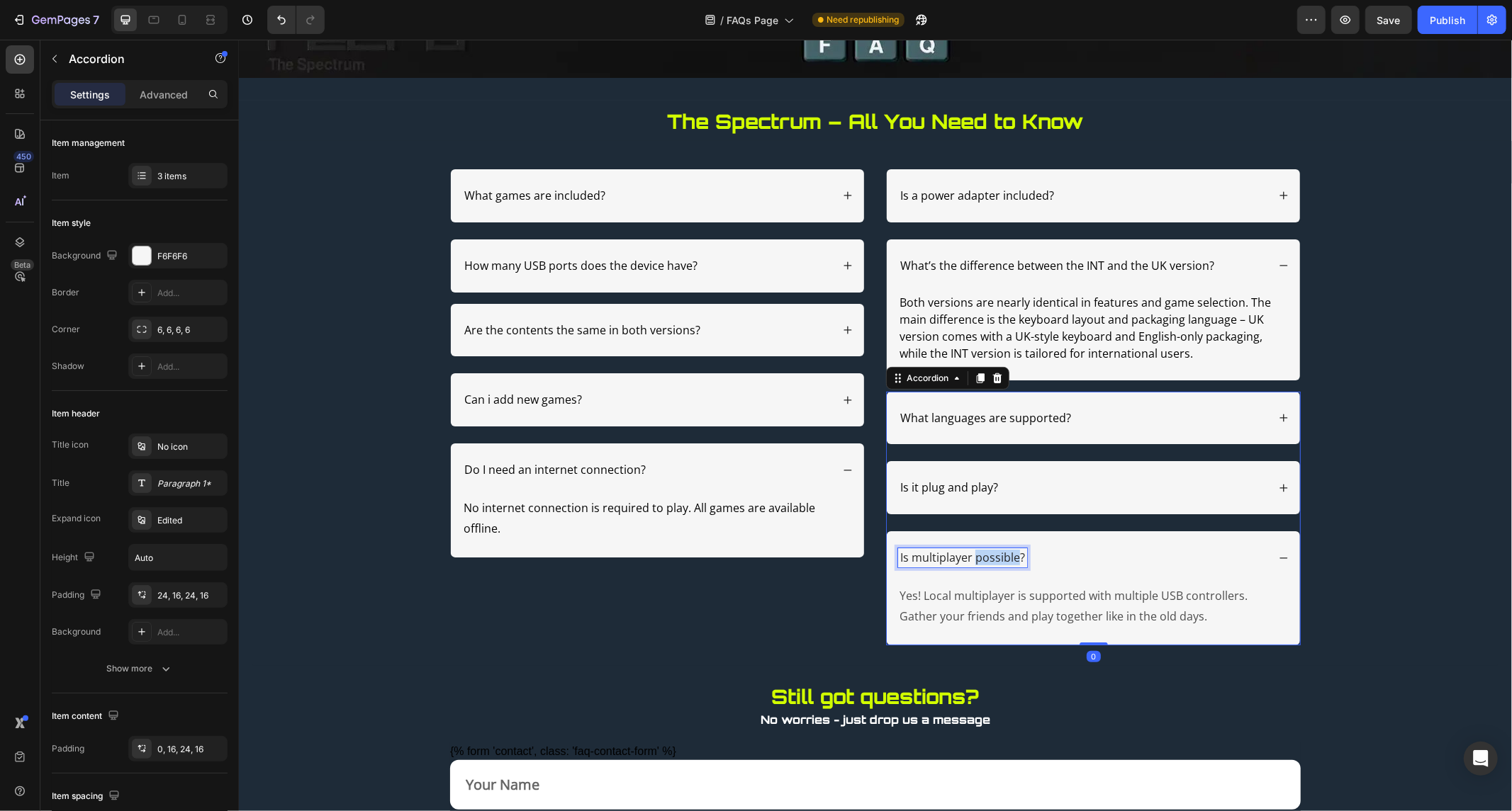
click at [982, 553] on p "Is multiplayer possible?" at bounding box center [962, 557] width 125 height 15
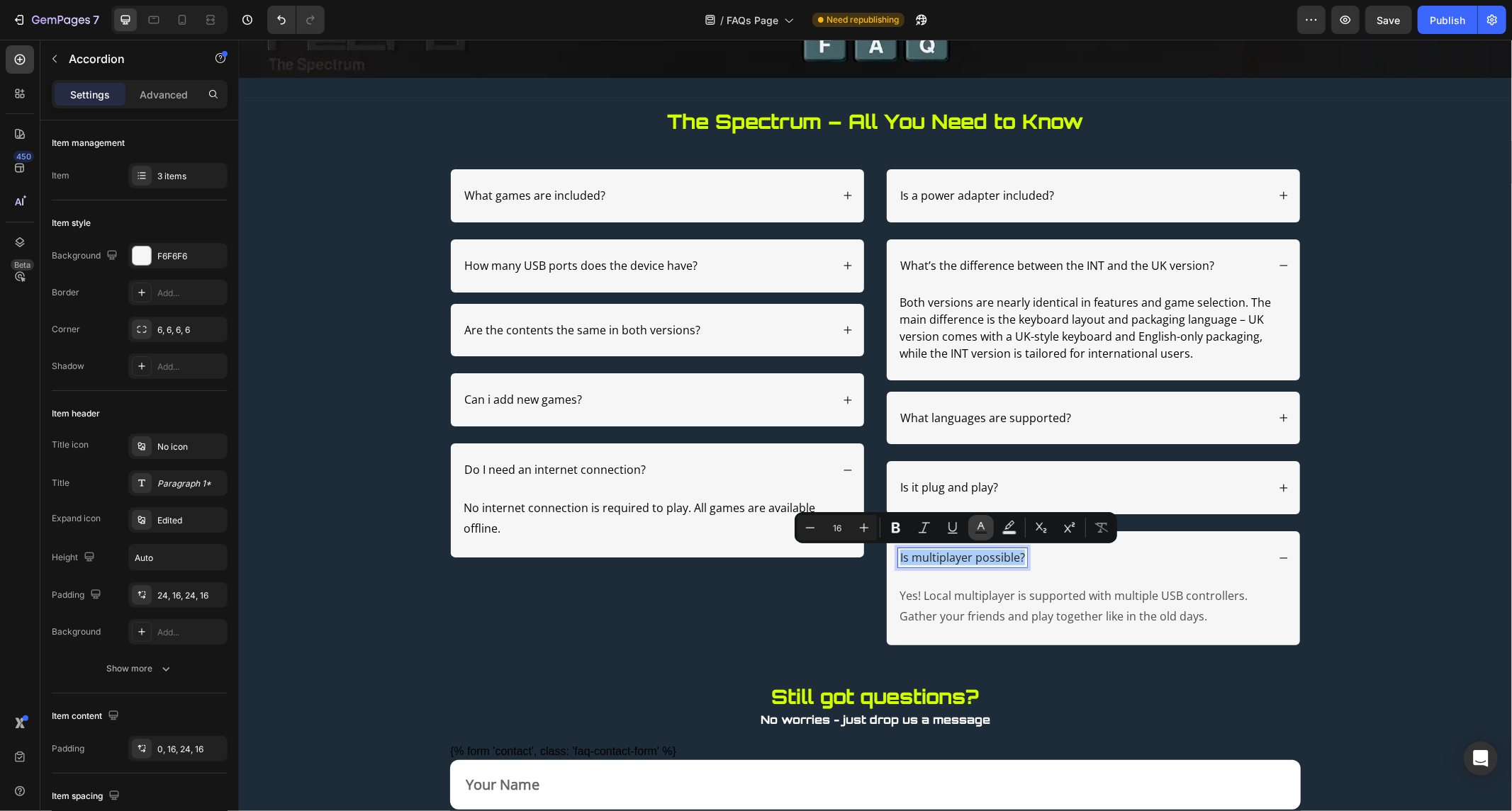
click at [980, 522] on icon "Editor contextual toolbar" at bounding box center [981, 526] width 7 height 8
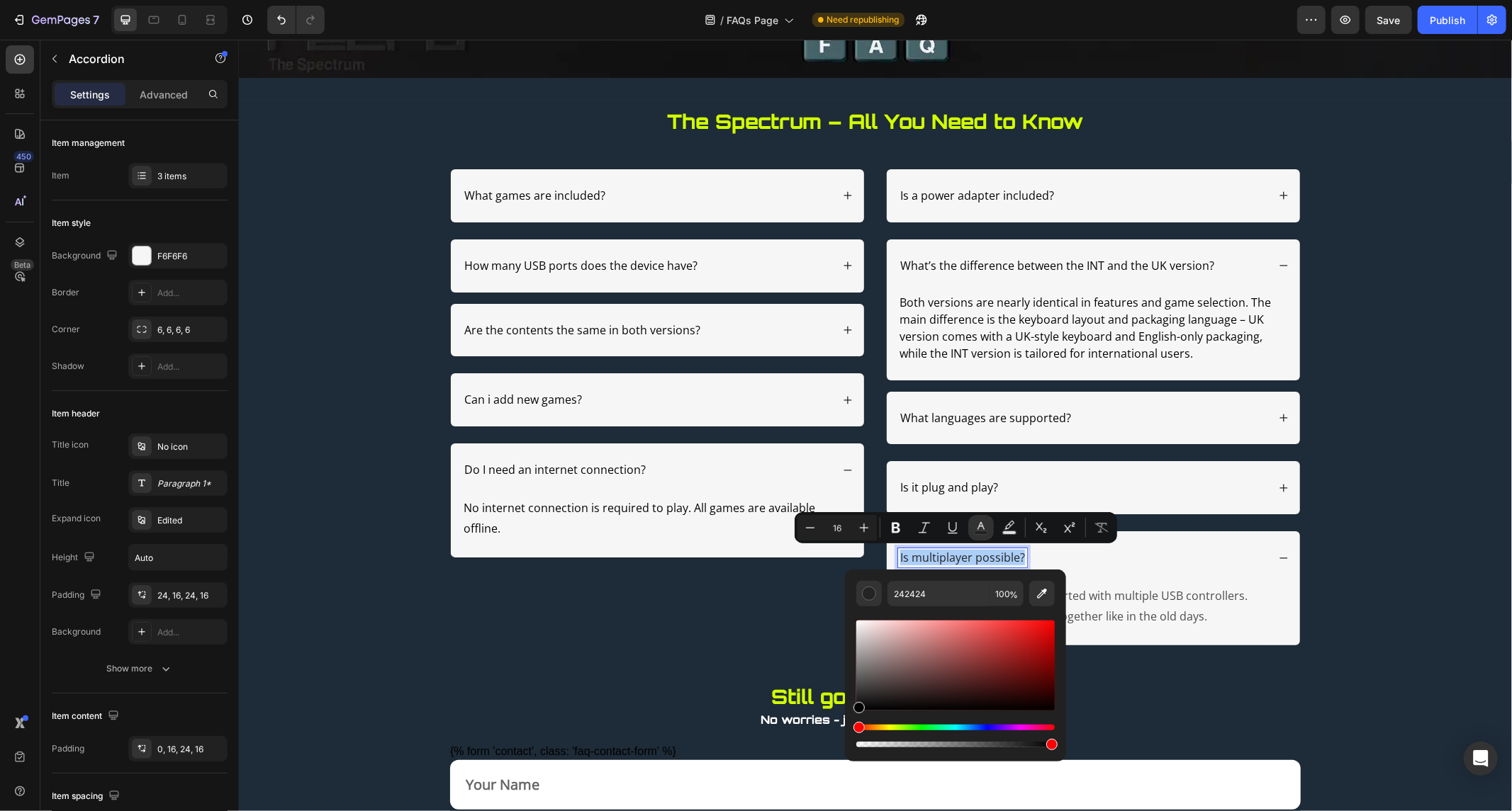
drag, startPoint x: 859, startPoint y: 696, endPoint x: 845, endPoint y: 728, distance: 34.9
click at [845, 728] on div "242424 100 %" at bounding box center [955, 659] width 221 height 181
type input "000000"
click at [1138, 605] on p "Yes! Local multiplayer is supported with multiple USB controllers. Gather your …" at bounding box center [1093, 605] width 388 height 41
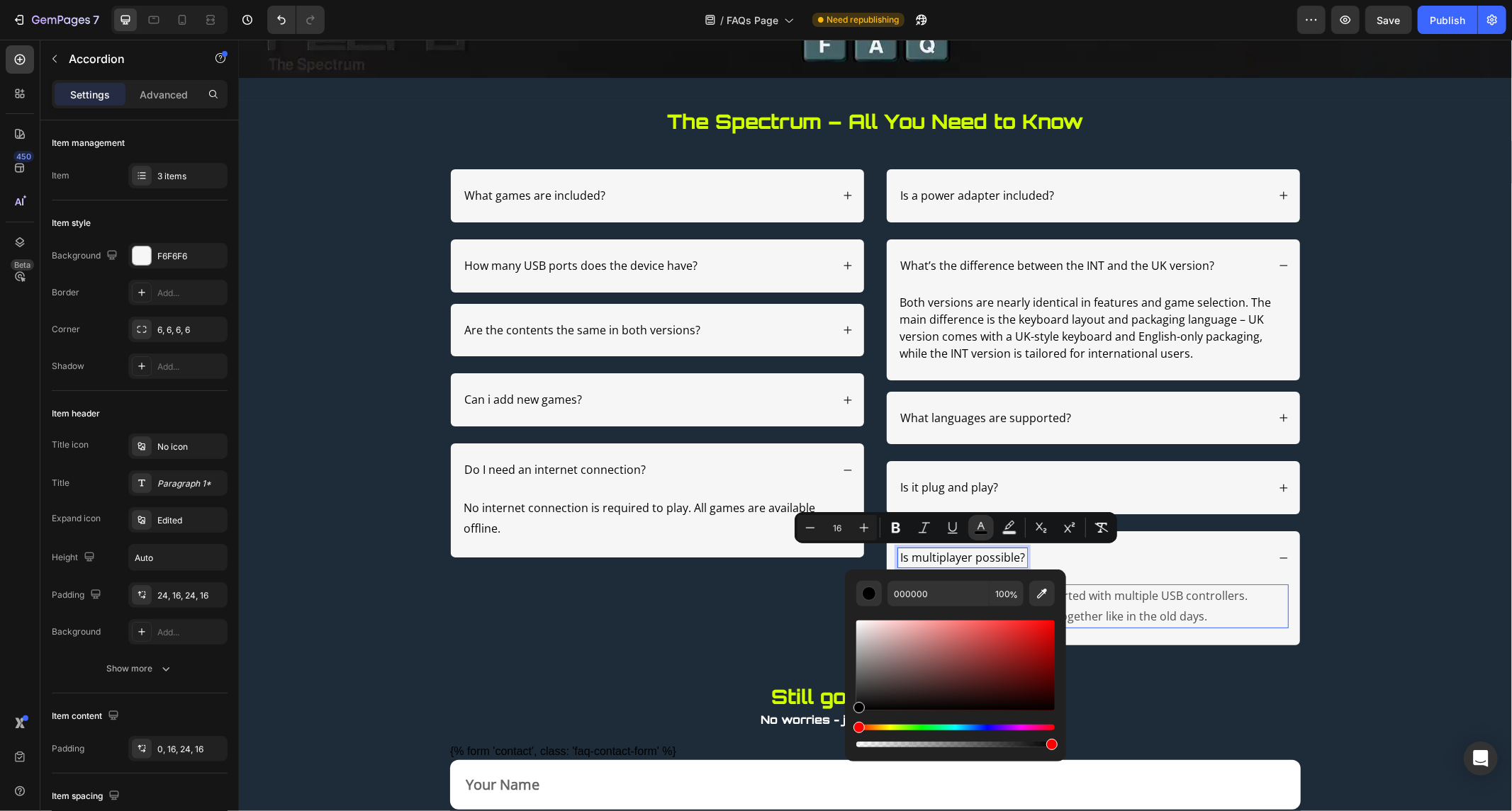
click at [1138, 605] on p "Yes! Local multiplayer is supported with multiple USB controllers. Gather your …" at bounding box center [1093, 605] width 388 height 41
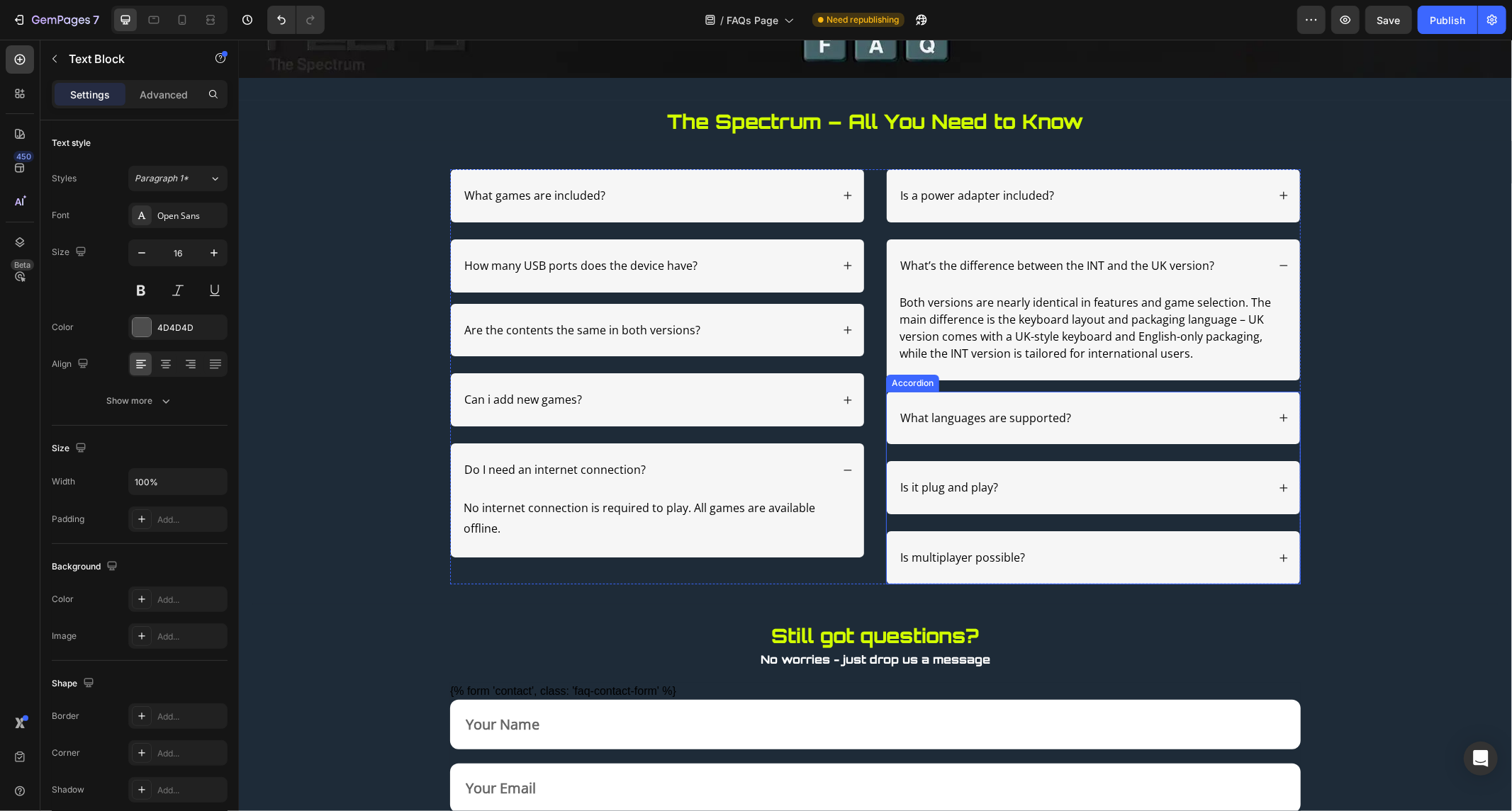
click at [1281, 559] on icon at bounding box center [1283, 557] width 10 height 10
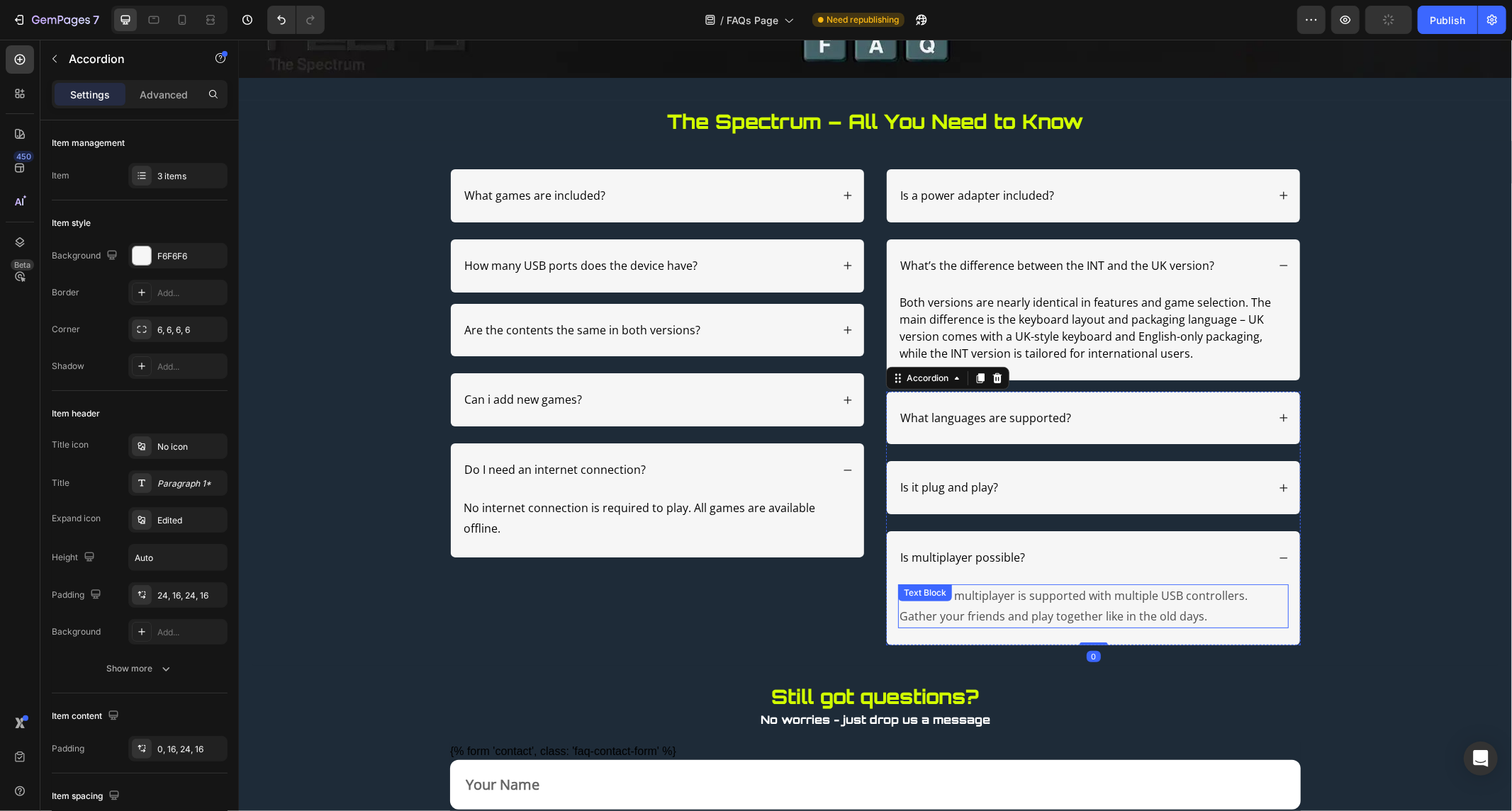
click at [1137, 606] on p "Yes! Local multiplayer is supported with multiple USB controllers. Gather your …" at bounding box center [1093, 605] width 388 height 41
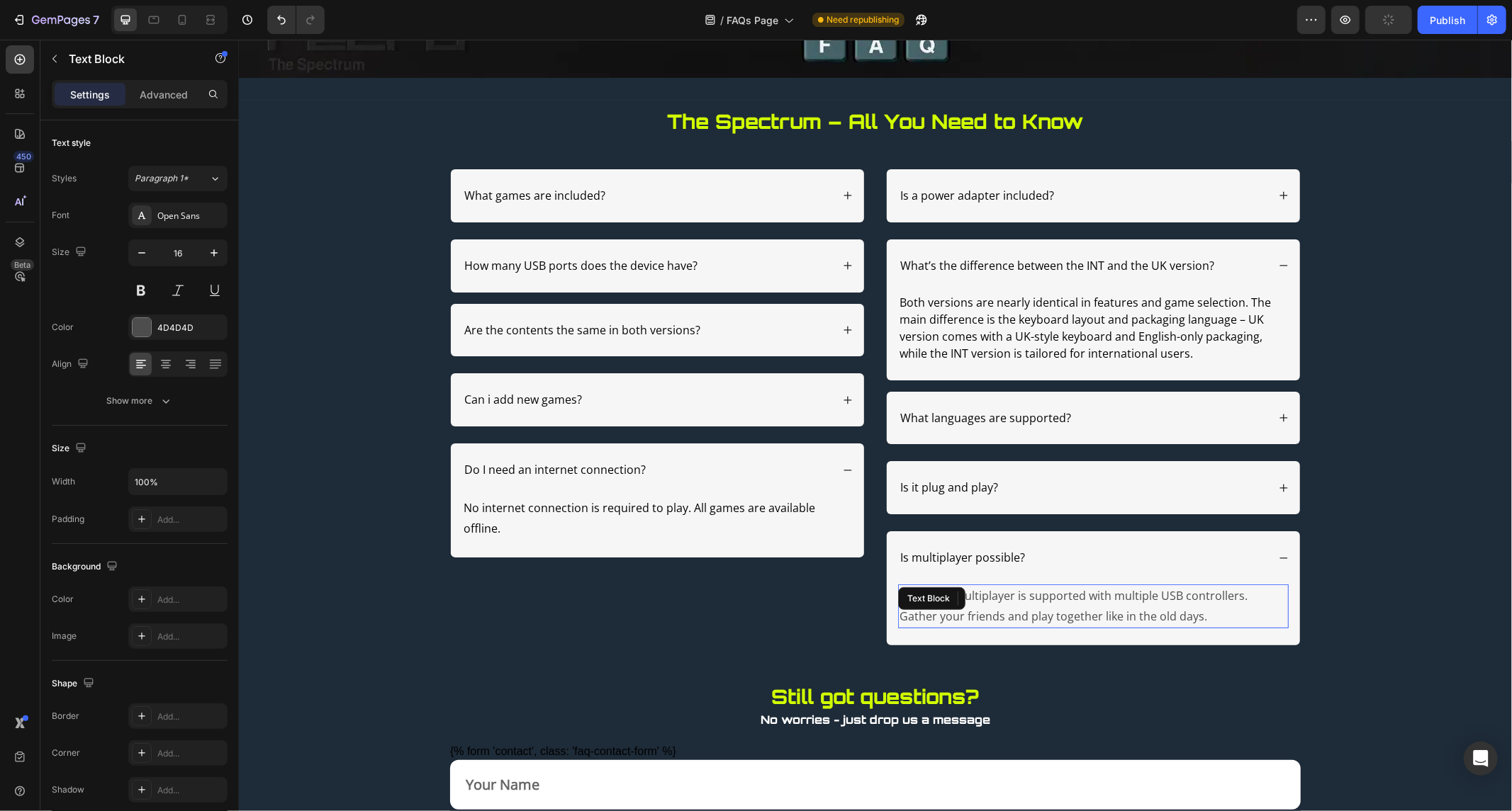
click at [1137, 606] on p "Yes! Local multiplayer is supported with multiple USB controllers. Gather your …" at bounding box center [1093, 605] width 388 height 41
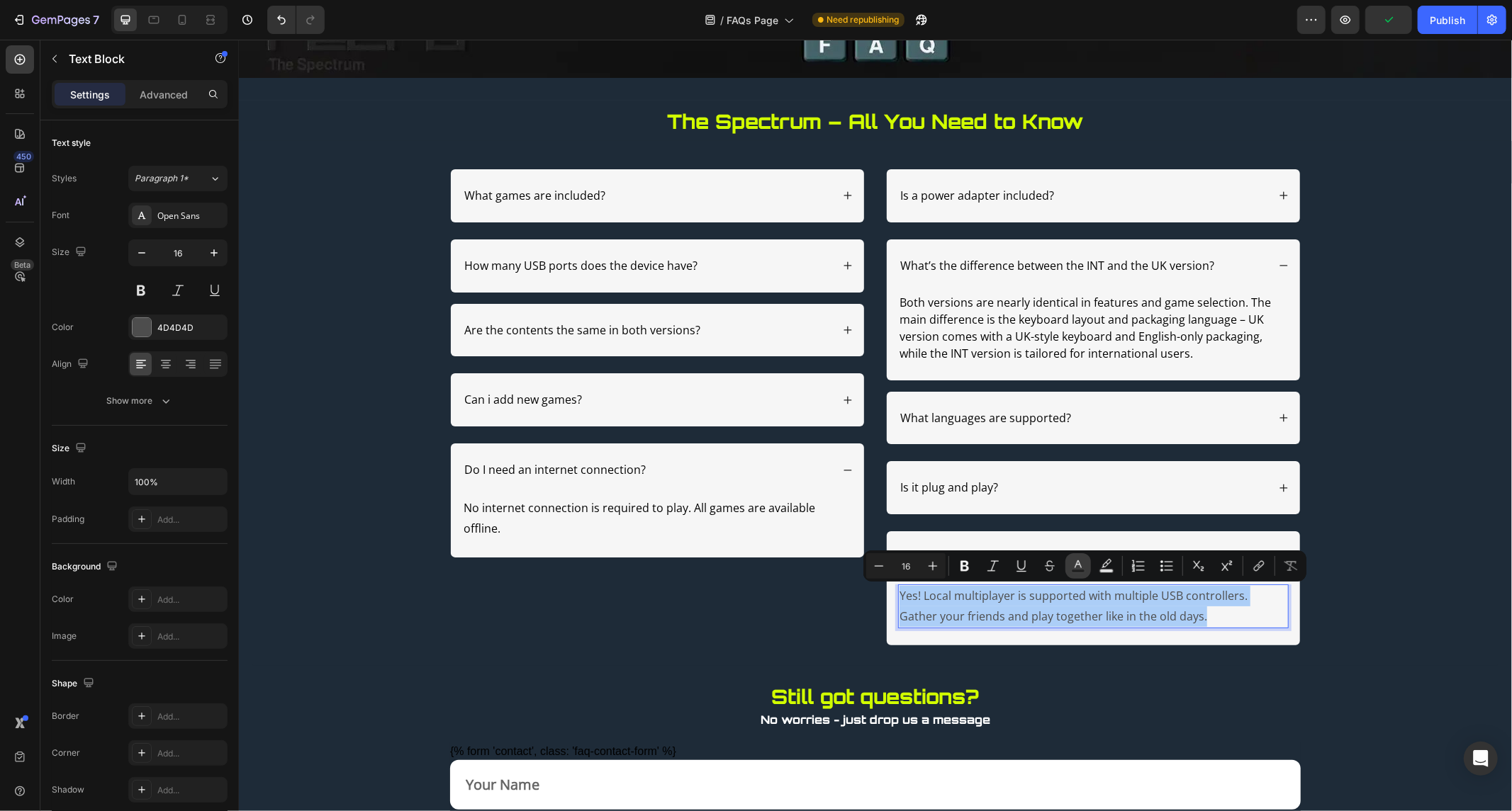
click at [1077, 571] on rect "Editor contextual toolbar" at bounding box center [1078, 571] width 14 height 3
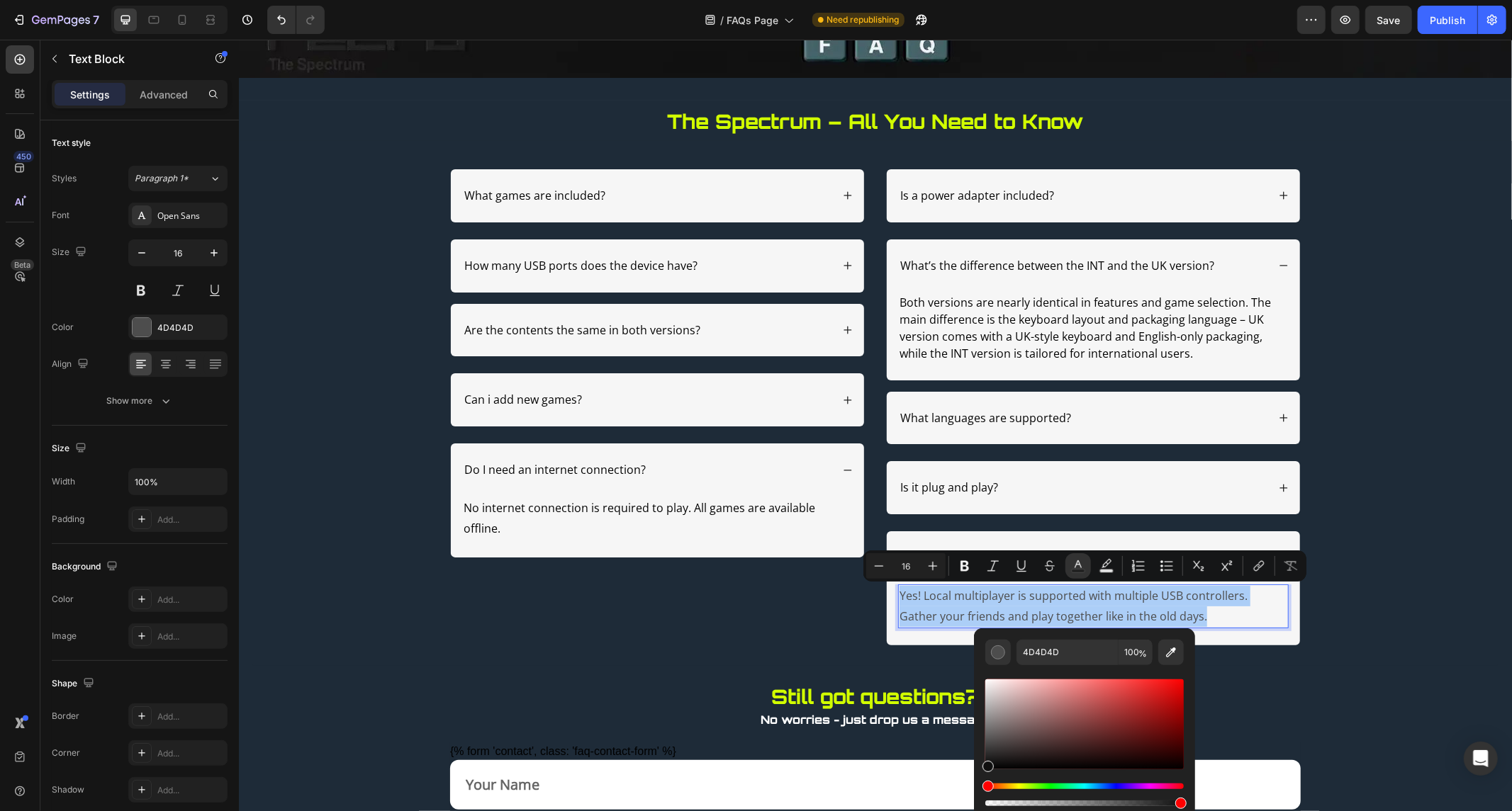
drag, startPoint x: 988, startPoint y: 742, endPoint x: 962, endPoint y: 817, distance: 79.4
click at [962, 0] on html "7 Version history / FAQs Page Need republishing Preview Save Publish 450 Beta S…" at bounding box center [756, 0] width 1512 height 0
type input "000000"
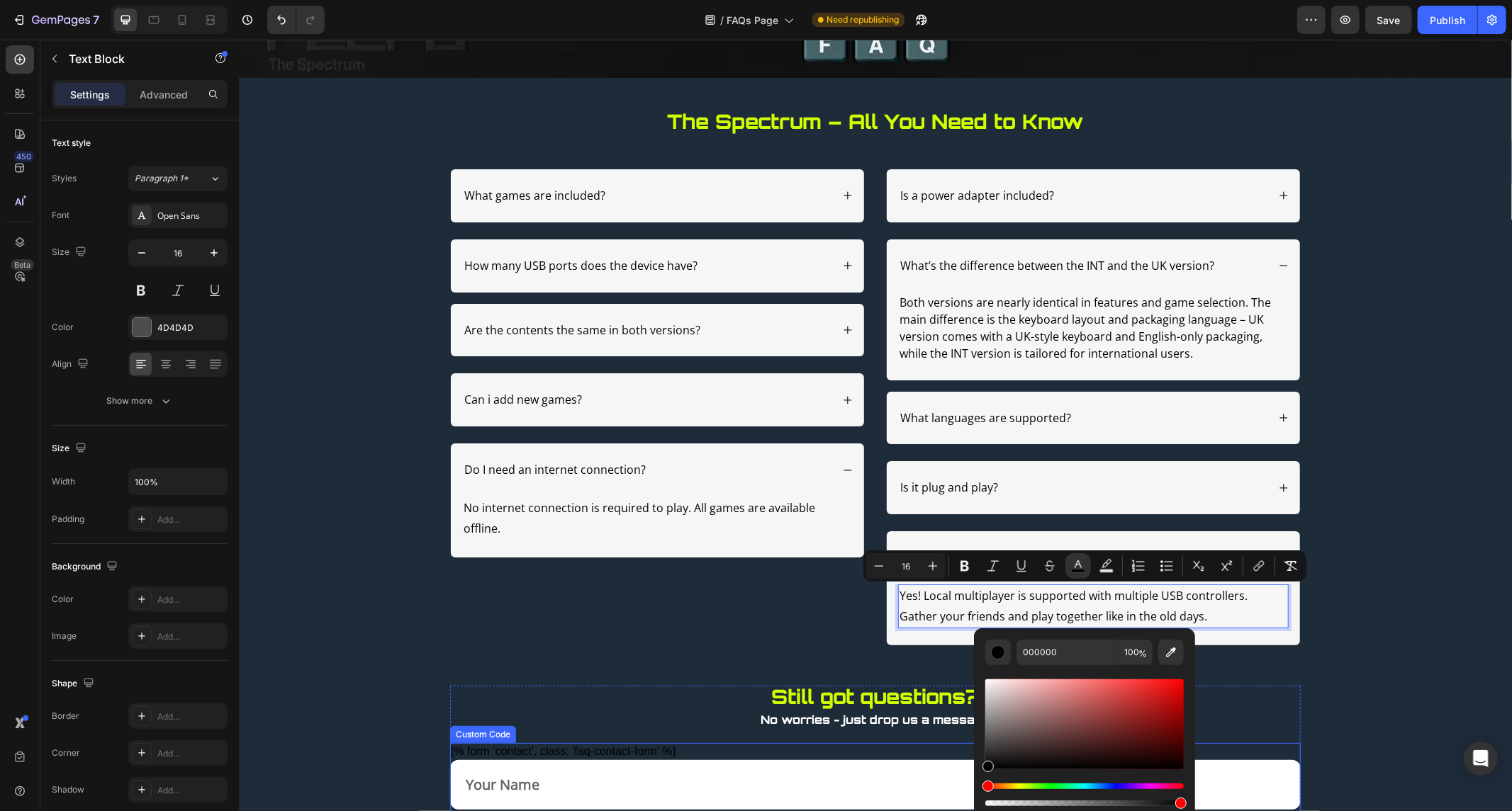
click at [492, 789] on input "text" at bounding box center [874, 785] width 851 height 50
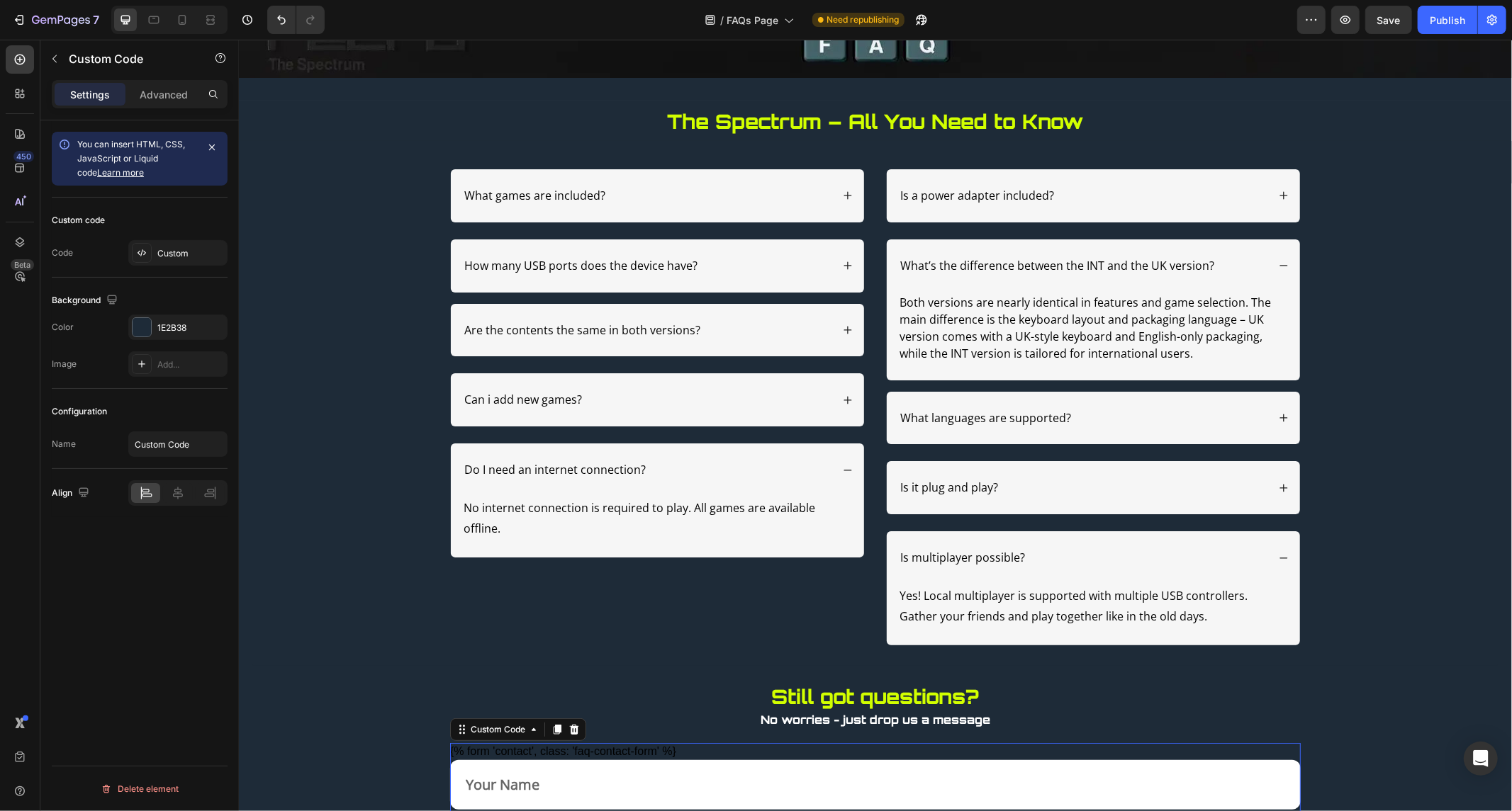
click at [492, 789] on input "text" at bounding box center [874, 785] width 851 height 50
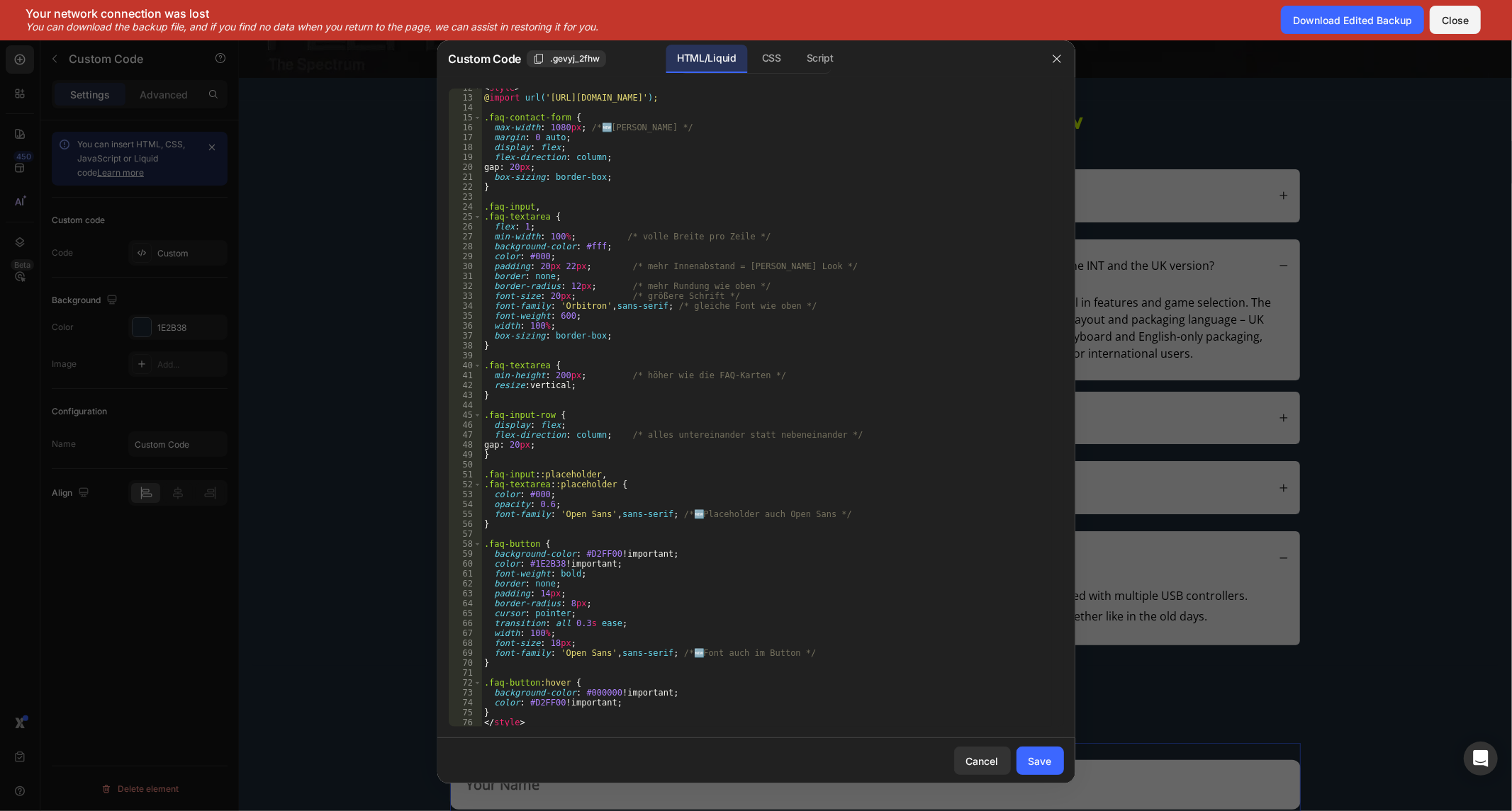
scroll to position [114, 0]
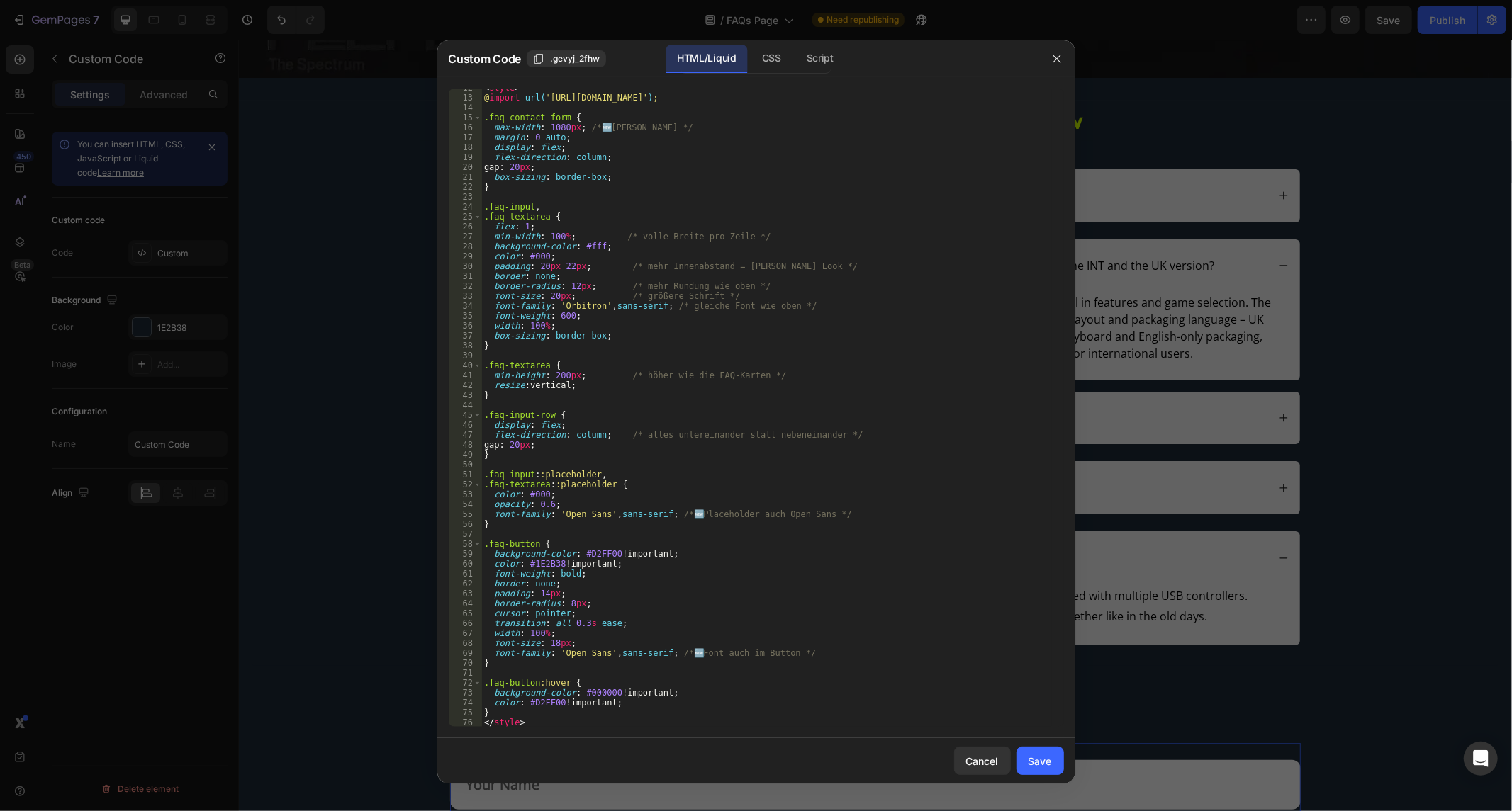
click at [1068, 57] on div at bounding box center [1057, 59] width 37 height 37
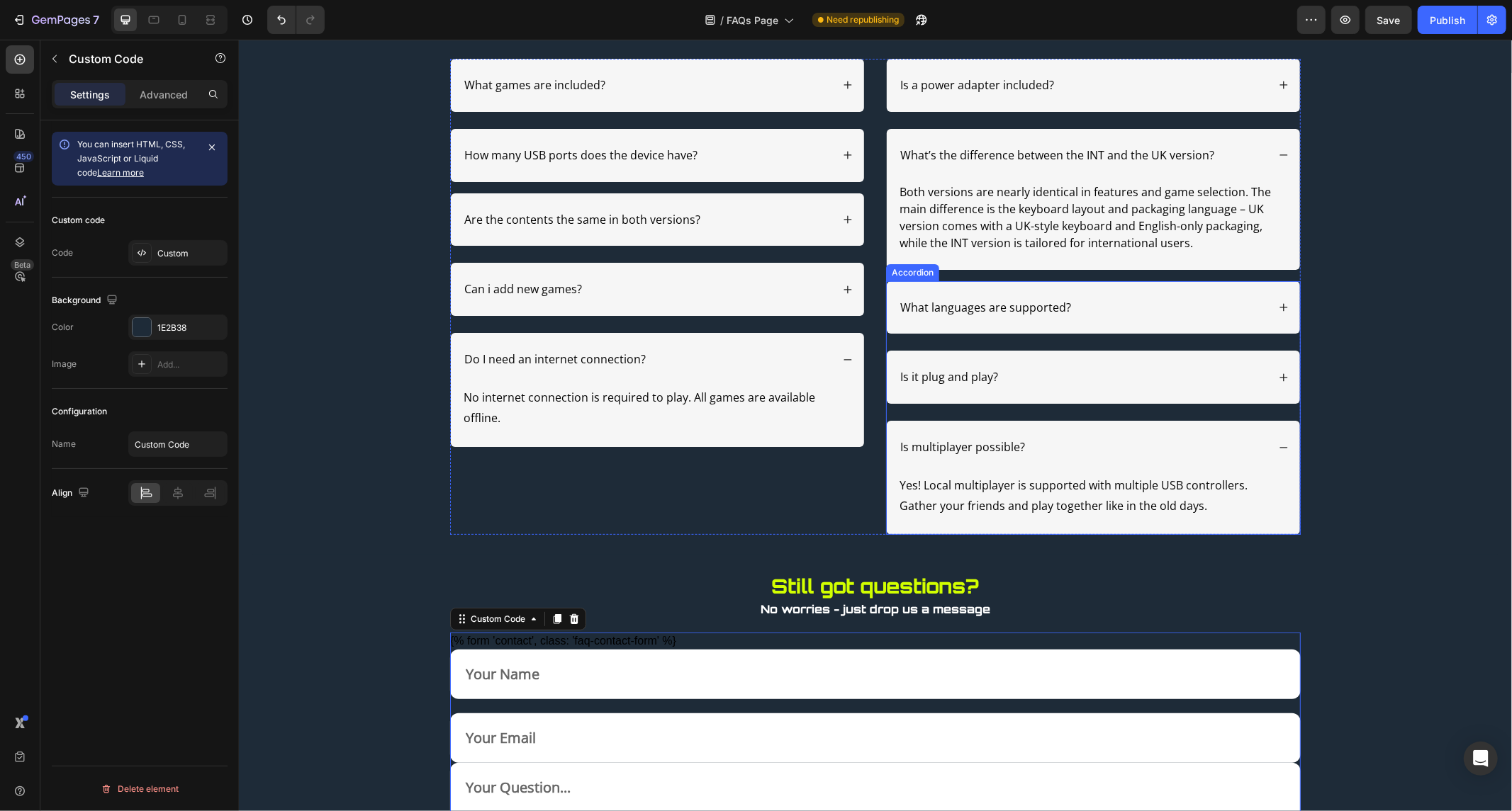
scroll to position [61, 0]
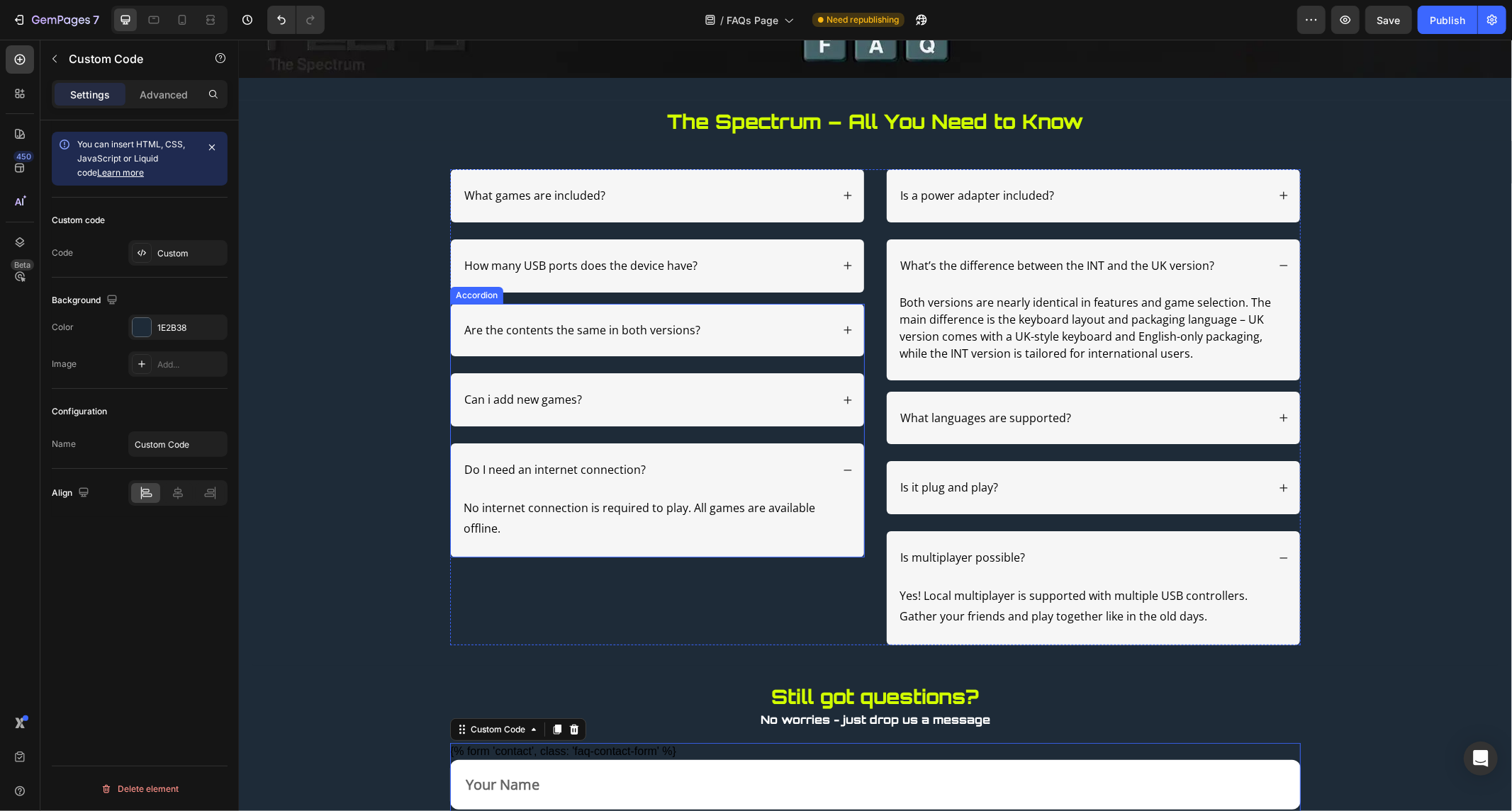
click at [833, 464] on div "Do I need an internet connection?" at bounding box center [656, 470] width 413 height 53
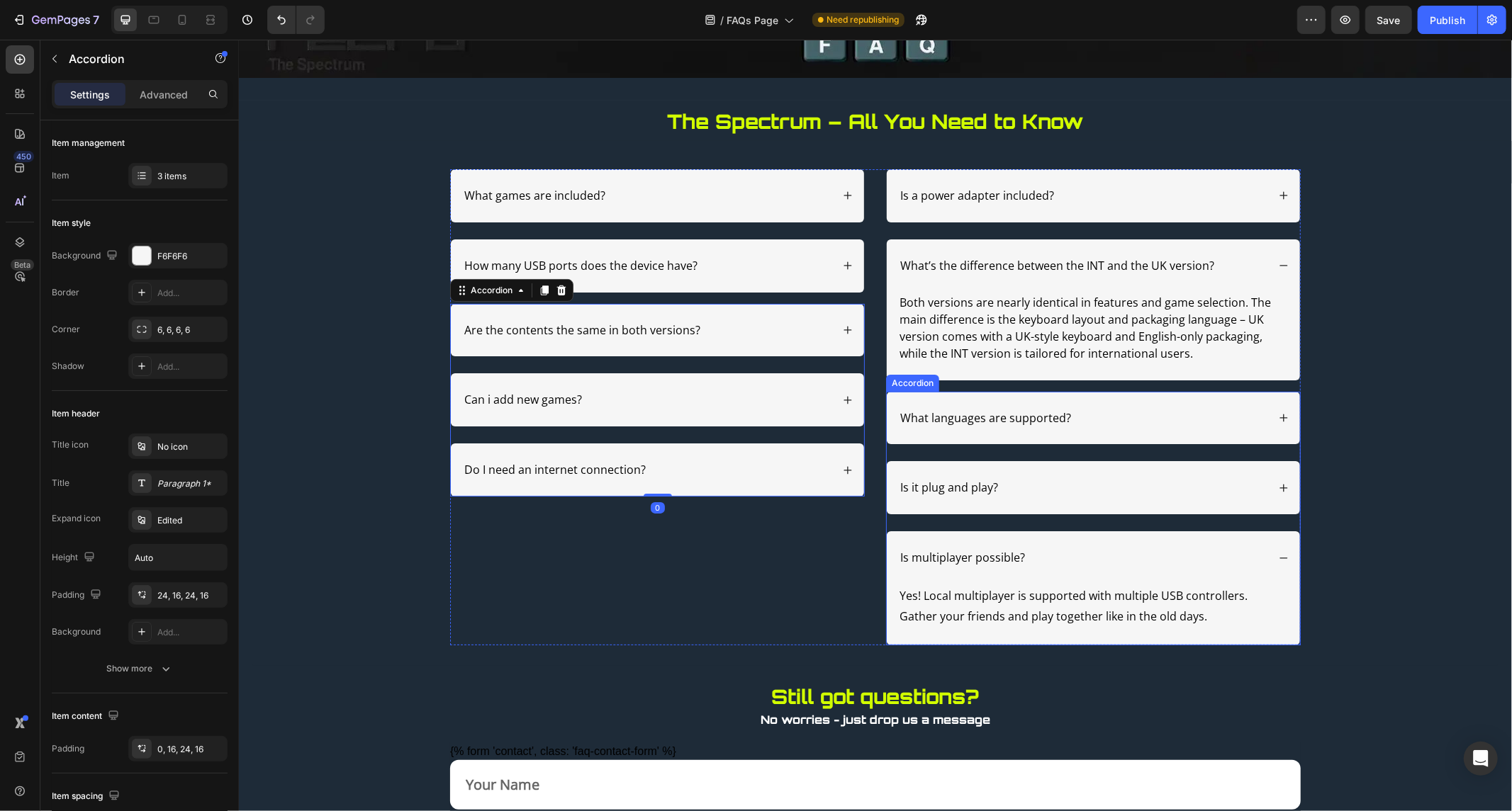
click at [1266, 552] on div "Is multiplayer possible?" at bounding box center [1093, 557] width 413 height 53
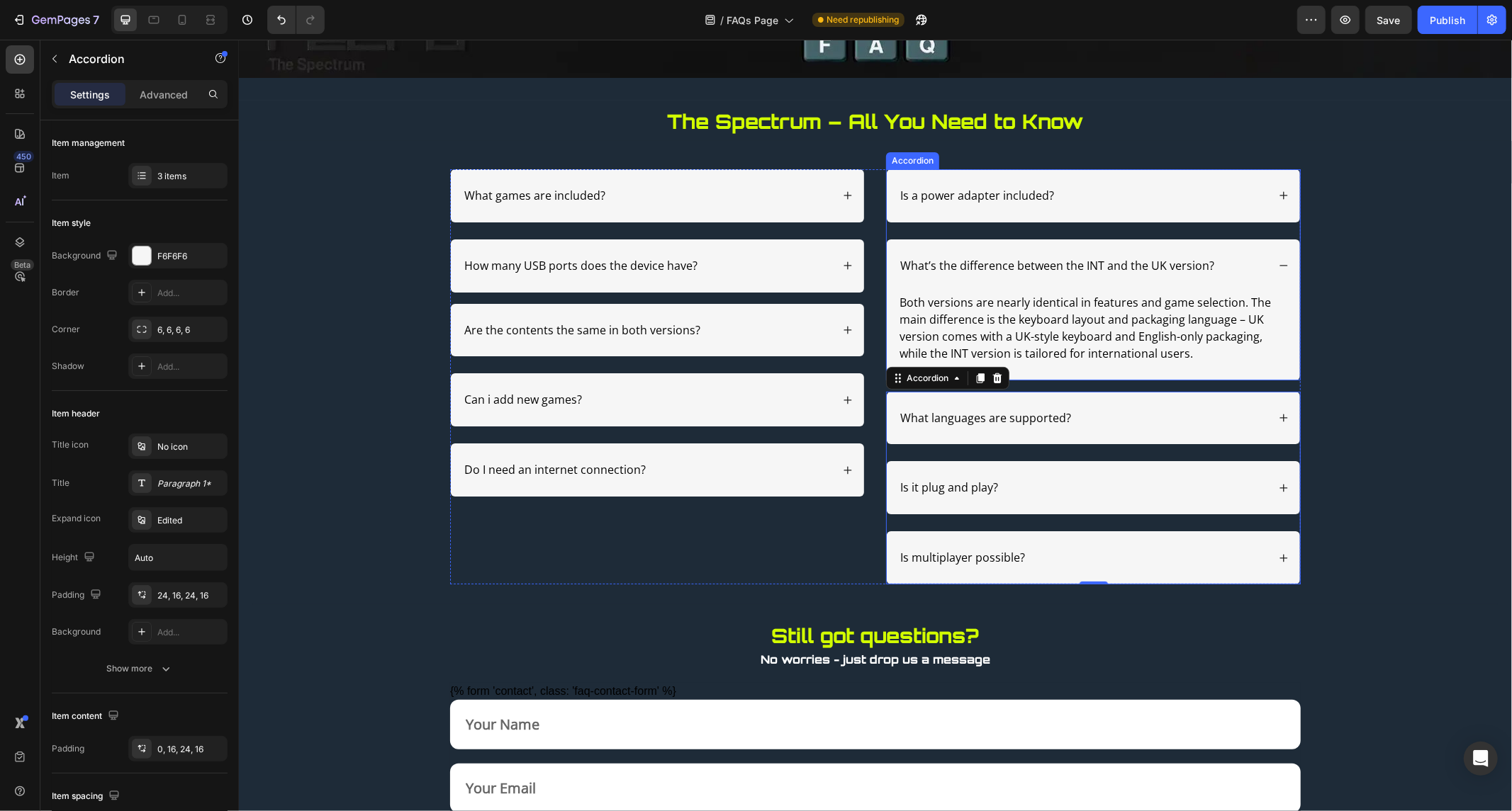
click at [1269, 265] on div "What’s the difference between the INT and the UK version?" at bounding box center [1093, 265] width 413 height 53
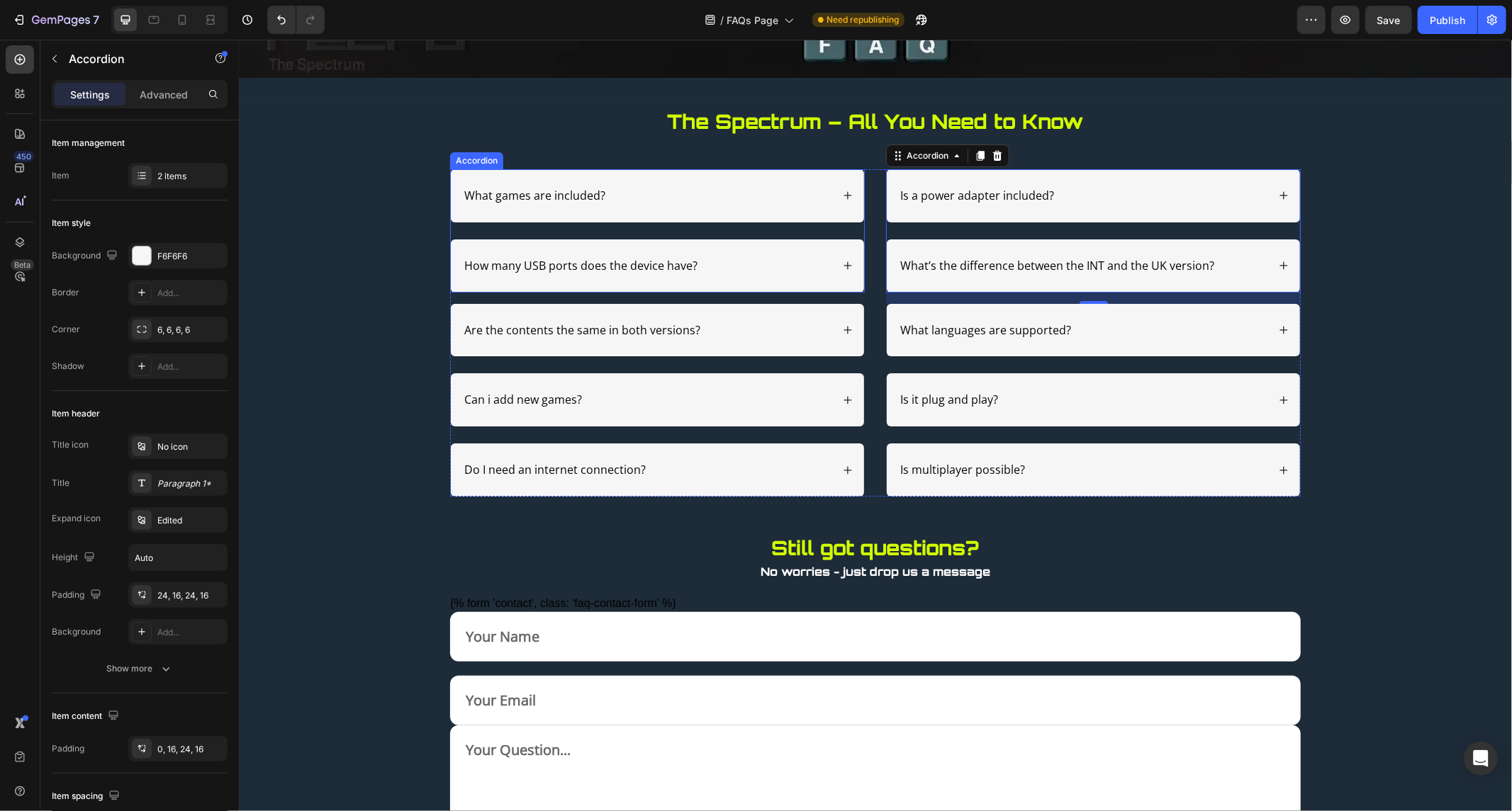
click at [552, 213] on div "What games are included?" at bounding box center [656, 195] width 413 height 53
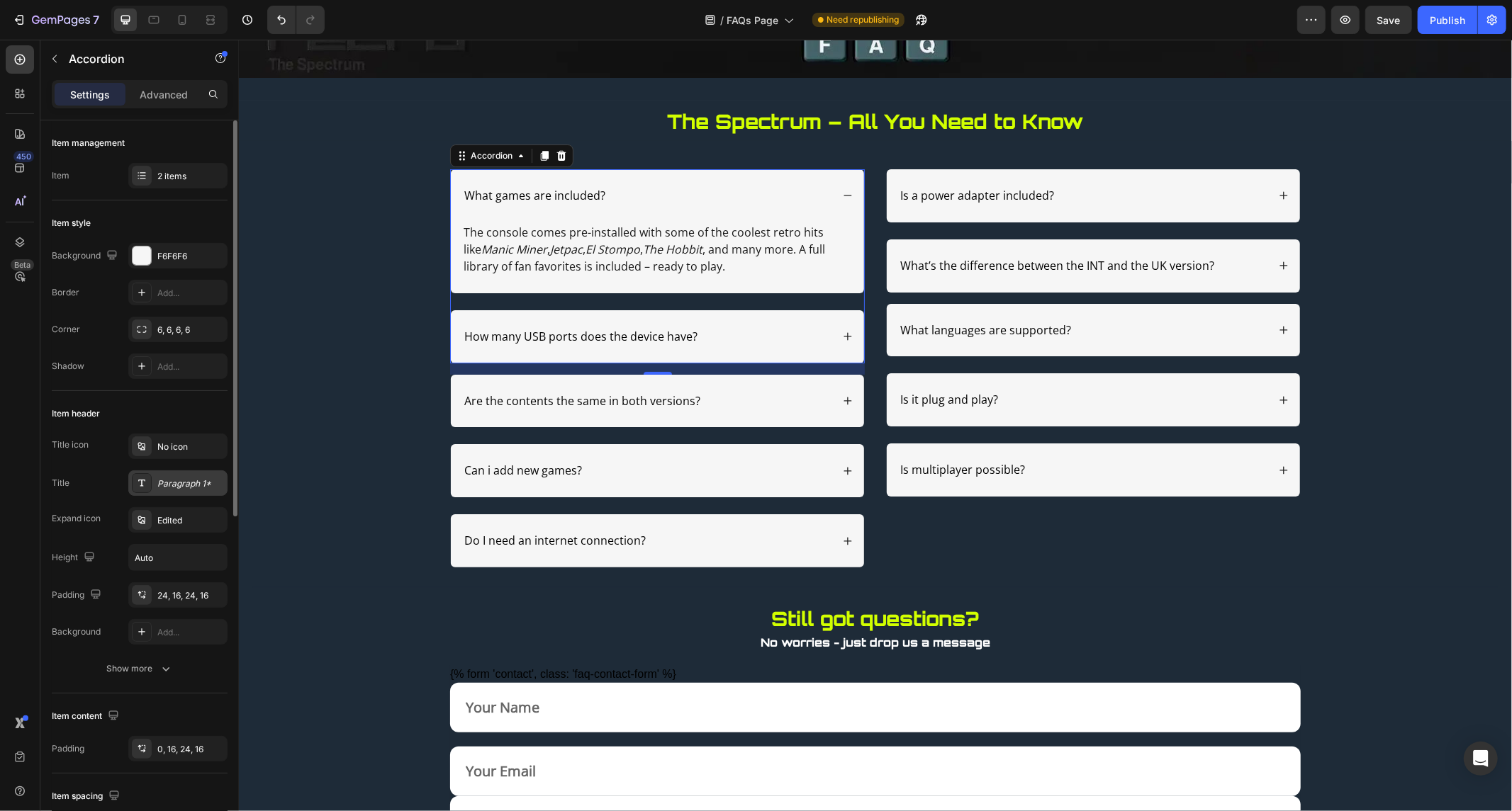
click at [182, 486] on div "Paragraph 1*" at bounding box center [190, 484] width 67 height 13
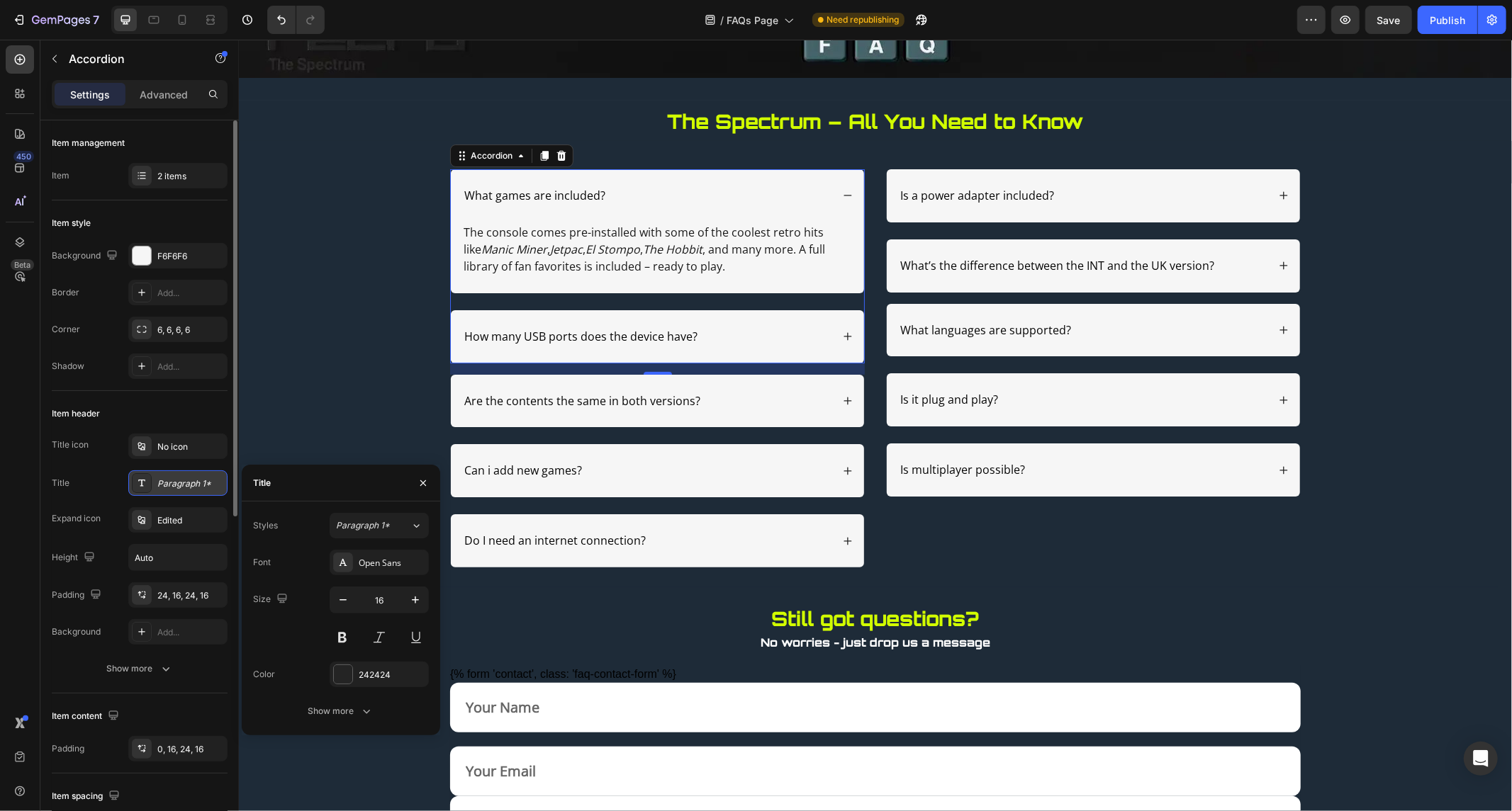
click at [183, 485] on div "Paragraph 1*" at bounding box center [190, 484] width 67 height 13
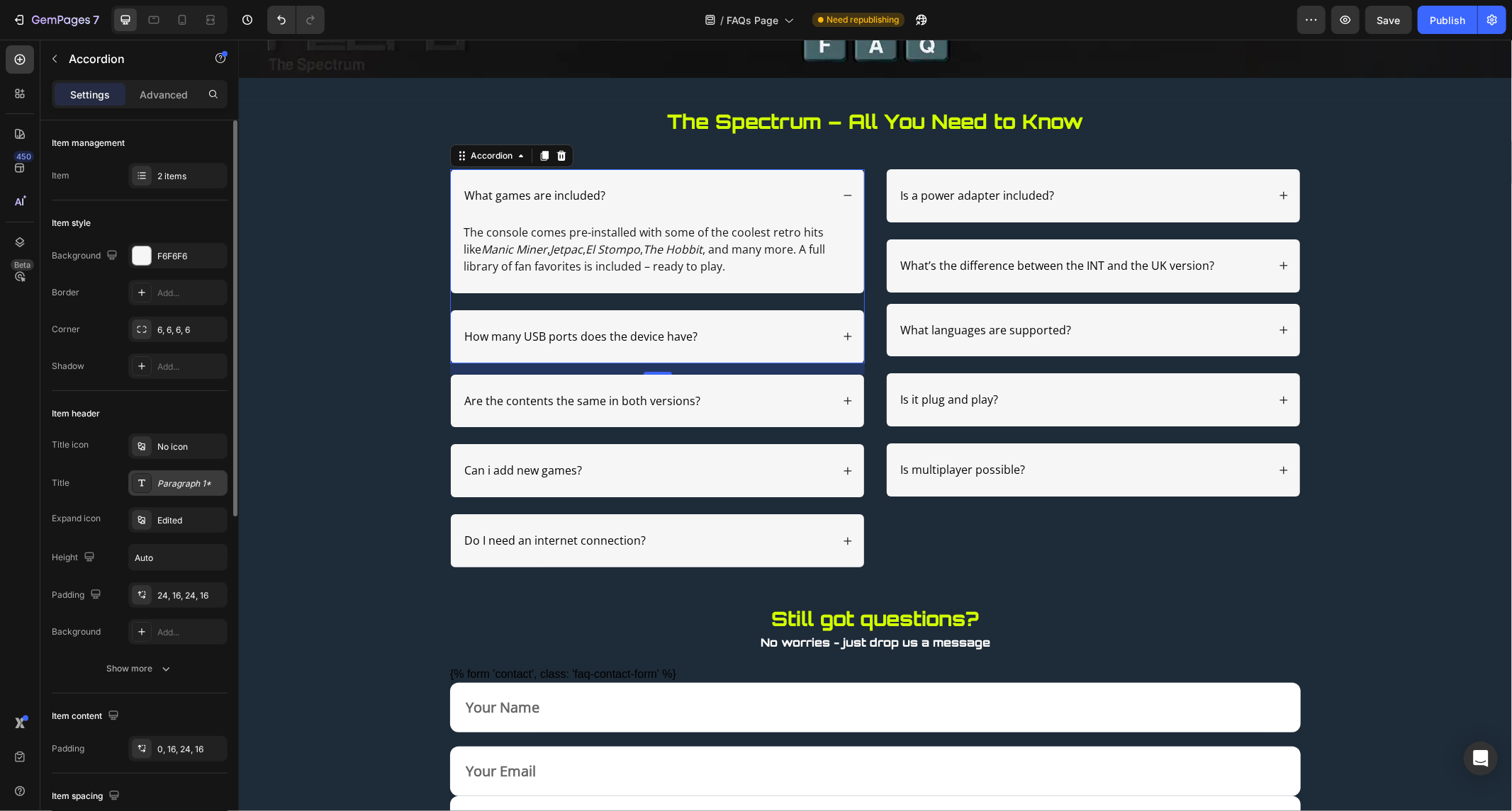
click at [194, 476] on div "Paragraph 1*" at bounding box center [178, 483] width 100 height 26
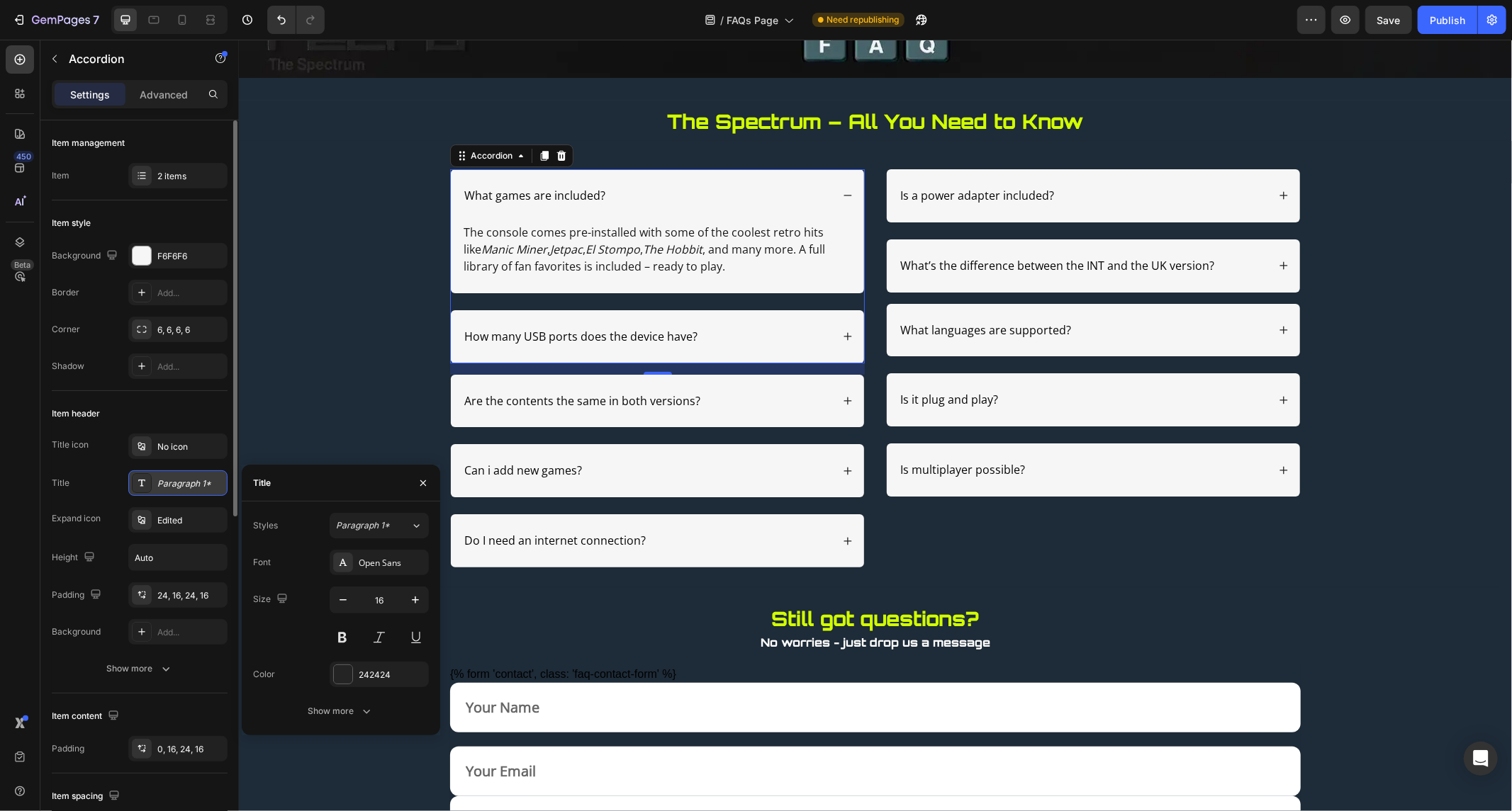
click at [194, 476] on div "Paragraph 1*" at bounding box center [178, 483] width 100 height 26
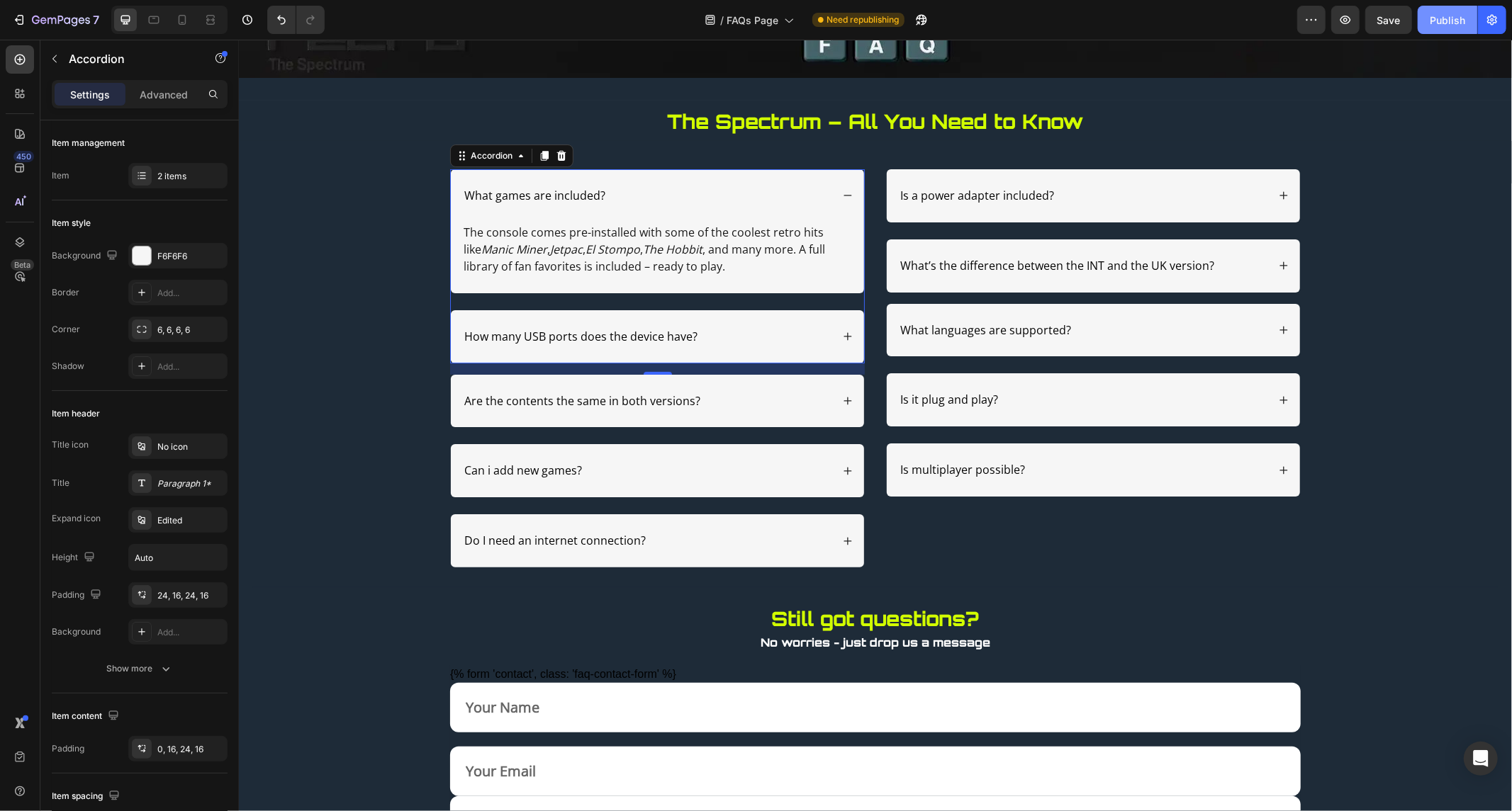
click at [1445, 9] on button "Publish" at bounding box center [1448, 19] width 59 height 28
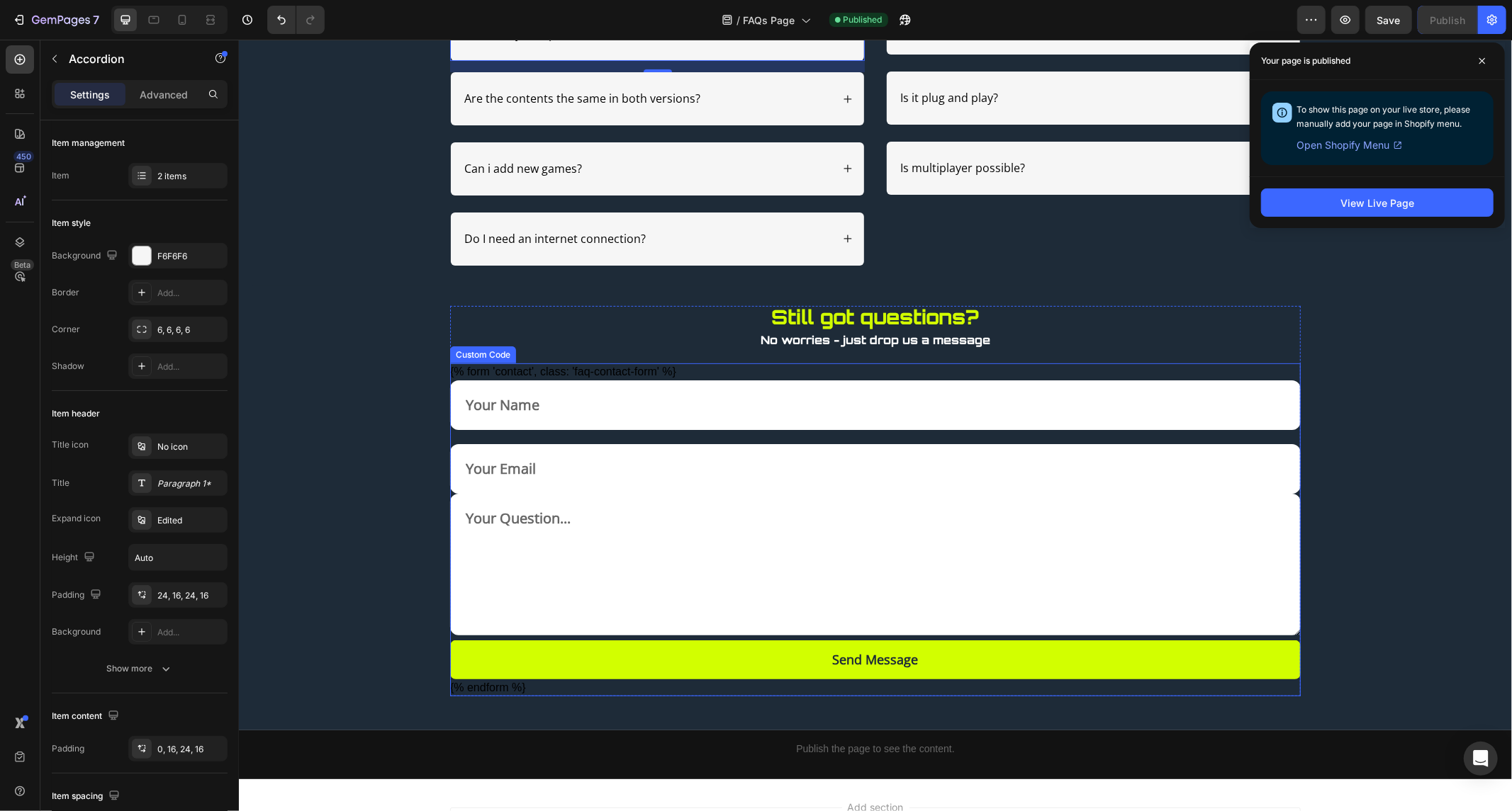
scroll to position [533, 0]
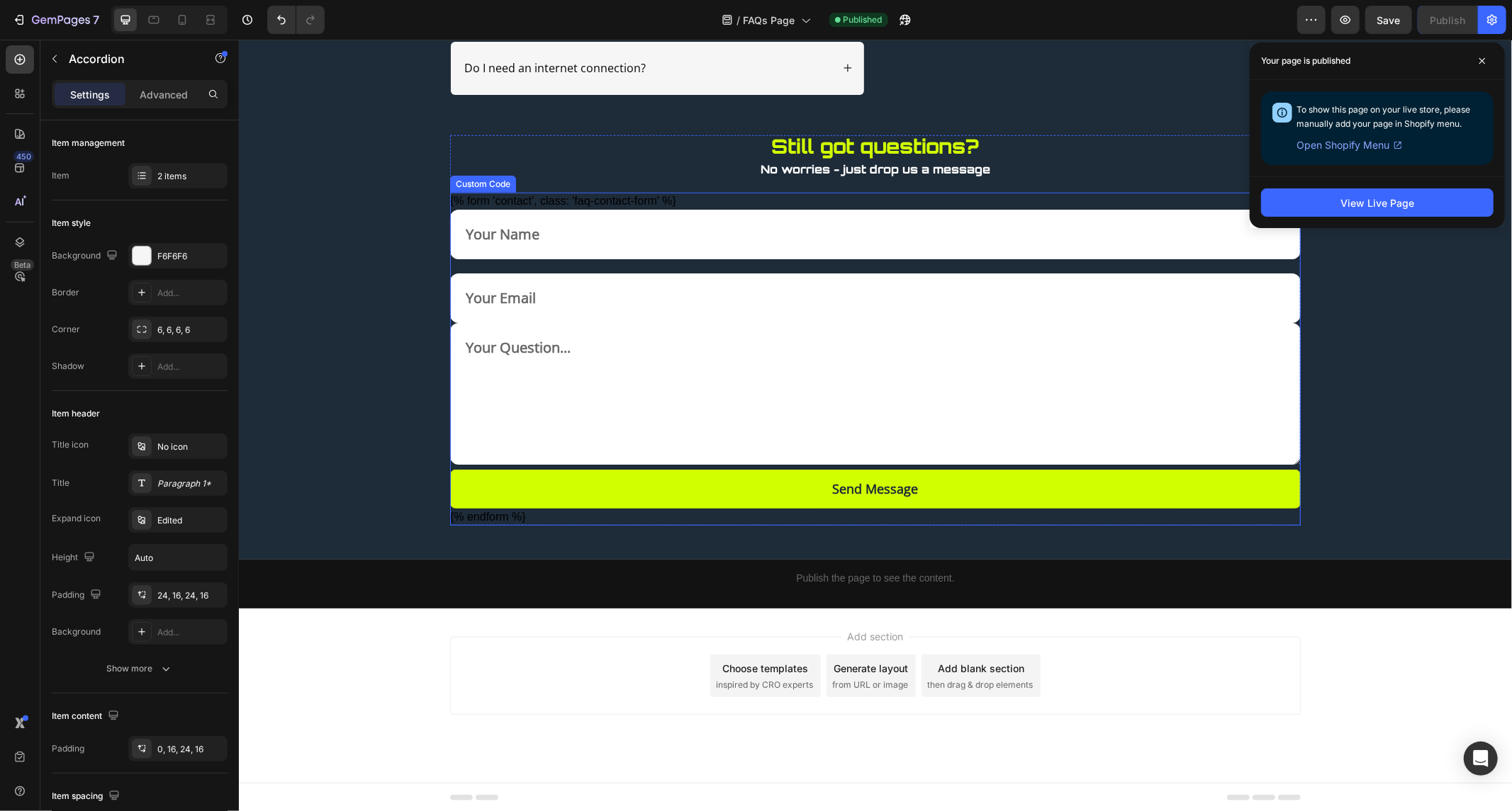
click at [1293, 393] on textarea at bounding box center [874, 393] width 851 height 141
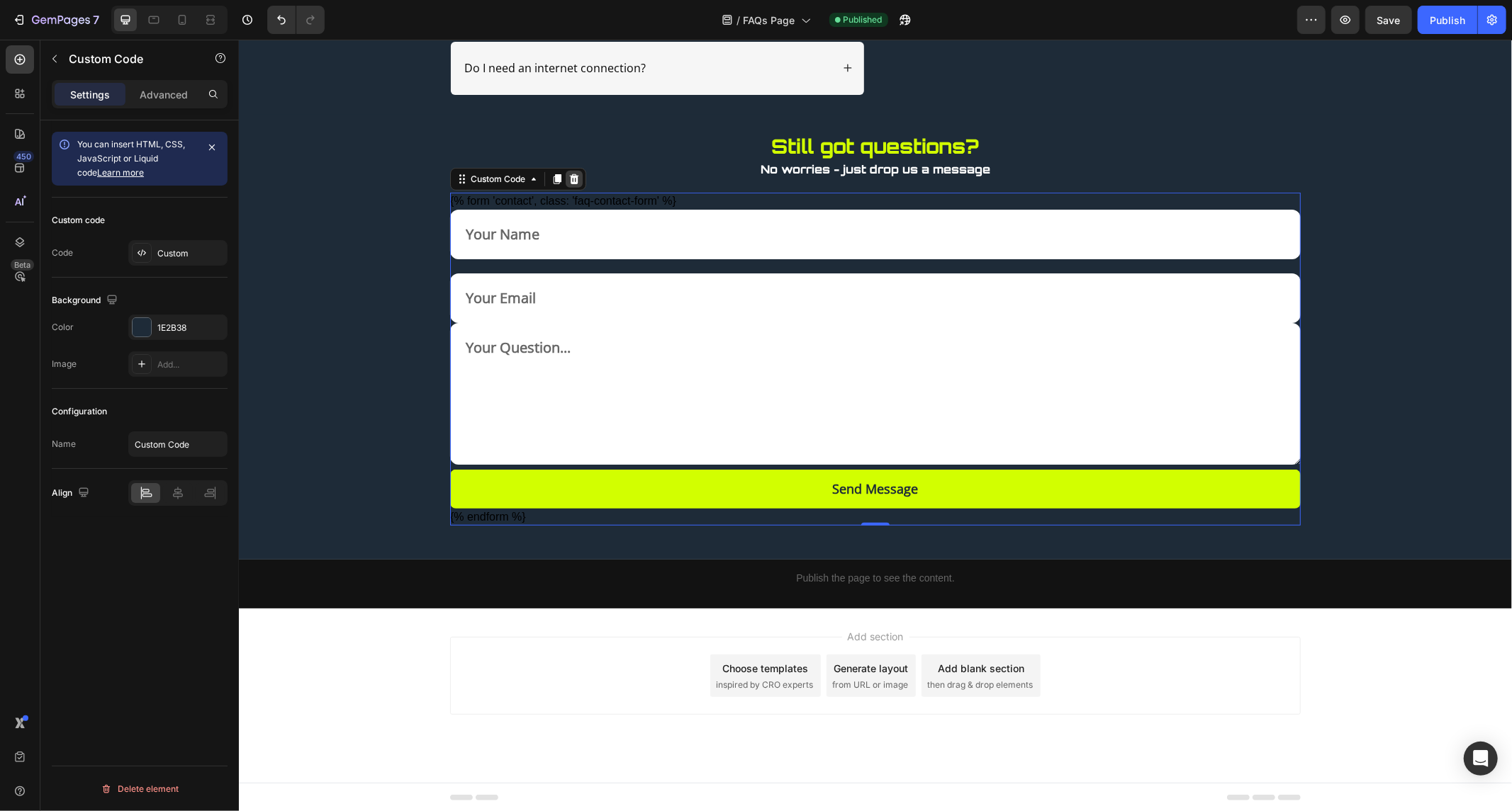
click at [570, 177] on icon at bounding box center [574, 178] width 9 height 10
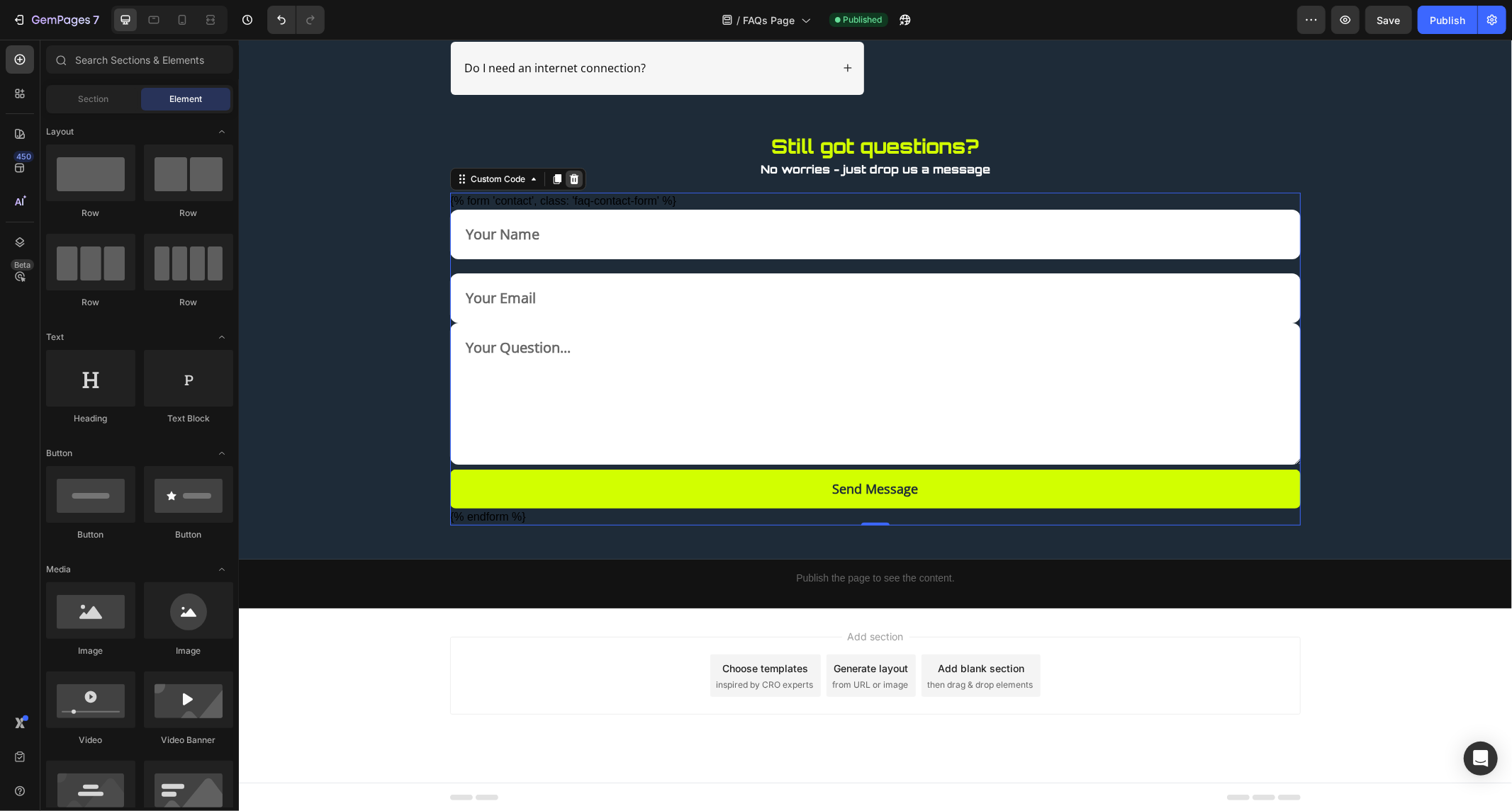
scroll to position [191, 0]
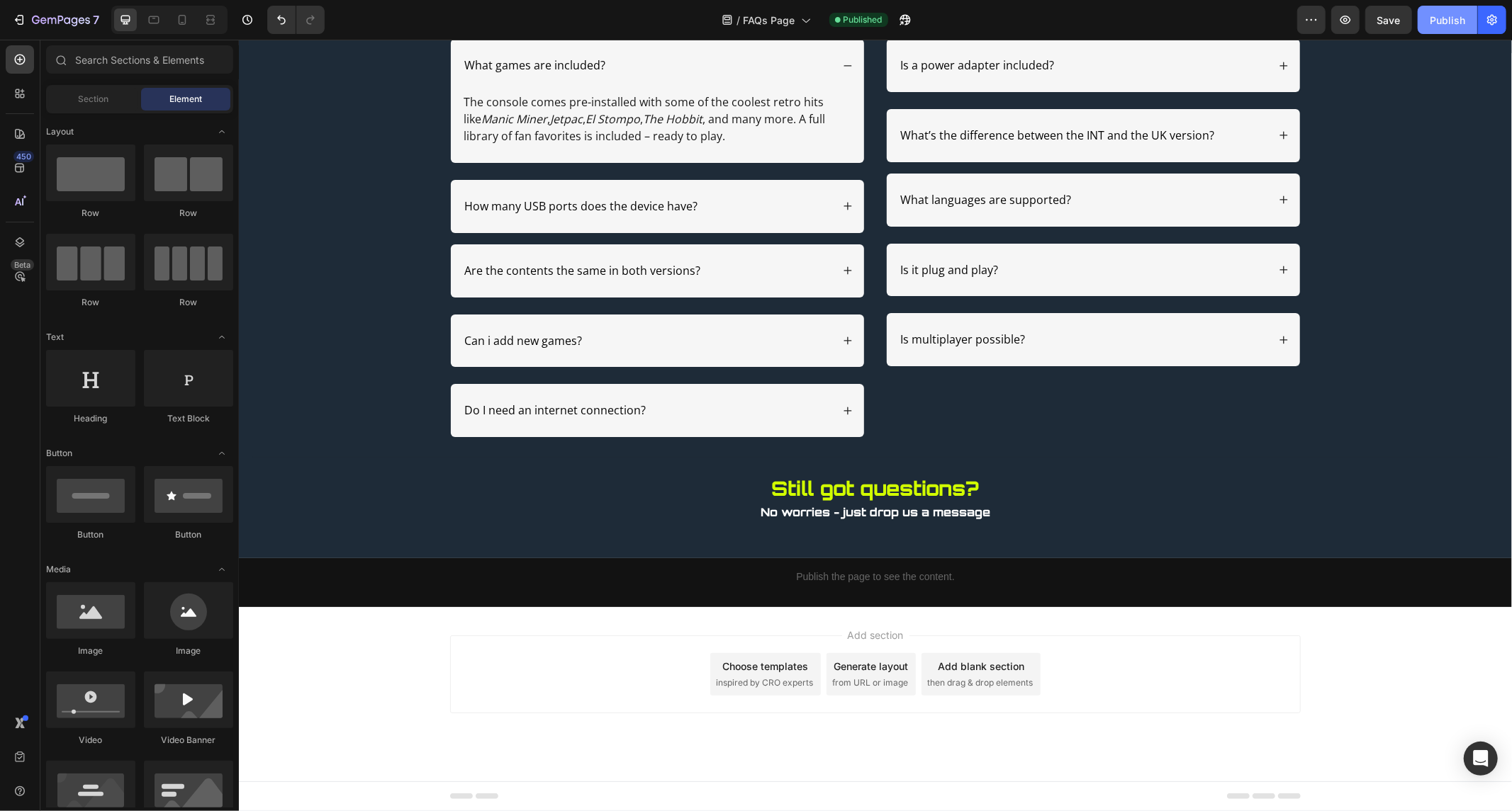
click at [1433, 28] on button "Publish" at bounding box center [1448, 19] width 59 height 28
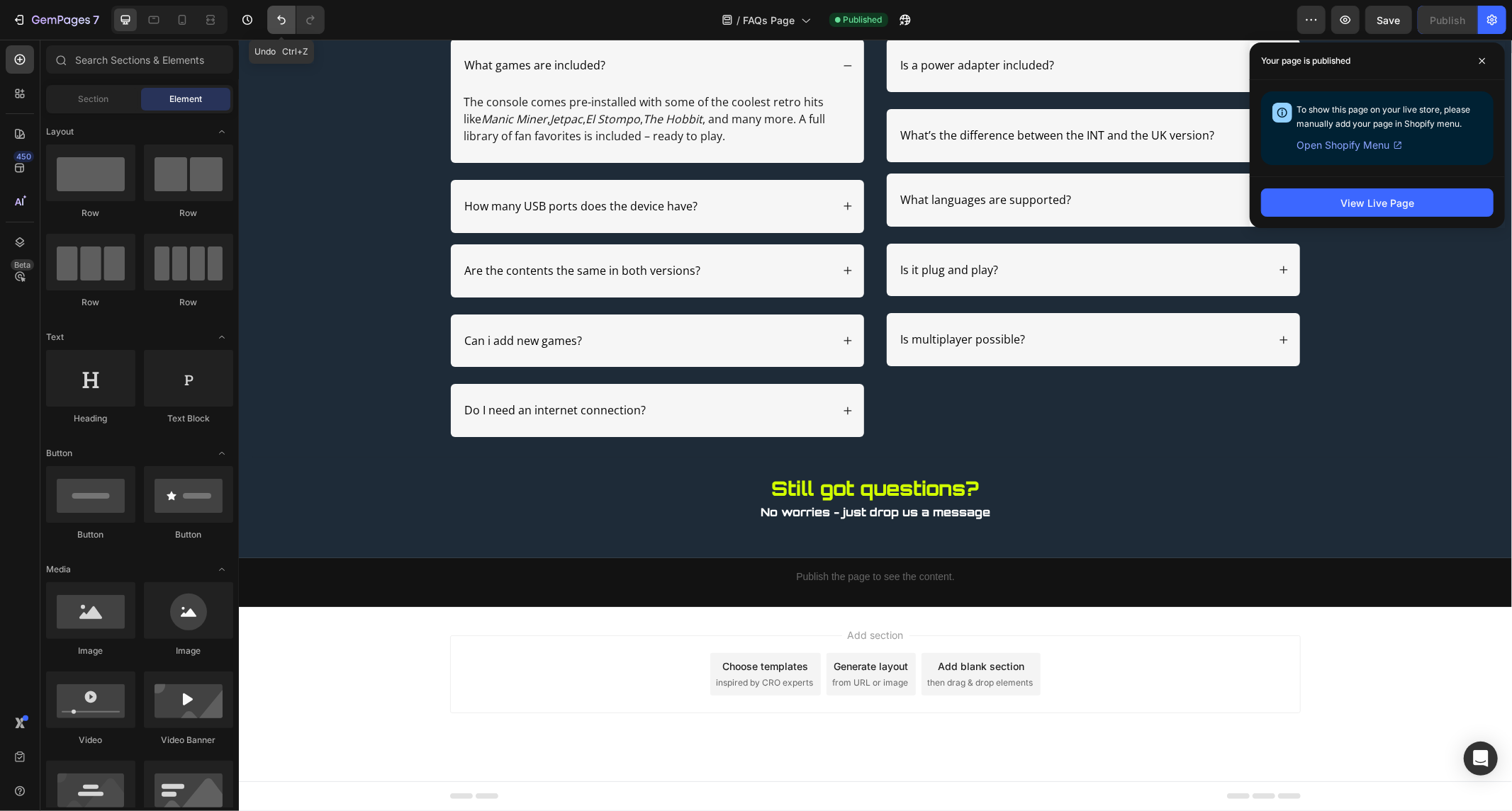
click at [272, 30] on button "Undo/Redo" at bounding box center [281, 19] width 28 height 28
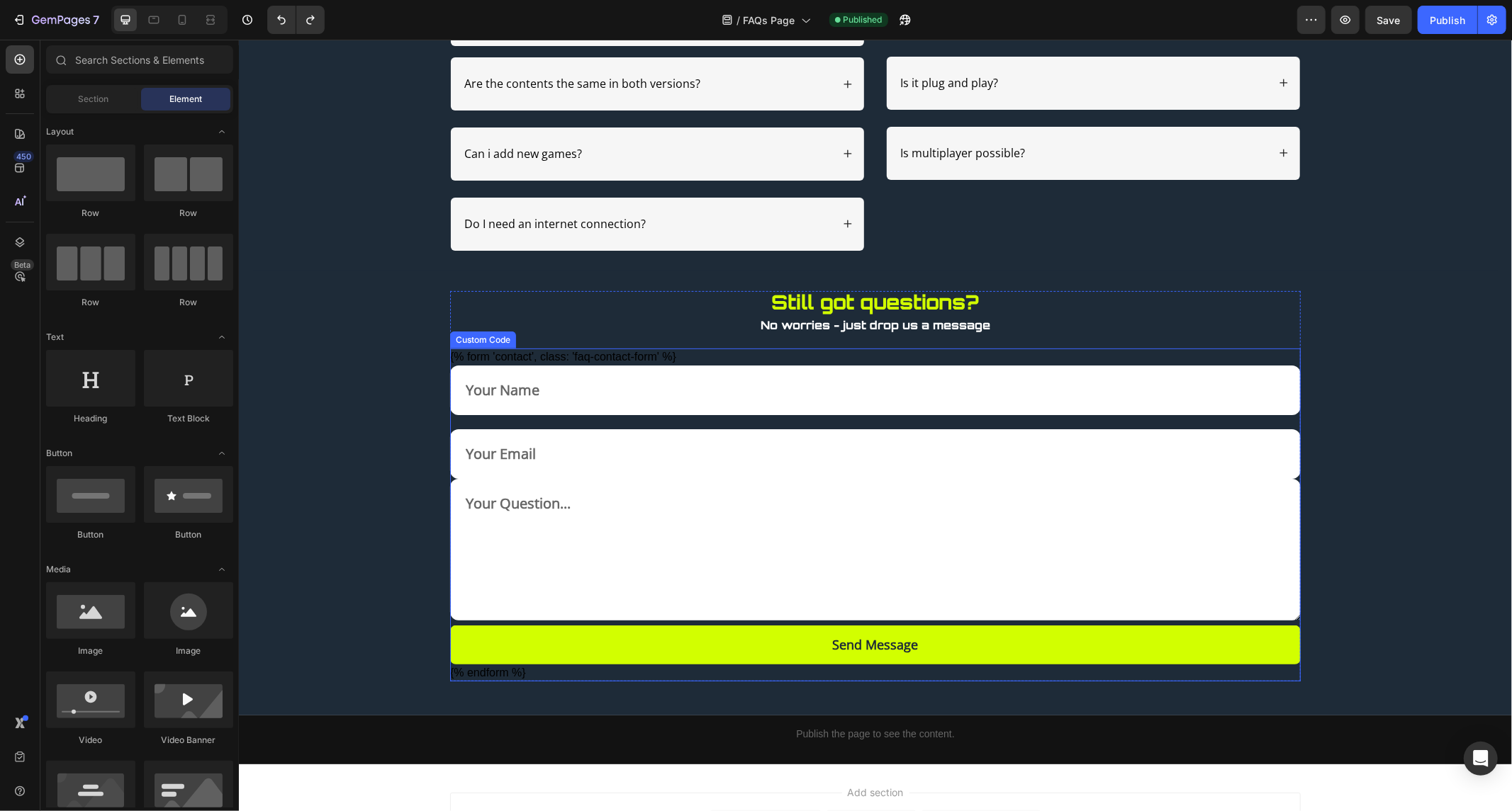
scroll to position [377, 0]
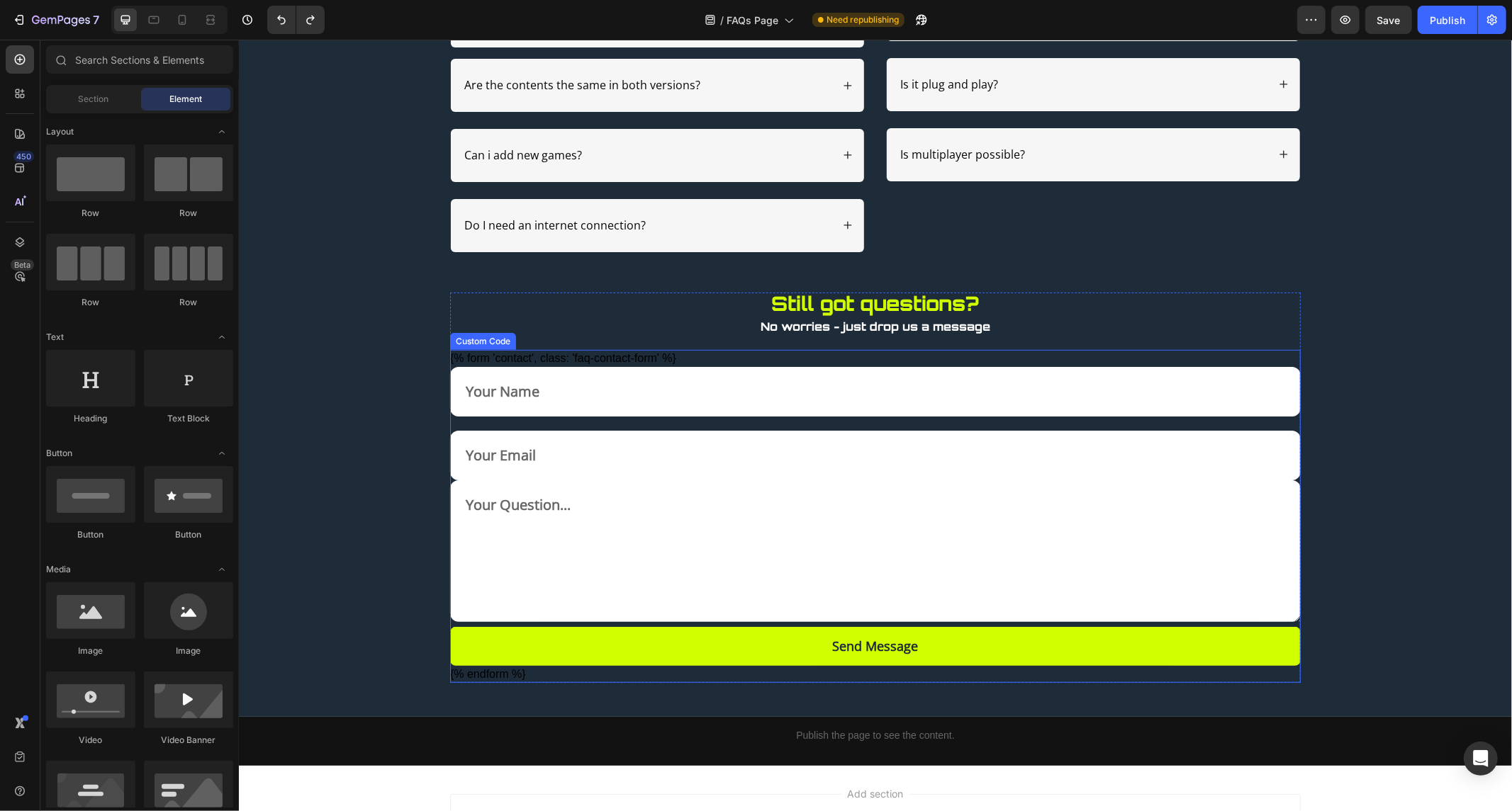
click at [741, 357] on div "{% form 'contact', class: 'faq-contact-form' %} Send Message {% endform %}" at bounding box center [874, 516] width 851 height 333
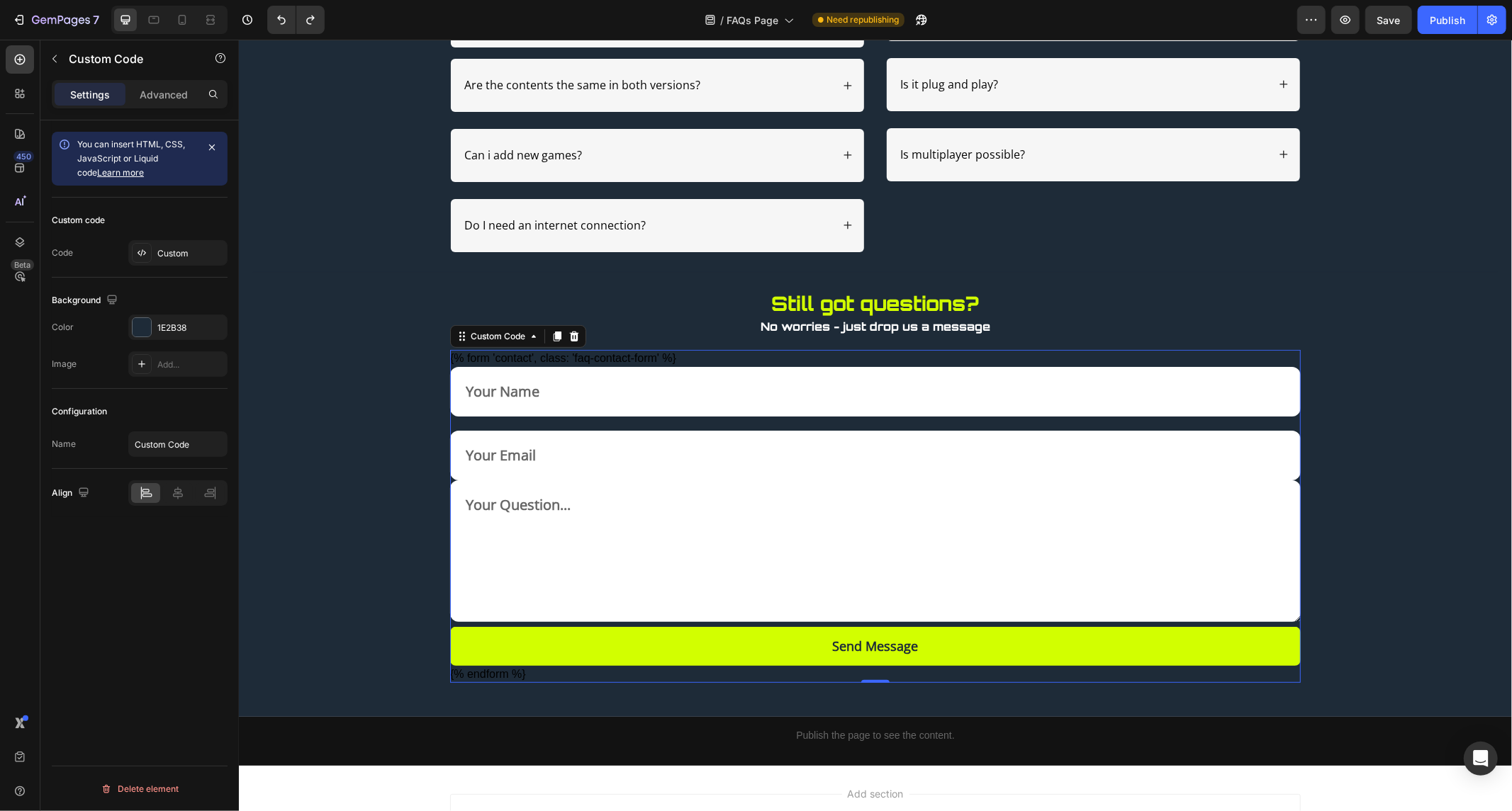
click at [741, 357] on div "{% form 'contact', class: 'faq-contact-form' %} Send Message {% endform %}" at bounding box center [874, 516] width 851 height 333
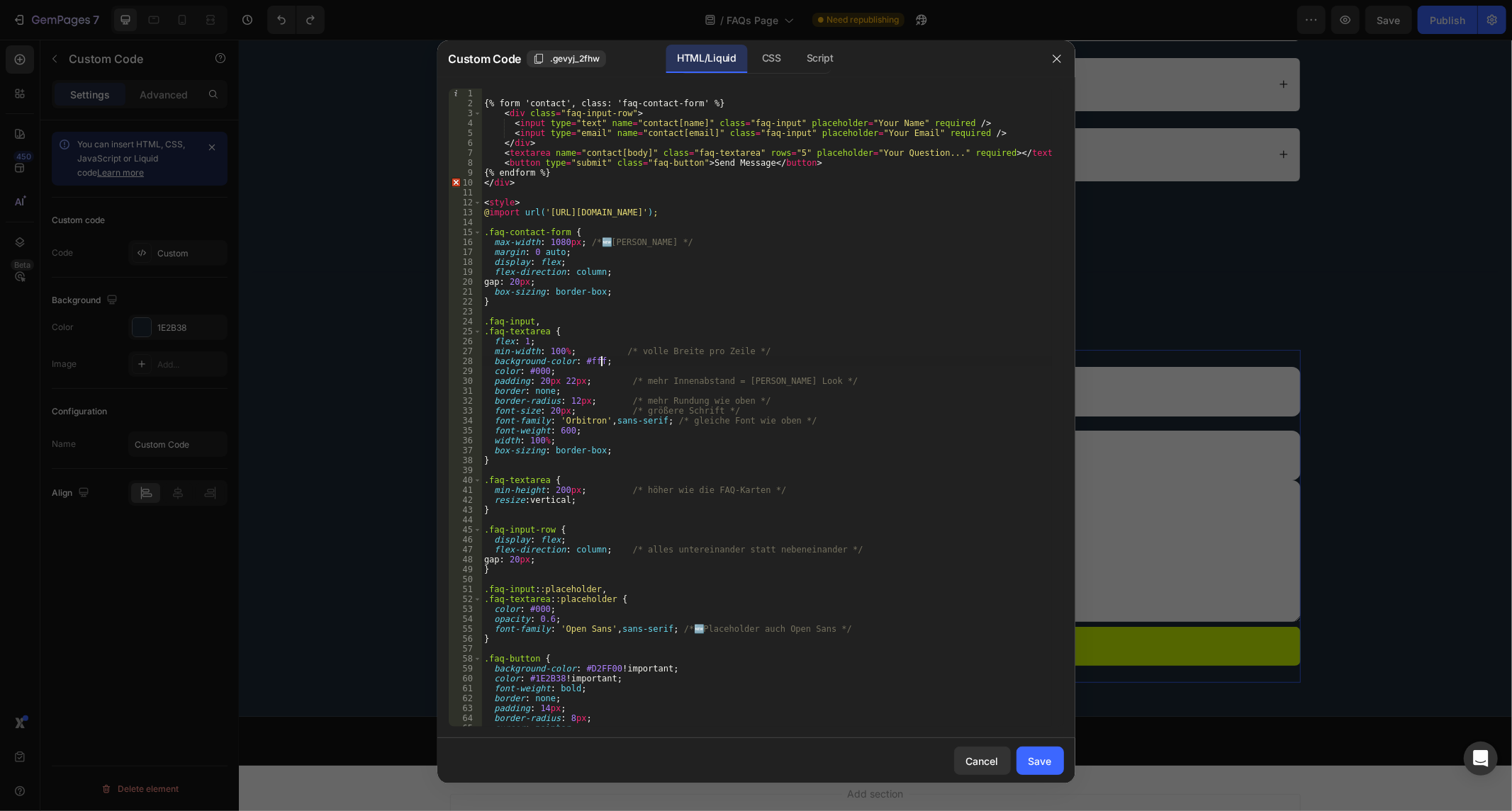
click at [494, 100] on div "{% form 'contact', class: 'faq-contact-form' %} < div class = "faq-input-row" >…" at bounding box center [766, 418] width 570 height 659
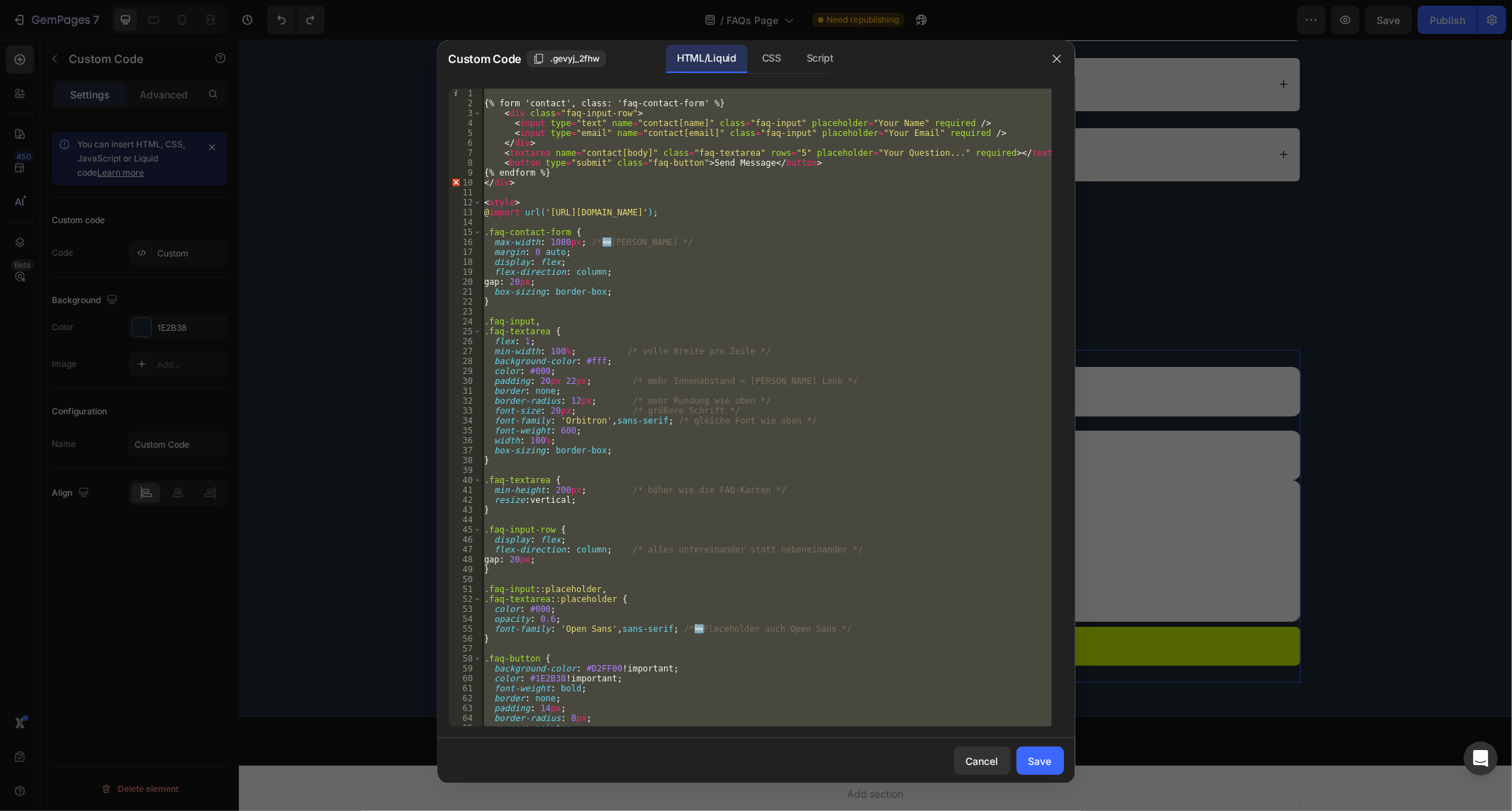
click at [494, 100] on div "{% form 'contact', class: 'faq-contact-form' %} < div class = "faq-input-row" >…" at bounding box center [766, 418] width 570 height 659
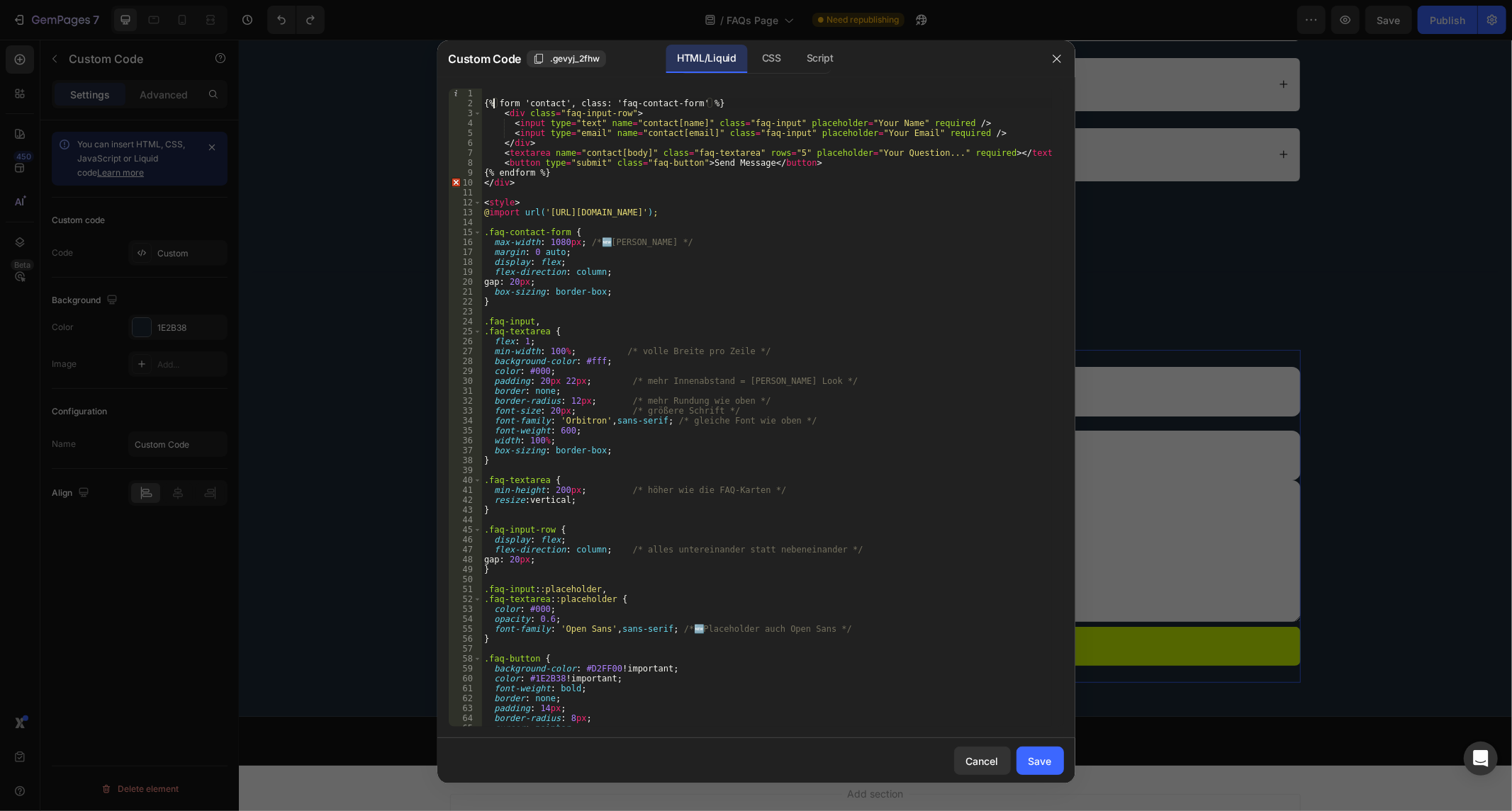
click at [494, 100] on div "{% form 'contact', class: 'faq-contact-form' %} < div class = "faq-input-row" >…" at bounding box center [766, 418] width 570 height 659
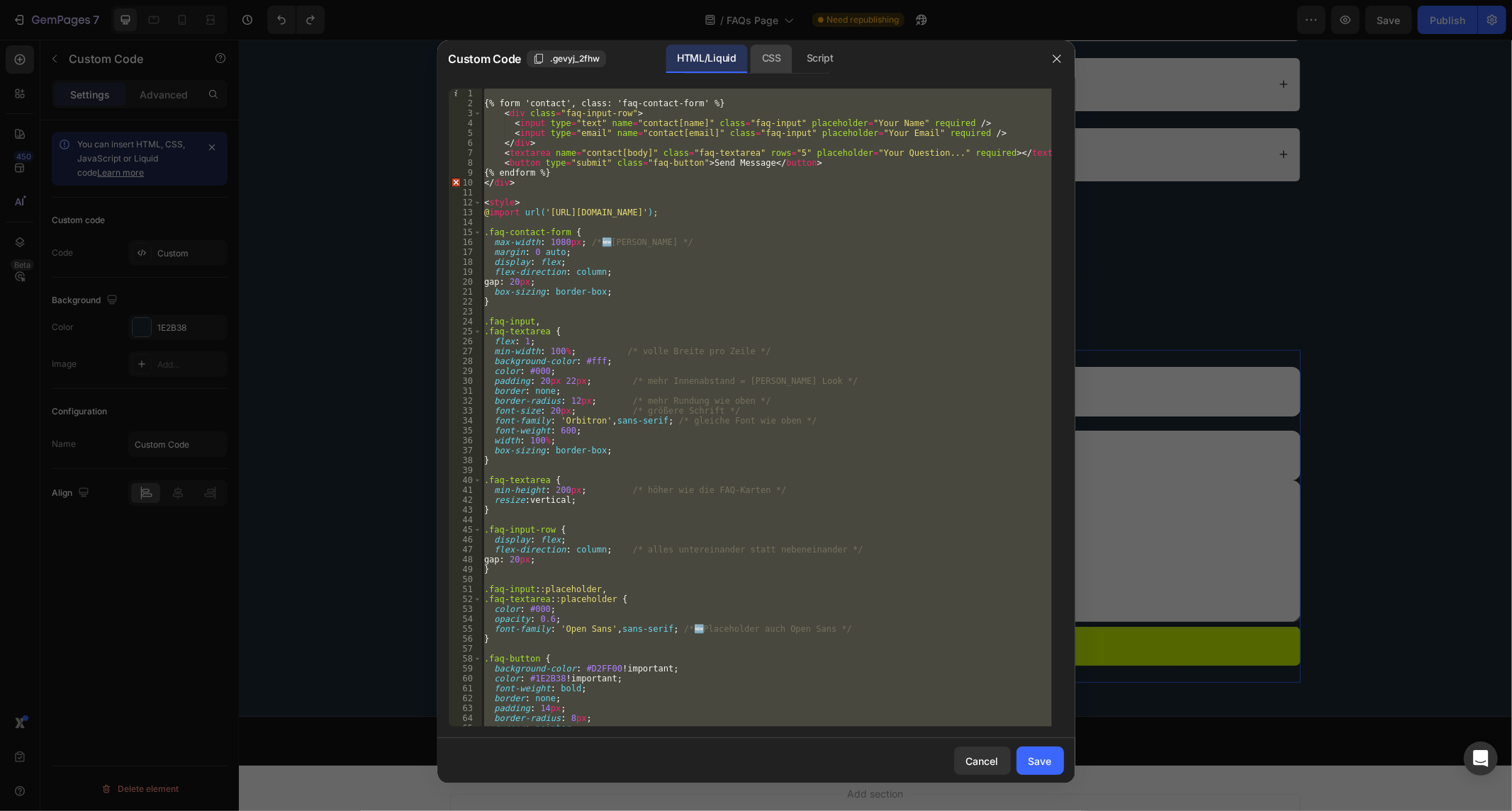
click at [795, 51] on div "CSS" at bounding box center [820, 59] width 50 height 28
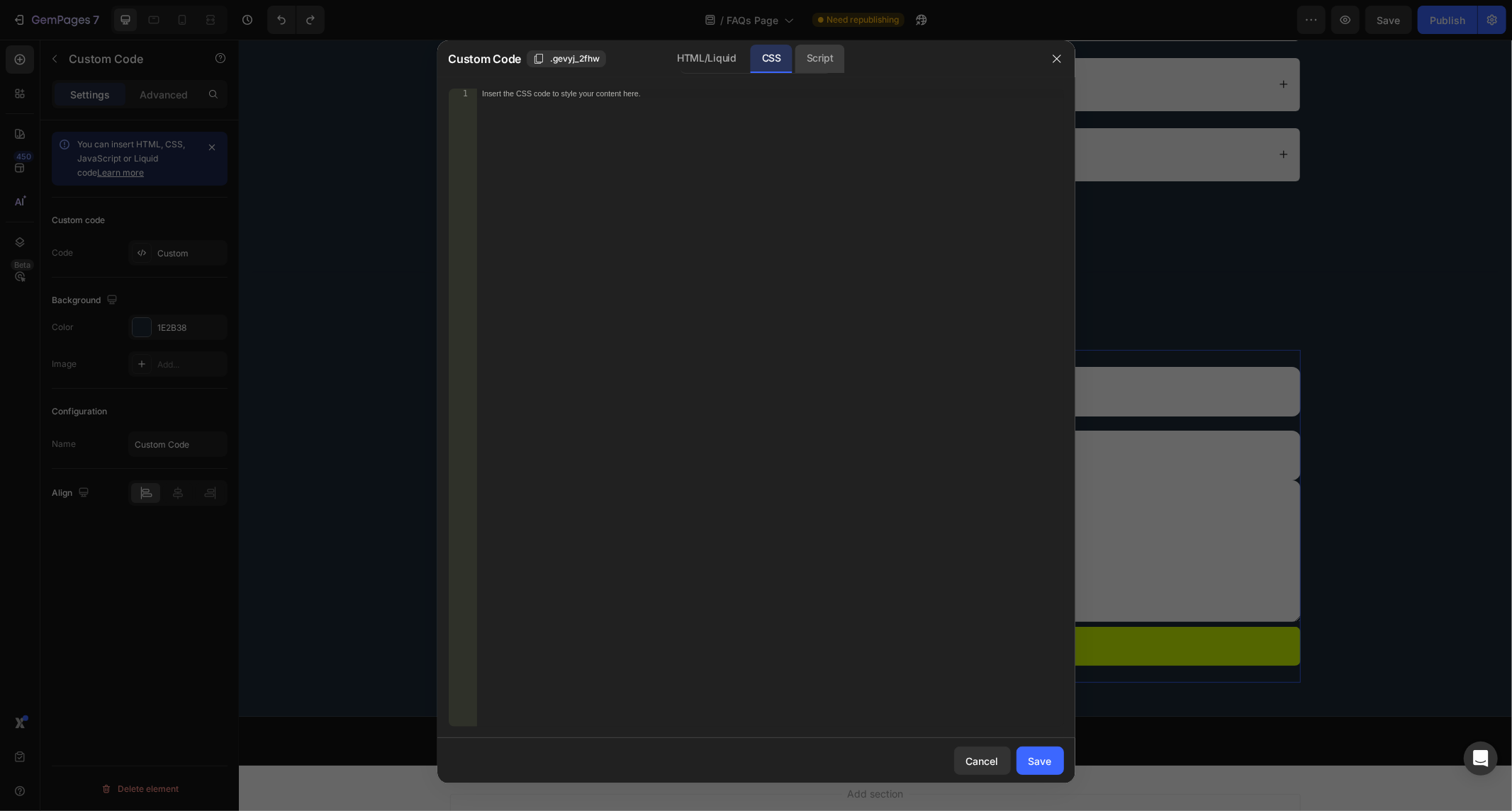
click at [829, 51] on div "Script" at bounding box center [820, 59] width 50 height 28
click at [750, 57] on div "HTML/Liquid" at bounding box center [771, 59] width 42 height 28
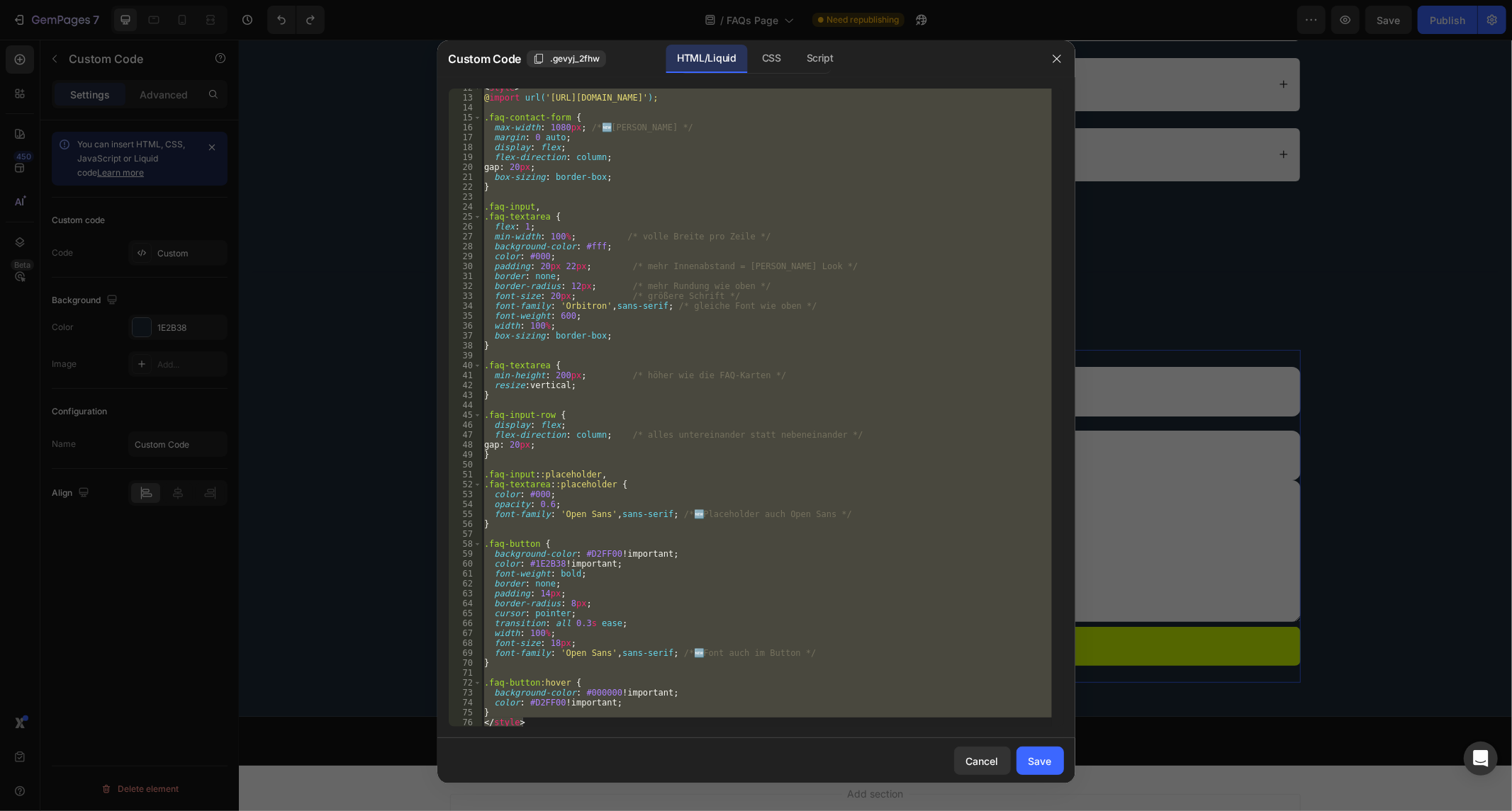
scroll to position [114, 0]
click at [589, 736] on div "} </style> 12 13 14 15 16 17 18 19 20 21 22 23 24 25 26 27 28 29 30 31 32 33 34…" at bounding box center [756, 407] width 638 height 661
click at [579, 723] on div "< style > @ import url( '[URL][DOMAIN_NAME]' ) ; .faq-contact-form { max-width …" at bounding box center [766, 407] width 570 height 638
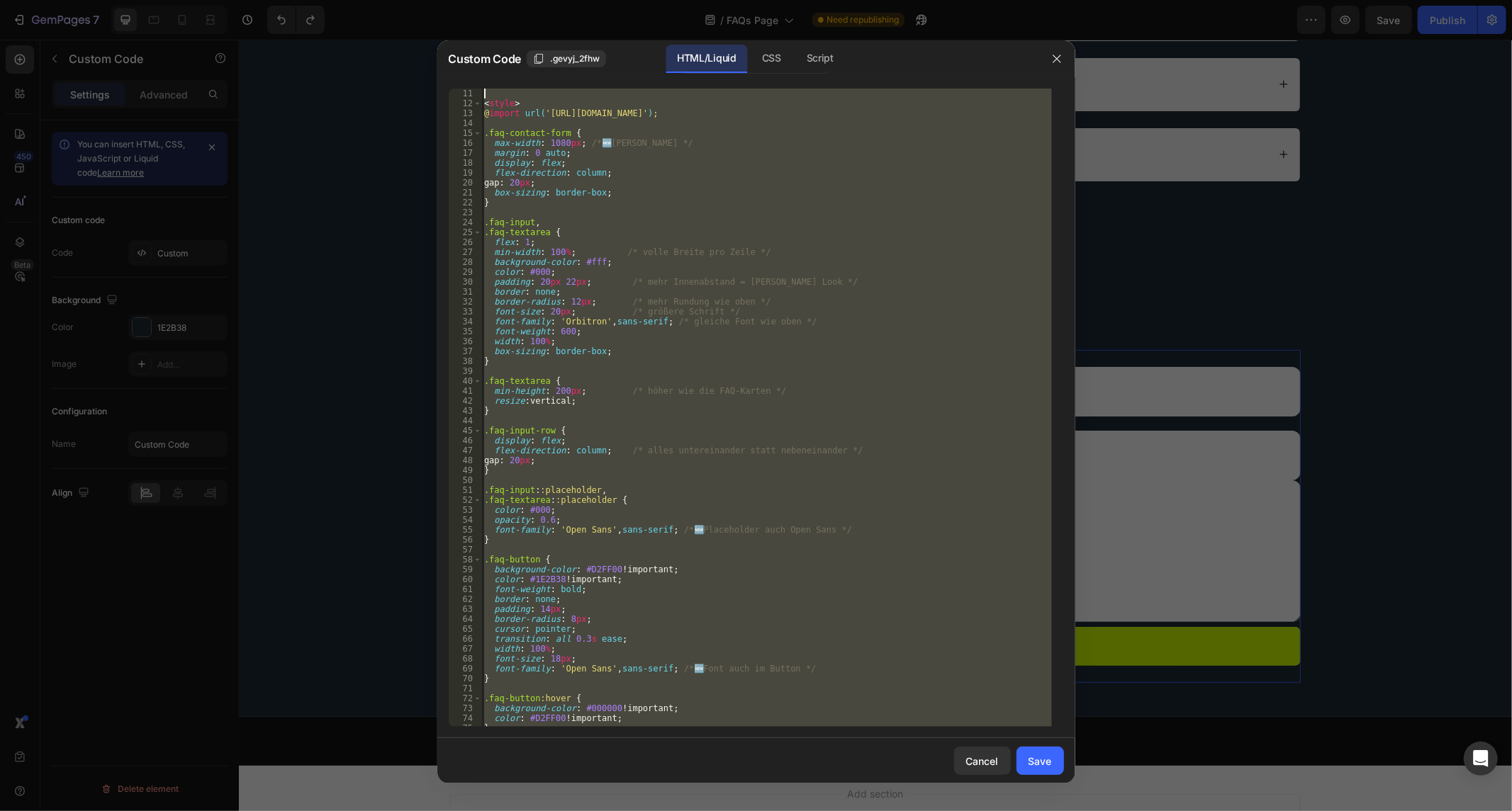
scroll to position [0, 0]
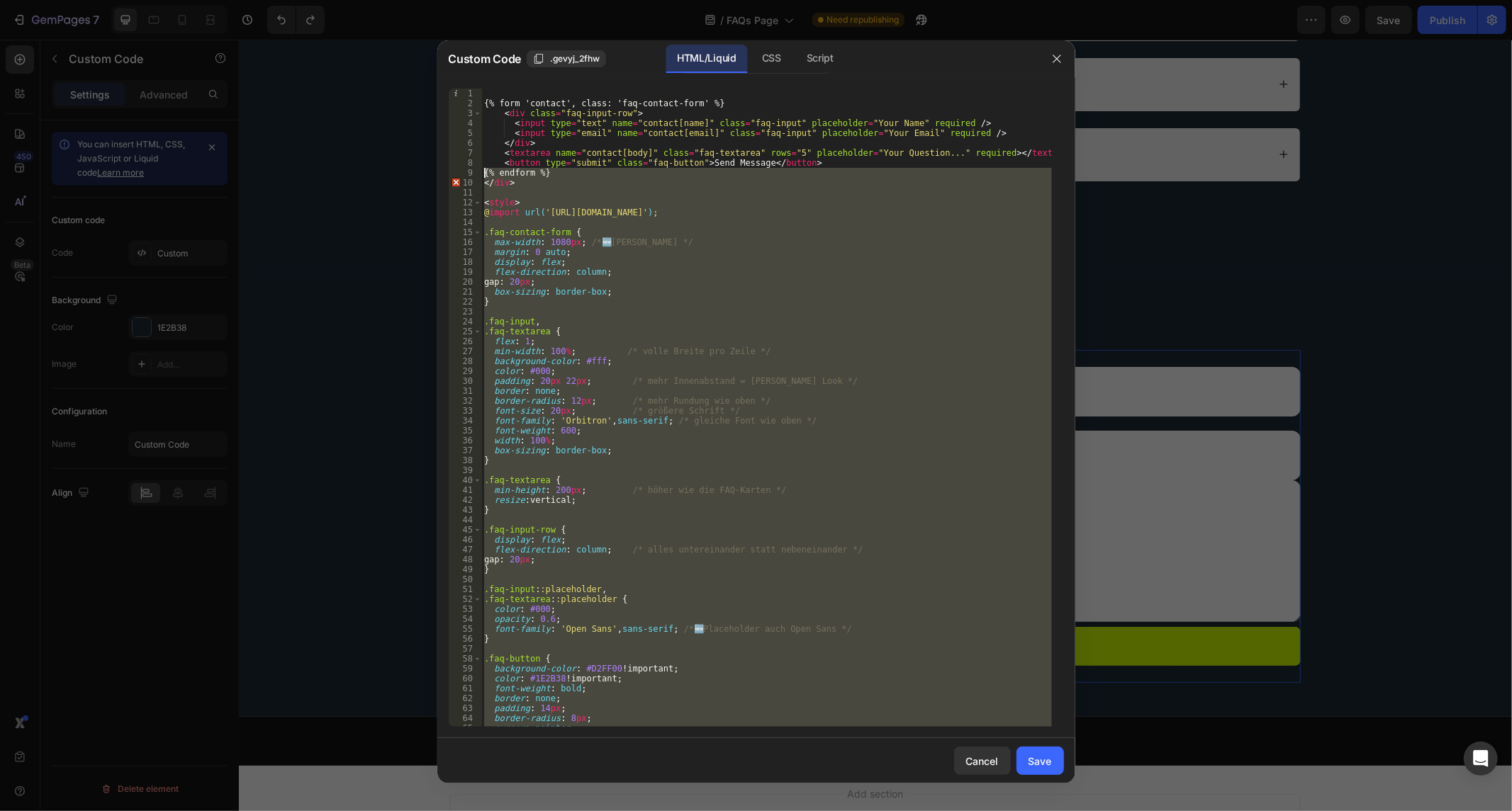
drag, startPoint x: 566, startPoint y: 727, endPoint x: 467, endPoint y: 170, distance: 565.7
click at [467, 170] on div "</style> 1 2 3 4 5 6 7 8 9 10 11 12 13 14 15 16 17 18 19 20 21 22 23 24 25 26 2…" at bounding box center [757, 407] width 615 height 638
type textarea "{% endform %} </div>"
click at [493, 197] on div "{% form 'contact', class: 'faq-contact-form' %} < div class = "faq-input-row" >…" at bounding box center [766, 407] width 570 height 638
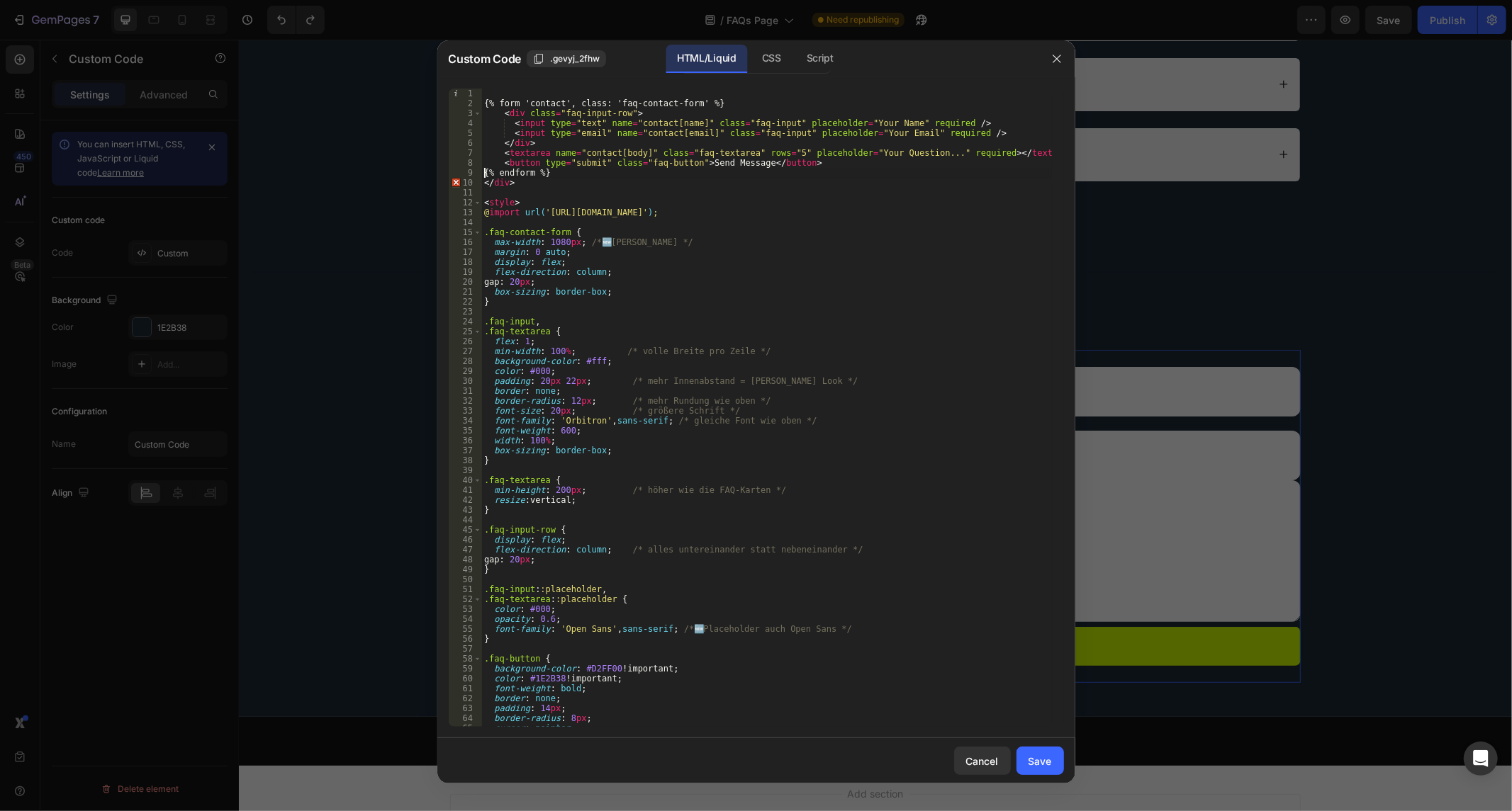
click at [483, 171] on div "{% form 'contact', class: 'faq-contact-form' %} < div class = "faq-input-row" >…" at bounding box center [766, 418] width 570 height 659
click at [484, 177] on div "{% form 'contact', class: 'faq-contact-form' %} < div class = "faq-input-row" >…" at bounding box center [766, 418] width 570 height 659
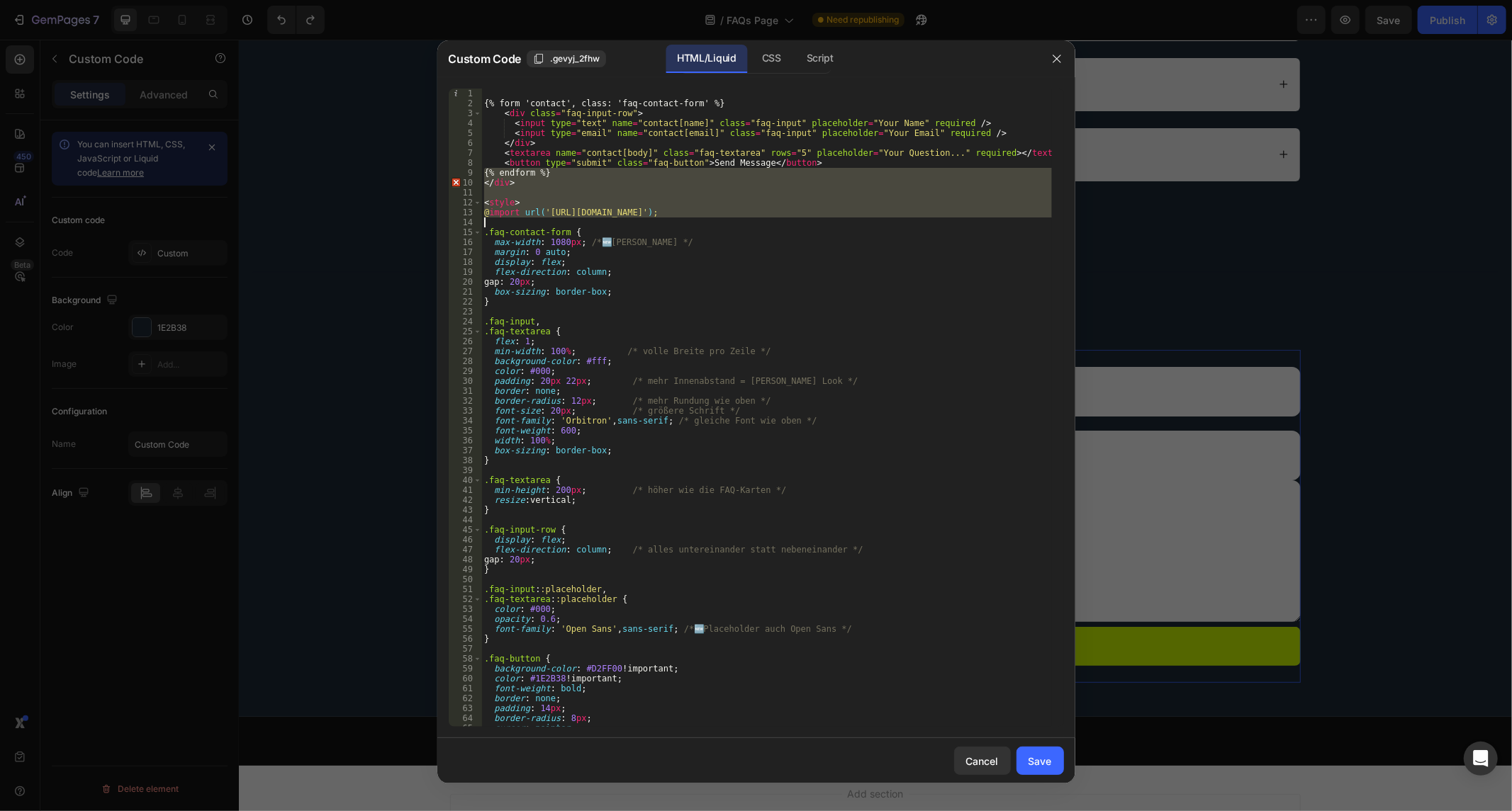
drag, startPoint x: 484, startPoint y: 177, endPoint x: 555, endPoint y: 228, distance: 87.4
click at [555, 228] on div "{% form 'contact', class: 'faq-contact-form' %} < div class = "faq-input-row" >…" at bounding box center [766, 418] width 570 height 659
click at [555, 228] on div "{% form 'contact', class: 'faq-contact-form' %} < div class = "faq-input-row" >…" at bounding box center [766, 407] width 570 height 638
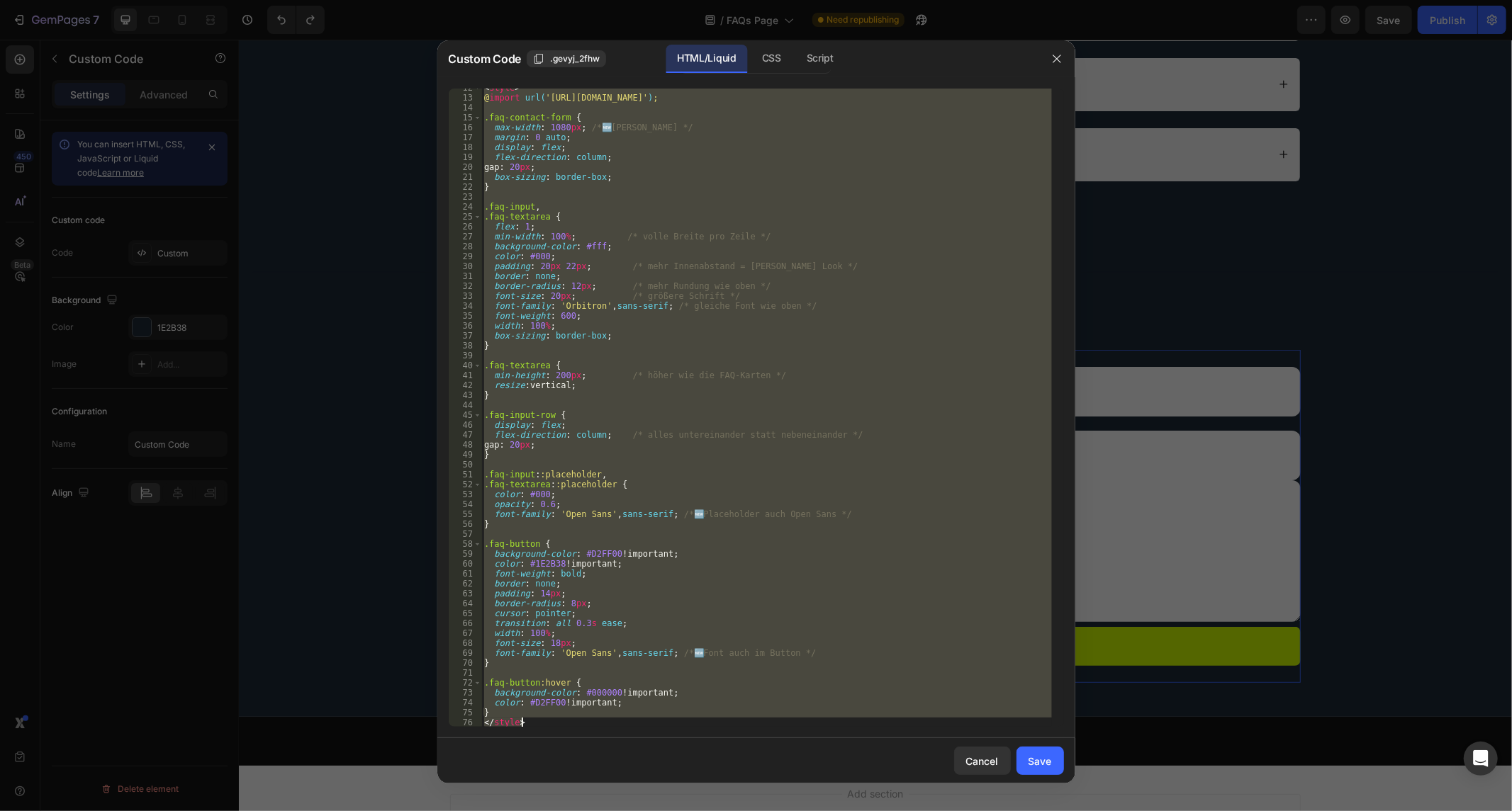
scroll to position [114, 0]
drag, startPoint x: 485, startPoint y: 183, endPoint x: 690, endPoint y: 848, distance: 695.9
click at [690, 0] on html "7 Version history / FAQs Page Need republishing Preview Save Publish 450 Beta S…" at bounding box center [756, 0] width 1512 height 0
type textarea "} </style>"
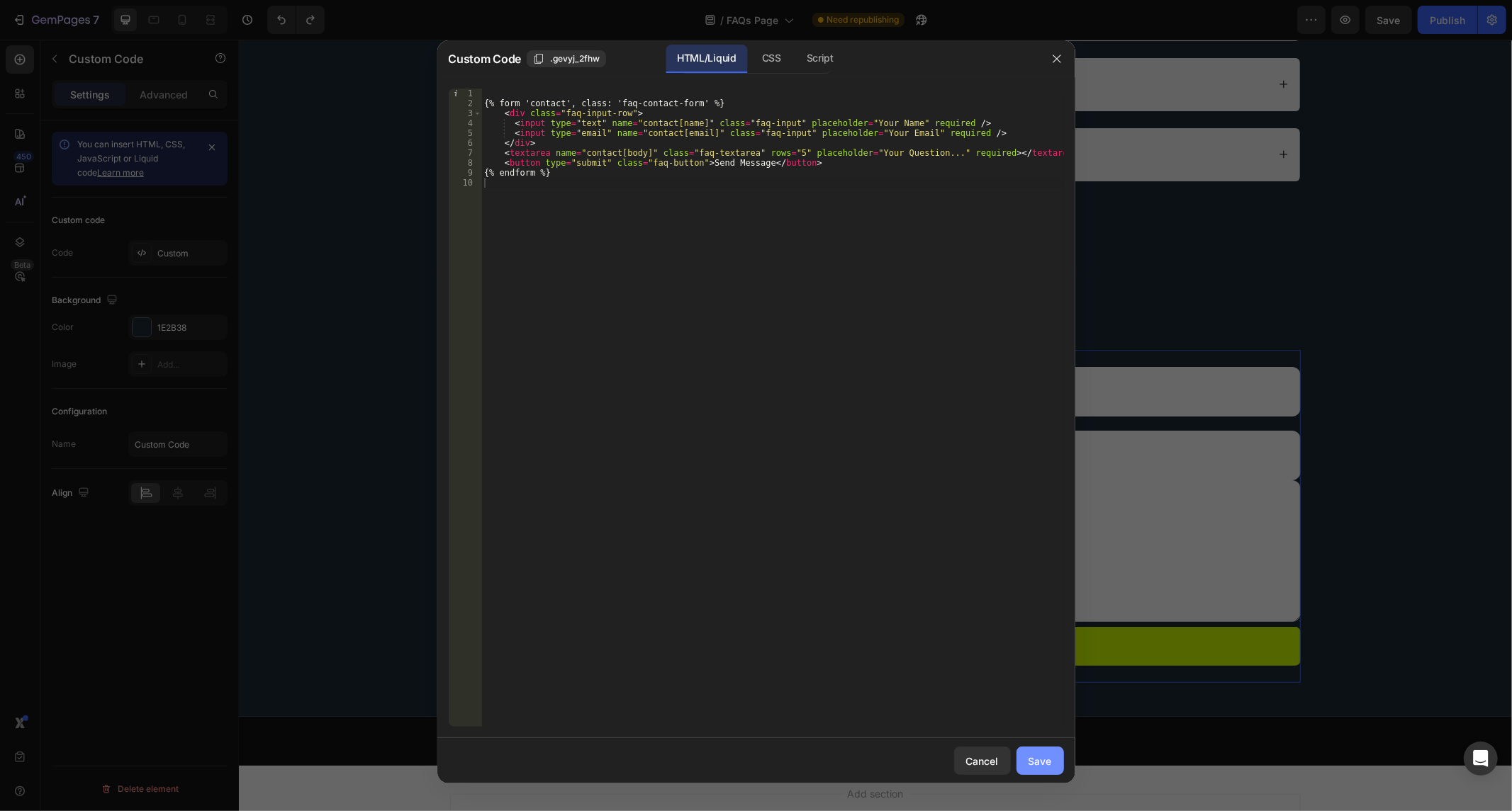
click at [1034, 762] on div "Save" at bounding box center [1040, 761] width 23 height 15
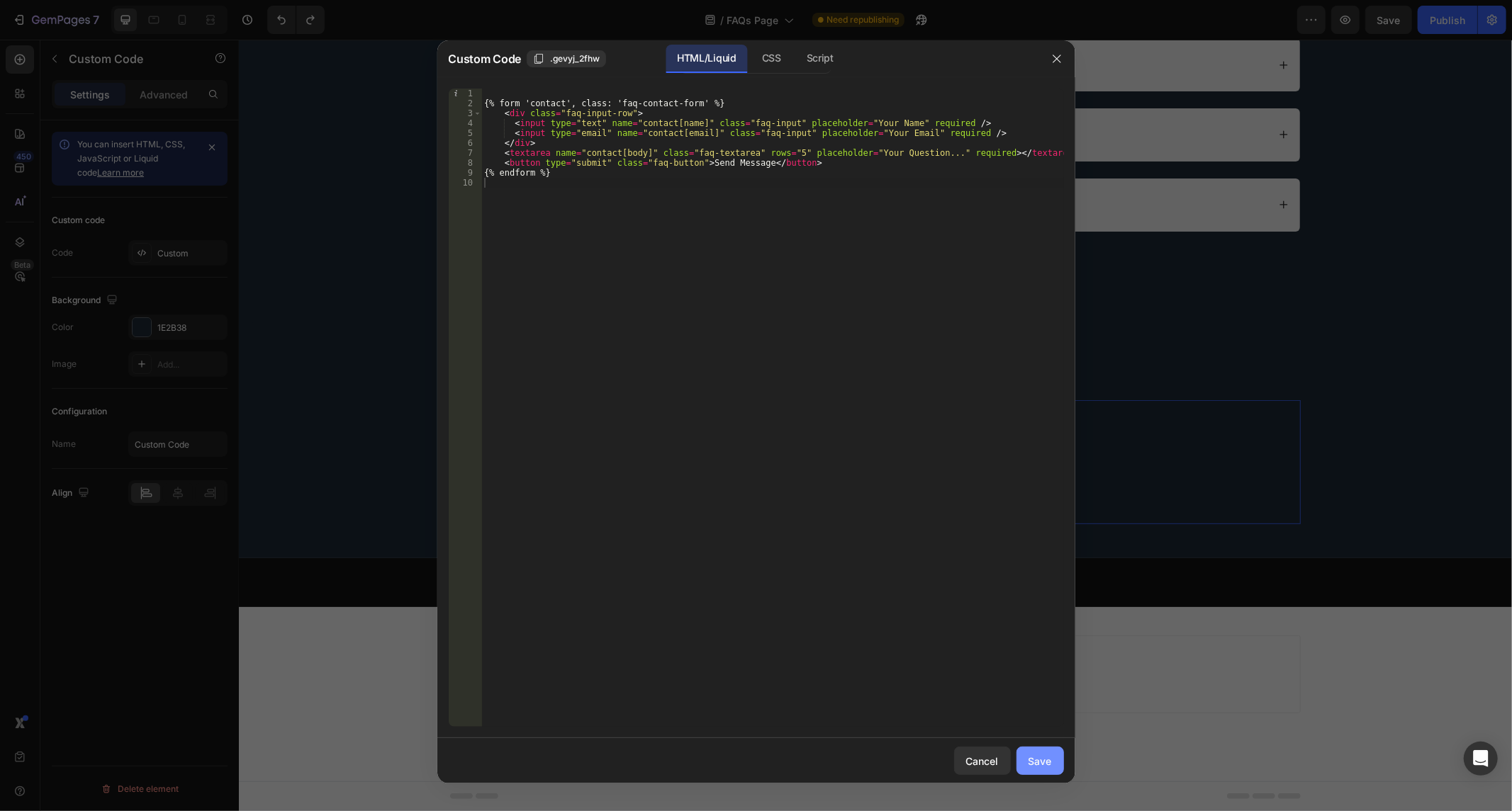
scroll to position [327, 0]
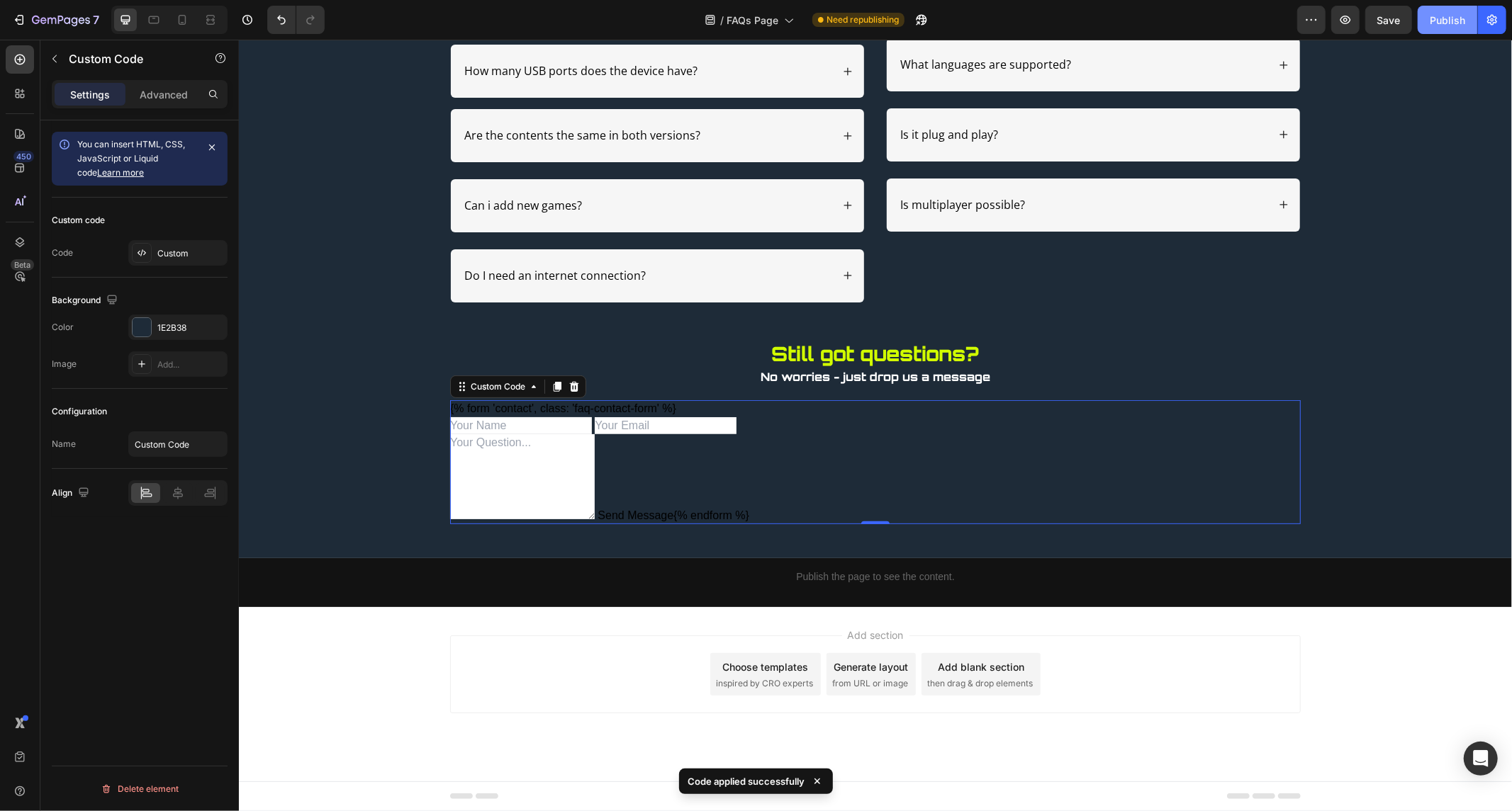
click at [1446, 17] on div "Publish" at bounding box center [1448, 20] width 35 height 15
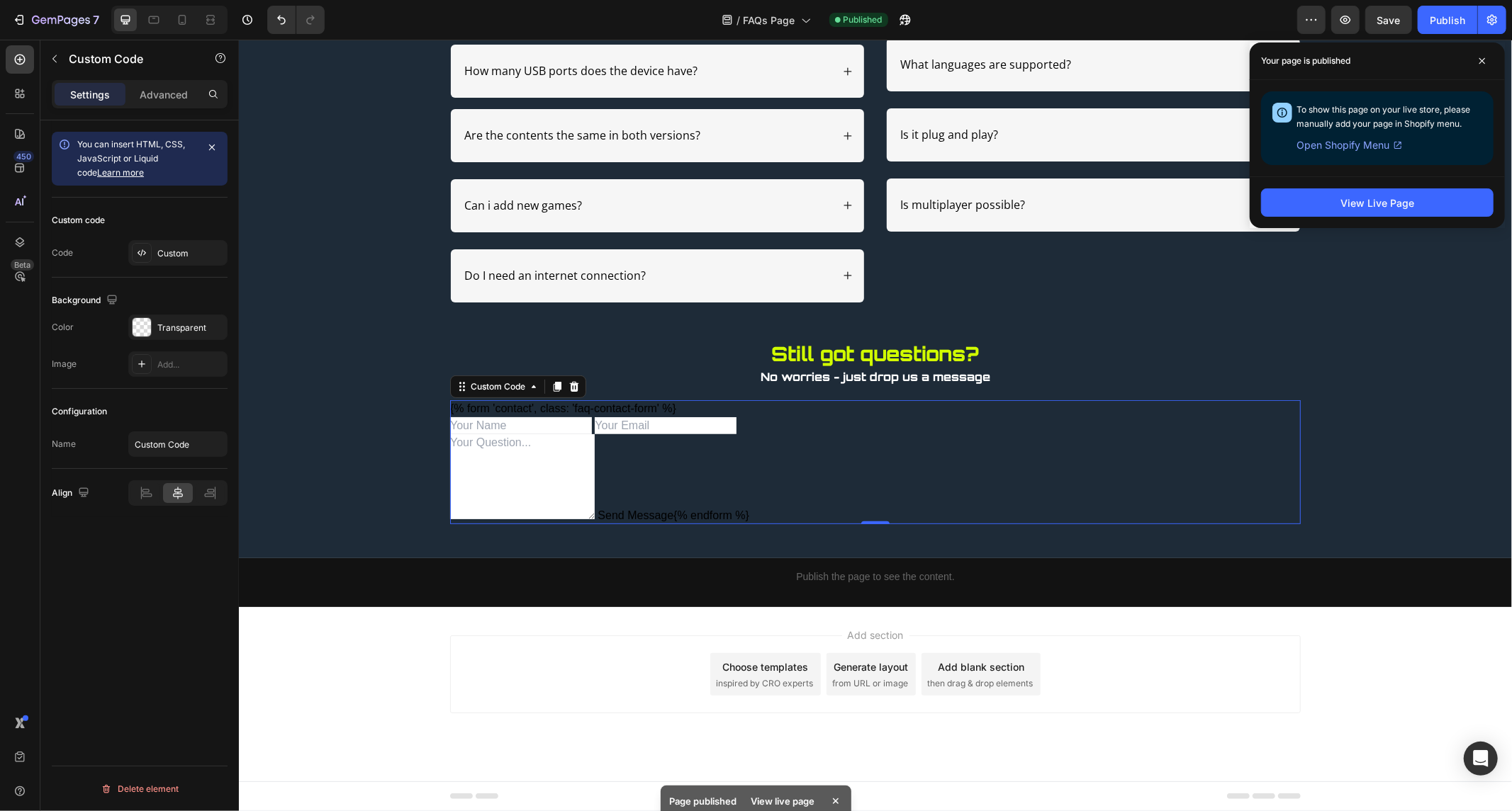
click at [1020, 573] on p "Publish the page to see the content." at bounding box center [874, 577] width 851 height 15
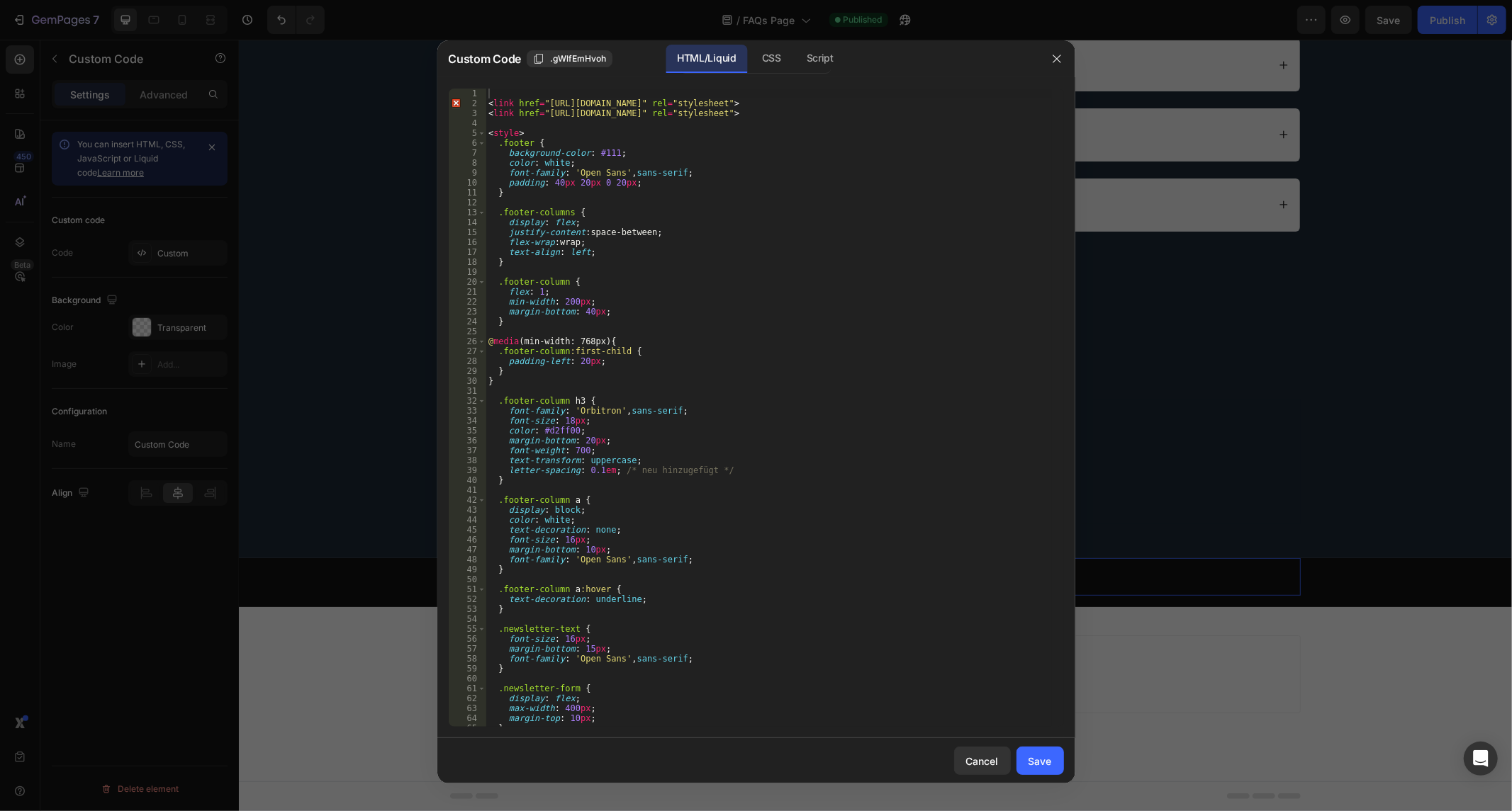
scroll to position [47, 0]
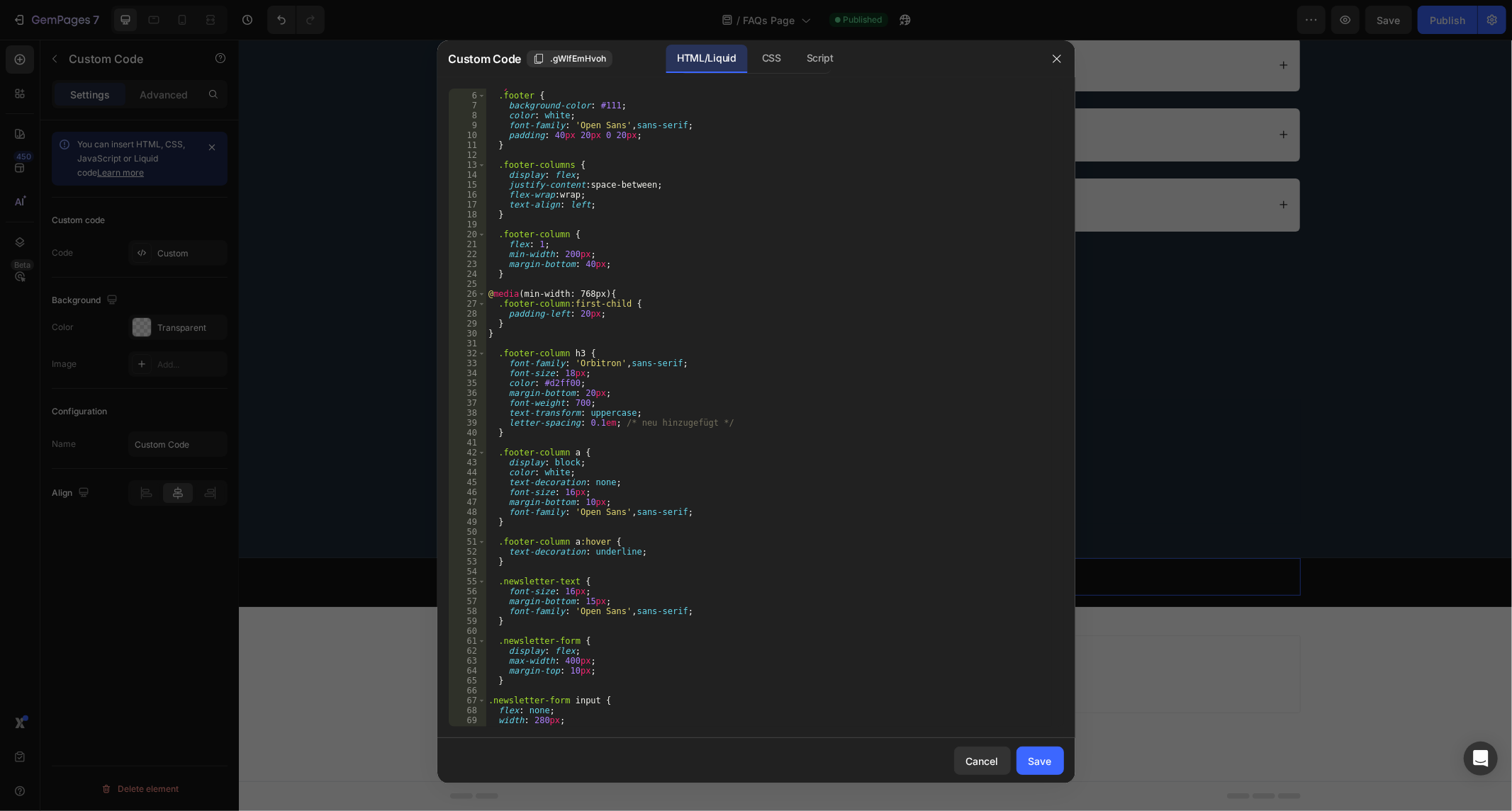
type textarea "text-align: left;"
click at [792, 208] on div "< style > .footer { background-color : #111 ; color : white ; font-family : ' O…" at bounding box center [768, 410] width 566 height 659
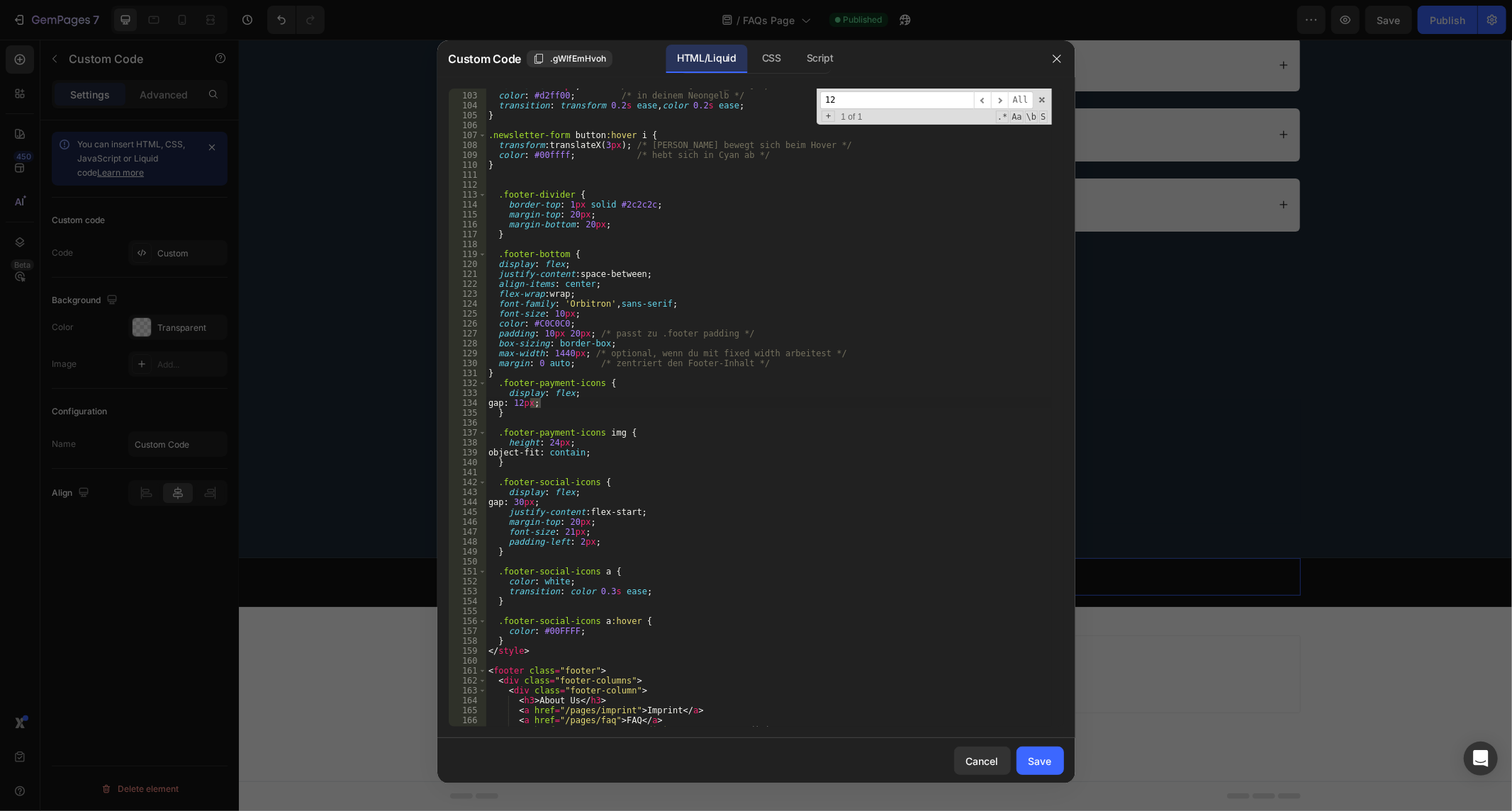
scroll to position [1009, 0]
type input "1200"
click at [1163, 482] on div at bounding box center [756, 406] width 1512 height 811
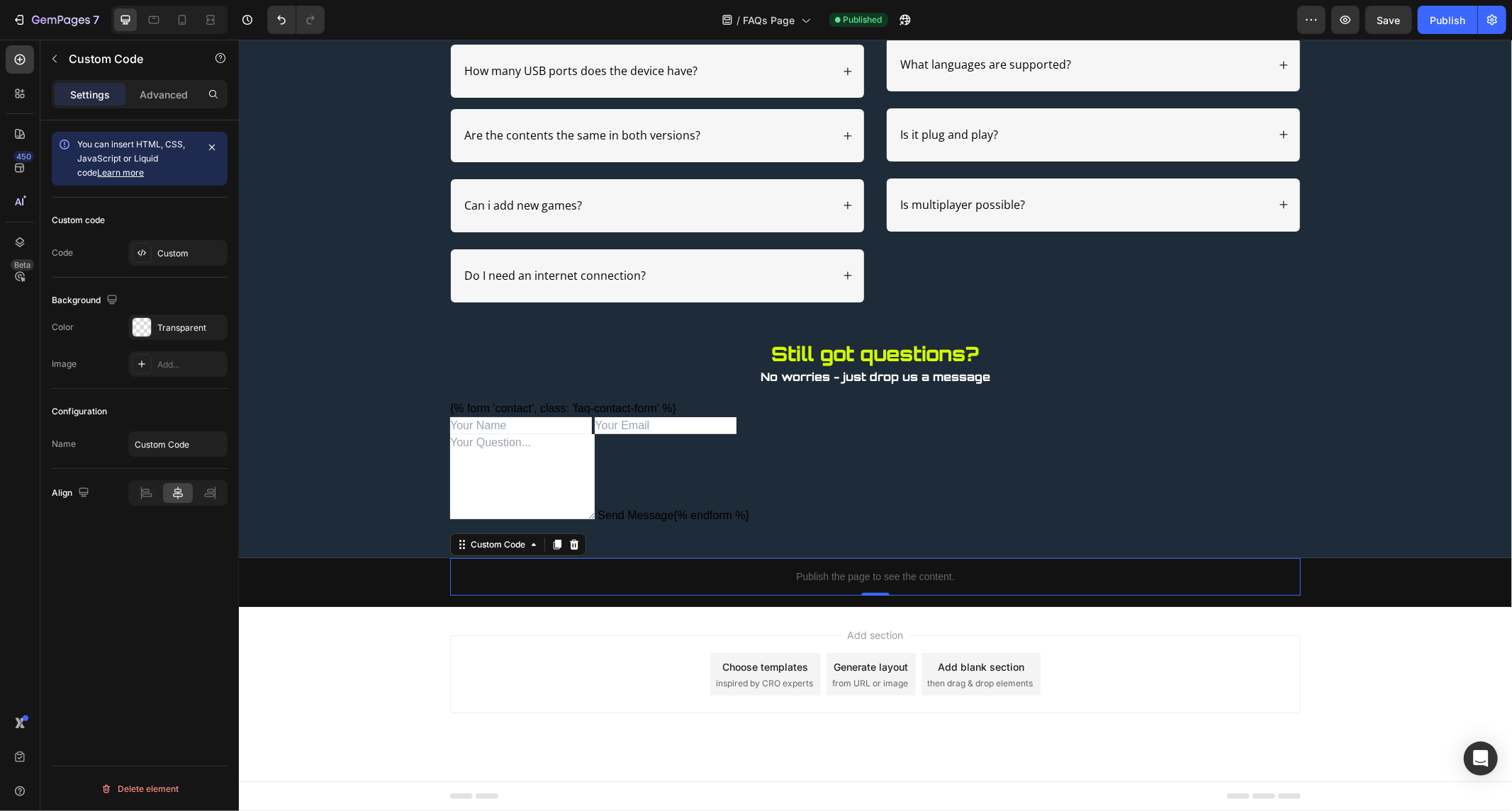
click at [1299, 585] on div "Publish the page to see the content. Custom Code 0 Row" at bounding box center [874, 581] width 1273 height 49
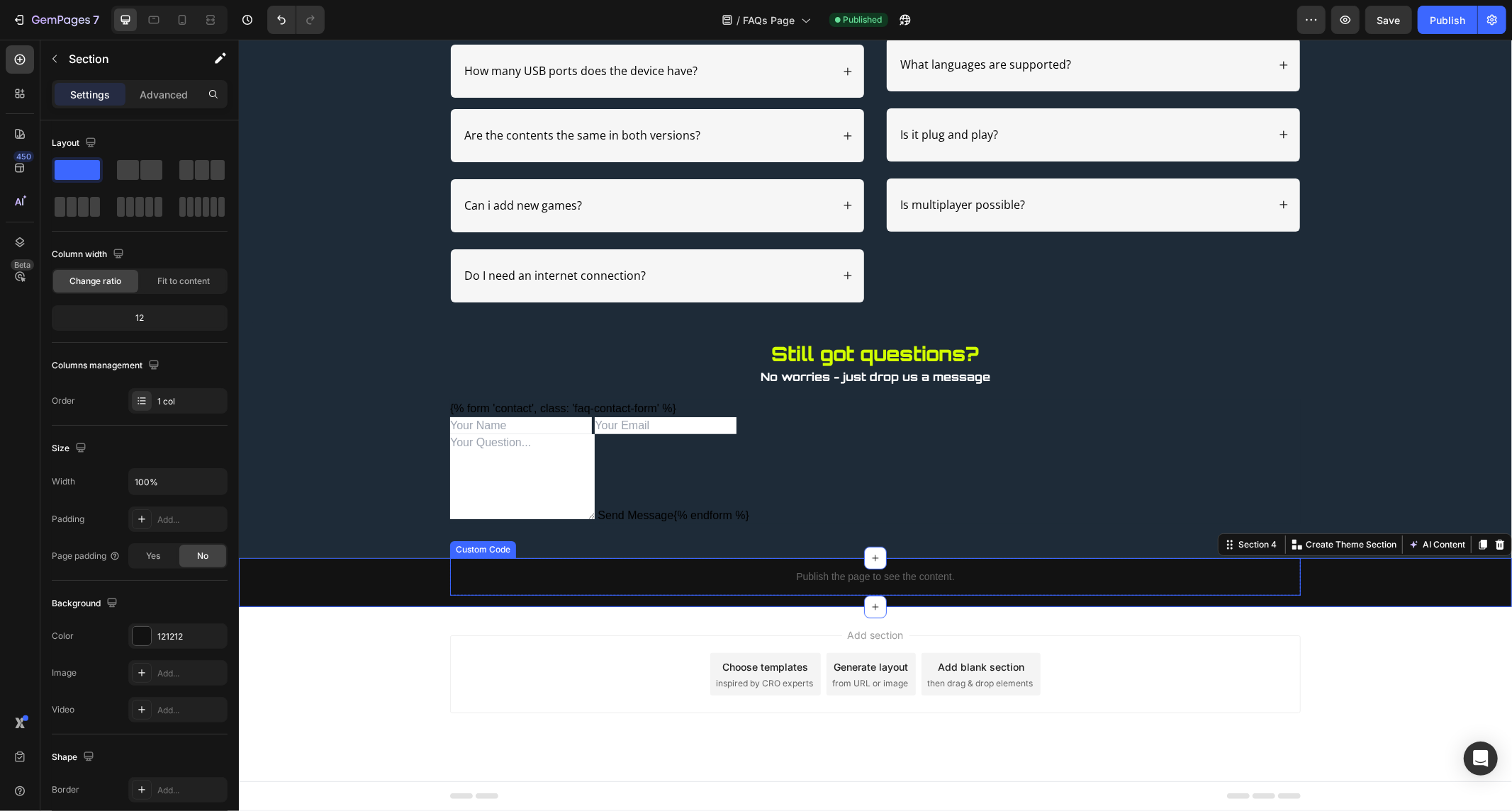
click at [1240, 581] on p "Publish the page to see the content." at bounding box center [874, 577] width 851 height 15
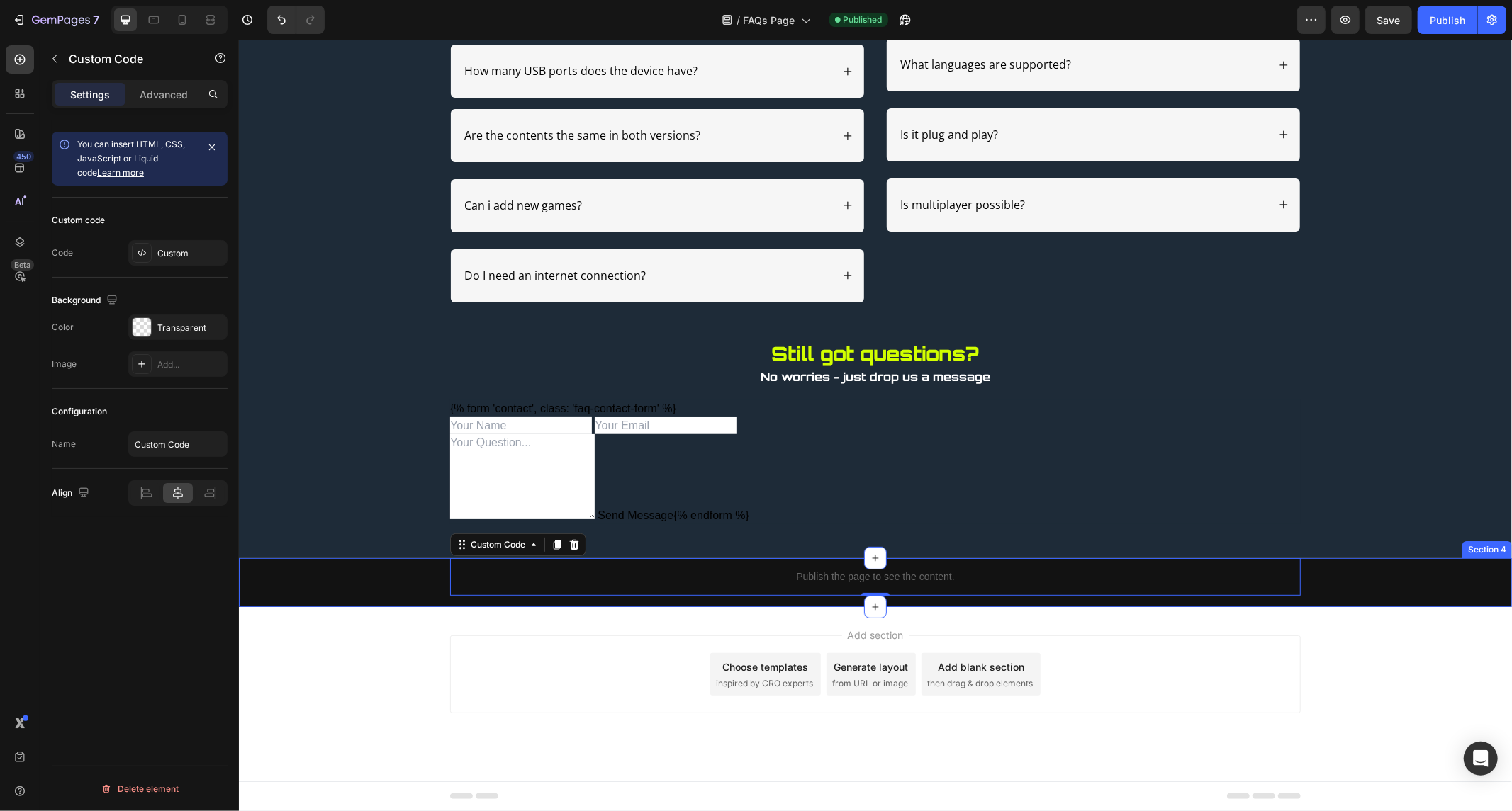
click at [336, 567] on div "Publish the page to see the content. Custom Code 0 Row" at bounding box center [874, 581] width 1273 height 49
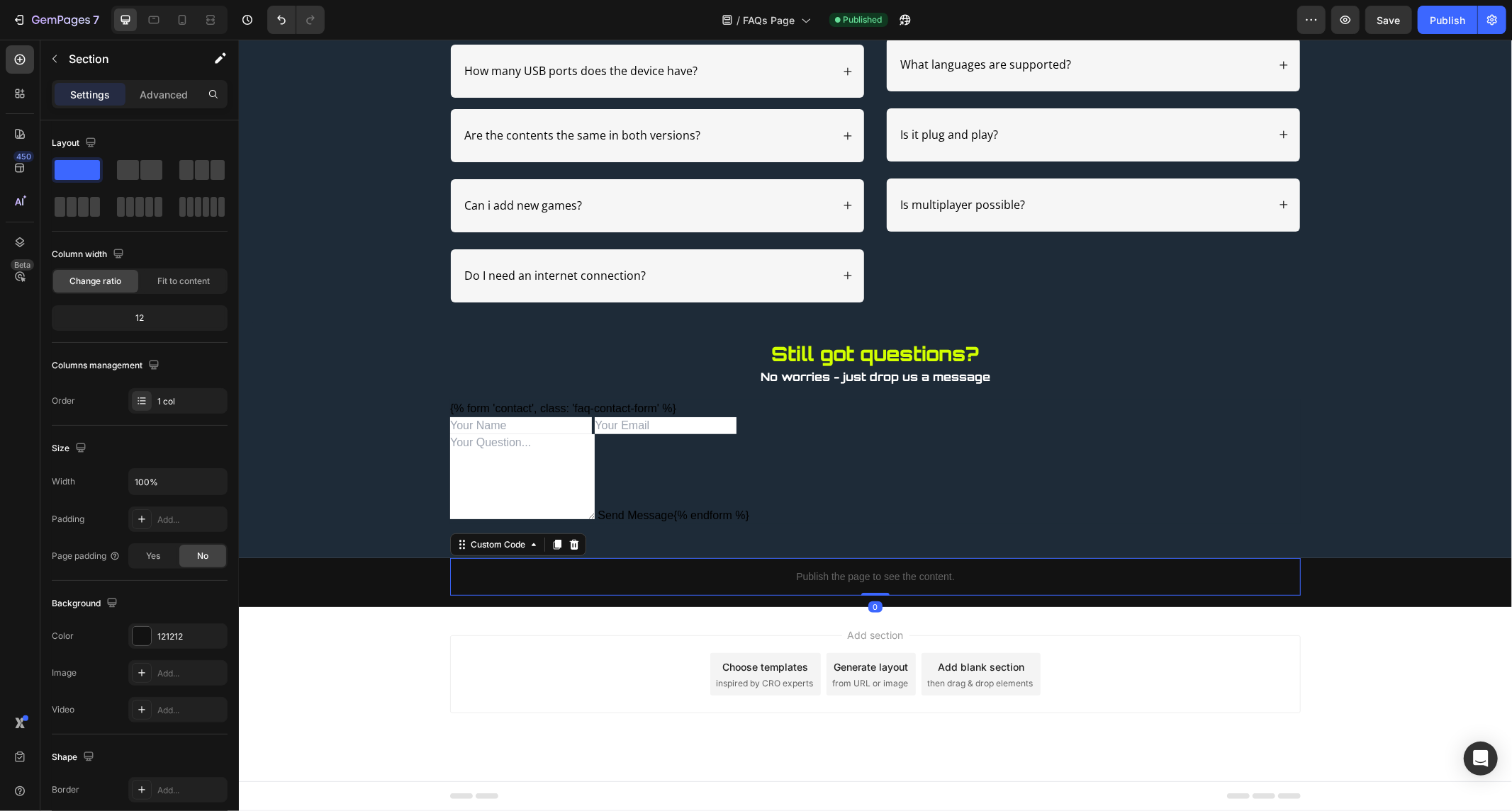
click at [526, 571] on p "Publish the page to see the content." at bounding box center [874, 577] width 851 height 15
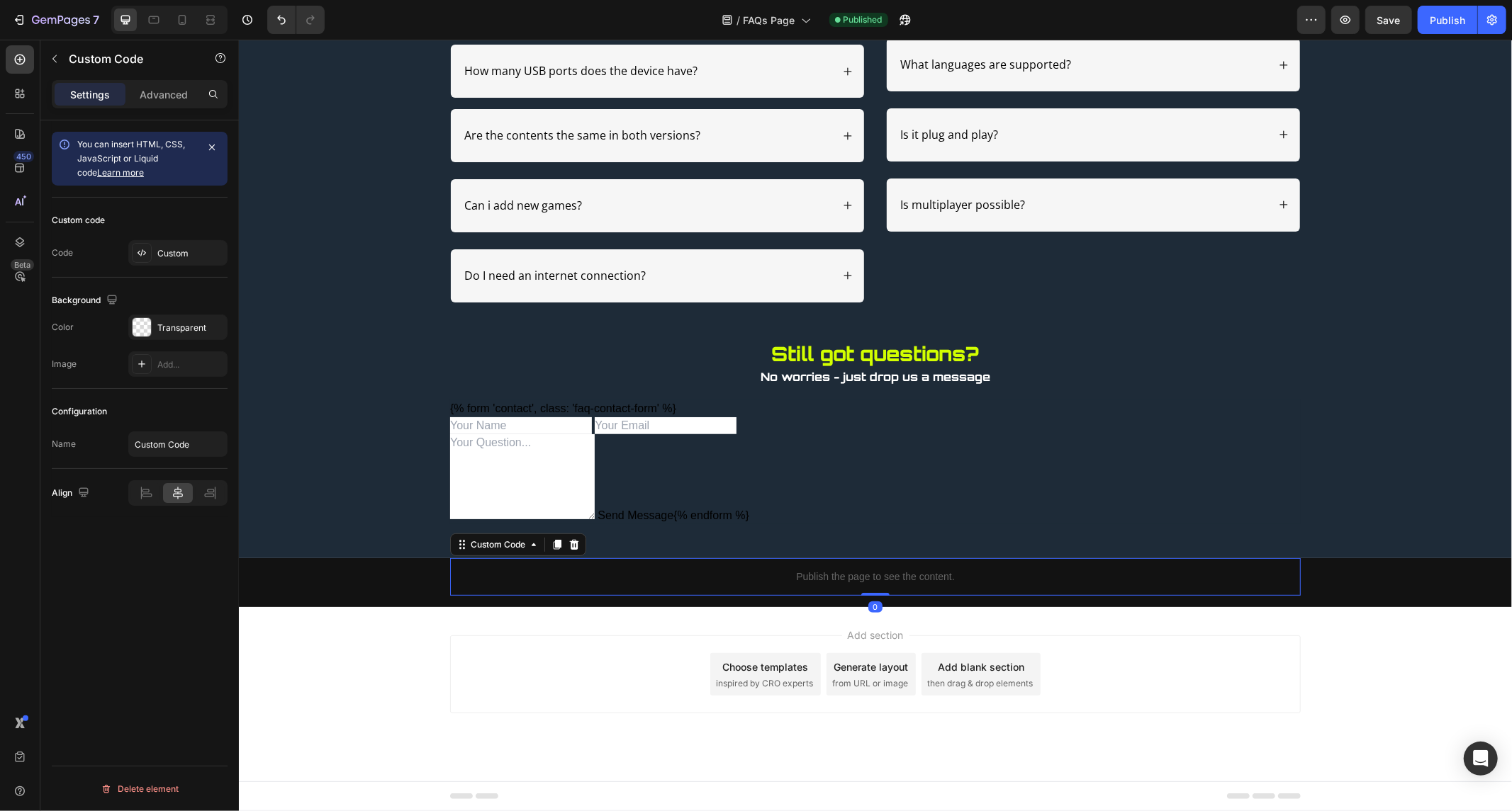
click at [515, 576] on p "Publish the page to see the content." at bounding box center [874, 577] width 851 height 15
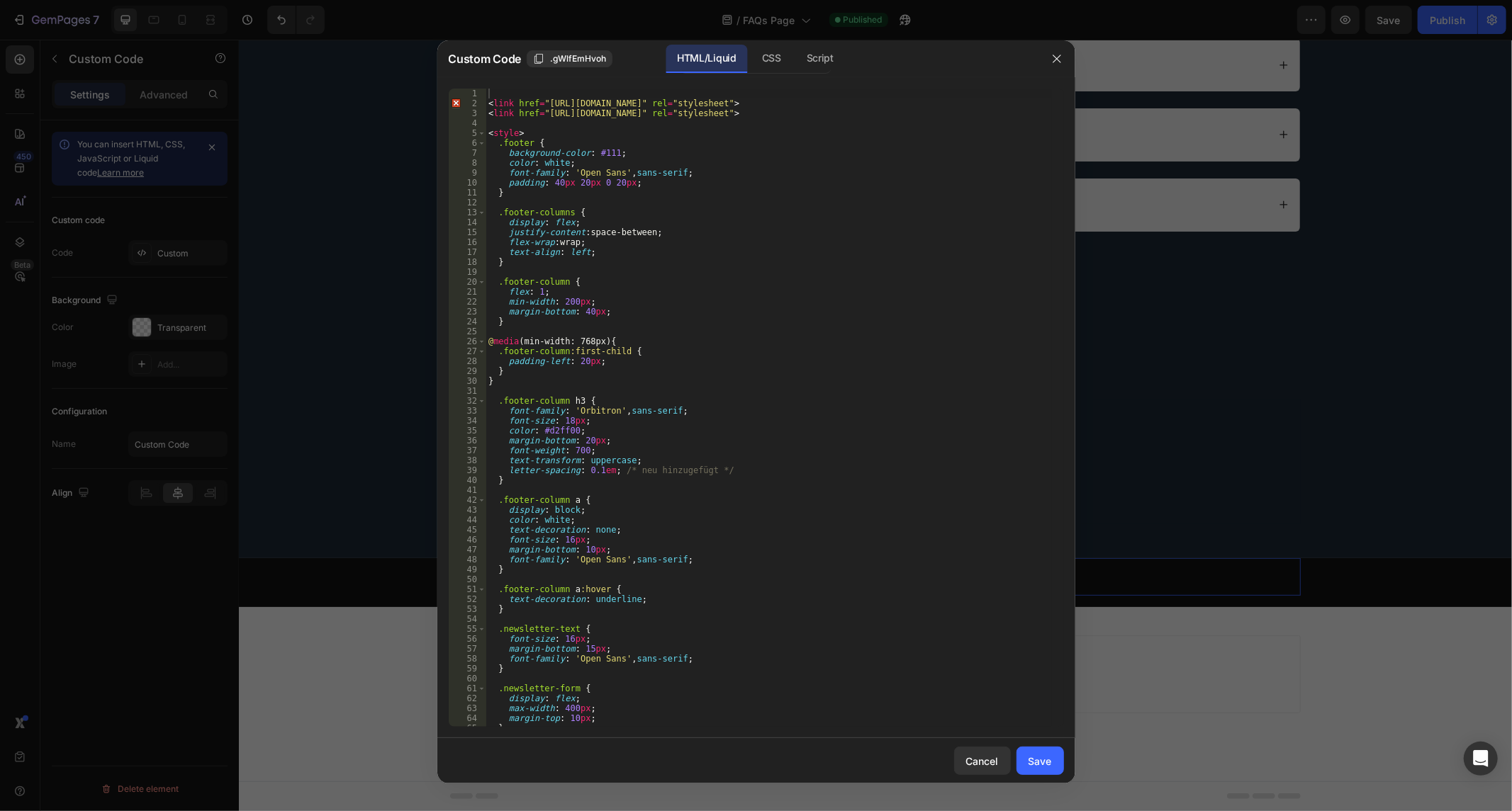
scroll to position [94, 0]
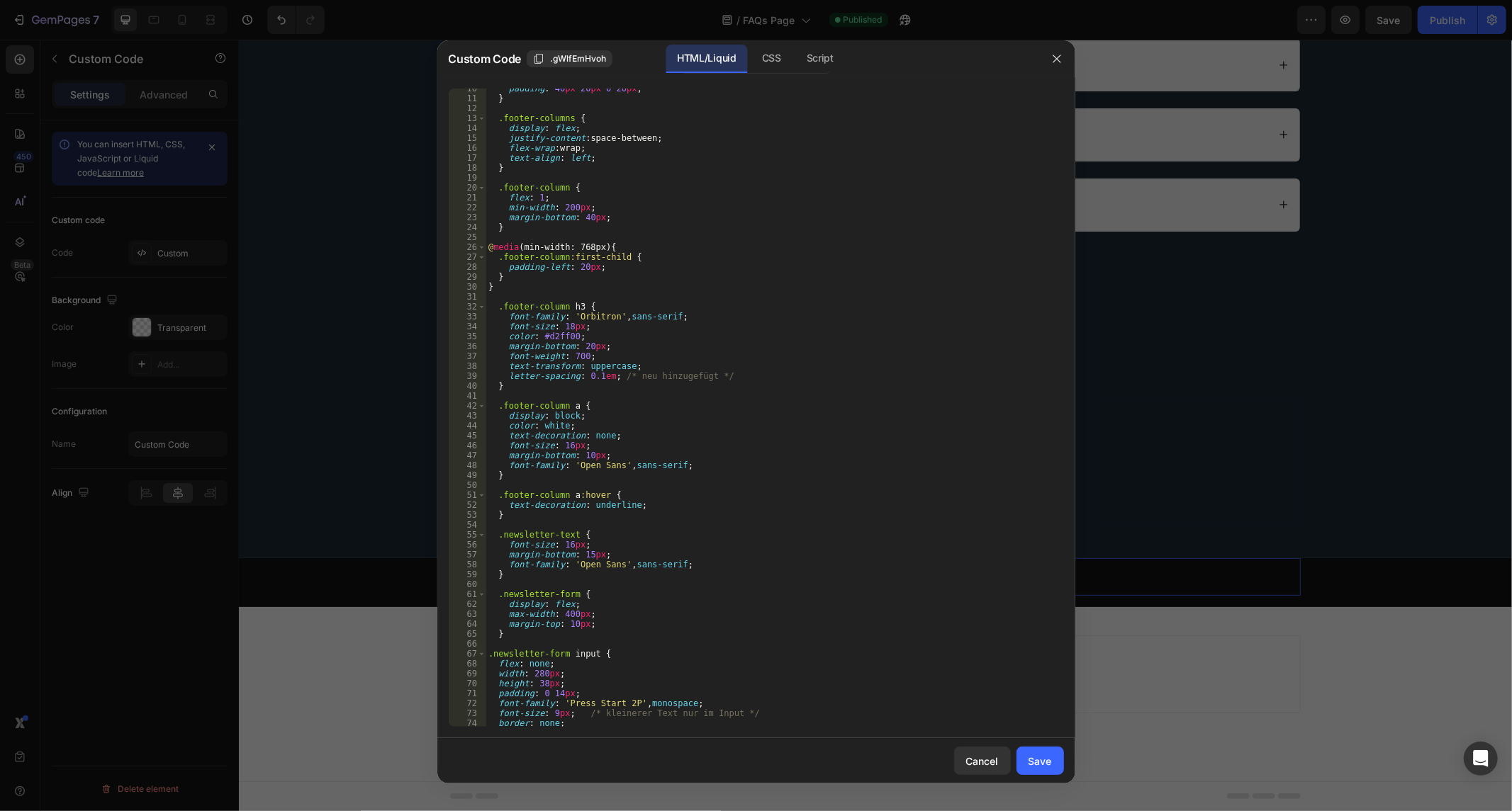
click at [647, 487] on div "padding : 40 px 20 px 0 20 px ; } .footer-columns { display : flex ; justify-co…" at bounding box center [768, 413] width 566 height 659
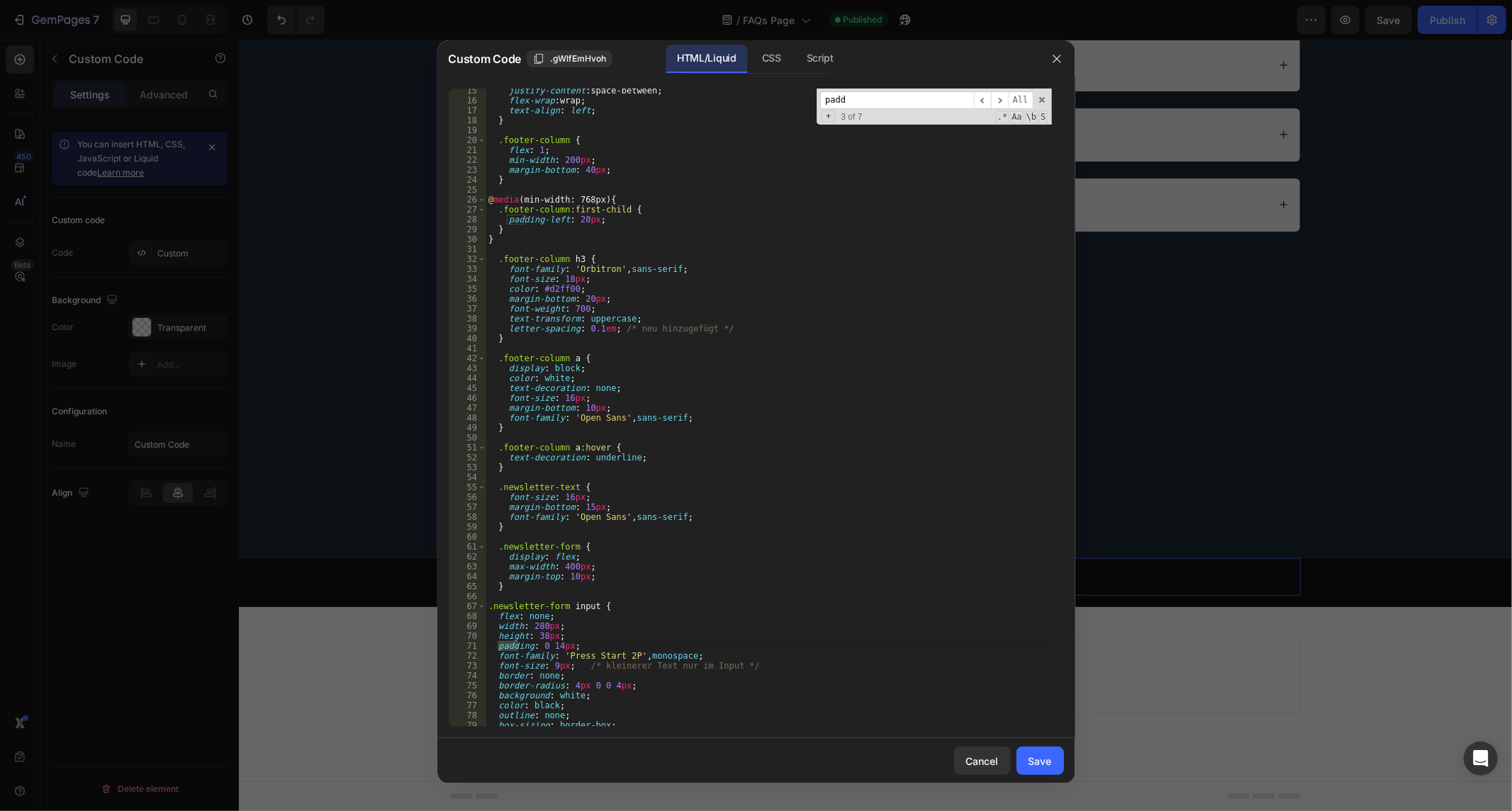
scroll to position [189, 0]
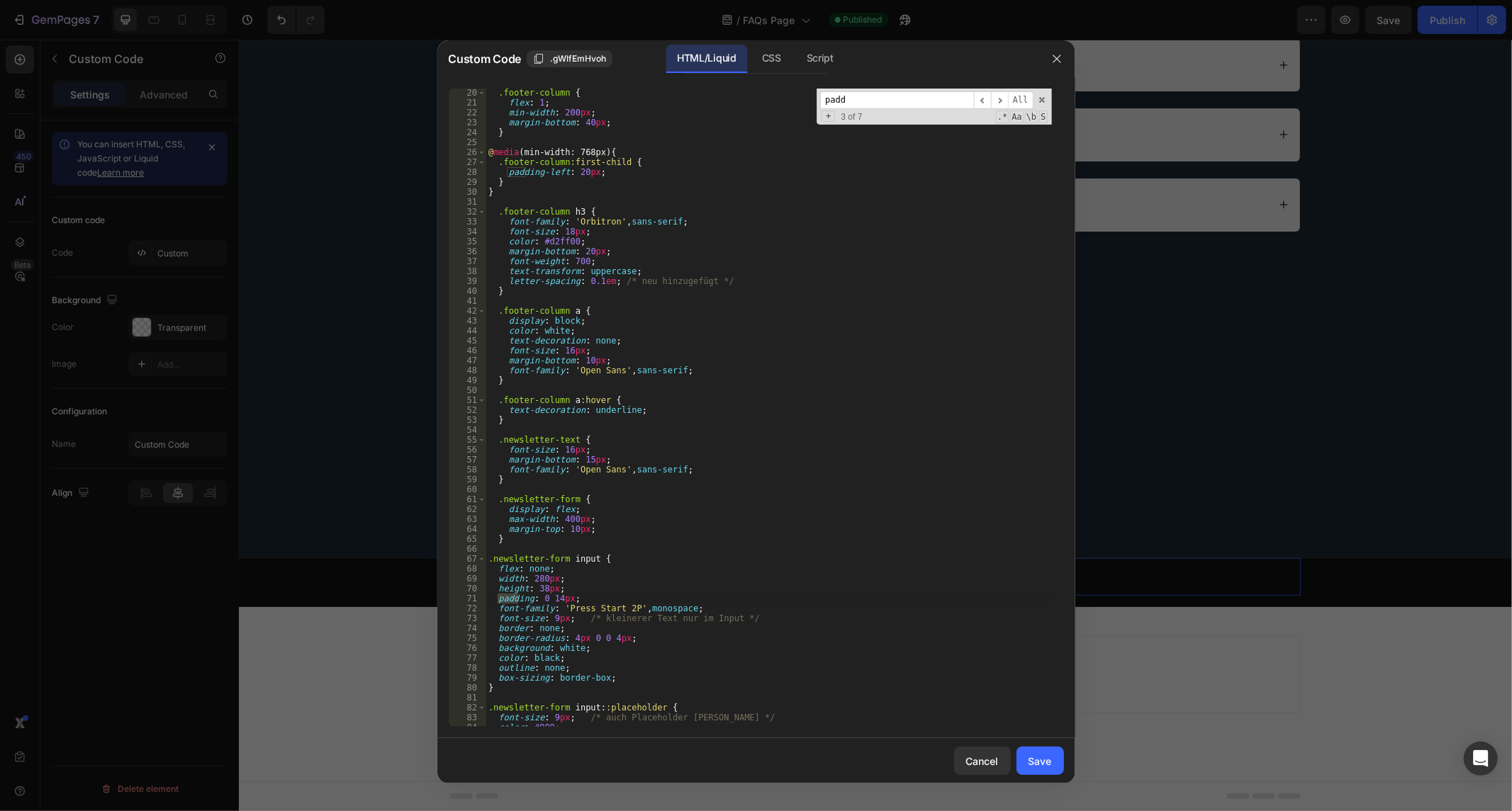
type input "padd"
click at [632, 609] on div ".footer-column { flex : 1 ; min-width : 200 px ; margin-bottom : 40 px ; } @ me…" at bounding box center [768, 417] width 566 height 659
click at [555, 601] on div ".footer-column { flex : 1 ; min-width : 200 px ; margin-bottom : 40 px ; } @ me…" at bounding box center [768, 417] width 566 height 659
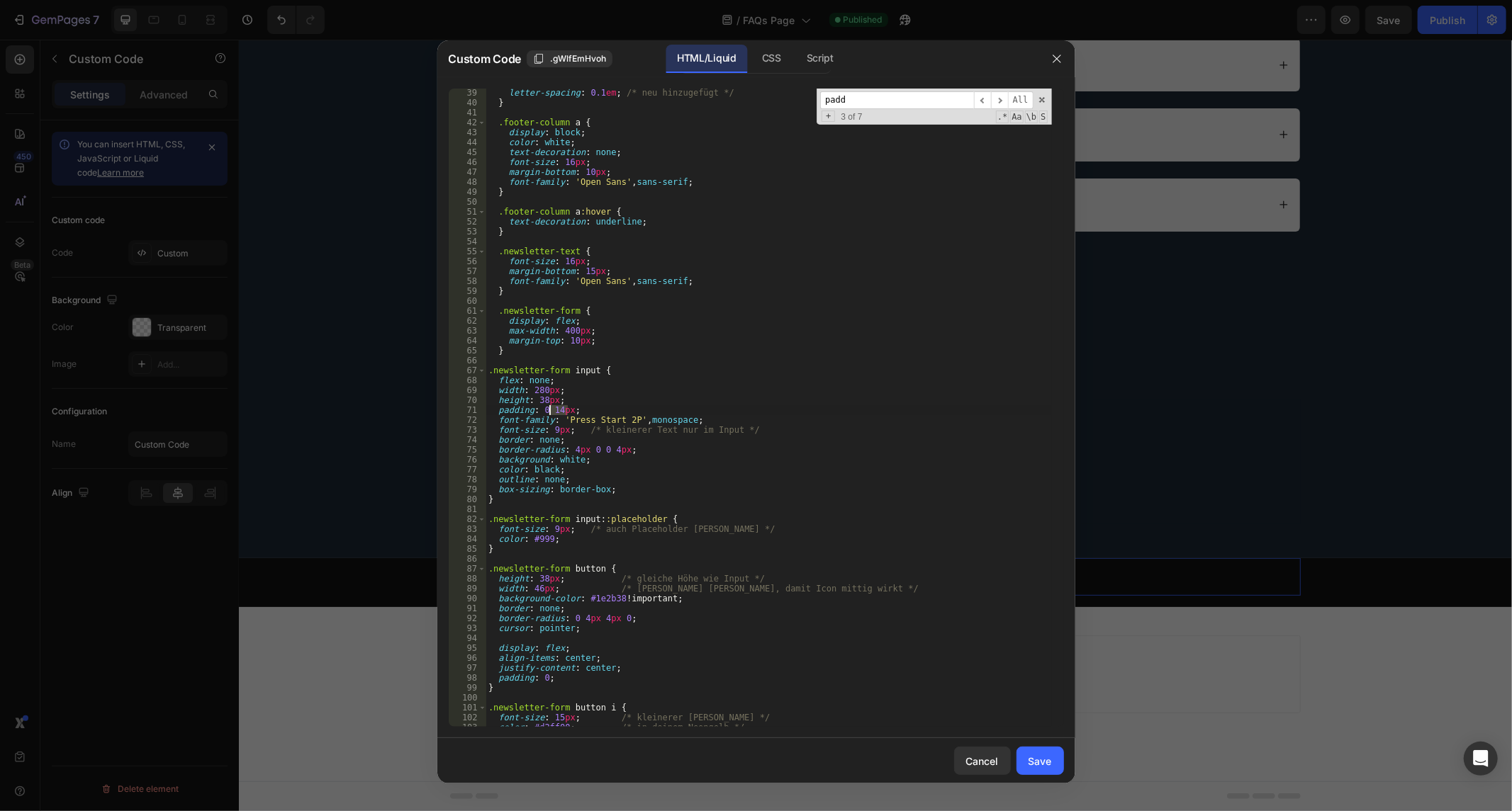
scroll to position [425, 0]
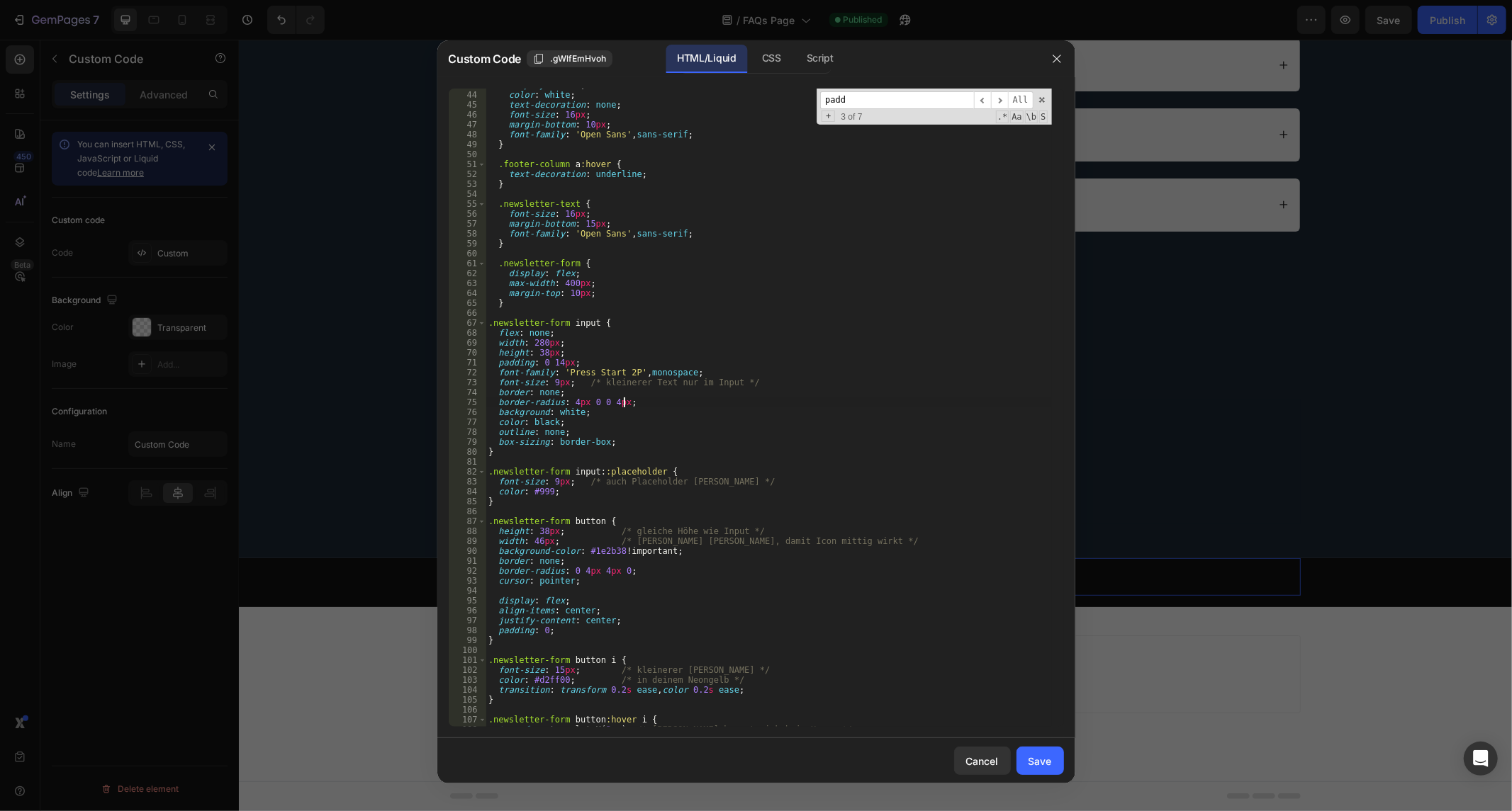
click at [656, 400] on div "display : block ; color : white ; text-decoration : none ; font-size : 16 px ; …" at bounding box center [768, 410] width 566 height 659
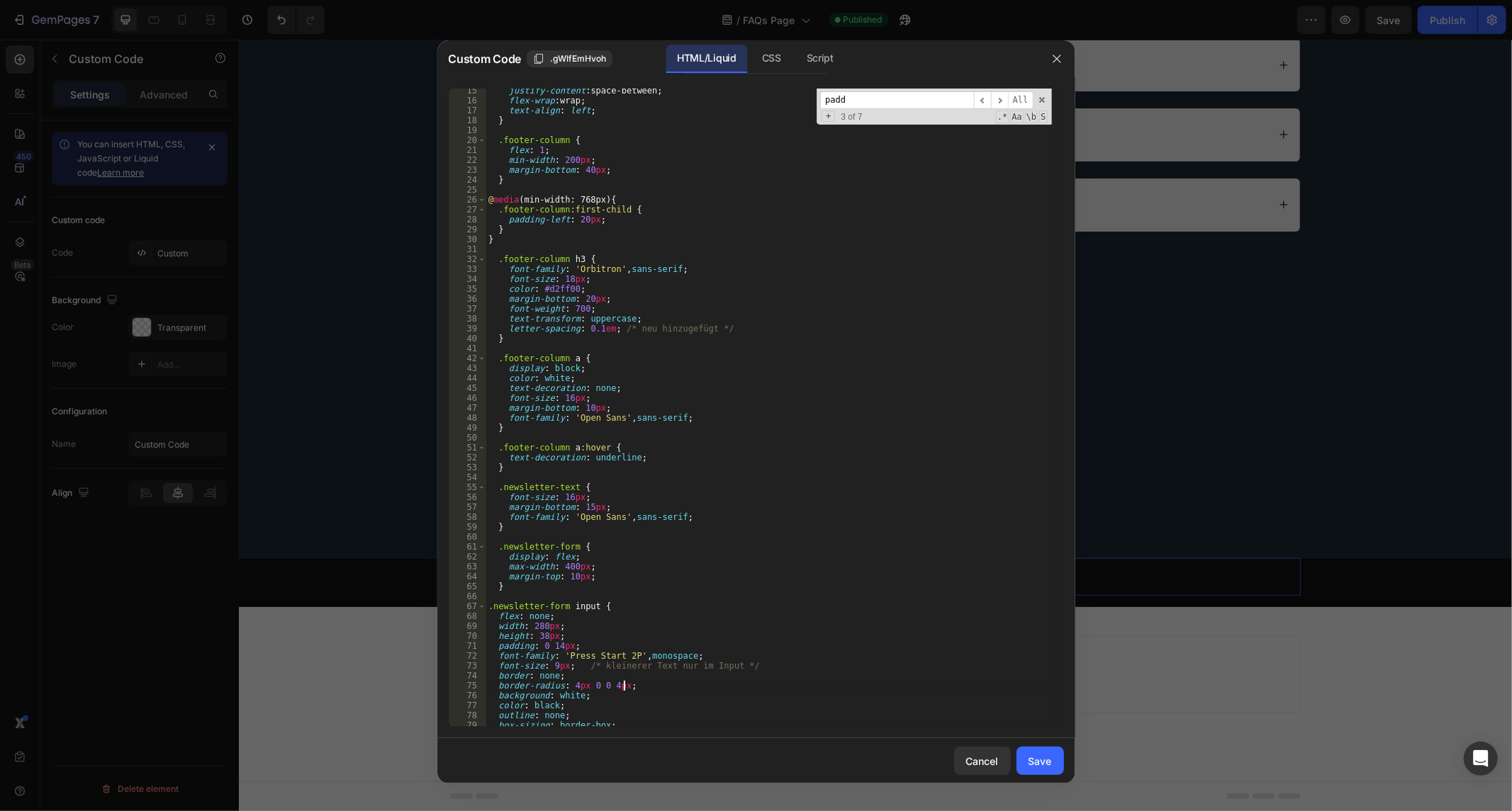
scroll to position [0, 0]
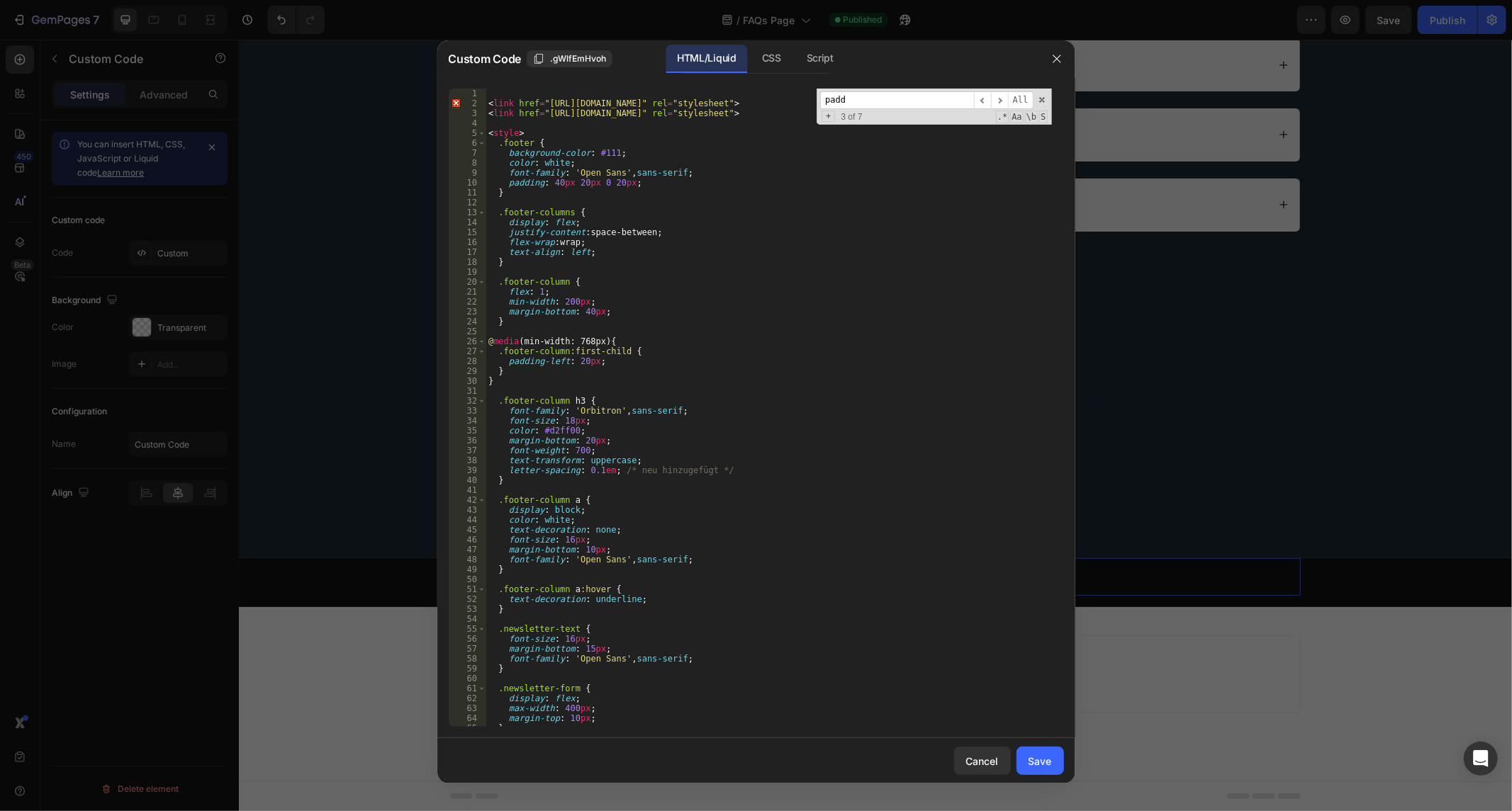
click at [618, 187] on div "< link href = "[URL][DOMAIN_NAME]" rel = "stylesheet" > < link href = "[URL][DO…" at bounding box center [768, 418] width 566 height 659
click at [570, 304] on div "< link href = "[URL][DOMAIN_NAME]" rel = "stylesheet" > < link href = "[URL][DO…" at bounding box center [768, 418] width 566 height 659
click at [586, 314] on div "< link href = "[URL][DOMAIN_NAME]" rel = "stylesheet" > < link href = "[URL][DO…" at bounding box center [768, 418] width 566 height 659
type textarea "margin-bottom: 40px;"
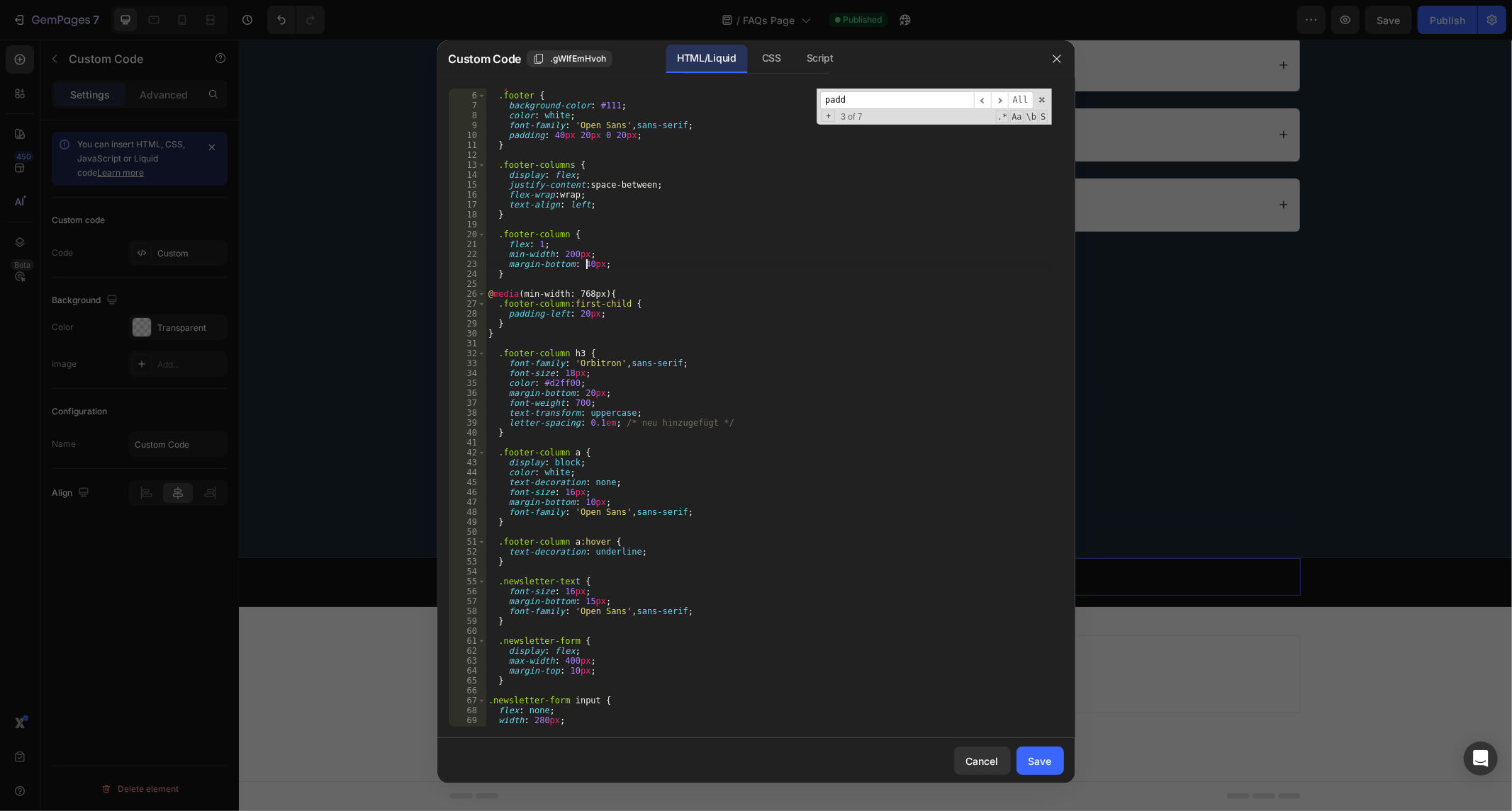
scroll to position [94, 0]
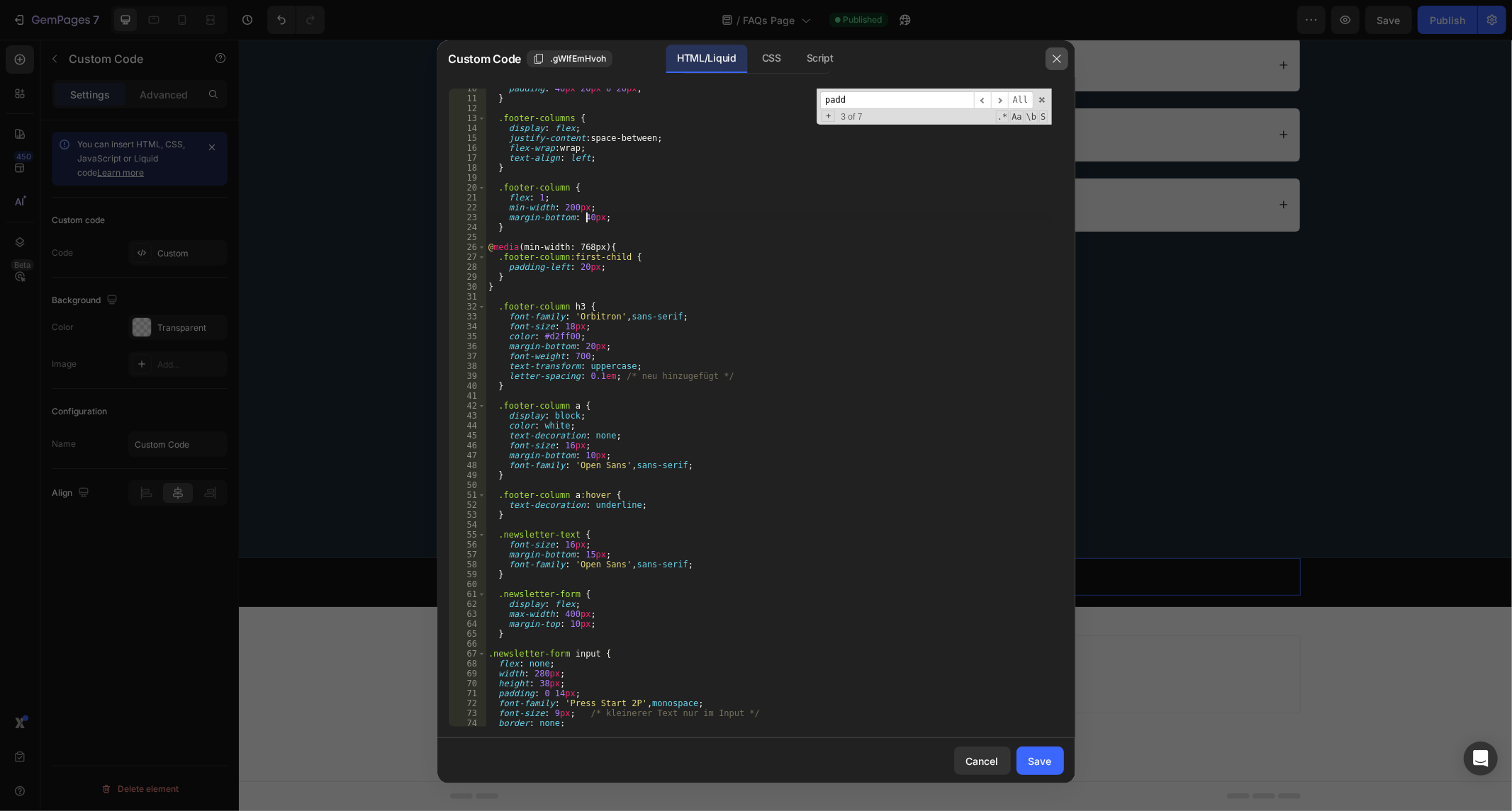
click at [1055, 55] on icon "button" at bounding box center [1057, 59] width 11 height 11
